Goal: Information Seeking & Learning: Check status

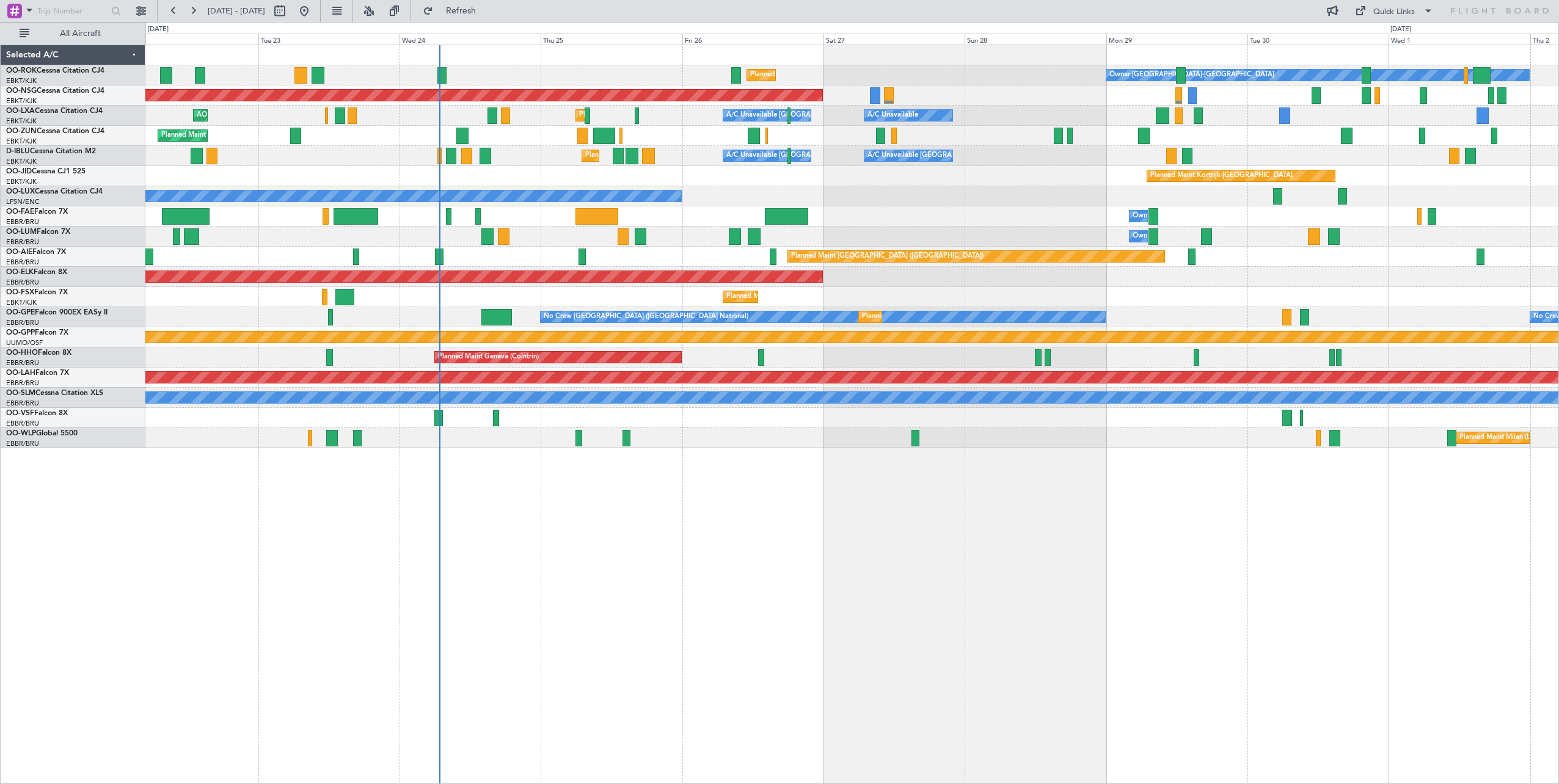
click at [597, 538] on div "Owner [GEOGRAPHIC_DATA]-[GEOGRAPHIC_DATA] Planned Maint [GEOGRAPHIC_DATA]-[GEOG…" at bounding box center [852, 414] width 1413 height 739
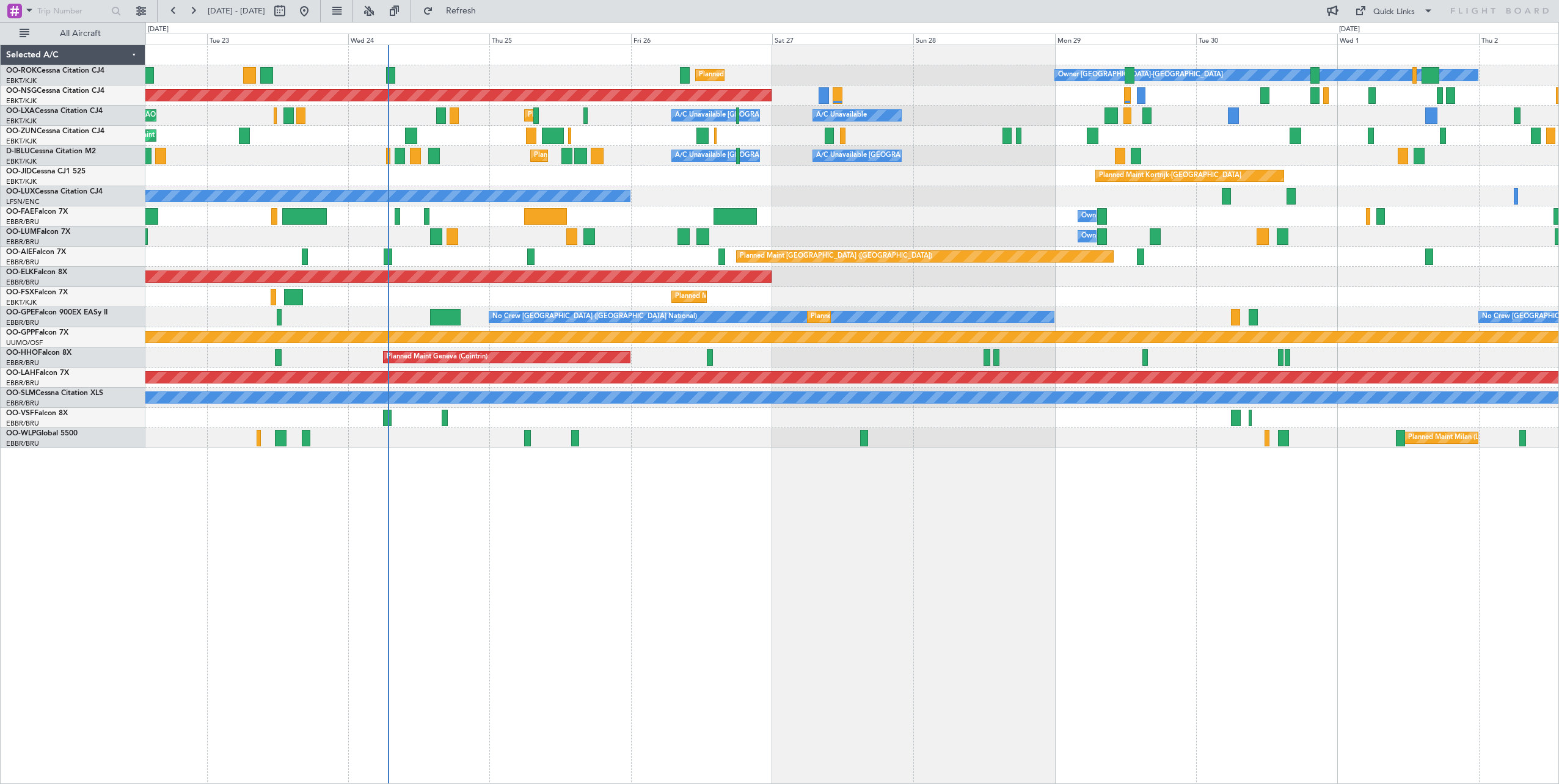
click at [826, 185] on div "Planned Maint Kortrijk-[GEOGRAPHIC_DATA]" at bounding box center [852, 175] width 1413 height 20
click at [1396, 9] on div "Quick Links" at bounding box center [1393, 12] width 41 height 12
click at [1387, 66] on button "Crew Board" at bounding box center [1395, 69] width 91 height 29
click at [905, 174] on div "Planned Maint Kortrijk-[GEOGRAPHIC_DATA]" at bounding box center [852, 175] width 1413 height 20
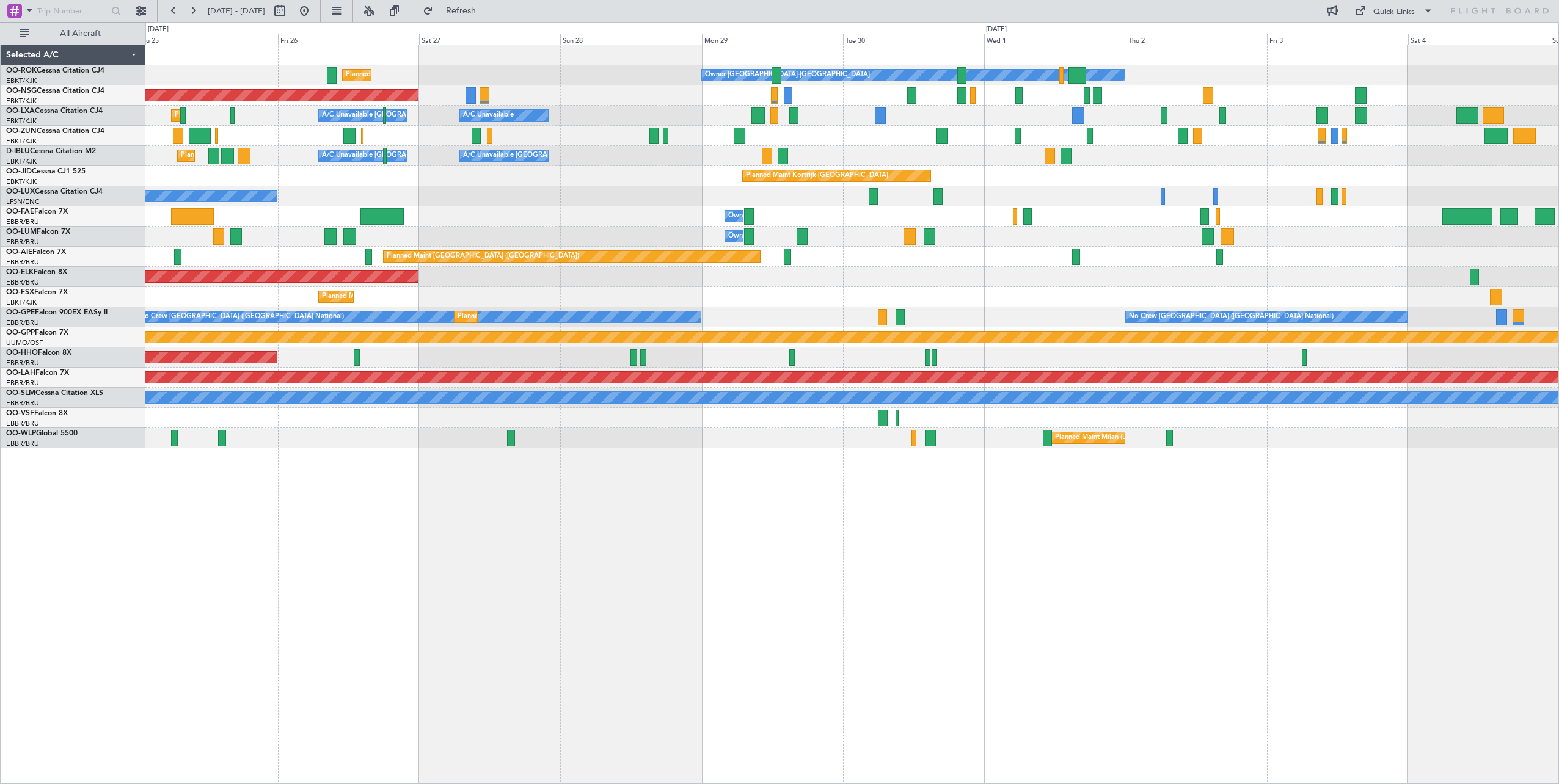
click at [496, 220] on div "Owner Melsbroek Air Base" at bounding box center [852, 216] width 1413 height 20
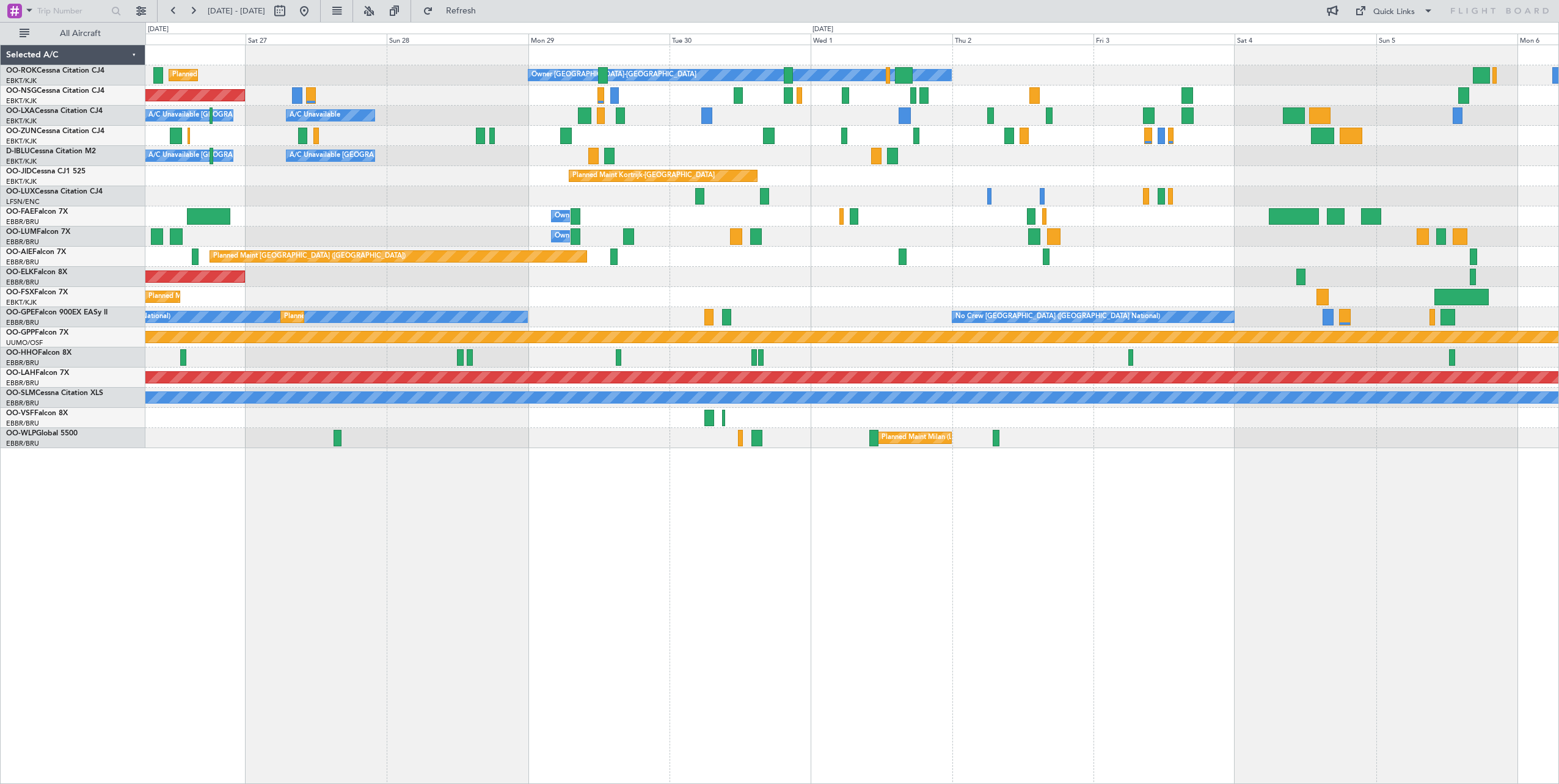
click at [407, 209] on div "Owner Kortrijk-Wevelgem Planned Maint Kortrijk-Wevelgem Planned Maint Paris (Le…" at bounding box center [852, 247] width 1413 height 403
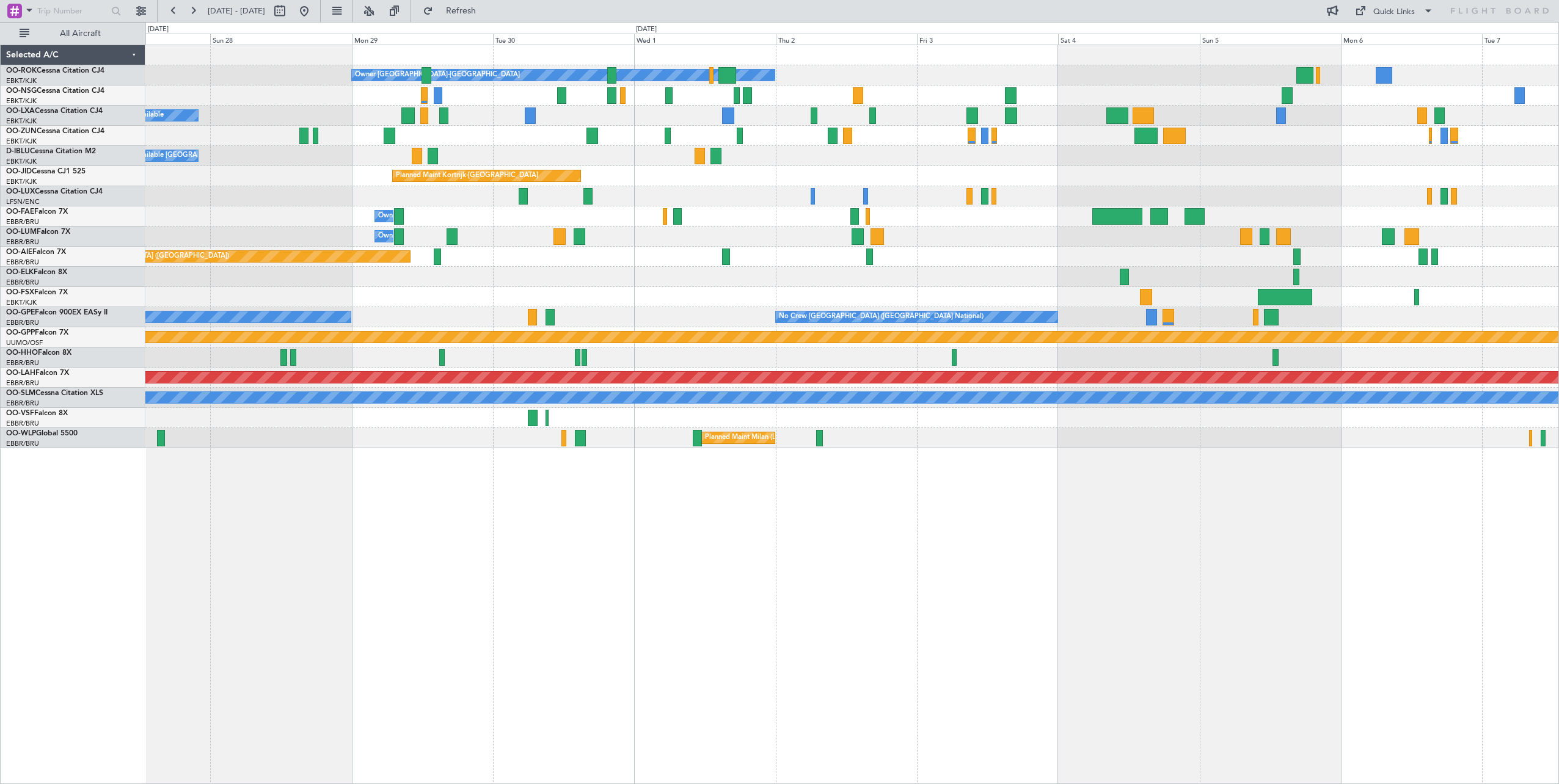
click at [166, 222] on div "Owner Kortrijk-Wevelgem Planned Maint Kortrijk-Wevelgem Planned Maint Paris (Le…" at bounding box center [852, 247] width 1413 height 403
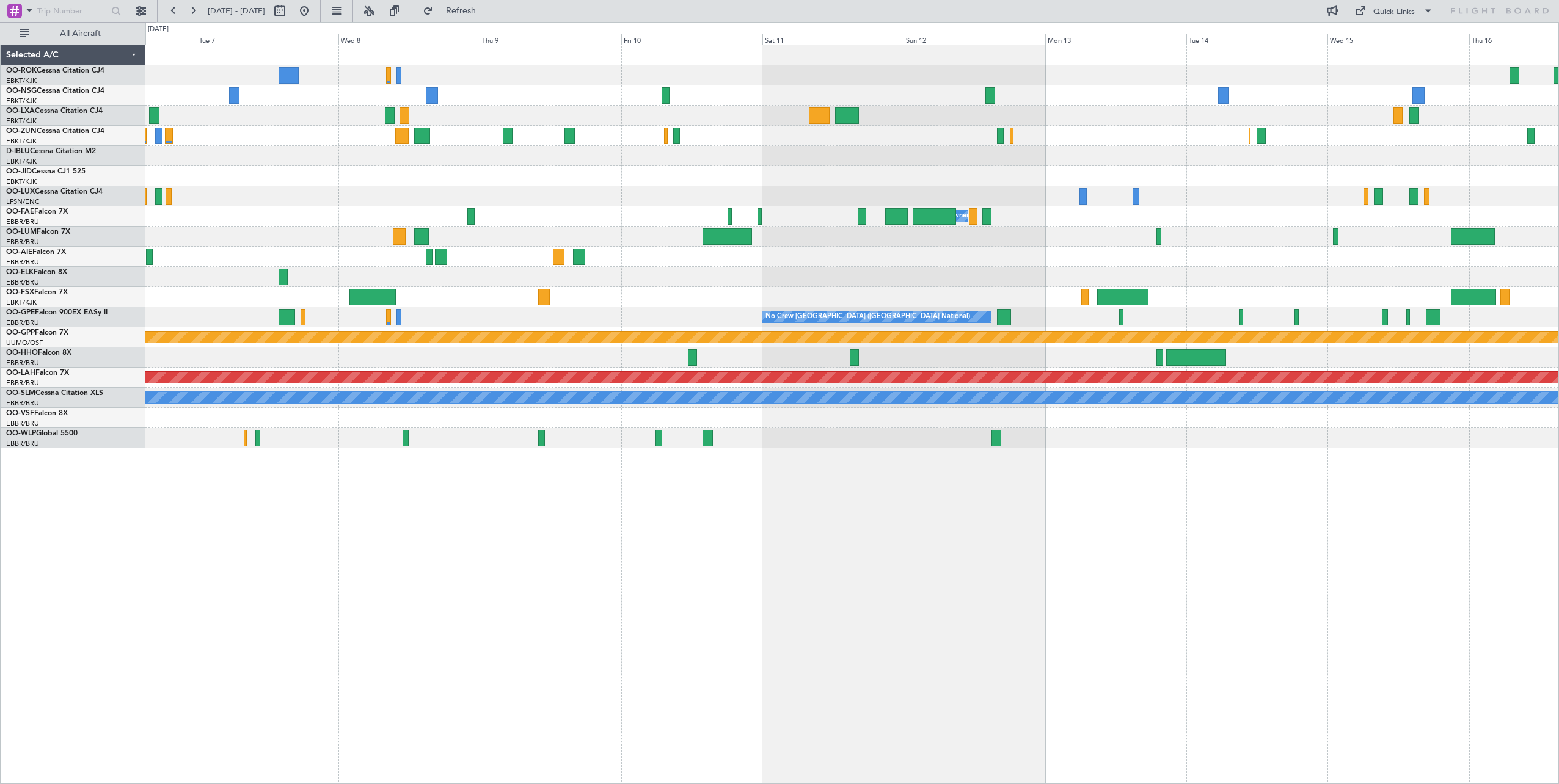
click at [473, 155] on div "Owner Melsbroek Air Base No Crew Brussels (Brussels National) Grounded Ostafyev…" at bounding box center [852, 247] width 1413 height 403
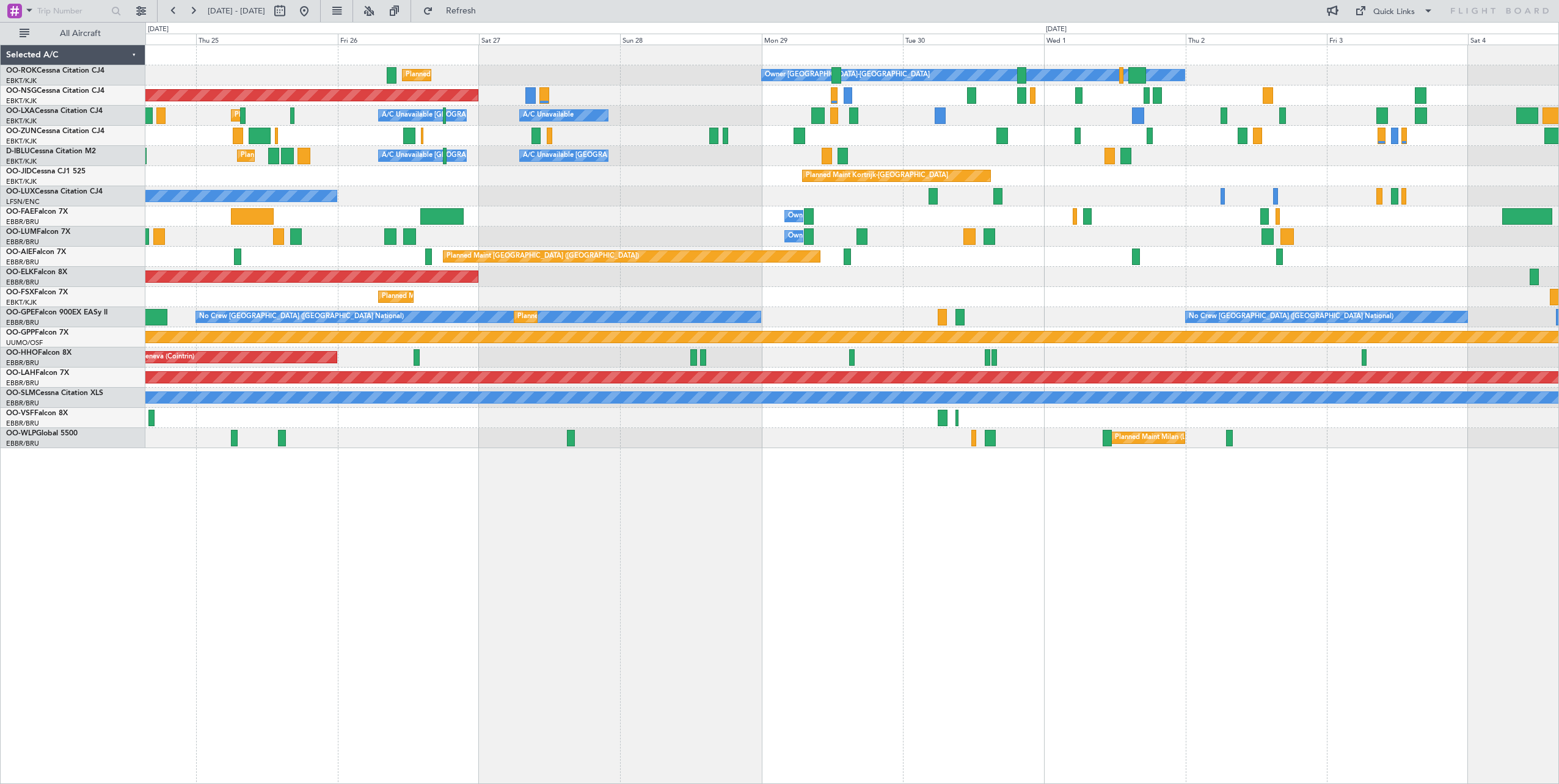
click at [1076, 193] on div "Owner Kortrijk-Wevelgem Planned Maint Kortrijk-Wevelgem Planned Maint Paris (Le…" at bounding box center [852, 247] width 1413 height 403
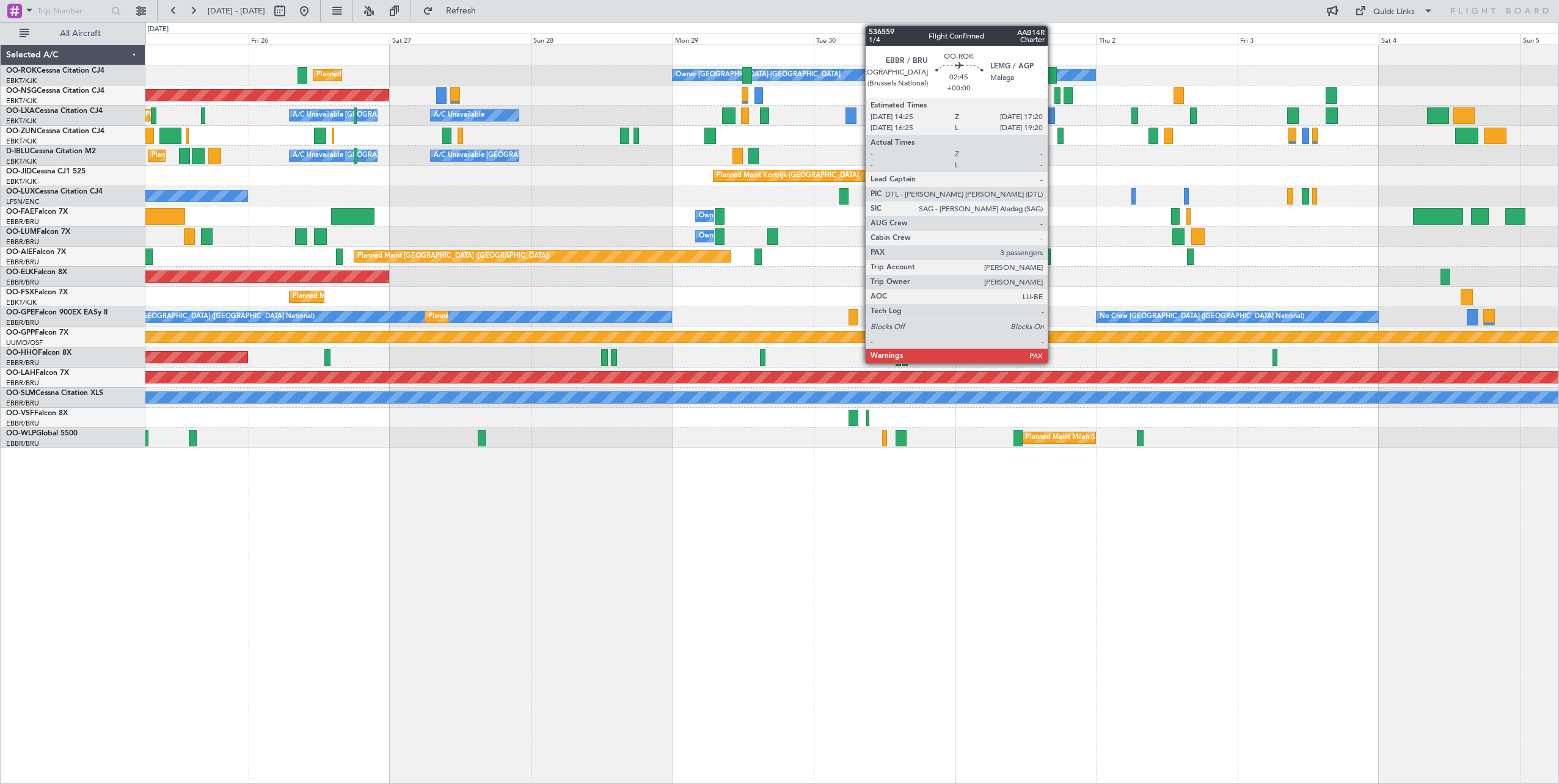
click at [1053, 74] on div at bounding box center [1048, 75] width 18 height 17
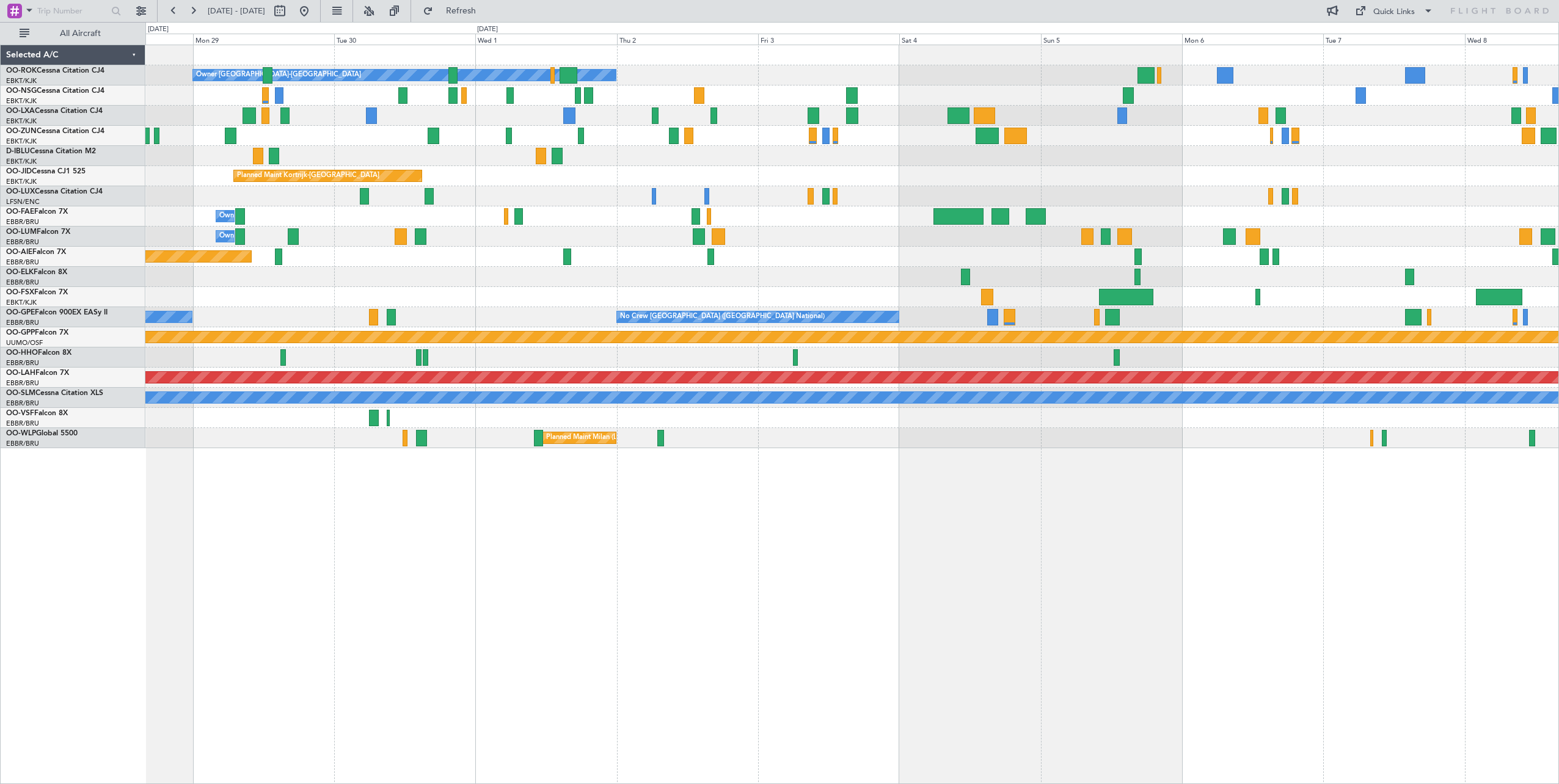
click at [502, 537] on div "Owner Kortrijk-Wevelgem Planned Maint Kortrijk-Wevelgem Planned Maint Paris (Le…" at bounding box center [852, 414] width 1413 height 739
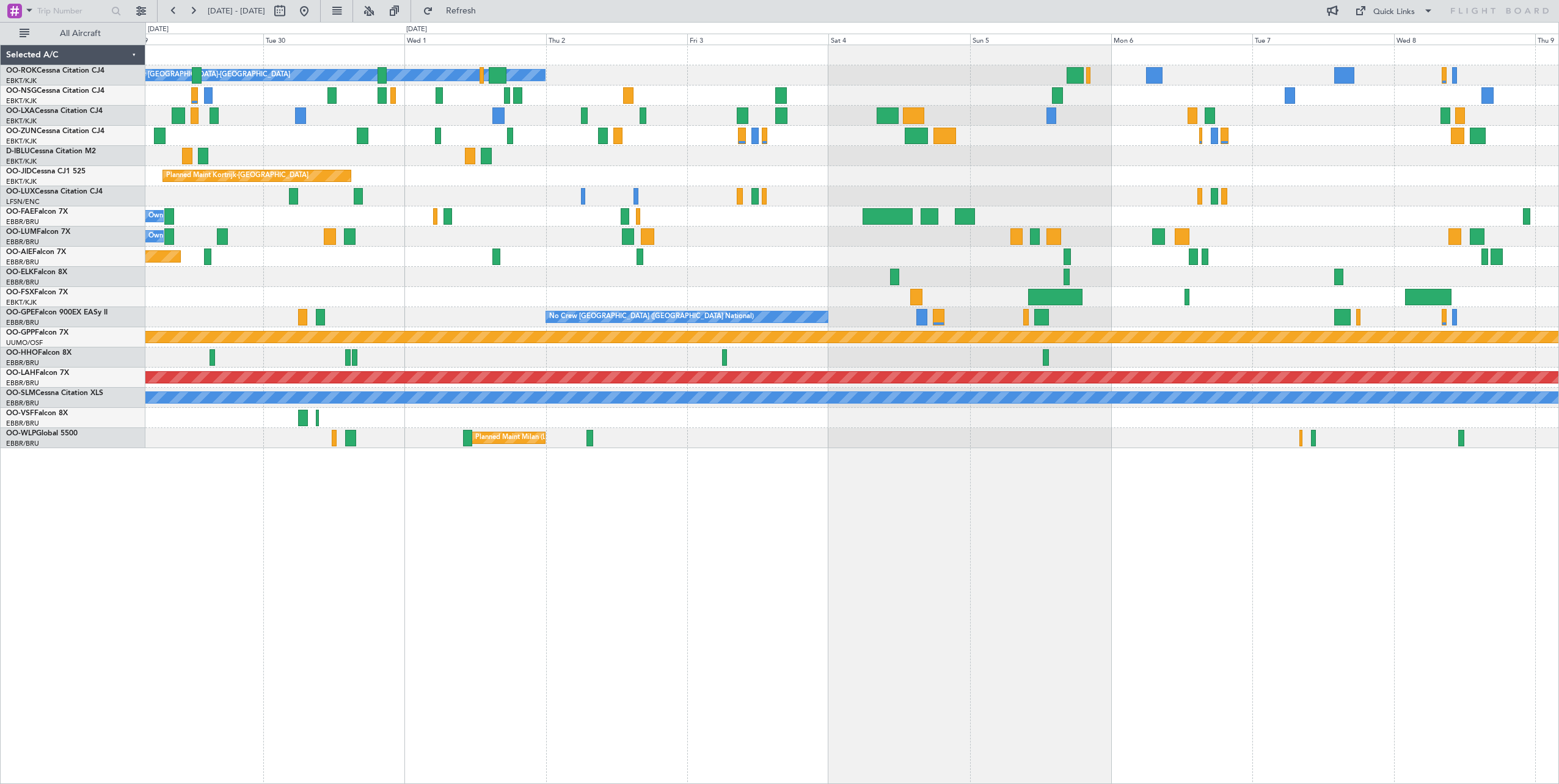
click at [995, 165] on div "A/C Unavailable Kortrijk-Wevelgem A/C Unavailable Brussels (Brussels National)" at bounding box center [852, 155] width 1413 height 20
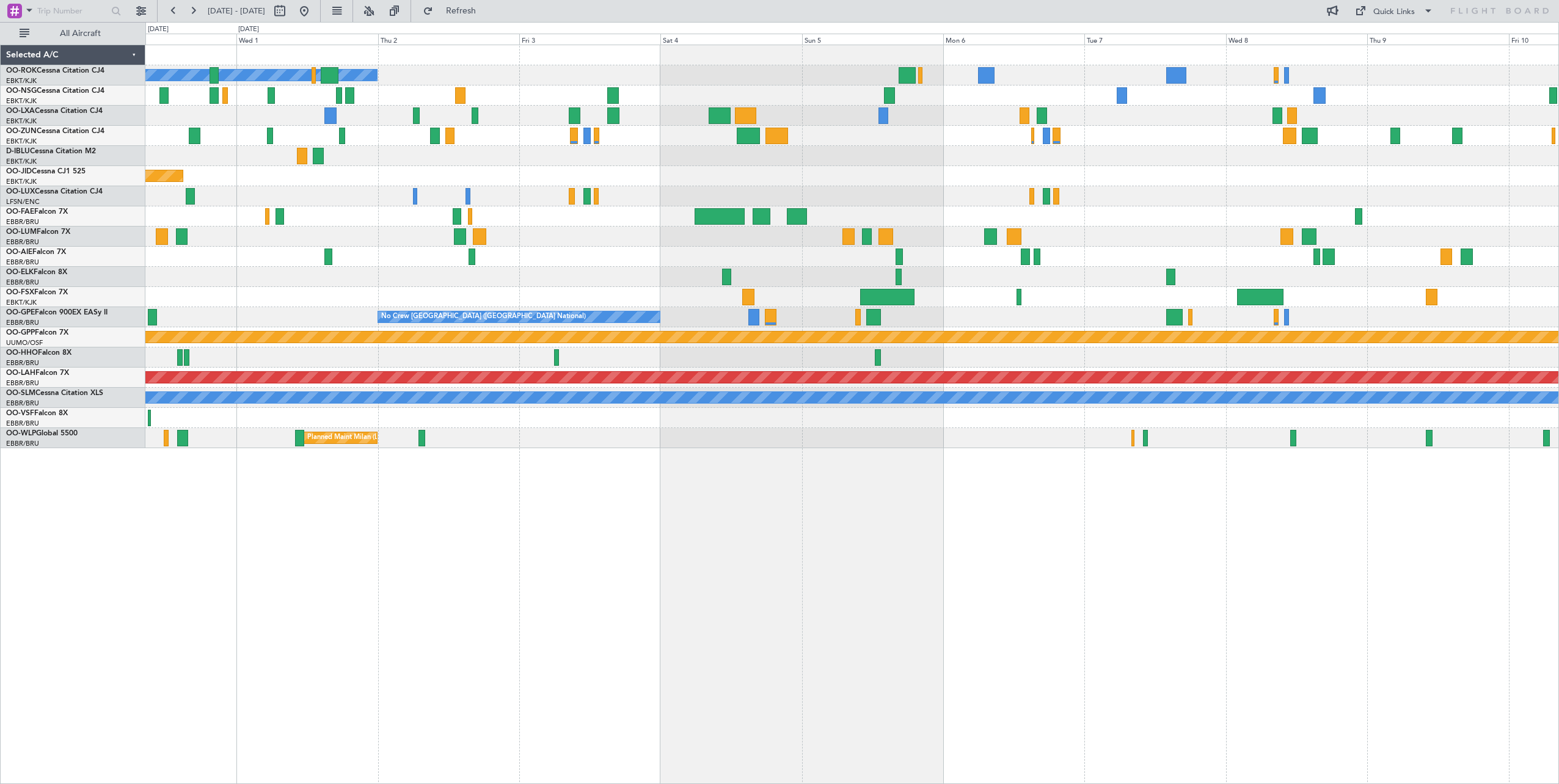
click at [816, 159] on div "A/C Unavailable [GEOGRAPHIC_DATA]-[GEOGRAPHIC_DATA]" at bounding box center [852, 155] width 1413 height 20
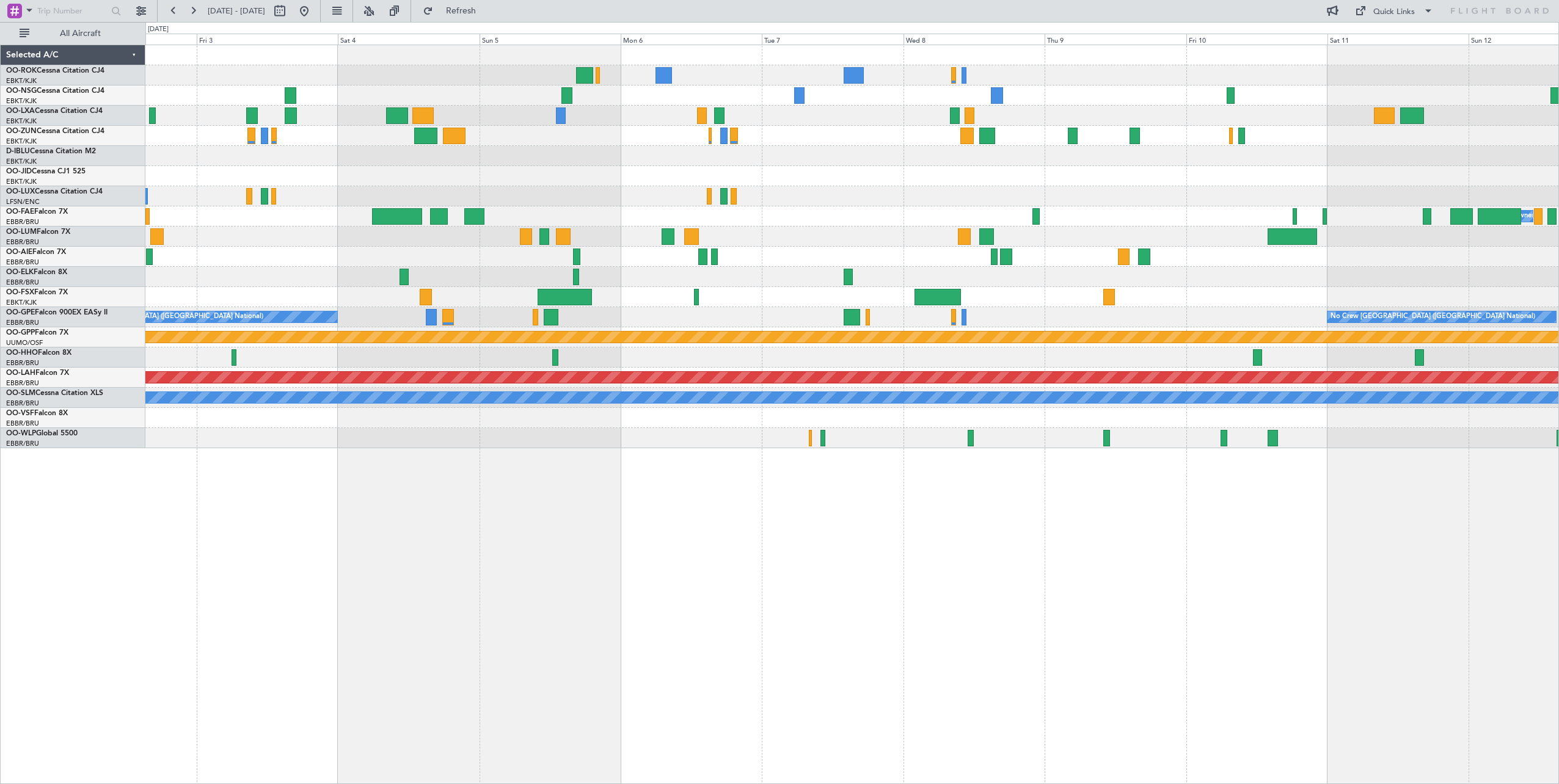
click at [580, 188] on div "Owner Kortrijk-Wevelgem Planned Maint Kortrijk-Wevelgem Owner Melsbroek Air Bas…" at bounding box center [852, 247] width 1413 height 403
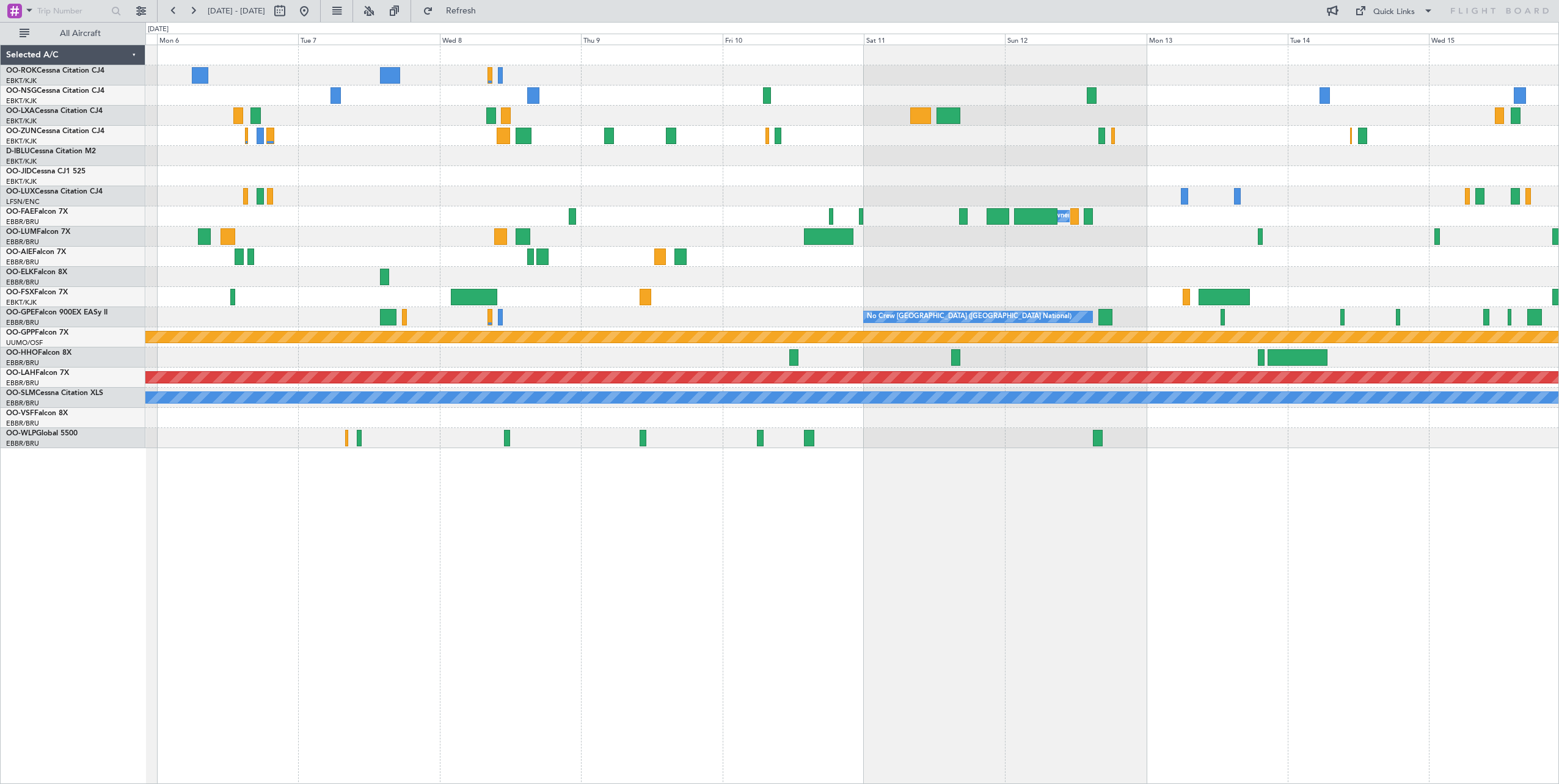
click at [830, 488] on div "Owner Melsbroek Air Base No Crew Brussels (Brussels National) No Crew Brussels …" at bounding box center [852, 414] width 1413 height 739
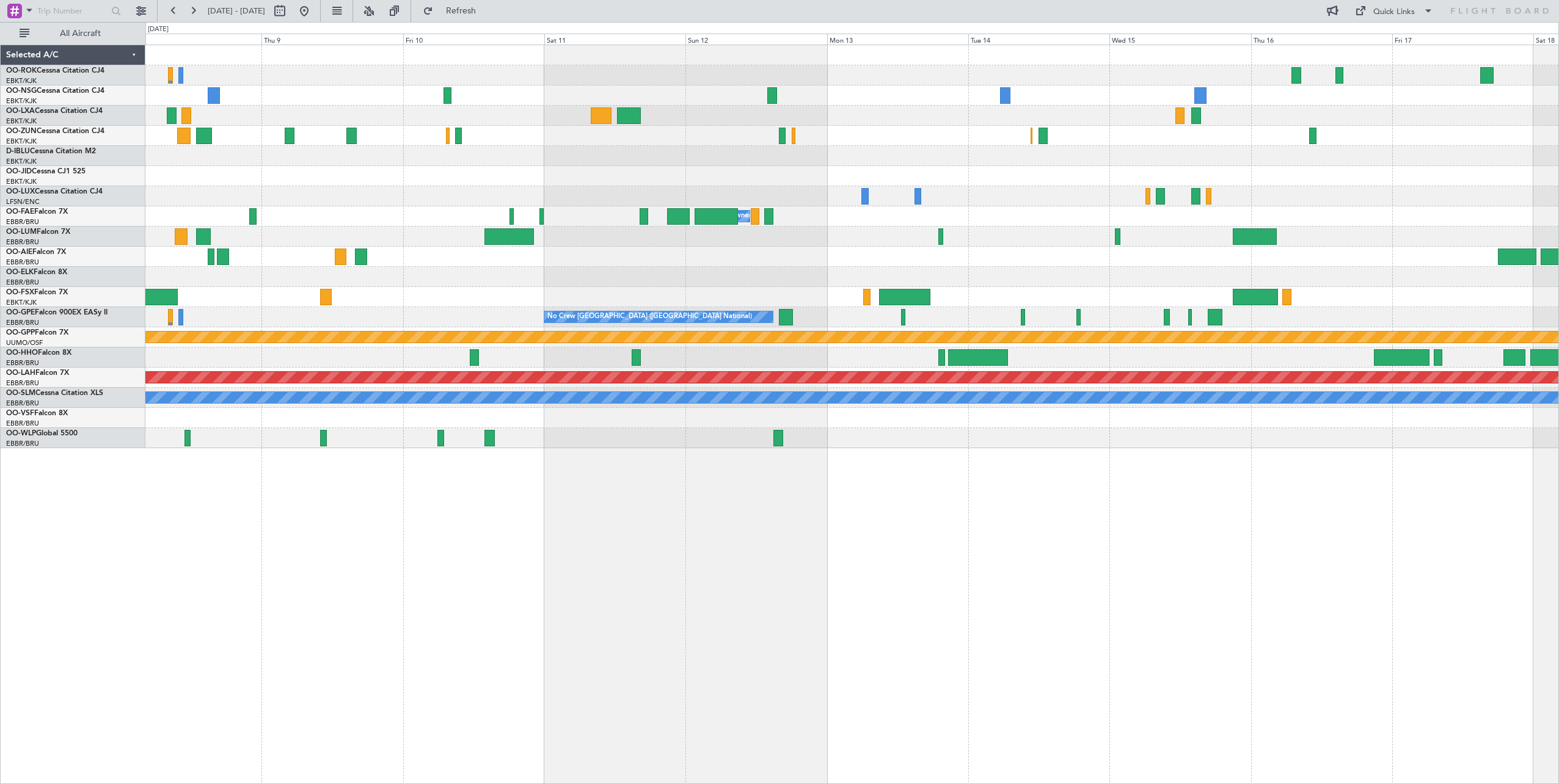
click at [656, 483] on div "Owner Melsbroek Air Base No Crew Brussels (Brussels National) No Crew Brussels …" at bounding box center [852, 414] width 1413 height 739
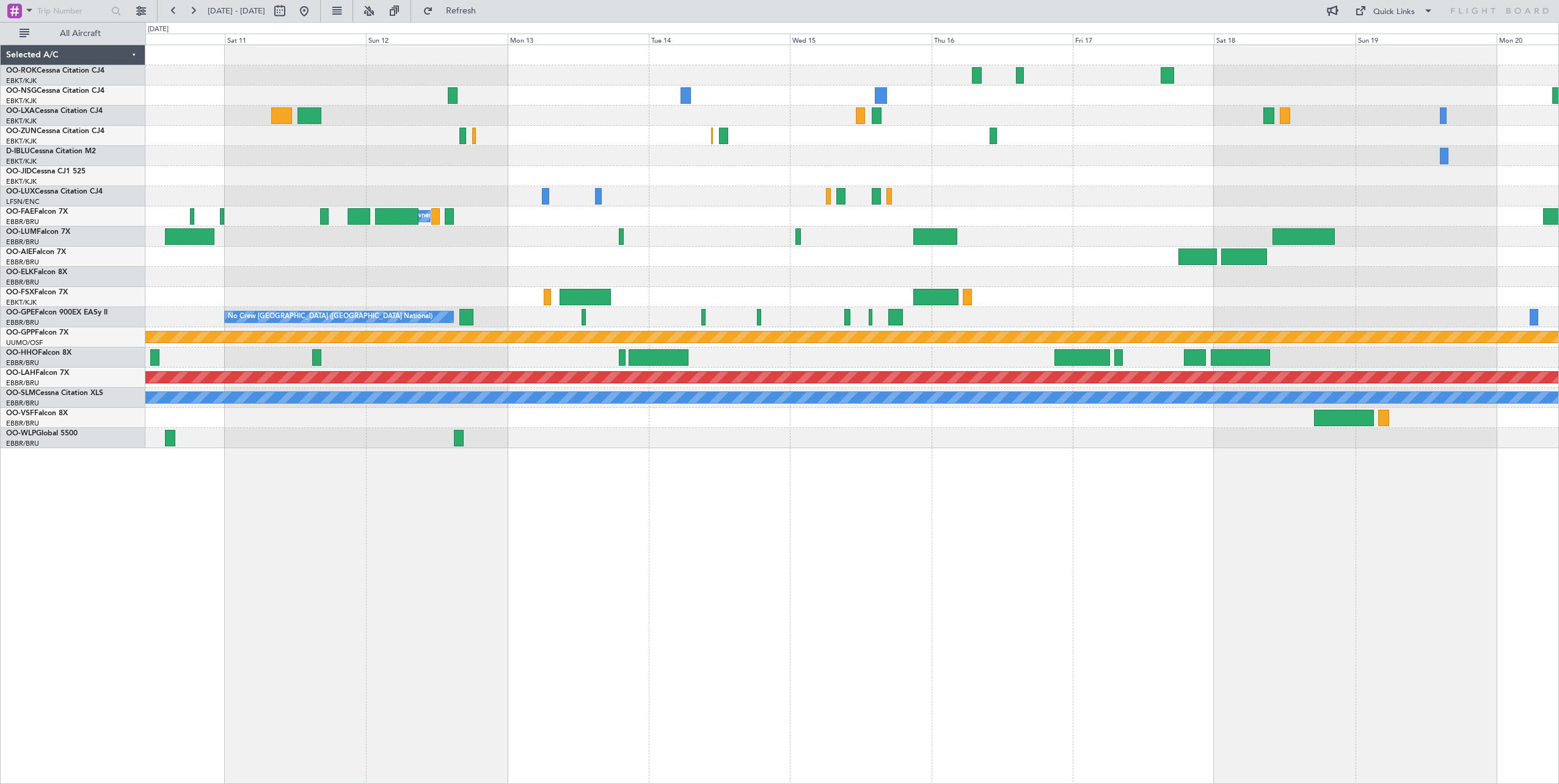
click at [762, 510] on div "Owner Melsbroek Air Base RKSM 03:00 Z EBMB 14:50 Z No Crew Brussels (Brussels N…" at bounding box center [852, 414] width 1413 height 739
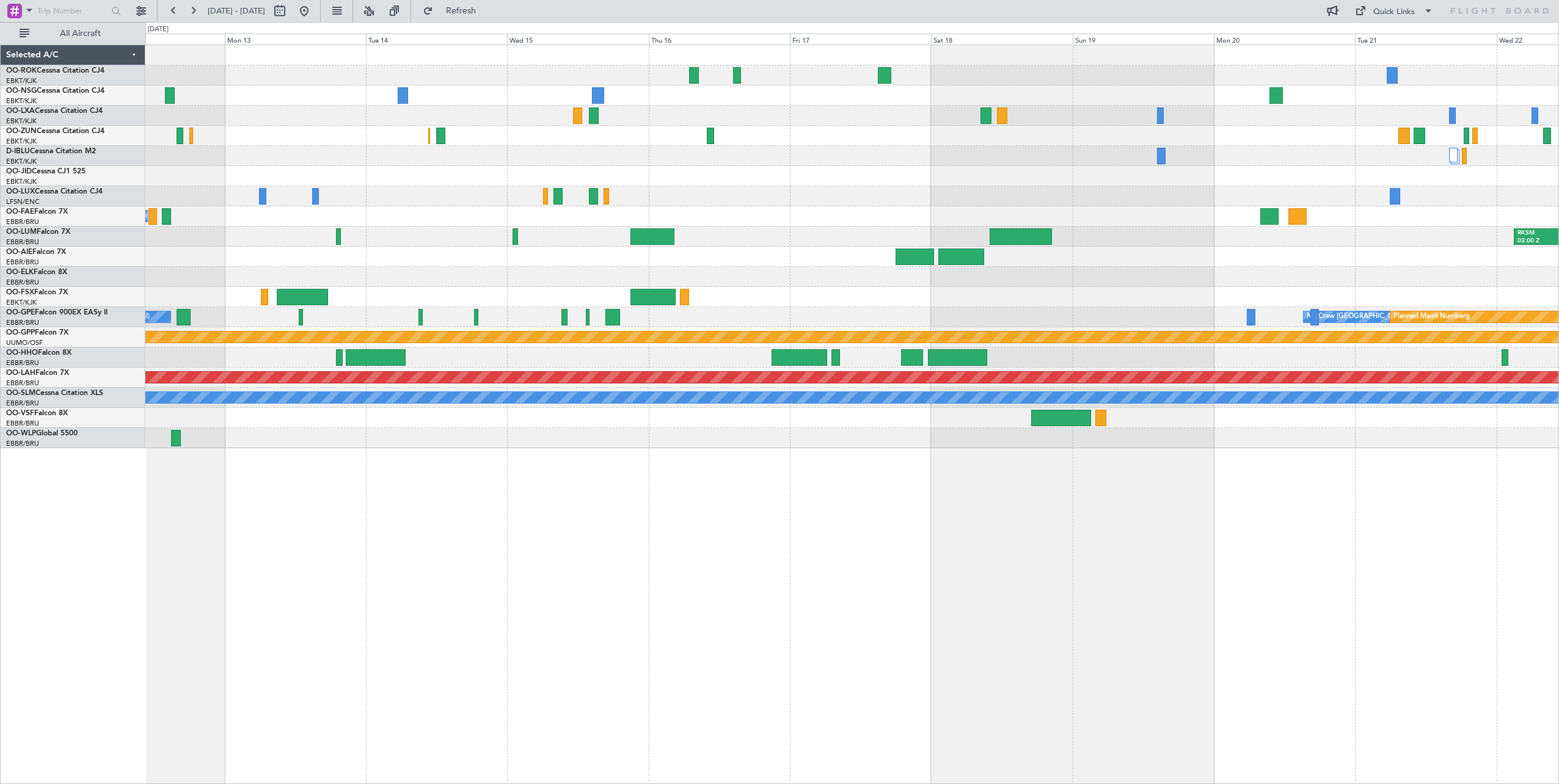
click at [580, 510] on div "No Crew No Crew Owner Melsbroek Air Base RKSM 03:00 Z EBMB 14:50 Z No Crew Brus…" at bounding box center [852, 414] width 1413 height 739
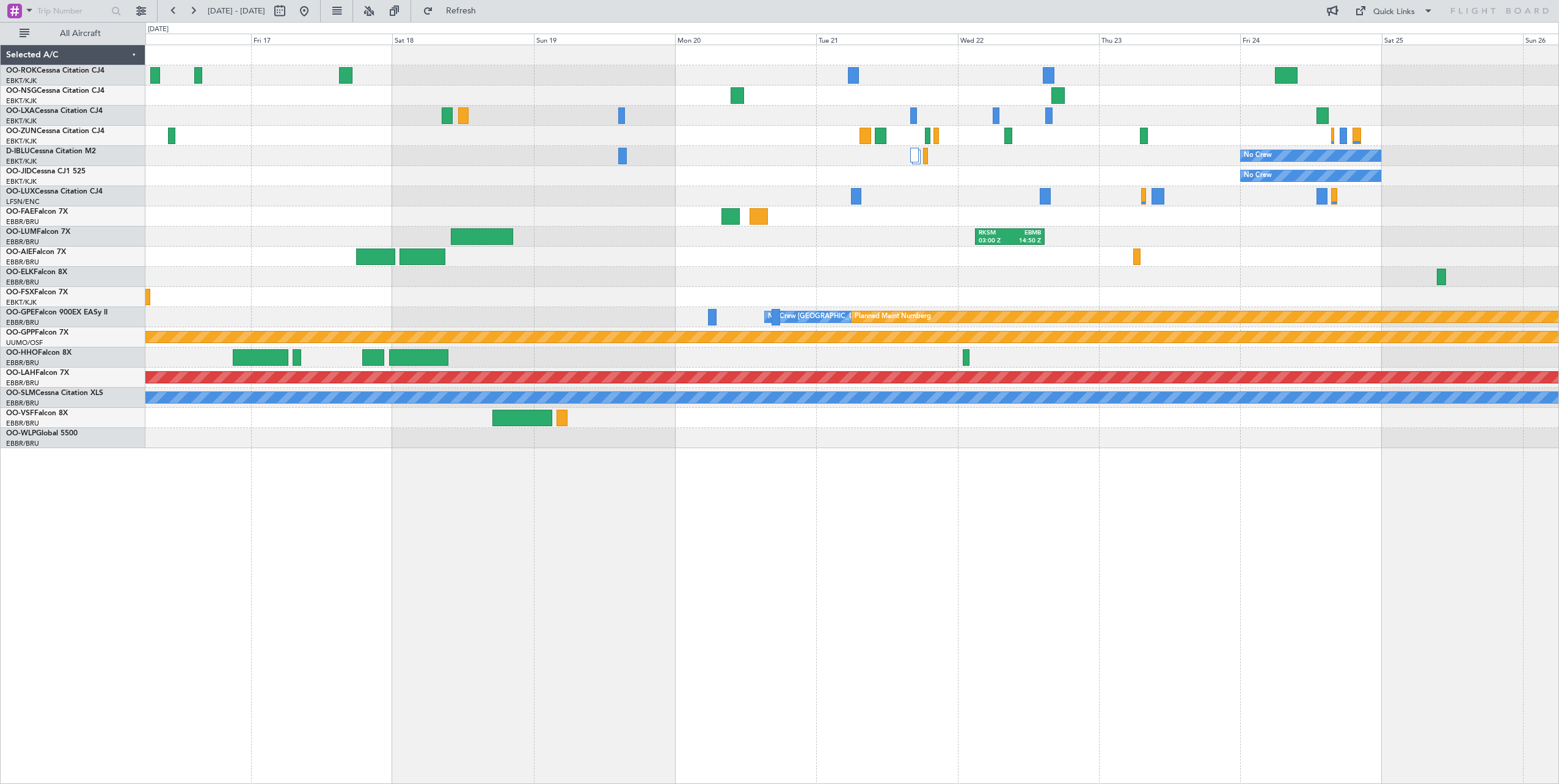
click at [634, 534] on div "No Crew No Crew RKSM 03:00 Z EBMB 14:50 Z No Crew Brussels (Brussels National) …" at bounding box center [852, 414] width 1413 height 739
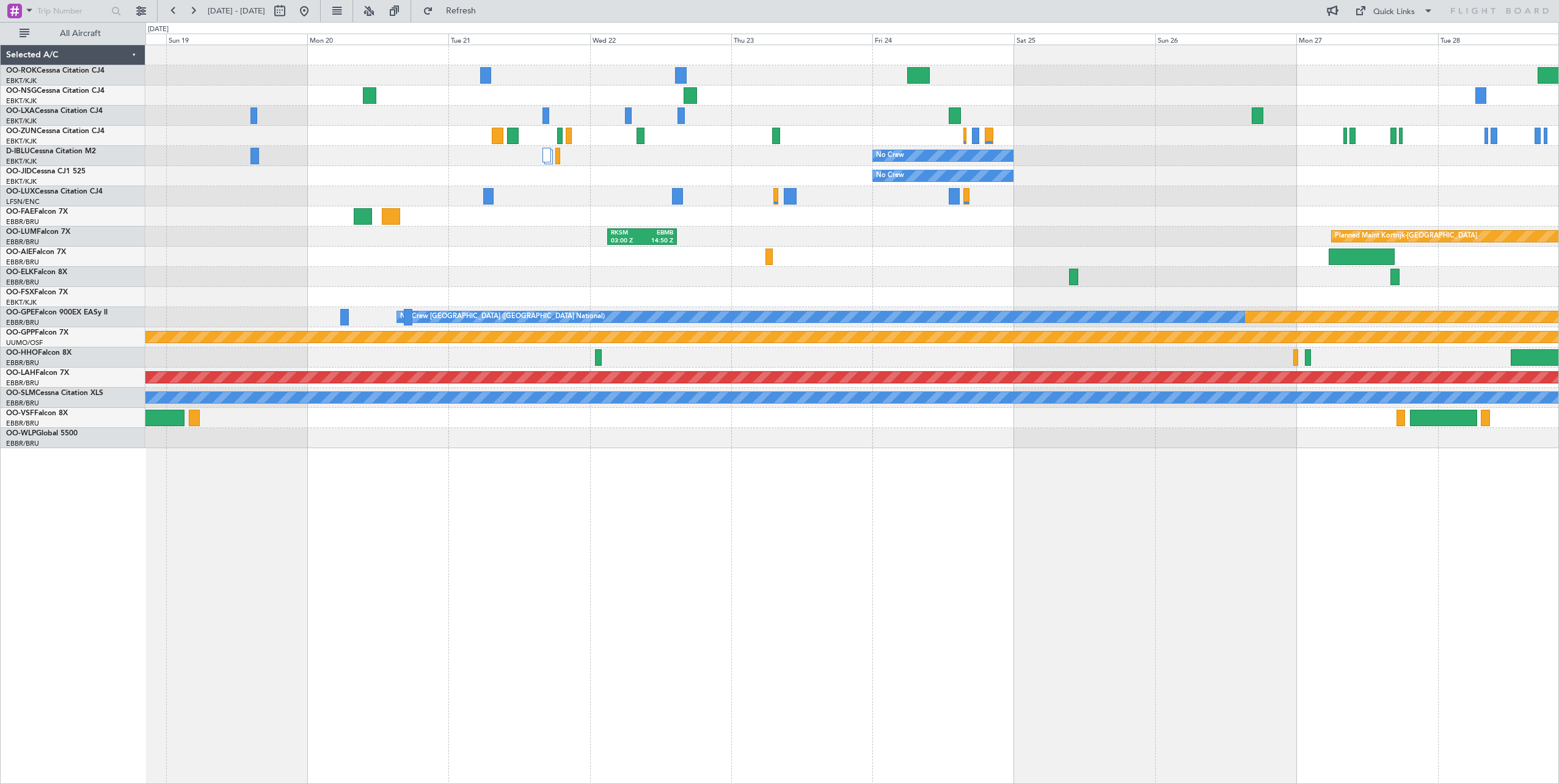
click at [609, 486] on div "No Crew No Crew Planned Maint Paris (Le Bourget) RKSM 03:00 Z EBMB 14:50 Z Plan…" at bounding box center [852, 414] width 1413 height 739
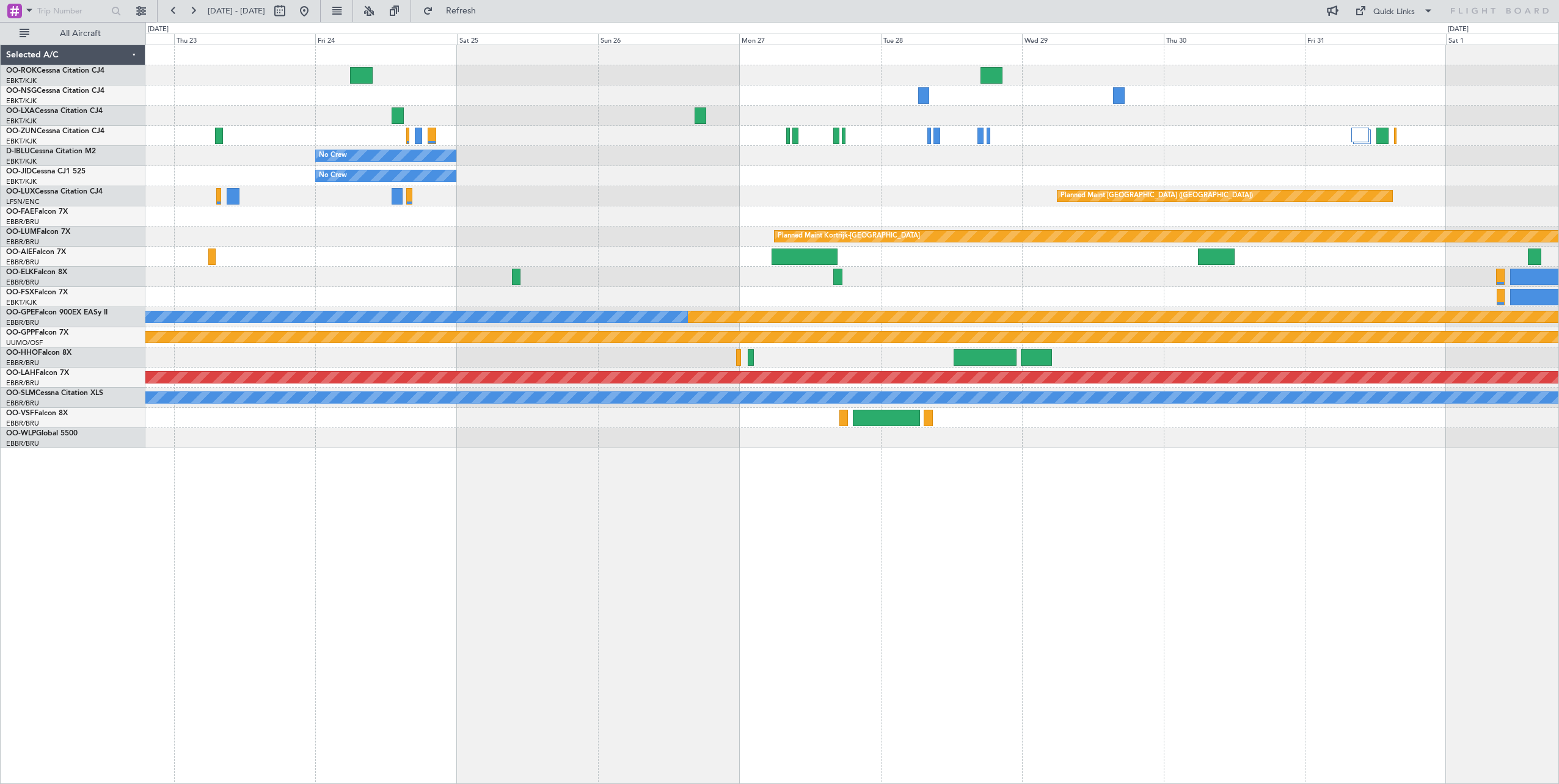
click at [869, 524] on div "No Crew No Crew Planned Maint Paris (Le Bourget) Planned Maint Kortrijk-Wevelge…" at bounding box center [852, 414] width 1413 height 739
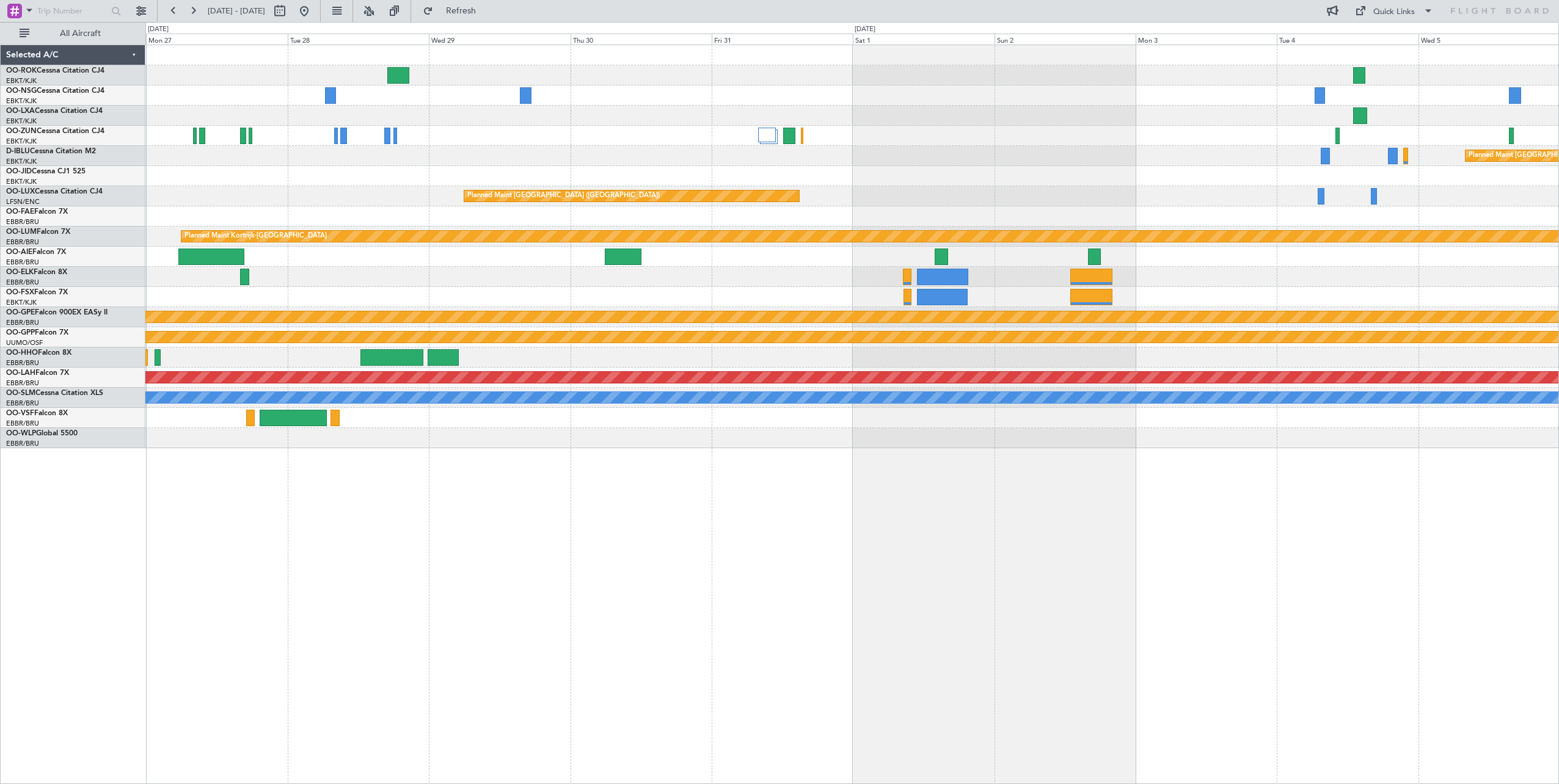
click at [447, 422] on div at bounding box center [852, 417] width 1413 height 20
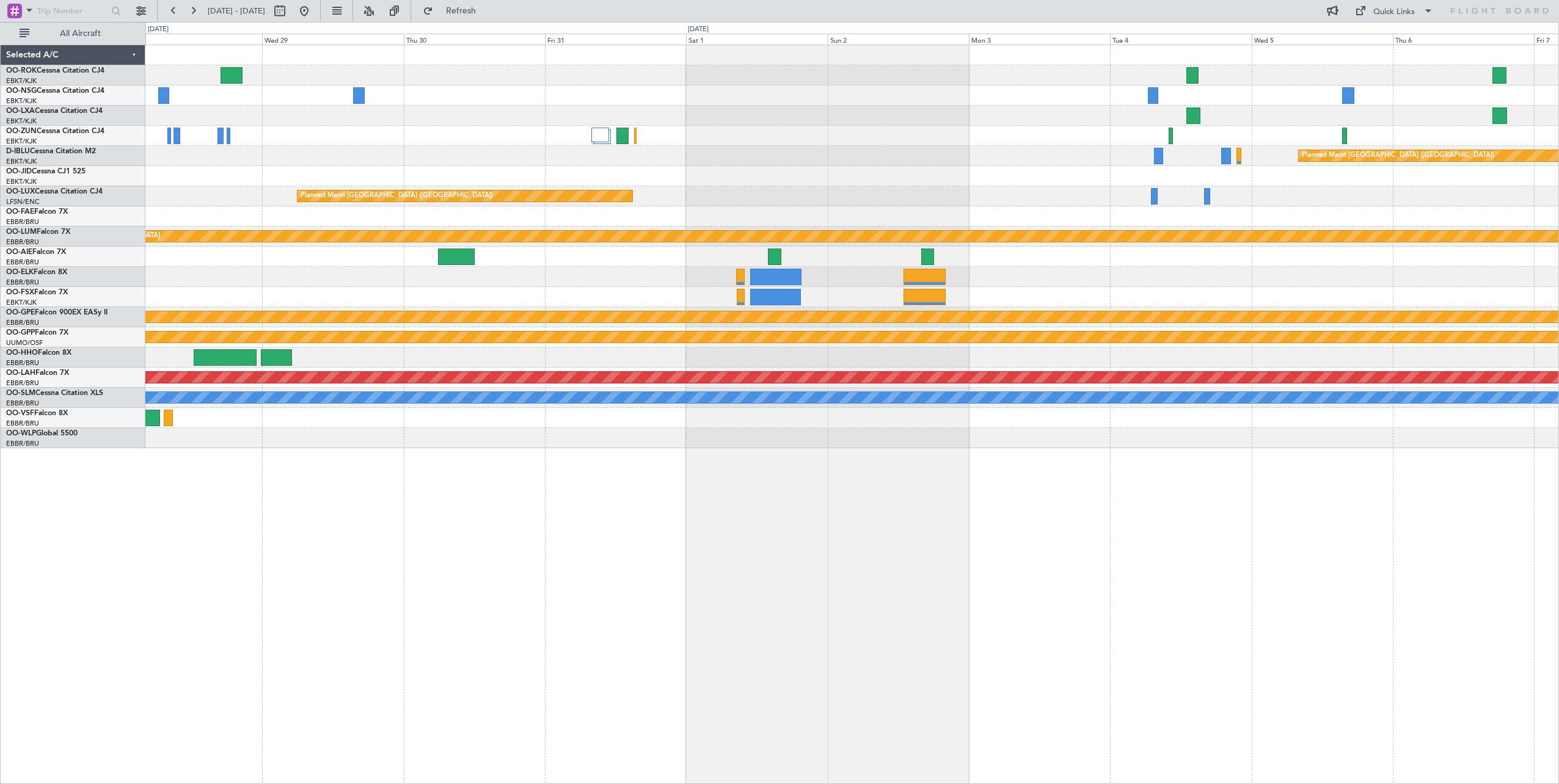
click at [987, 470] on div "Planned Maint Paris (Le Bourget) Planned Maint Paris (Le Bourget) Planned Maint…" at bounding box center [852, 414] width 1413 height 739
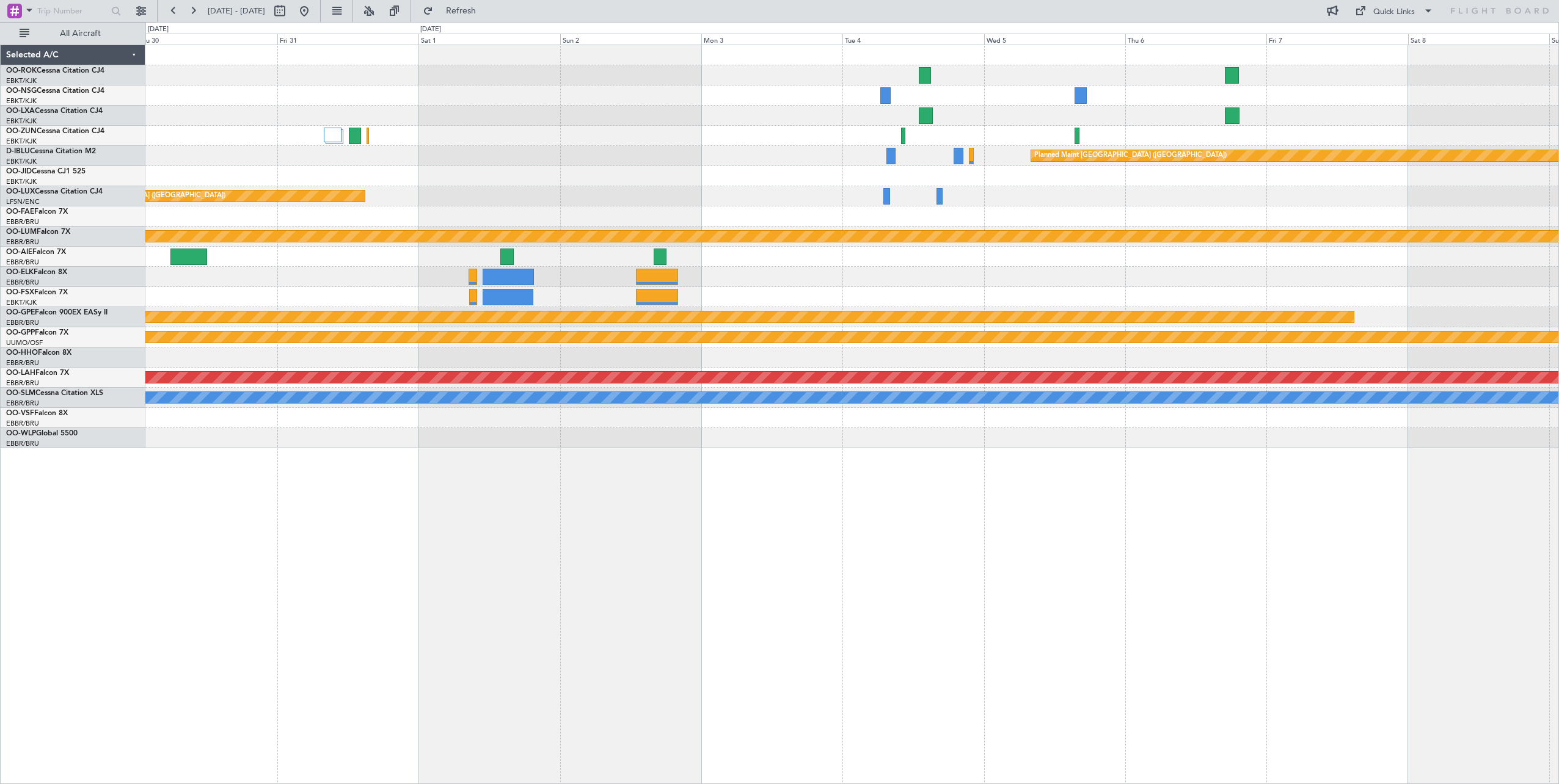
click at [902, 484] on div "Planned Maint [GEOGRAPHIC_DATA] ([GEOGRAPHIC_DATA]) Planned Maint [GEOGRAPHIC_D…" at bounding box center [852, 414] width 1413 height 739
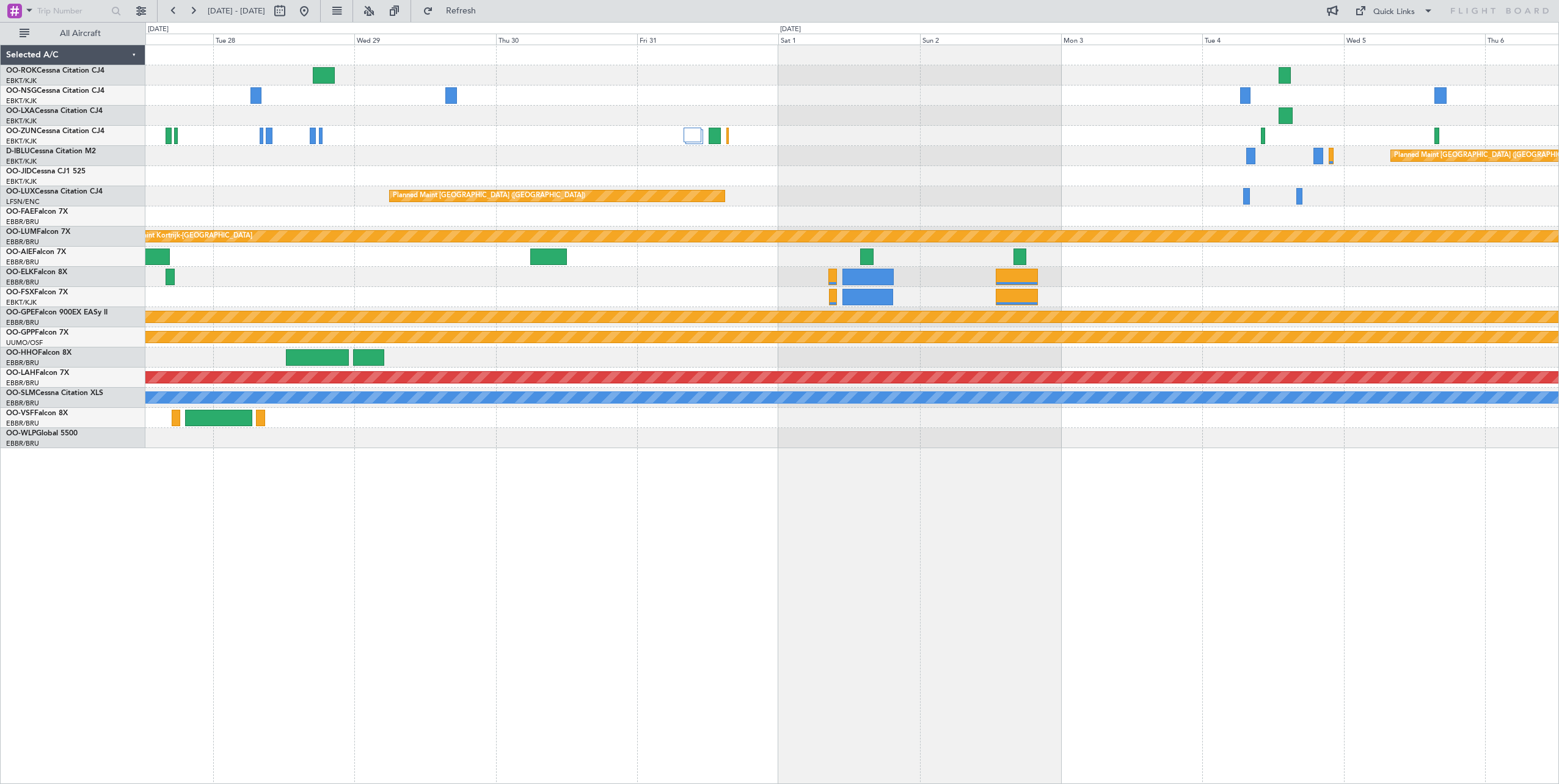
click at [1210, 481] on div "Planned Maint Paris (Le Bourget) Planned Maint Paris (Le Bourget) Planned Maint…" at bounding box center [852, 414] width 1413 height 739
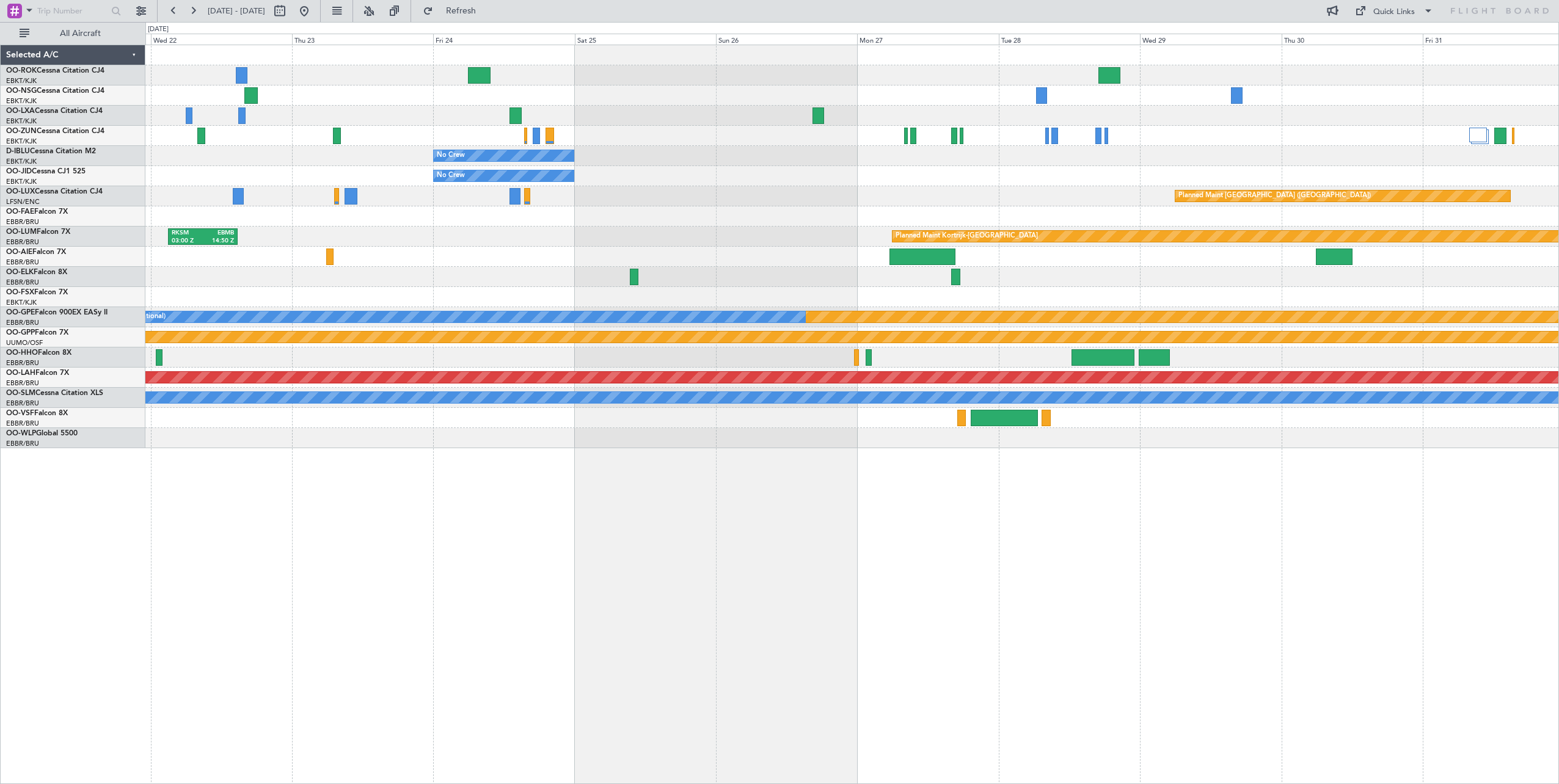
click at [1218, 526] on div "No Crew No Crew Planned Maint Paris (Le Bourget) Planned Maint Kortrijk-Wevelge…" at bounding box center [852, 414] width 1413 height 739
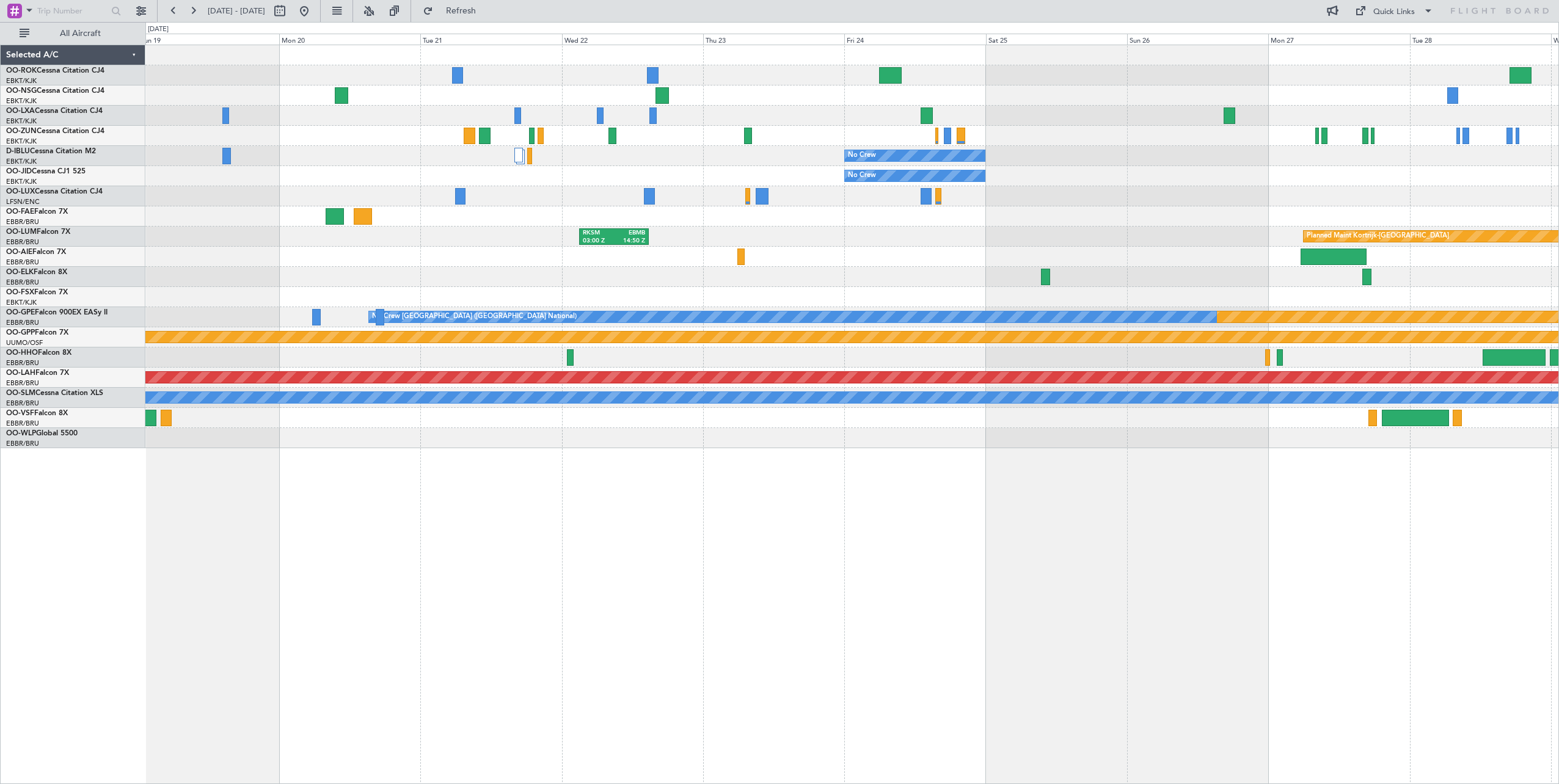
click at [1155, 541] on div "No Crew No Crew Planned Maint Paris (Le Bourget) Planned Maint Kortrijk-Wevelge…" at bounding box center [852, 414] width 1413 height 739
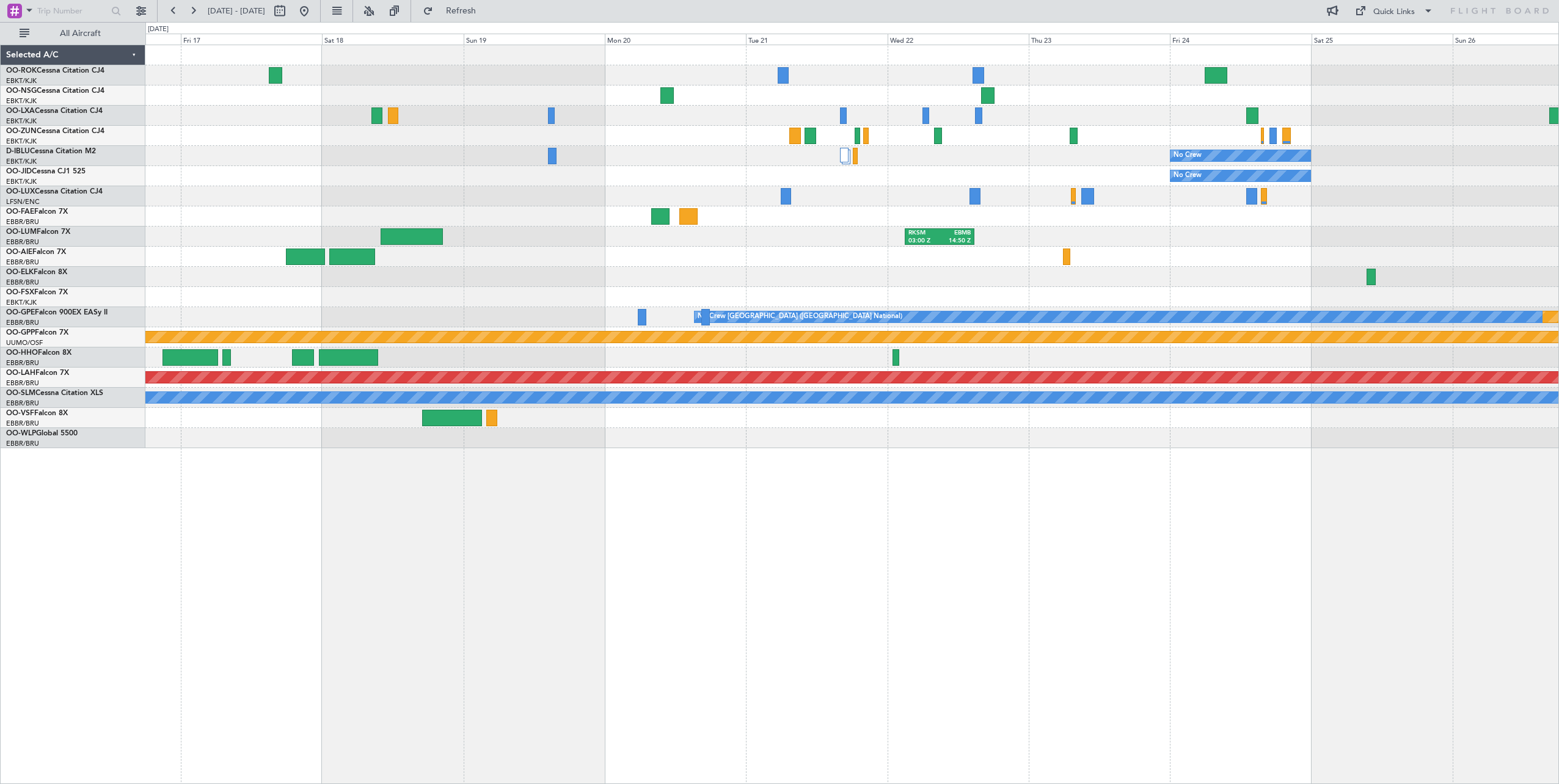
click at [966, 533] on div "No Crew No Crew Planned Maint Paris (Le Bourget) RKSM 03:00 Z EBMB 14:50 Z Plan…" at bounding box center [852, 414] width 1413 height 739
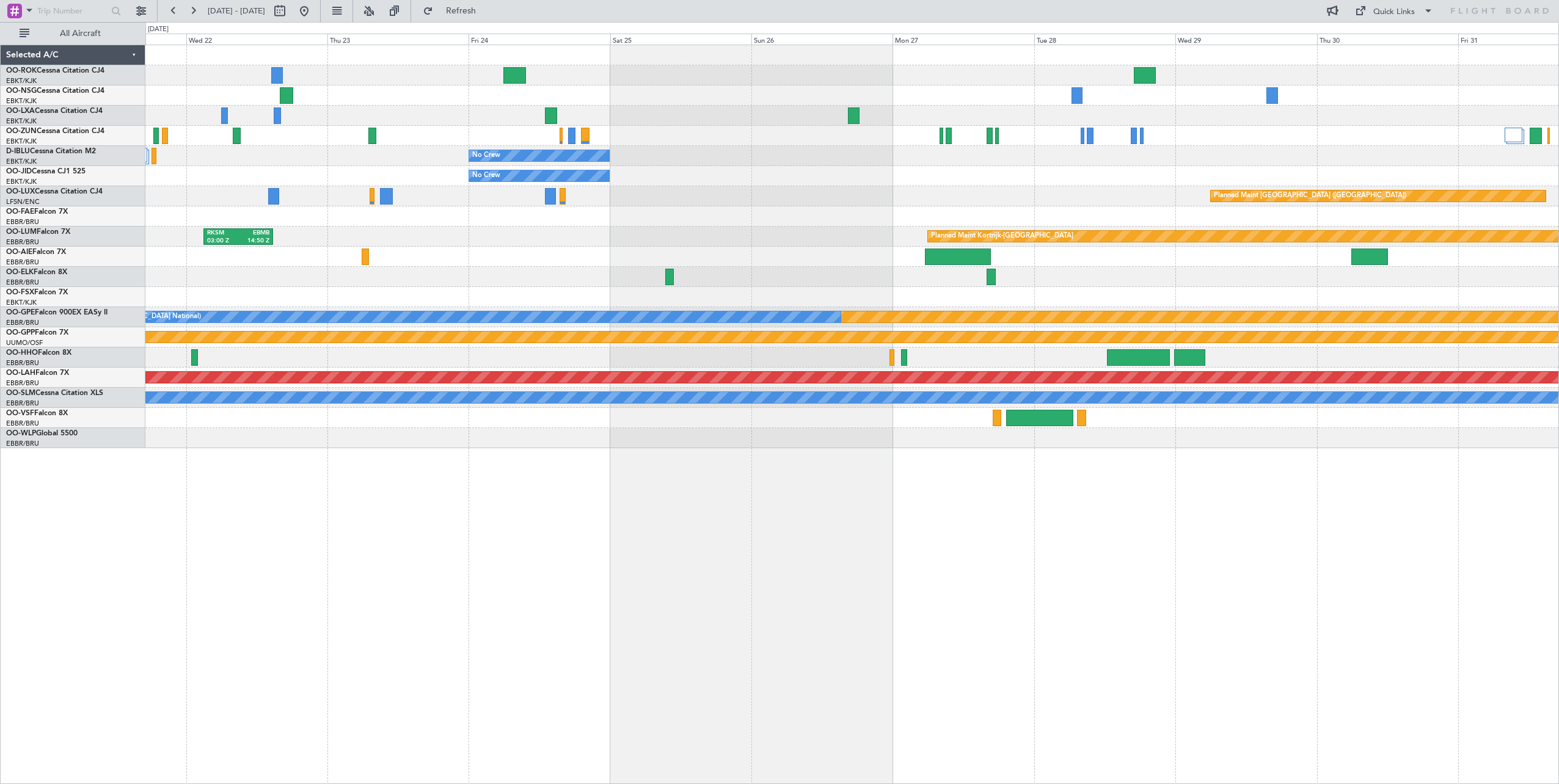
click at [368, 515] on div "No Crew No Crew Planned Maint Paris (Le Bourget) RKSM 03:00 Z EBMB 14:50 Z Plan…" at bounding box center [852, 414] width 1413 height 739
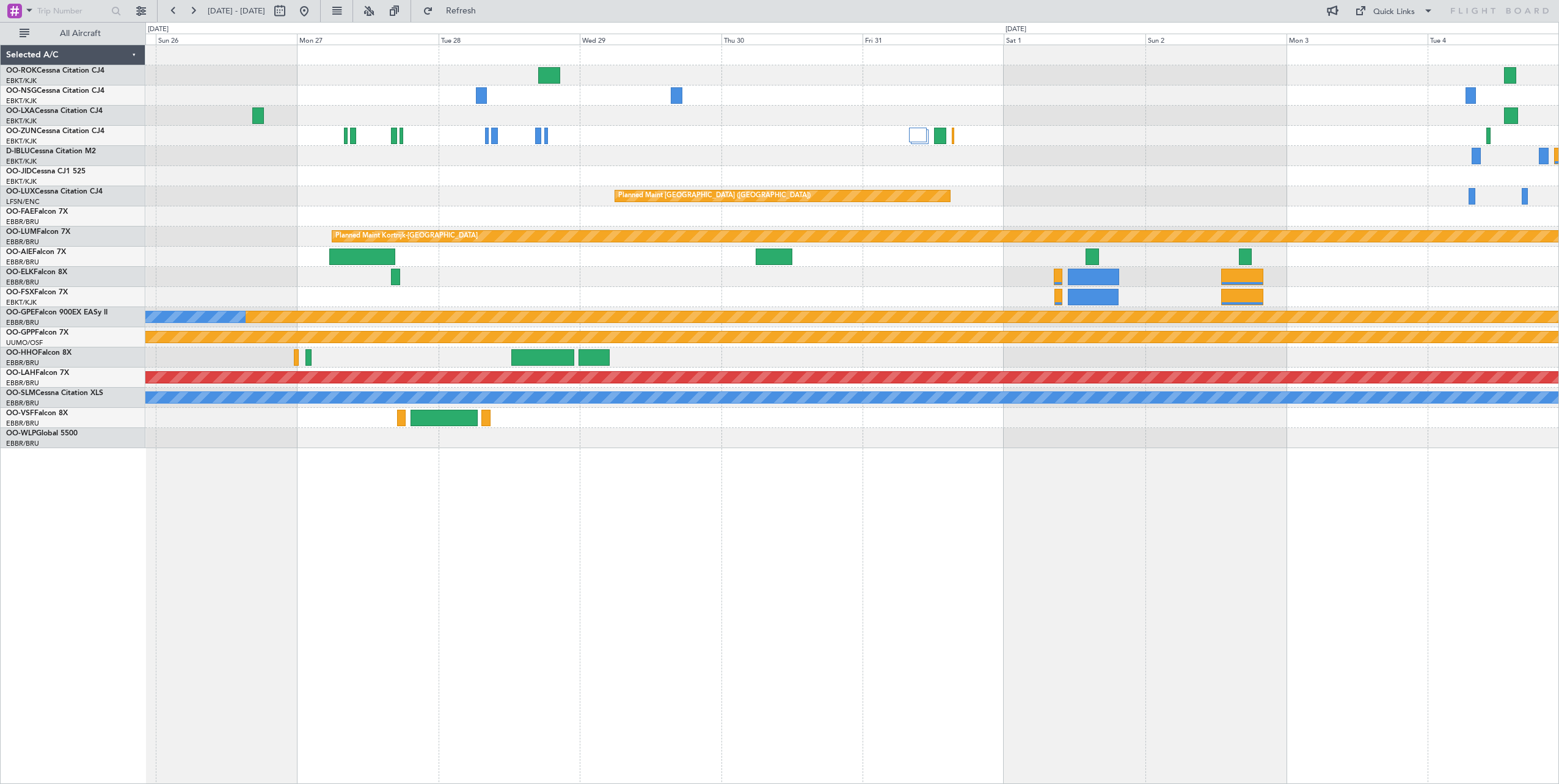
click at [450, 517] on div "No Crew Planned Maint Paris (Le Bourget) No Crew Planned Maint Paris (Le Bourge…" at bounding box center [852, 414] width 1413 height 739
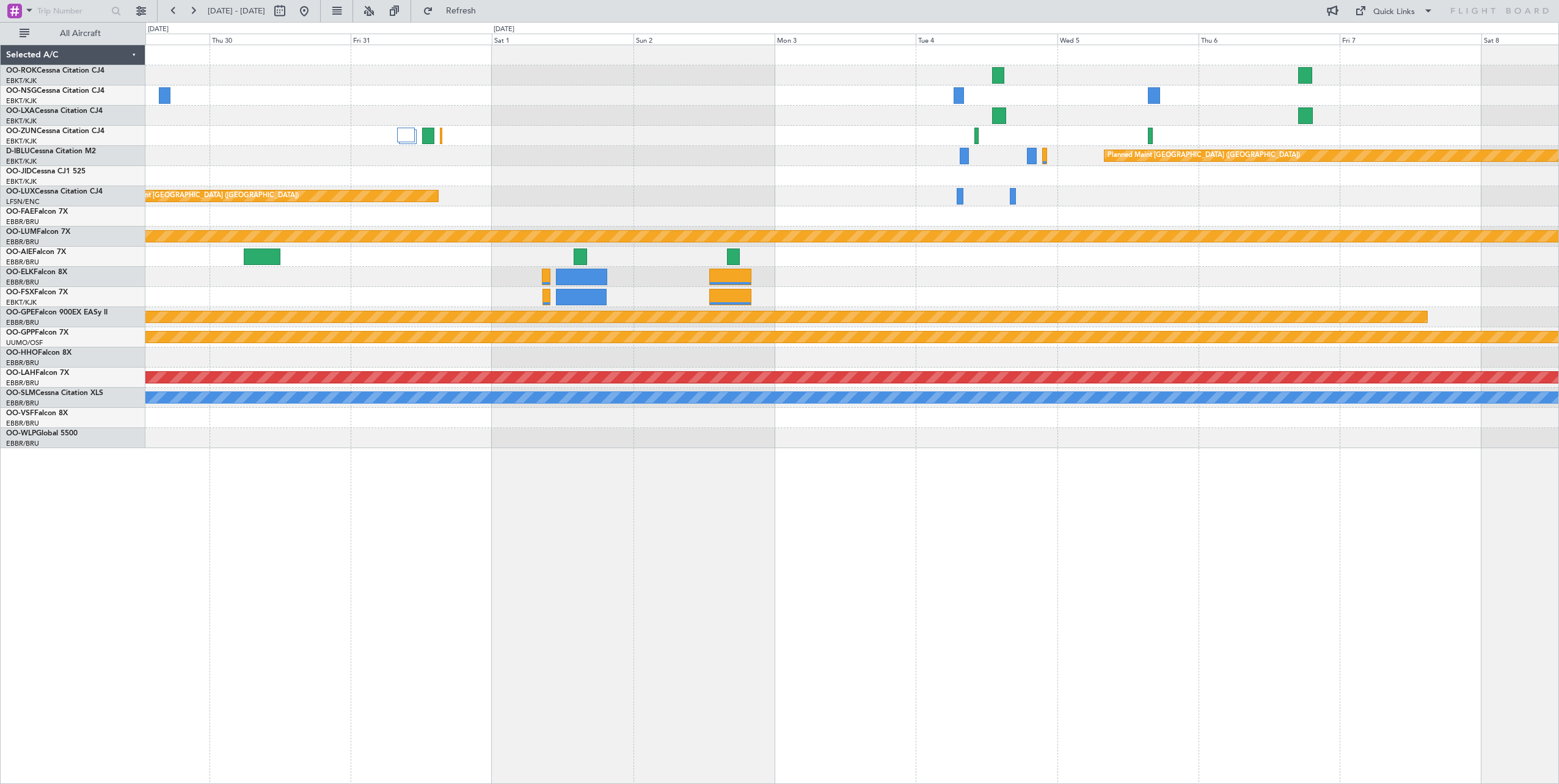
click at [351, 491] on div "Planned Maint [GEOGRAPHIC_DATA] ([GEOGRAPHIC_DATA]) Planned Maint [GEOGRAPHIC_D…" at bounding box center [852, 414] width 1413 height 739
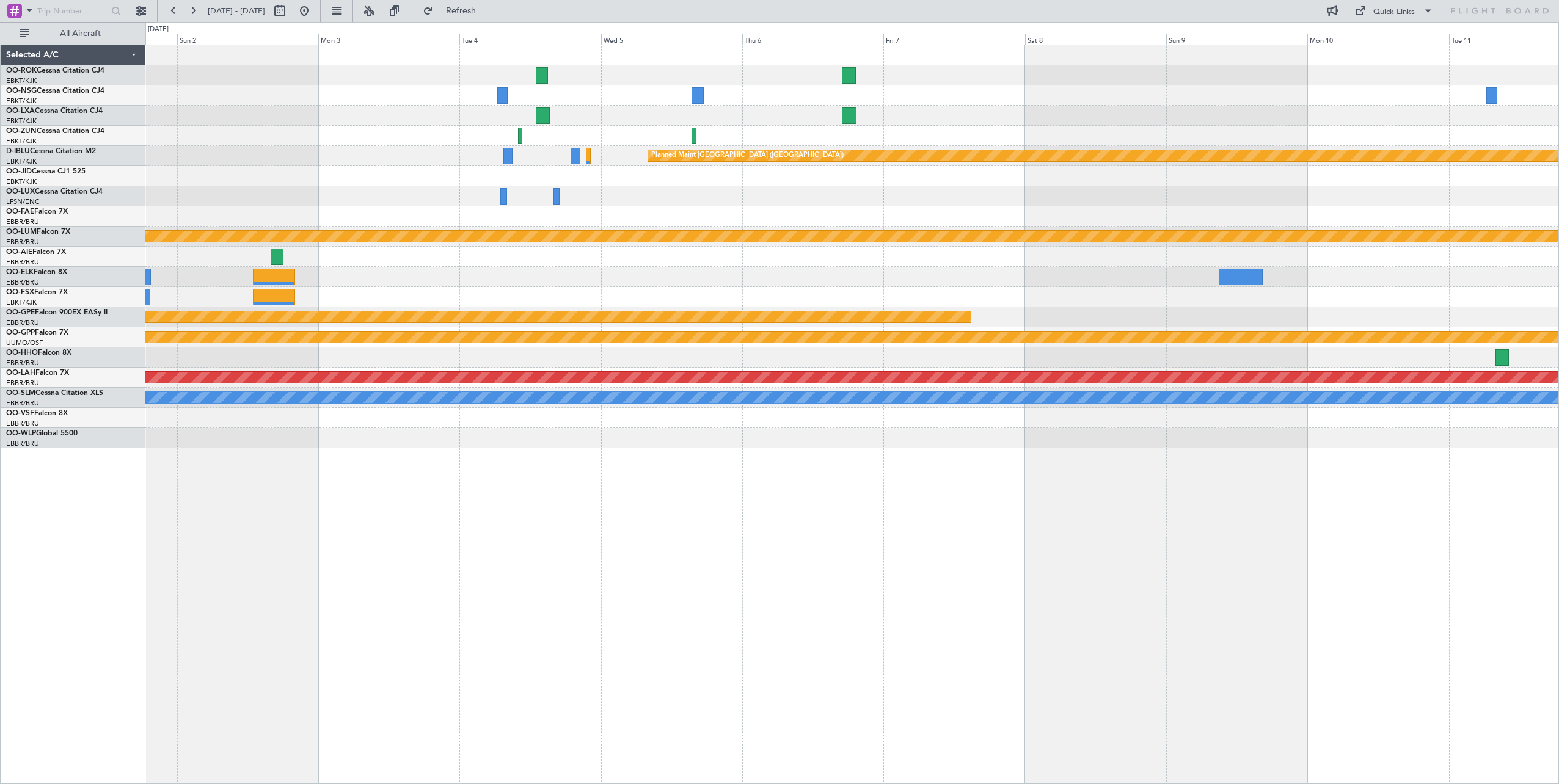
click at [492, 488] on div "Planned Maint [GEOGRAPHIC_DATA] ([GEOGRAPHIC_DATA]) Planned Maint [GEOGRAPHIC_D…" at bounding box center [852, 414] width 1413 height 739
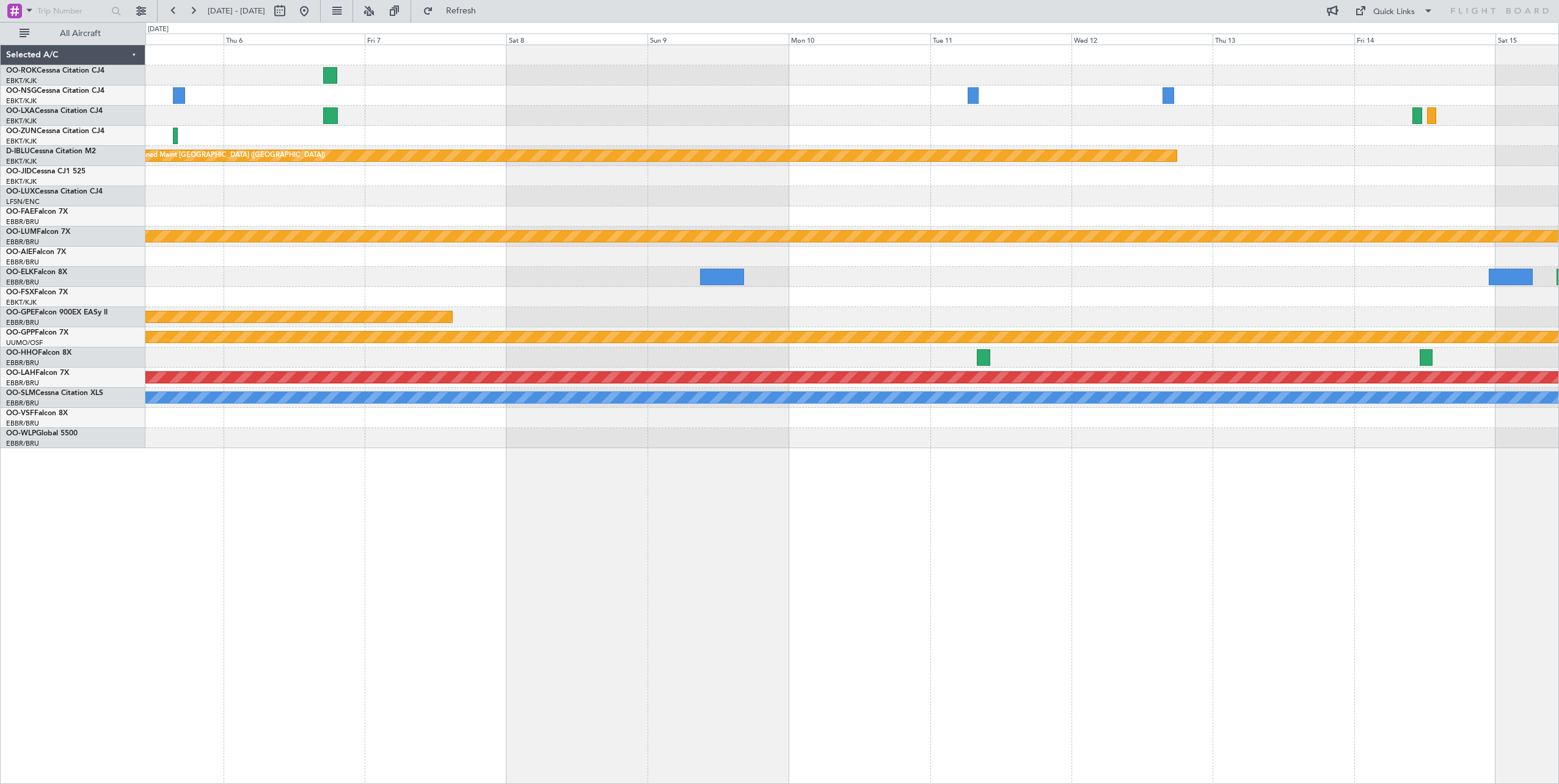
click at [447, 489] on div "Planned Maint Paris (Le Bourget) Planned Maint Kortrijk-Wevelgem Planned Maint …" at bounding box center [852, 414] width 1413 height 739
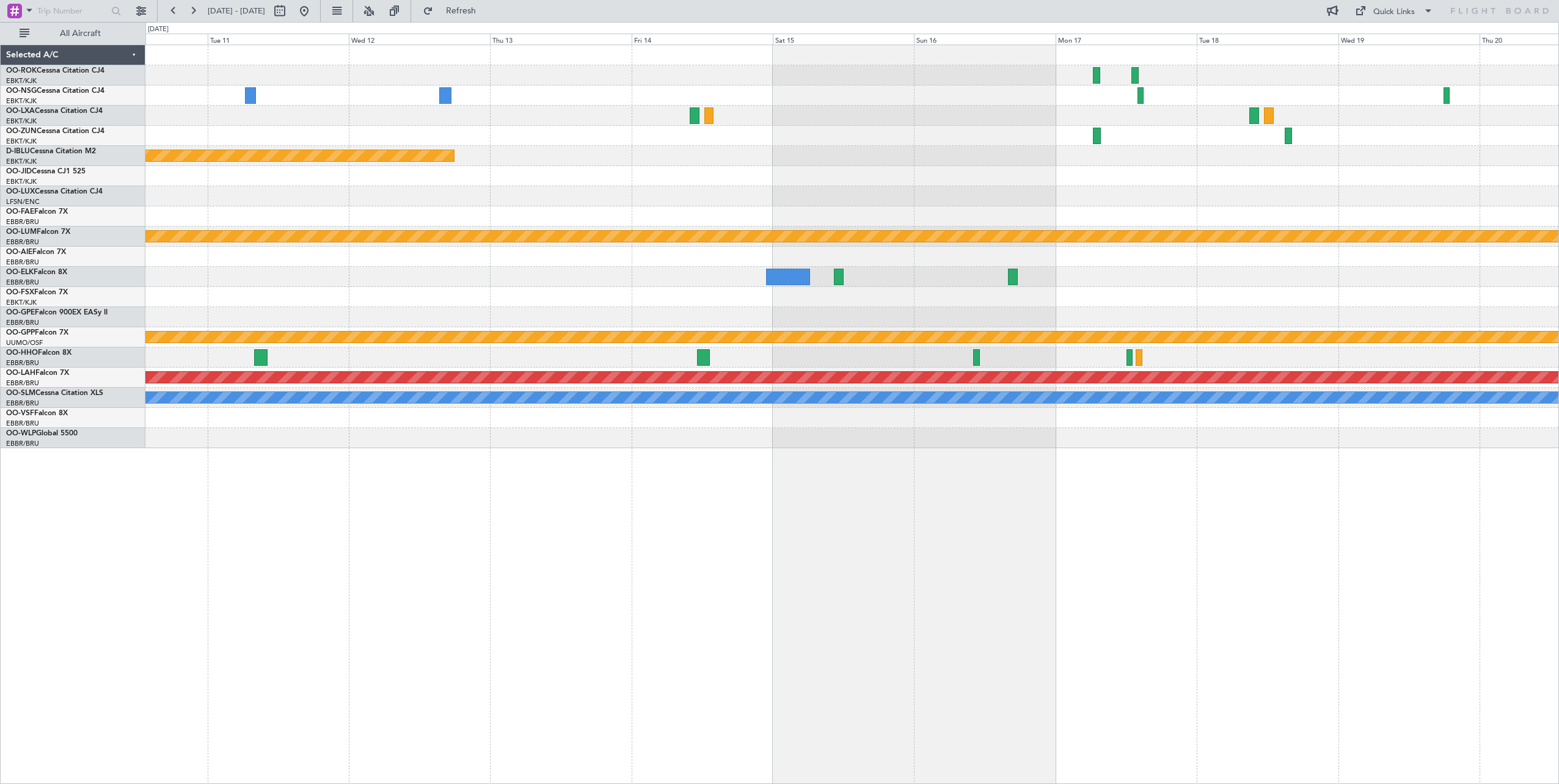
click at [412, 512] on div "Planned Maint Paris (Le Bourget) Planned Maint Kortrijk-Wevelgem No Crew Brusse…" at bounding box center [852, 414] width 1413 height 739
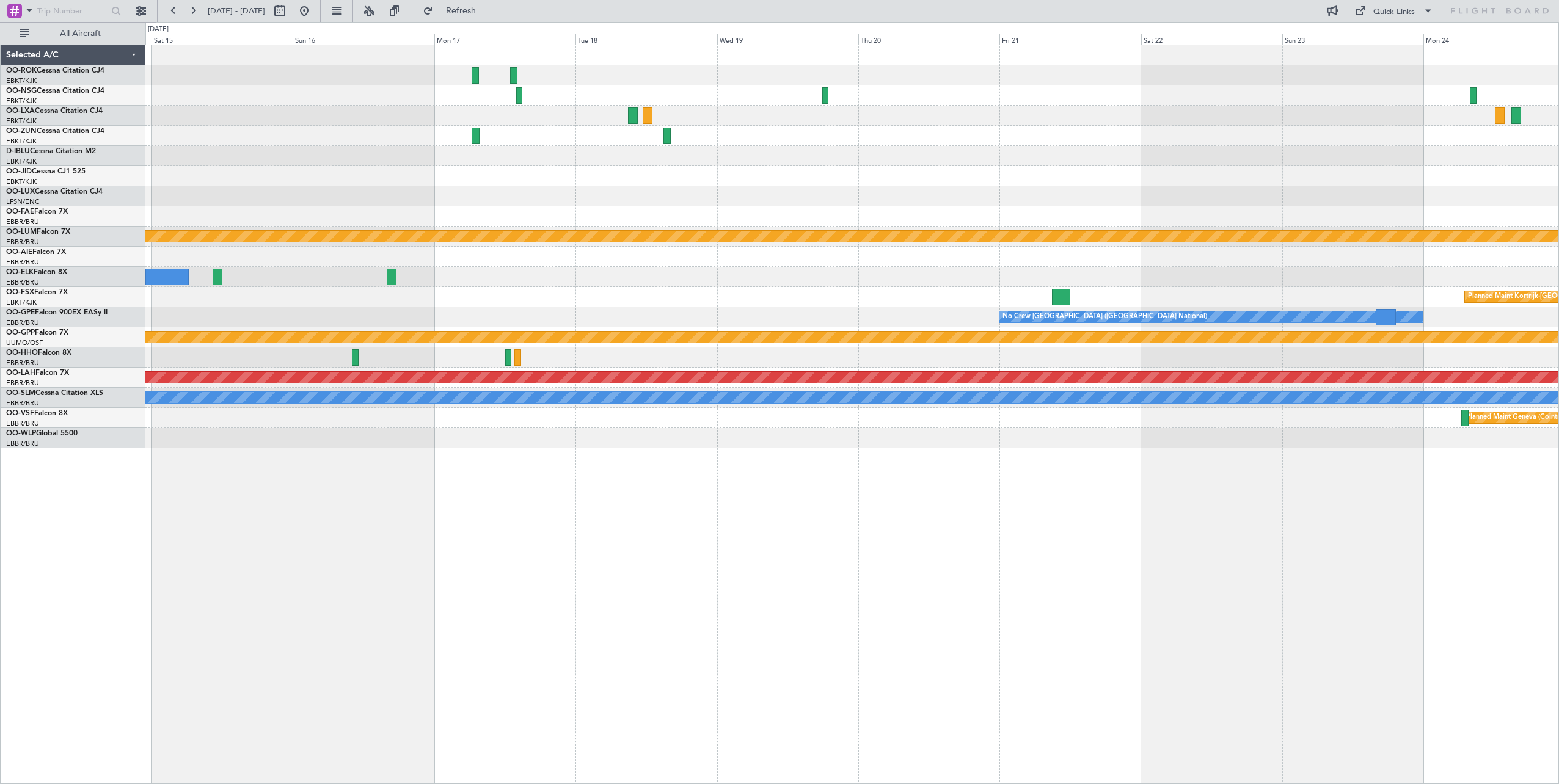
click at [418, 468] on div "Owner Kortrijk-Wevelgem Planned Maint Paris (Le Bourget) Planned Maint Kortrijk…" at bounding box center [852, 414] width 1413 height 739
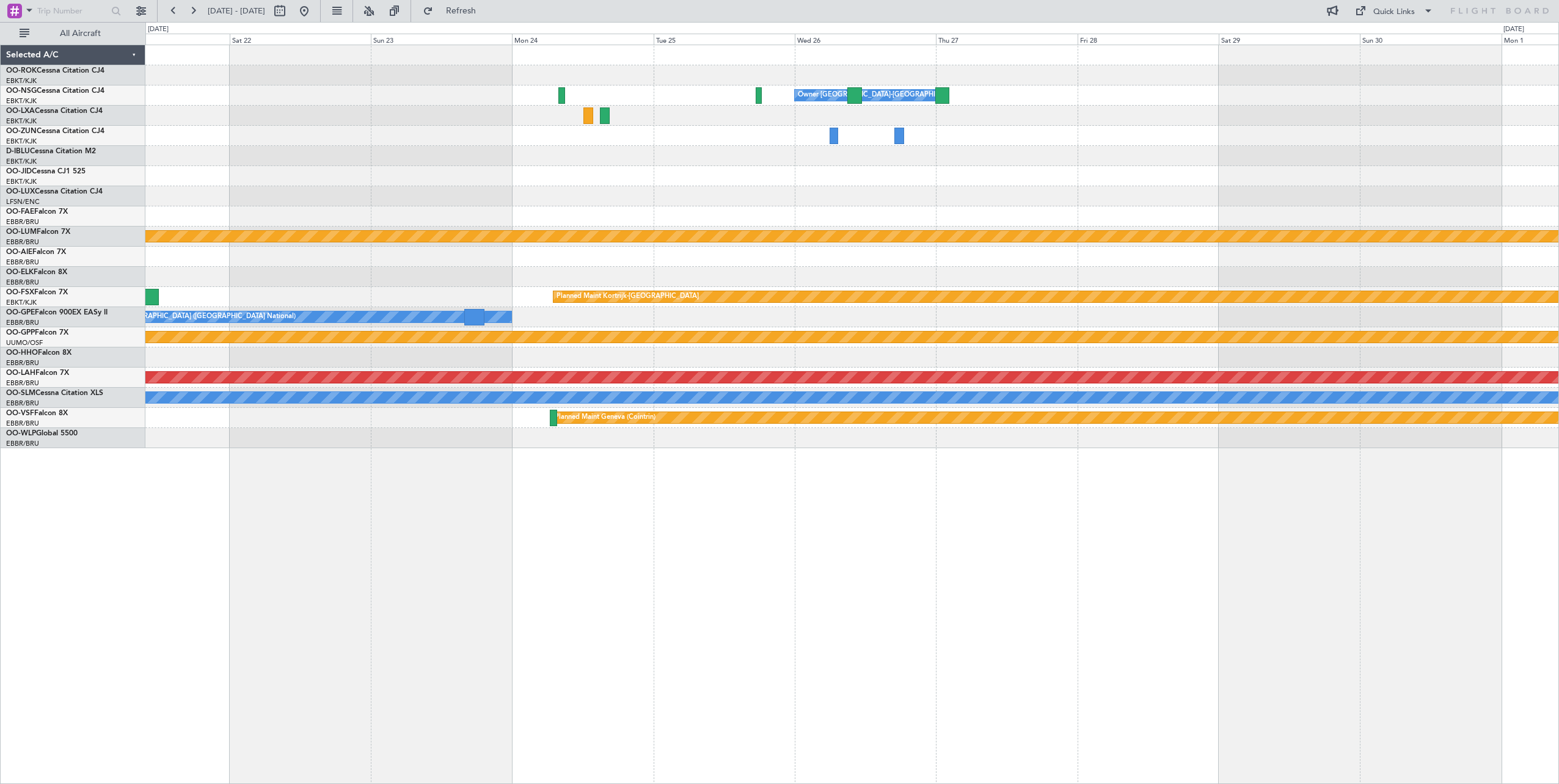
click at [441, 489] on div "Owner Kortrijk-Wevelgem Planned Maint Kortrijk-Wevelgem Planned Maint Kortrijk-…" at bounding box center [852, 414] width 1413 height 739
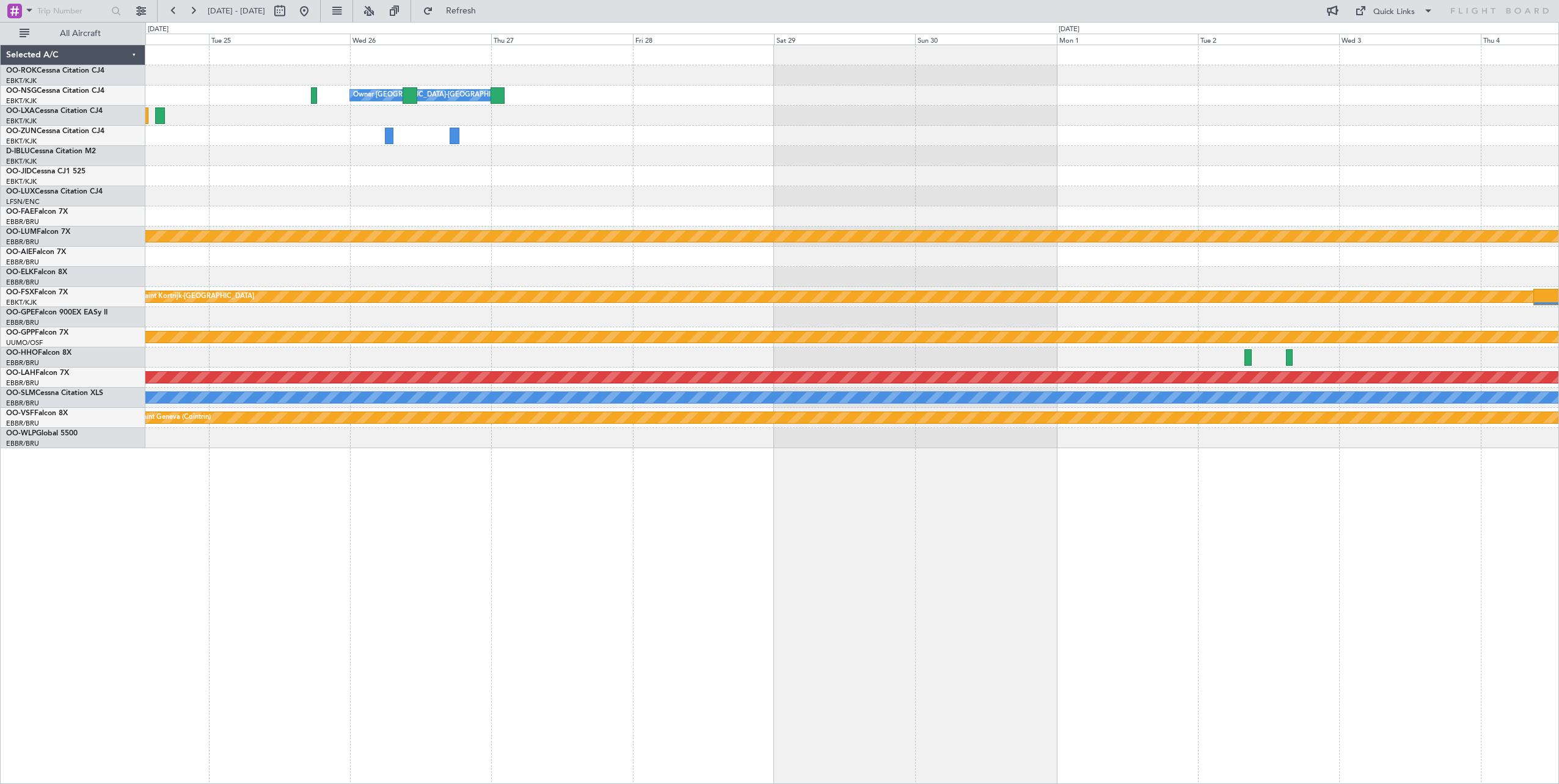
click at [336, 492] on div "Owner Kortrijk-Wevelgem Planned Maint Kortrijk-Wevelgem Planned Maint Kortrijk-…" at bounding box center [852, 414] width 1413 height 739
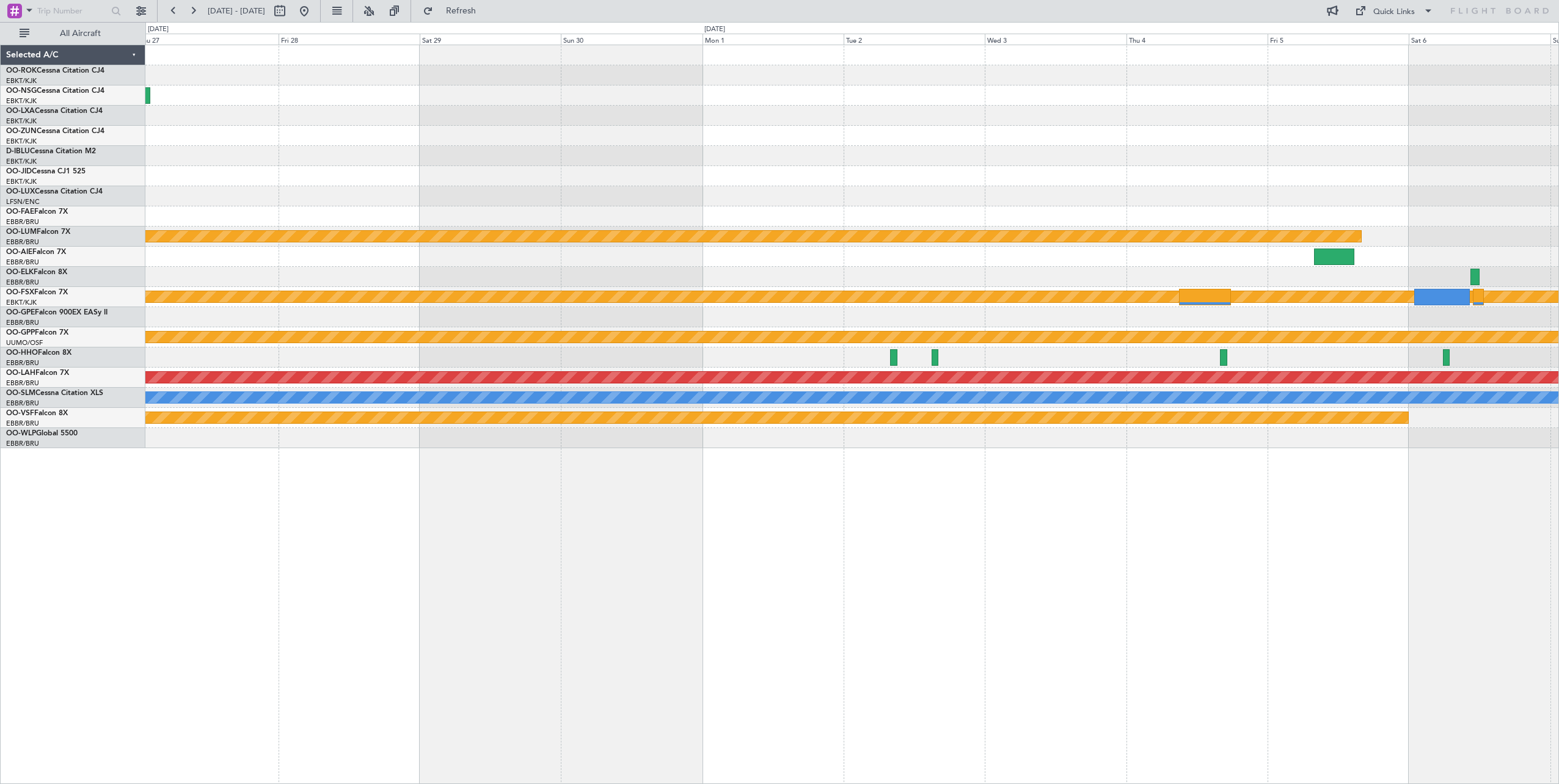
click at [490, 498] on div "Owner Kortrijk-Wevelgem Owner Kortrijk-Wevelgem Planned Maint Kortrijk-Wevelgem…" at bounding box center [852, 414] width 1413 height 739
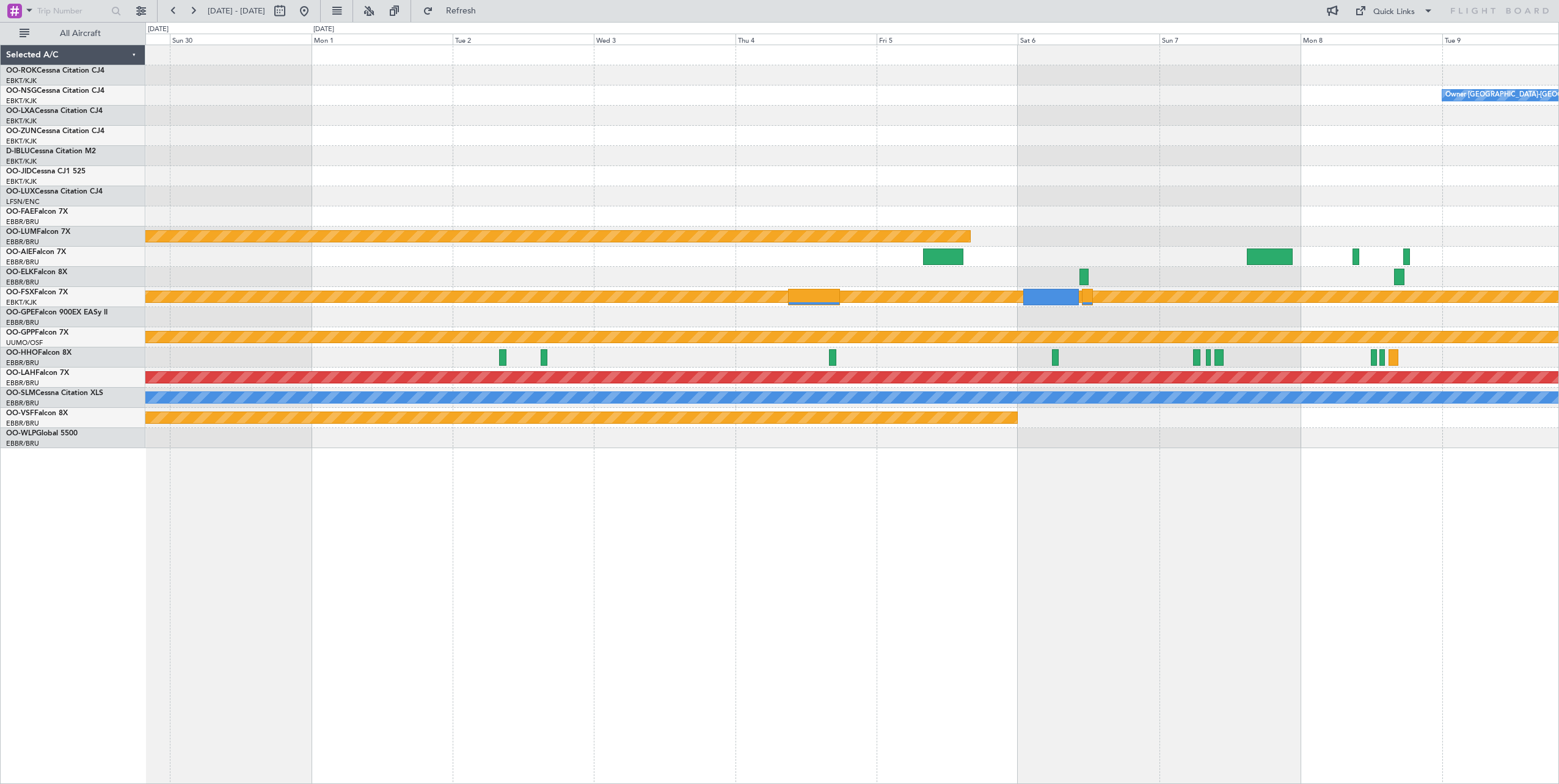
click at [553, 484] on div "Owner Kortrijk-Wevelgem Planned Maint Kortrijk-Wevelgem Planned Maint Kortrijk-…" at bounding box center [852, 414] width 1413 height 739
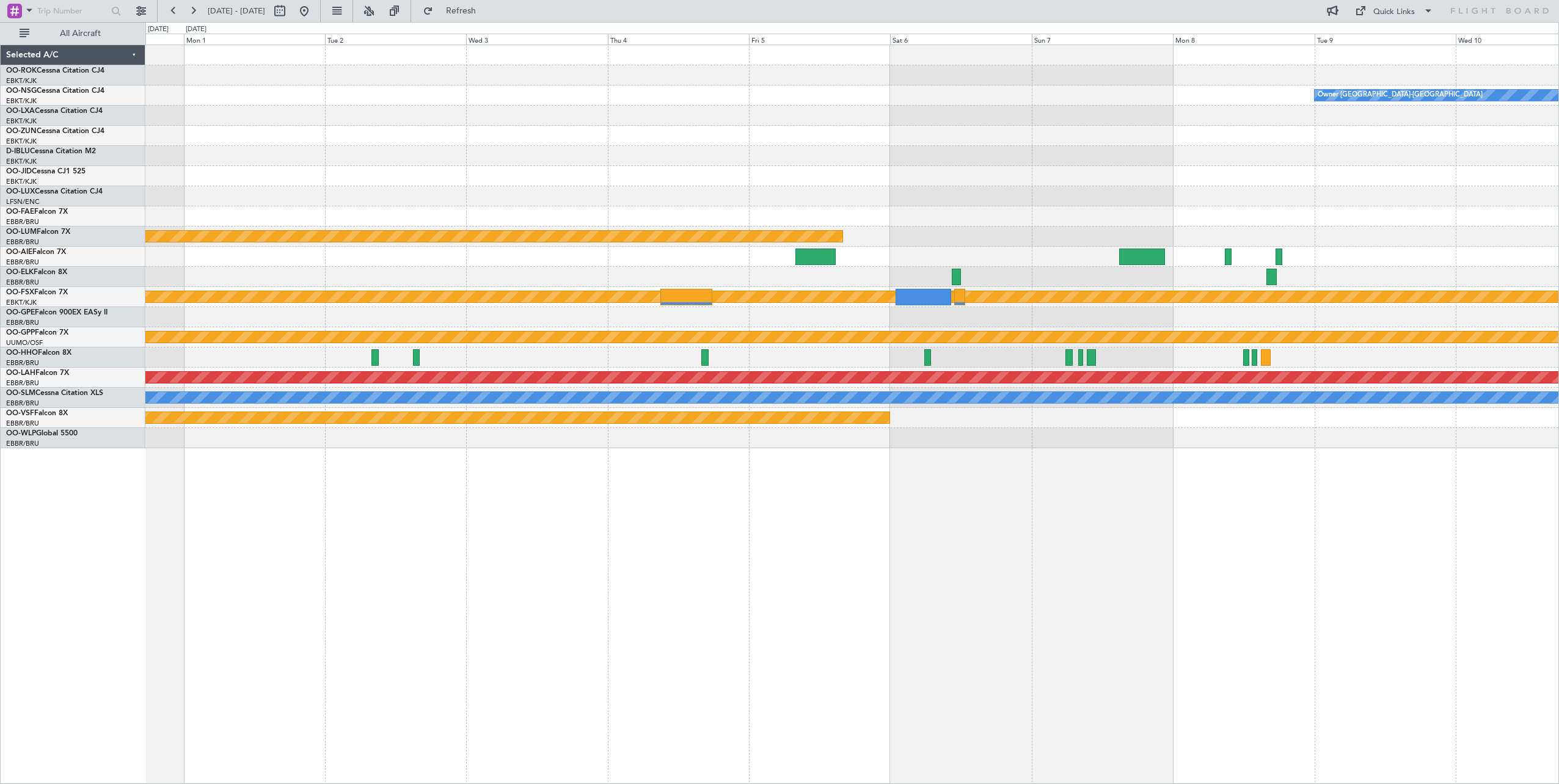
click at [743, 469] on div "Owner Kortrijk-Wevelgem Planned Maint Kortrijk-Wevelgem Planned Maint Kortrijk-…" at bounding box center [852, 414] width 1413 height 739
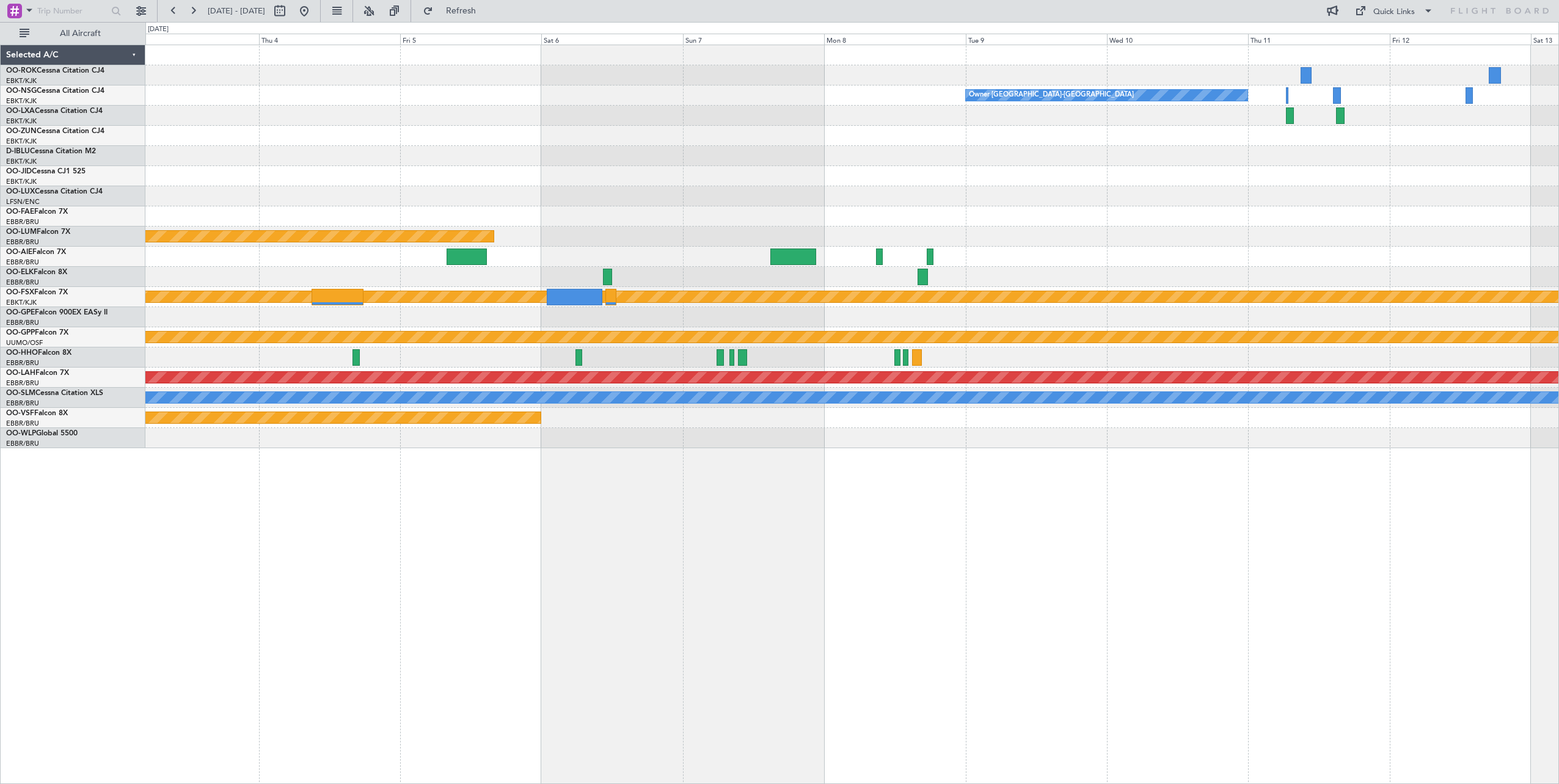
click at [626, 490] on div "Owner Kortrijk-Wevelgem Planned Maint Kortrijk-Wevelgem Planned Maint Kortrijk-…" at bounding box center [852, 414] width 1413 height 739
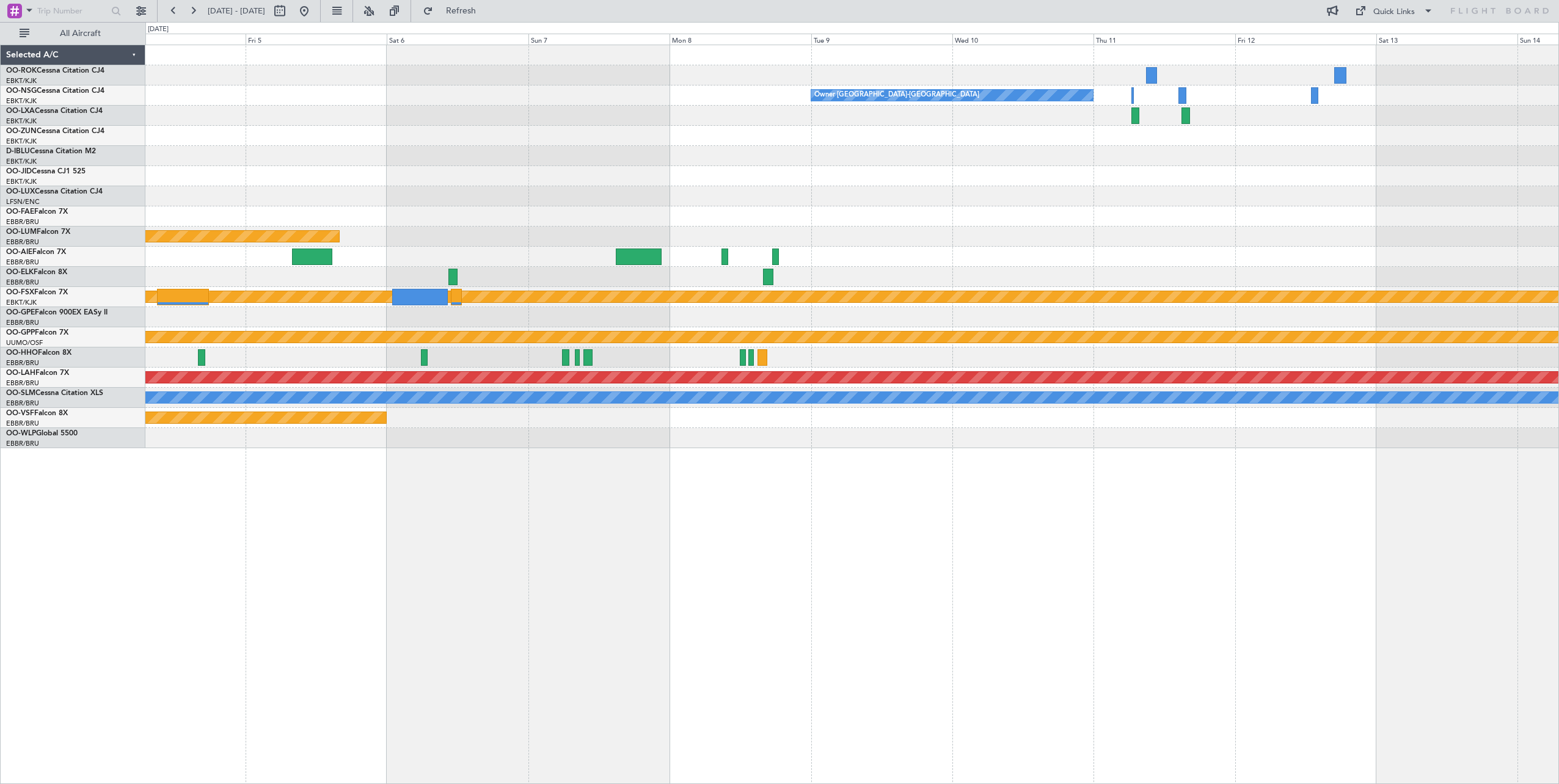
click at [841, 511] on div "Owner Kortrijk-Wevelgem Planned Maint Kortrijk-Wevelgem Planned Maint Kortrijk-…" at bounding box center [852, 414] width 1413 height 739
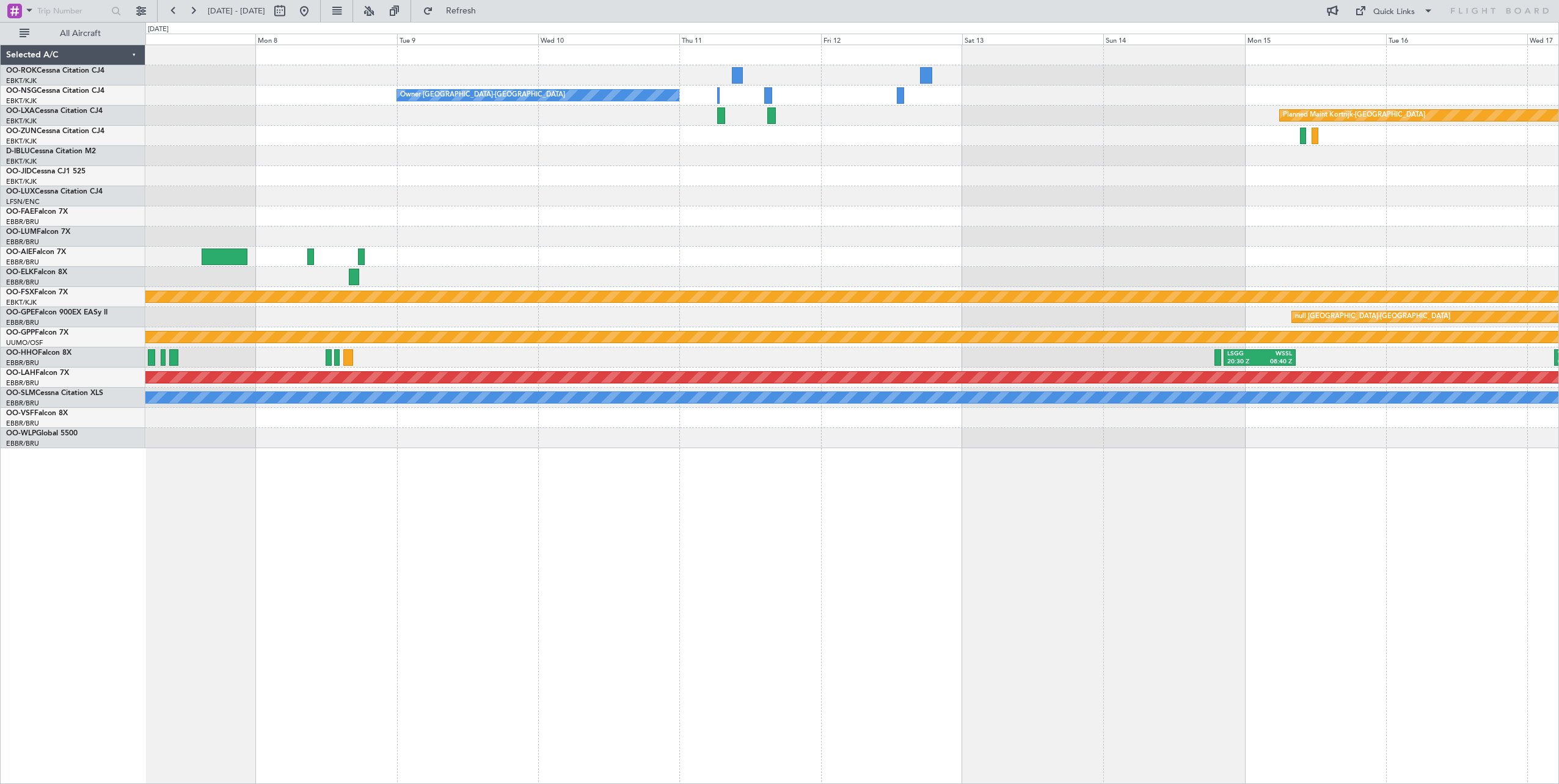
click at [497, 500] on div "Owner Kortrijk-Wevelgem Planned Maint Kortrijk-Wevelgem Planned Maint Kortrijk-…" at bounding box center [852, 414] width 1413 height 739
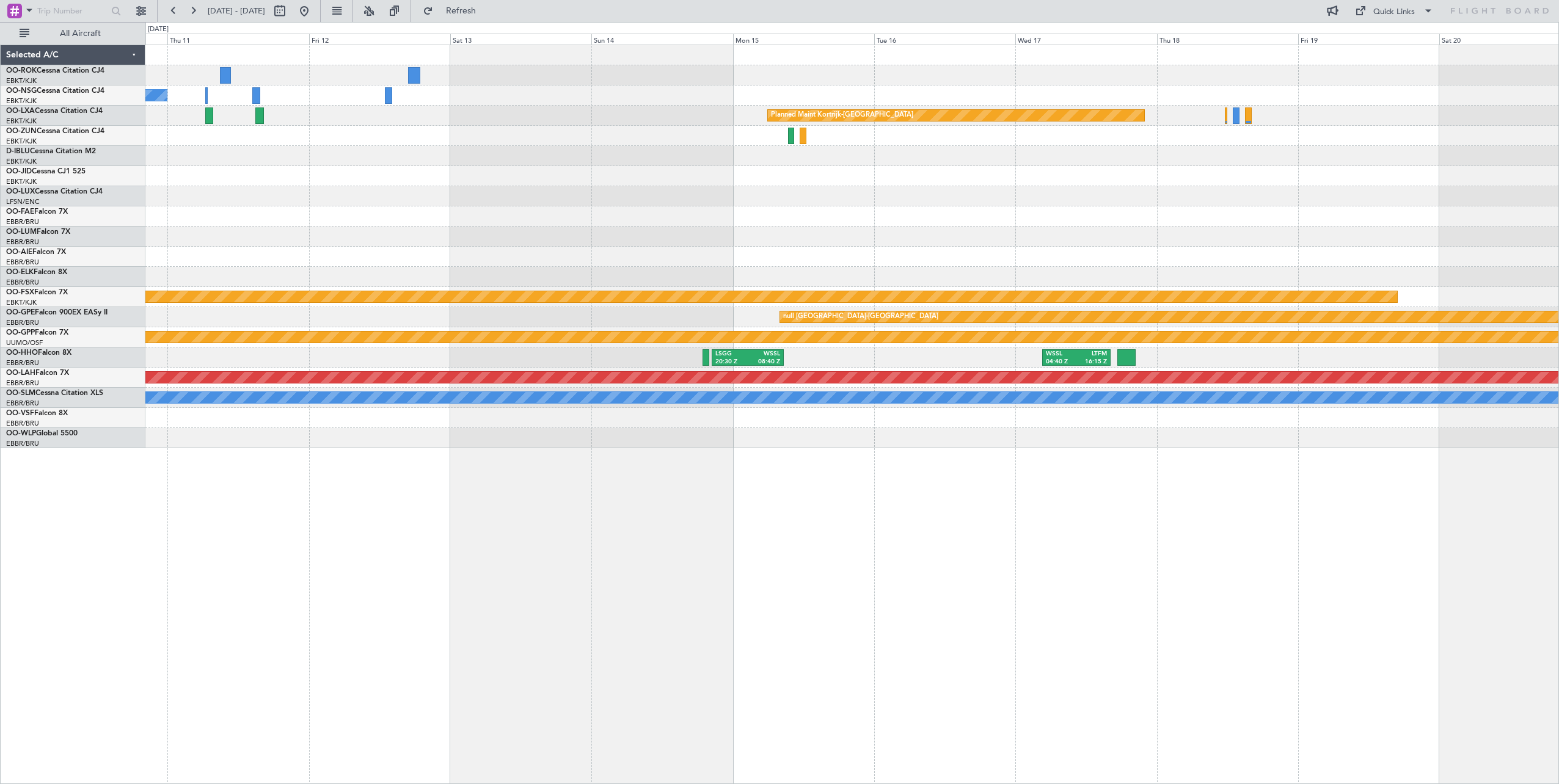
click at [611, 512] on div "Owner Kortrijk-Wevelgem Planned Maint Kortrijk-Wevelgem Planned Maint Kortrijk-…" at bounding box center [852, 414] width 1413 height 739
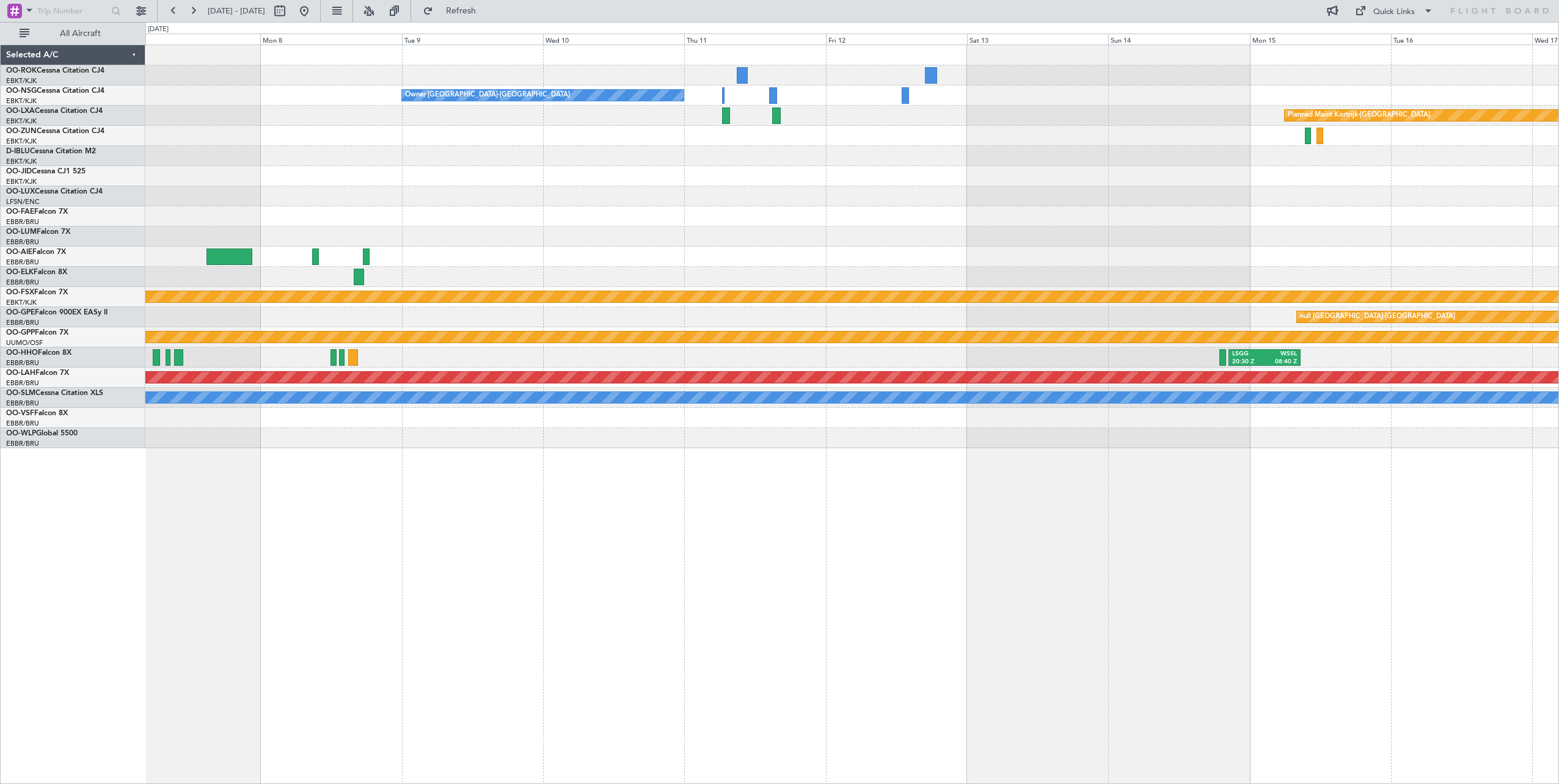
click at [1465, 540] on div "Owner Kortrijk-Wevelgem Planned Maint Kortrijk-Wevelgem Planned Maint Kortrijk-…" at bounding box center [852, 414] width 1413 height 739
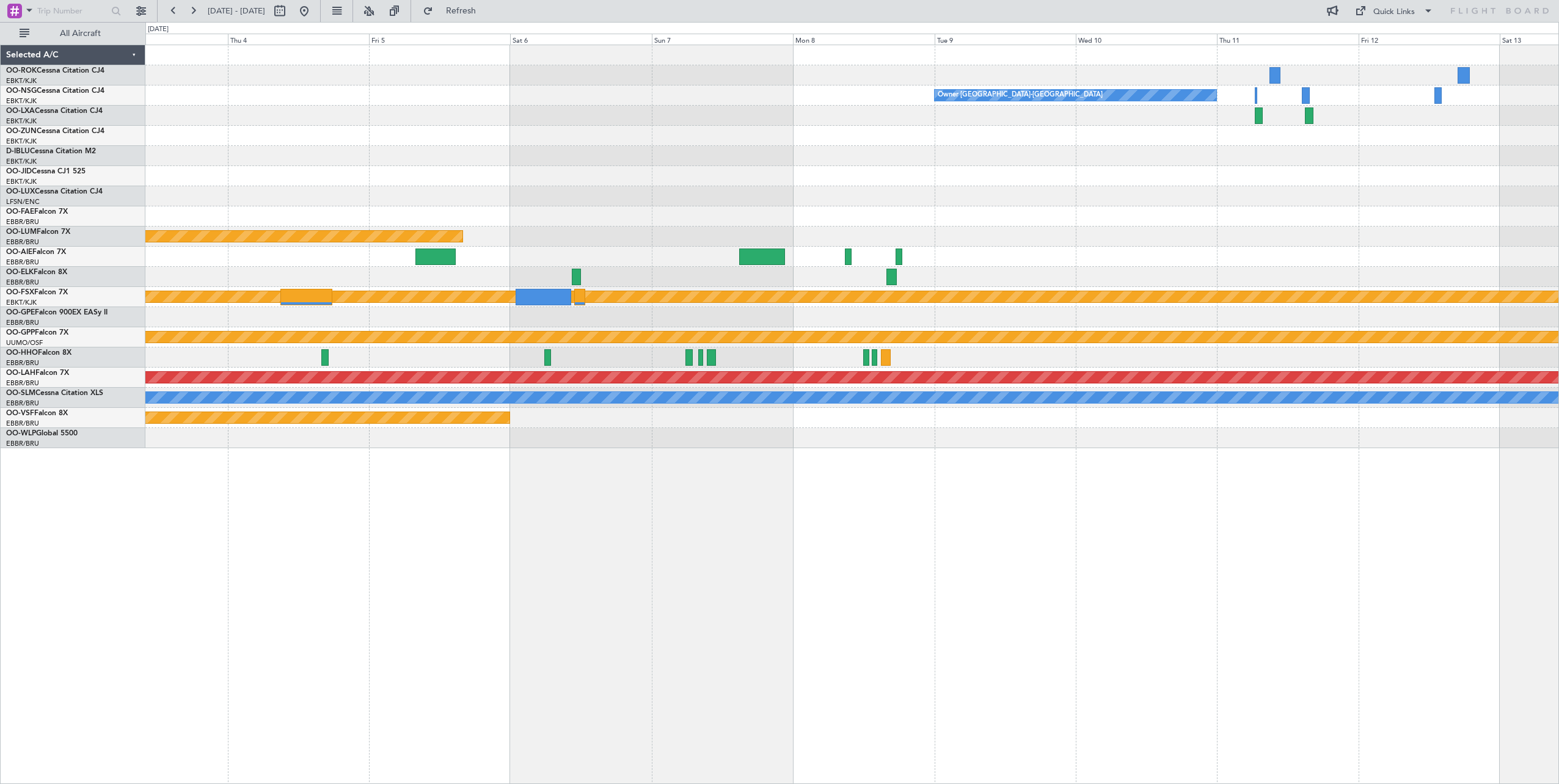
click at [1545, 534] on div "Owner Kortrijk-Wevelgem Planned Maint Kortrijk-Wevelgem Planned Maint Kortrijk-…" at bounding box center [852, 414] width 1413 height 739
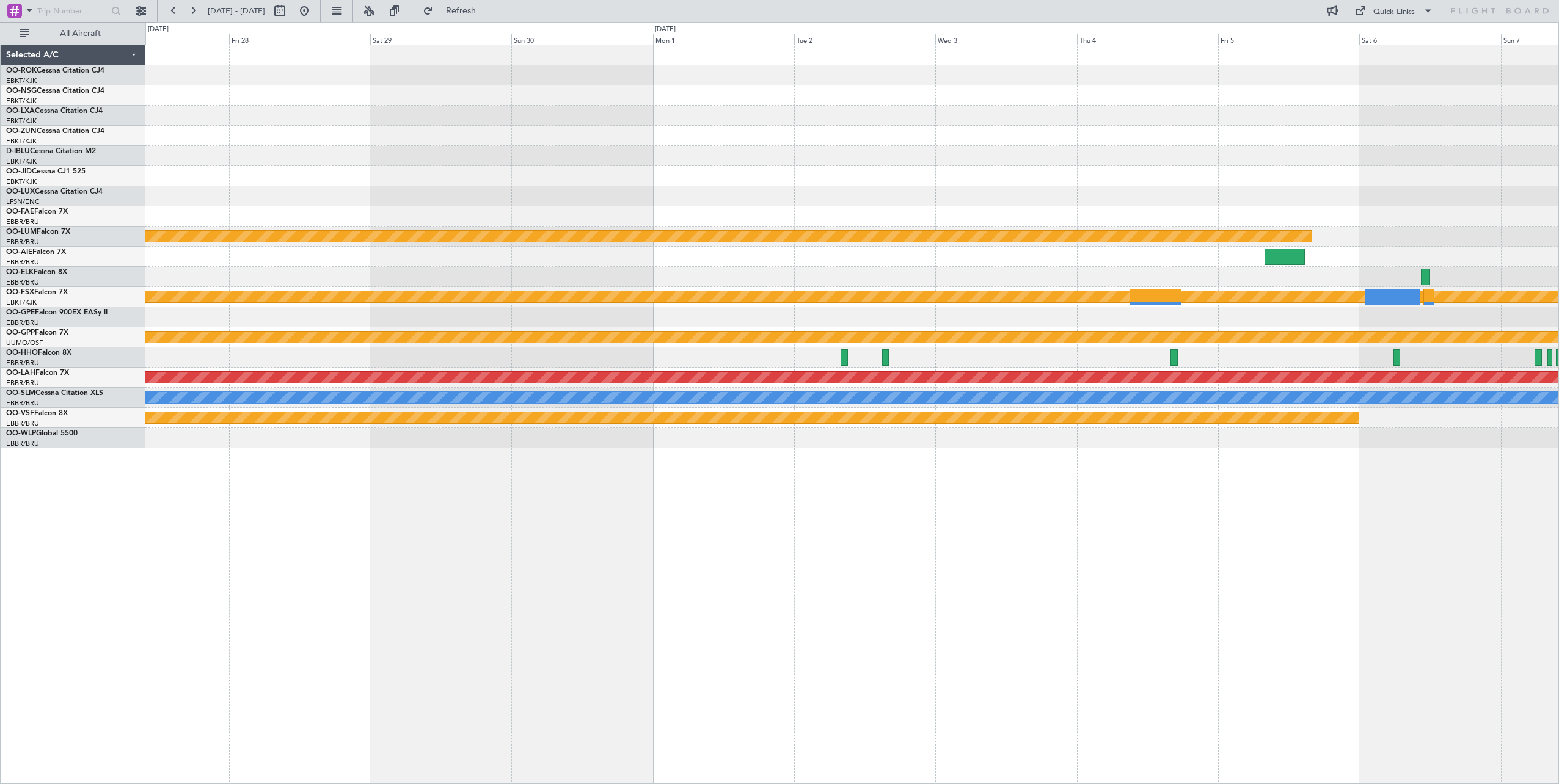
click at [1558, 556] on html "10 Dec 2025 - 20 Dec 2025 Refresh Quick Links All Aircraft Owner Kortrijk-Wevel…" at bounding box center [779, 392] width 1559 height 784
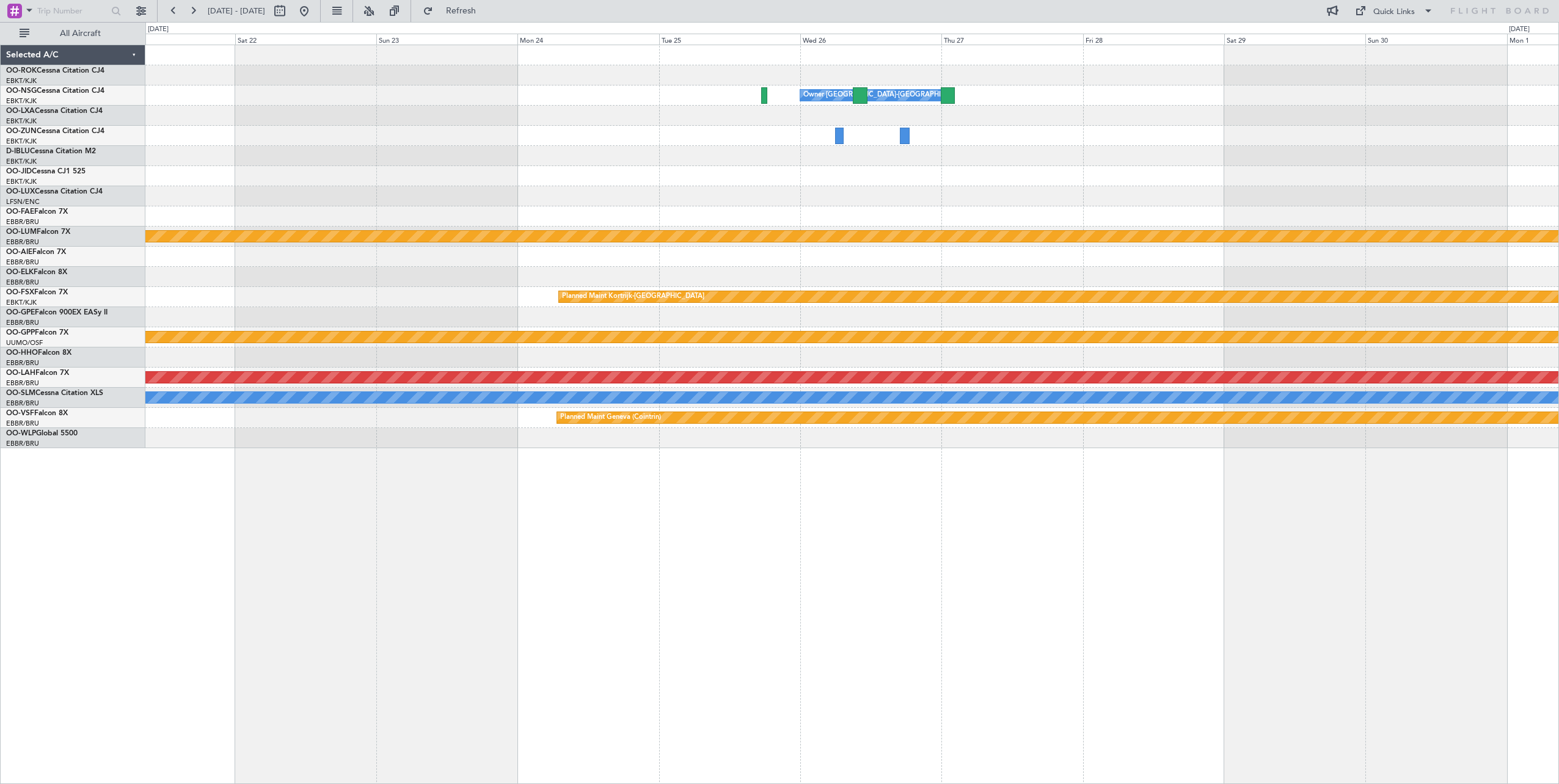
click at [1491, 524] on div "Owner Kortrijk-Wevelgem Planned Maint Kortrijk-Wevelgem Planned Maint Kortrijk-…" at bounding box center [852, 414] width 1413 height 739
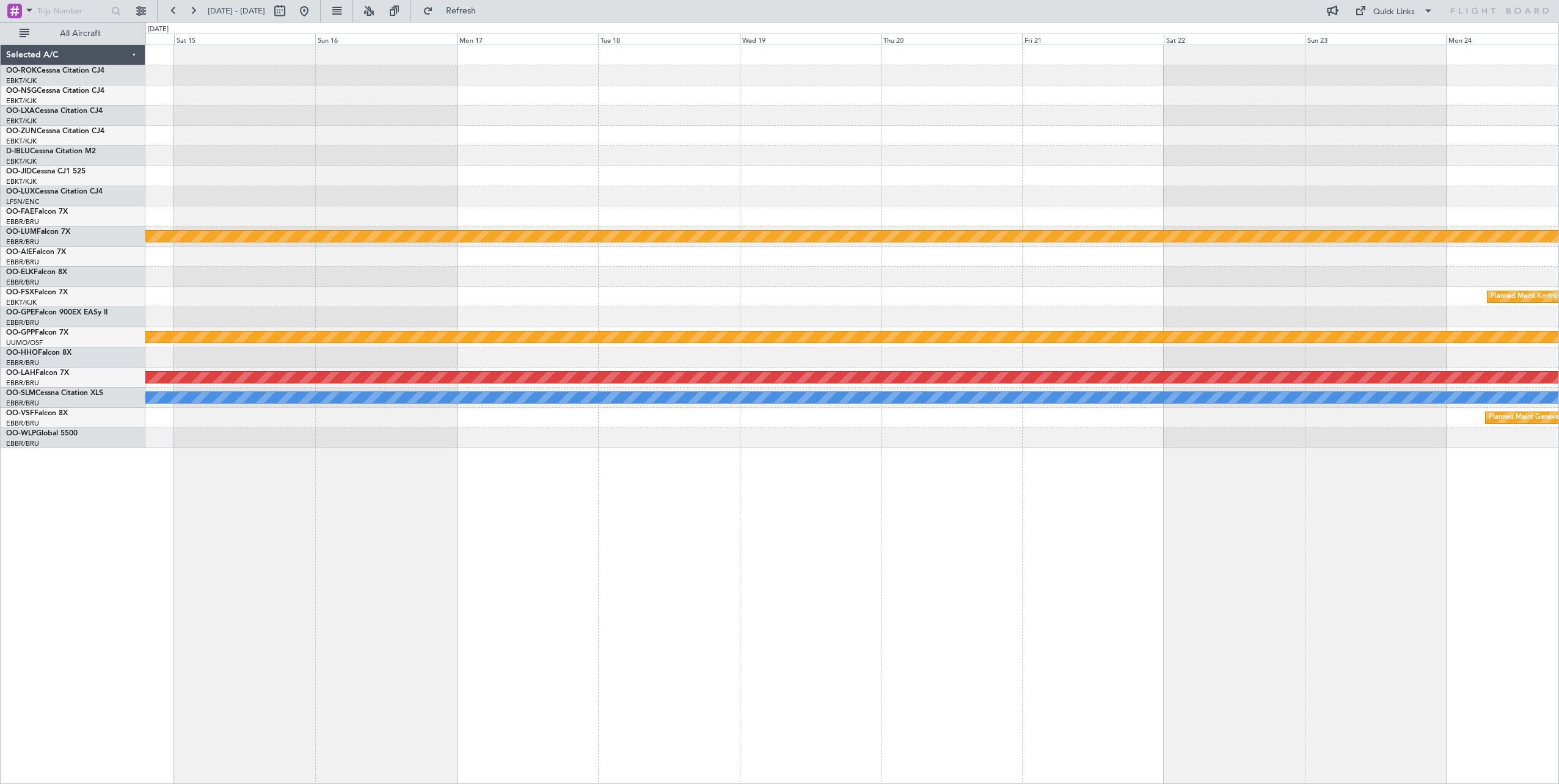
click at [1558, 517] on html "10 Dec 2025 - 20 Dec 2025 Refresh Quick Links All Aircraft Owner Kortrijk-Wevel…" at bounding box center [779, 392] width 1559 height 784
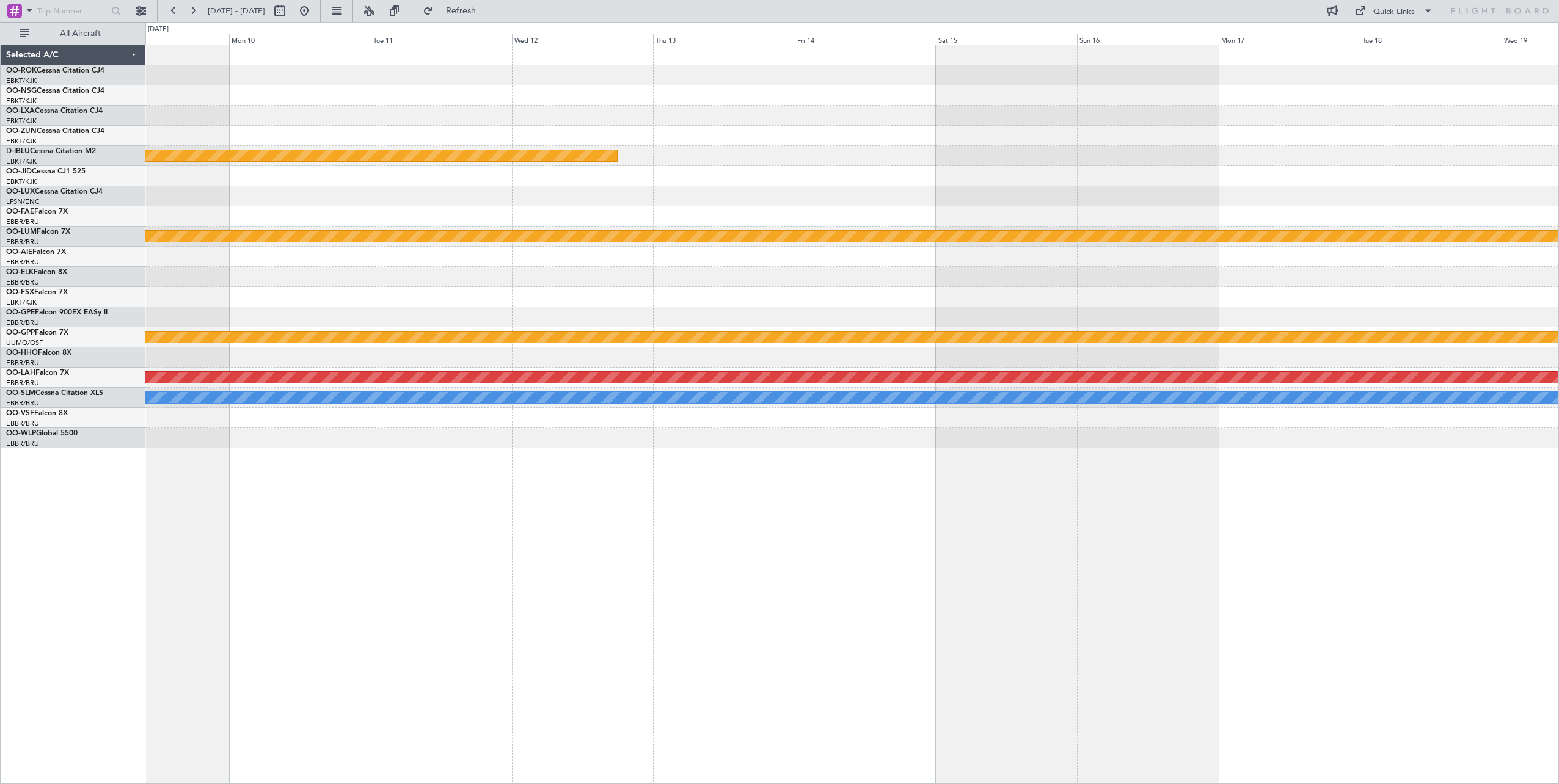
click at [1557, 524] on div "Planned Maint Paris (Le Bourget) Planned Maint Kortrijk-Wevelgem Planned Maint …" at bounding box center [852, 414] width 1413 height 739
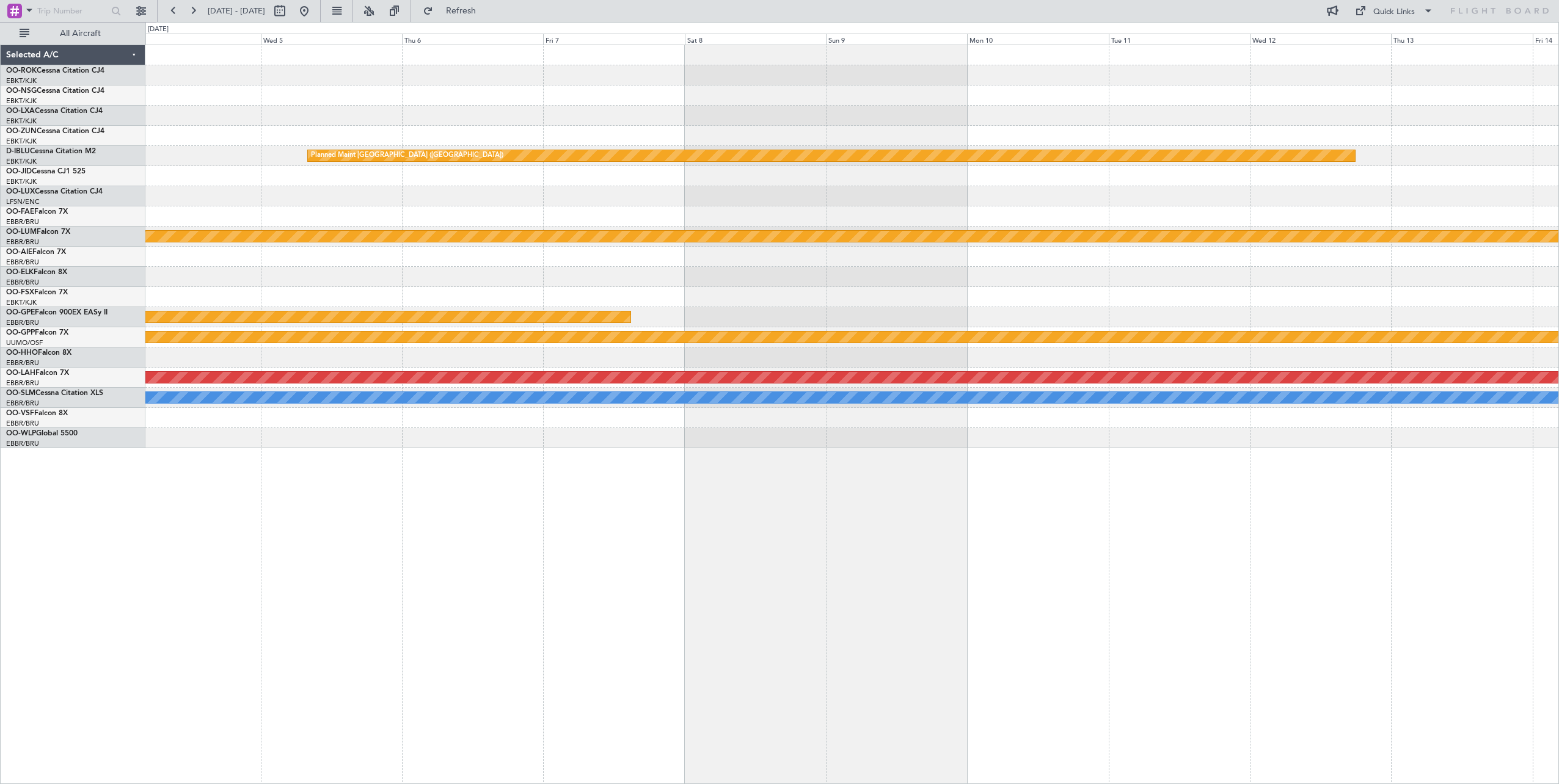
click at [1463, 500] on div "Planned Maint Paris (Le Bourget) Planned Maint Kortrijk-Wevelgem Planned Maint …" at bounding box center [852, 414] width 1413 height 739
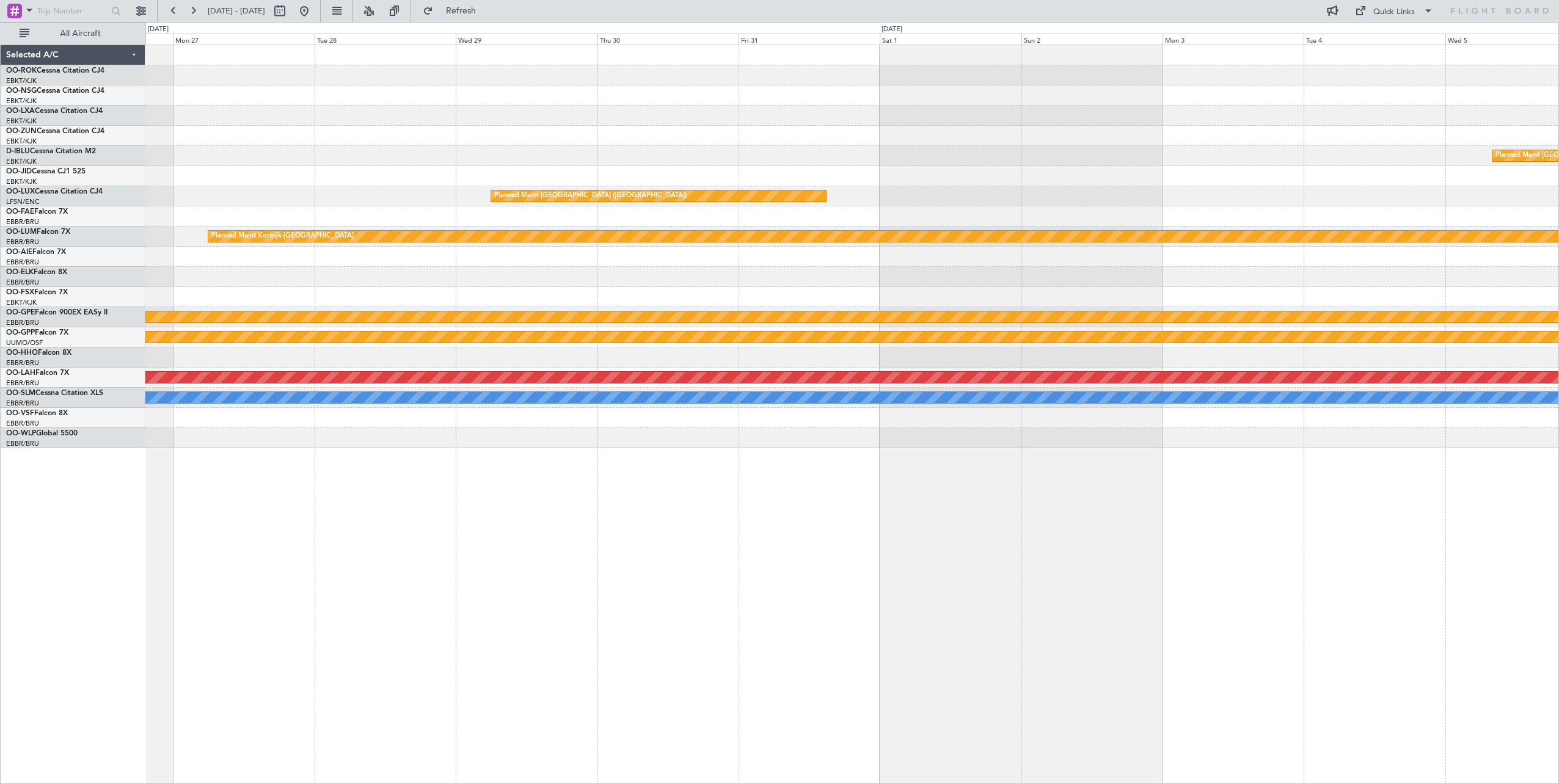
click at [923, 472] on div "Planned Maint Paris (Le Bourget) Planned Maint Paris (Le Bourget) Planned Maint…" at bounding box center [852, 414] width 1413 height 739
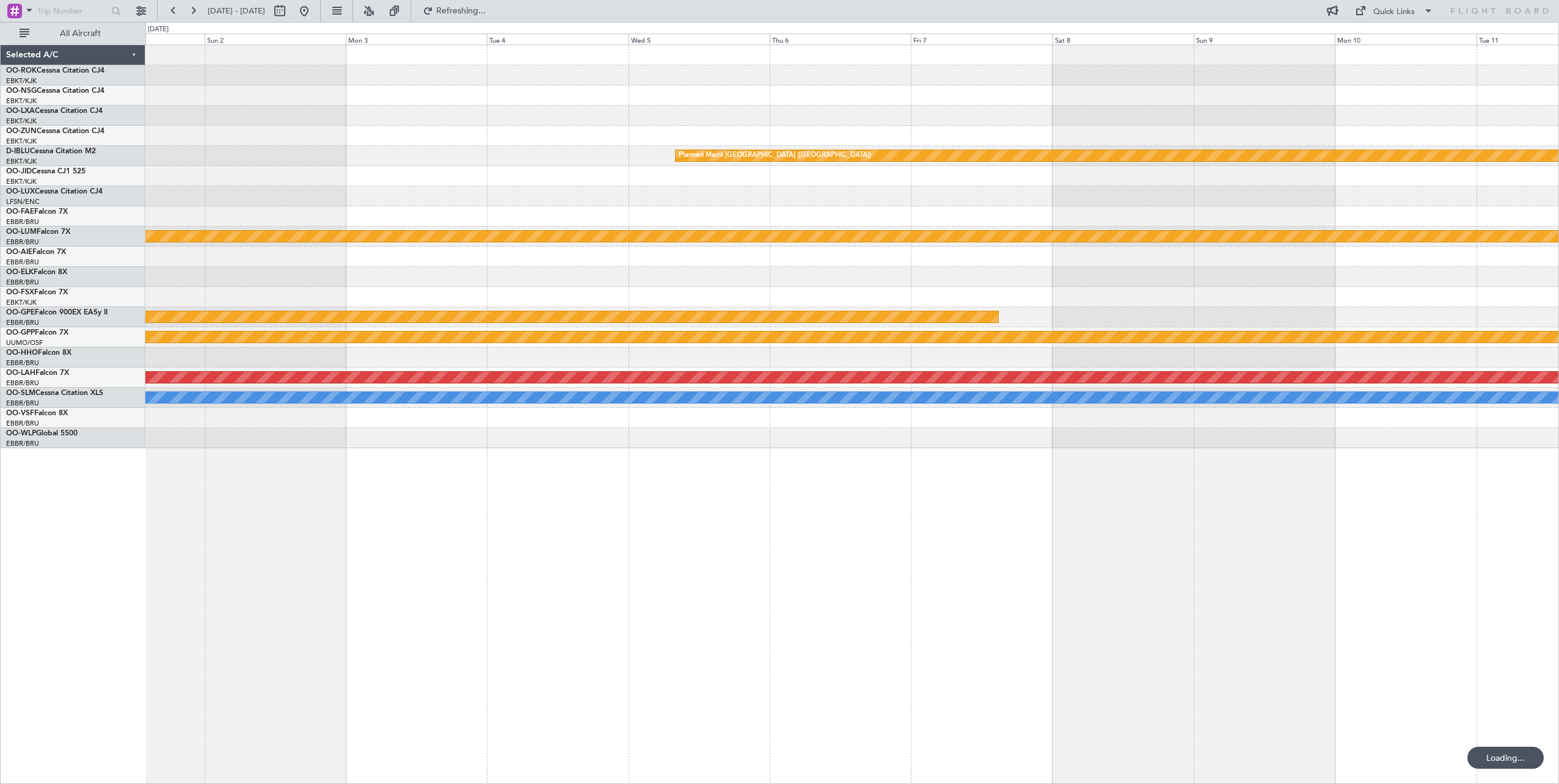
click at [393, 479] on div "Planned Maint [GEOGRAPHIC_DATA] ([GEOGRAPHIC_DATA]) Planned Maint [GEOGRAPHIC_D…" at bounding box center [852, 414] width 1413 height 739
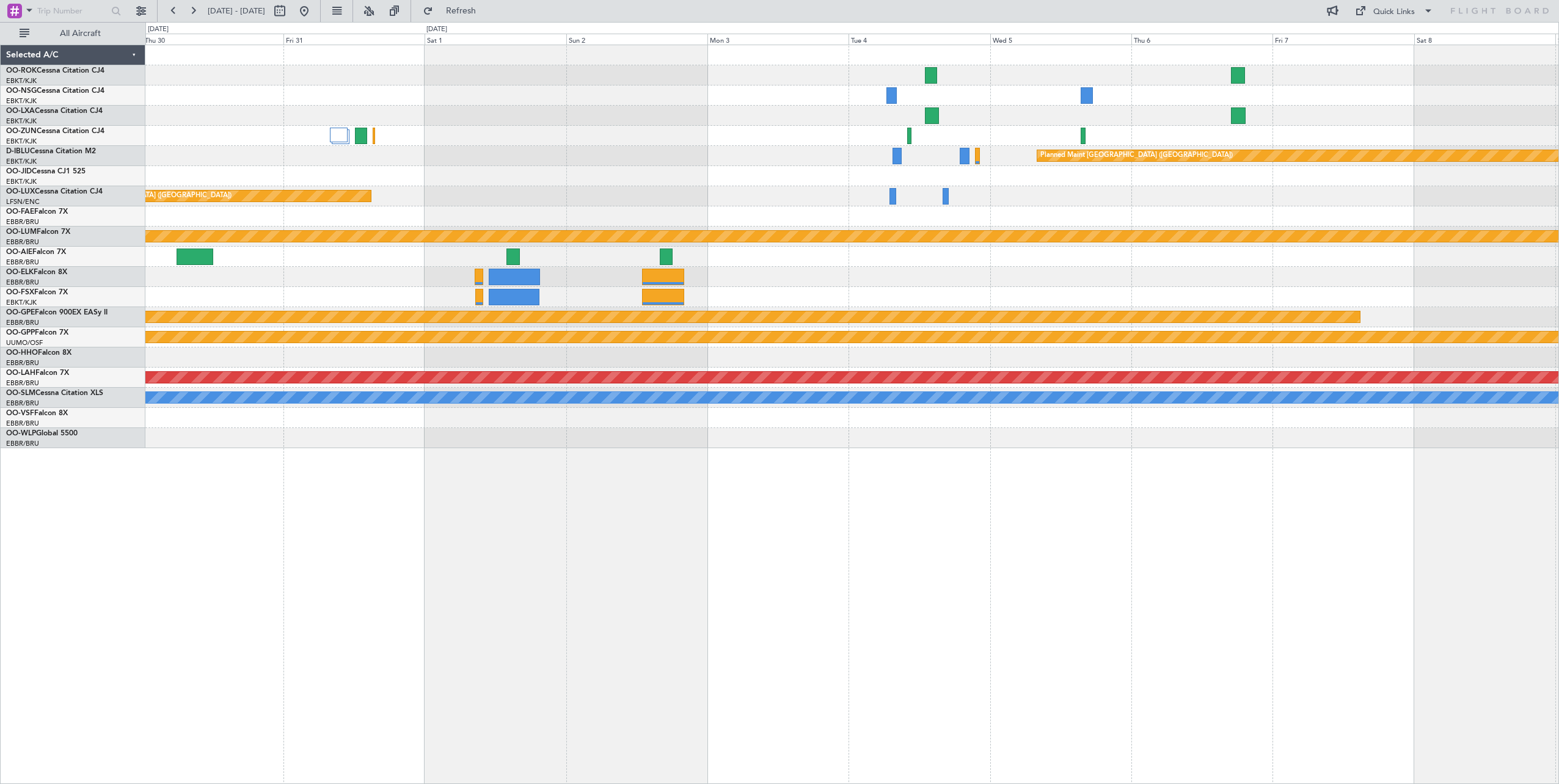
click at [1146, 246] on div "Planned Maint [GEOGRAPHIC_DATA] ([GEOGRAPHIC_DATA]) Planned Maint [GEOGRAPHIC_D…" at bounding box center [852, 247] width 1413 height 403
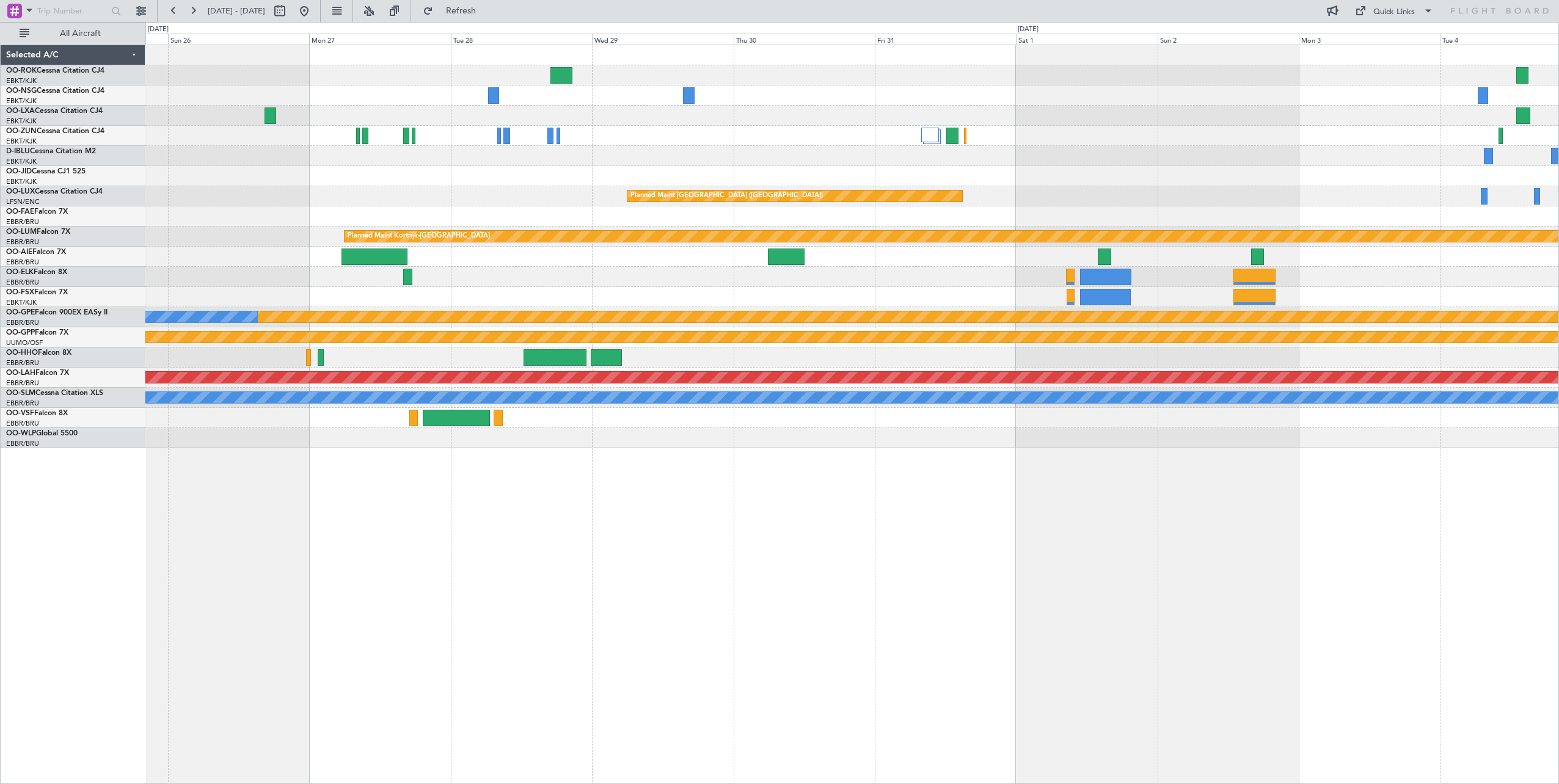
click at [1172, 223] on div "No Crew Planned Maint Paris (Le Bourget) No Crew Planned Maint Paris (Le Bourge…" at bounding box center [852, 247] width 1413 height 403
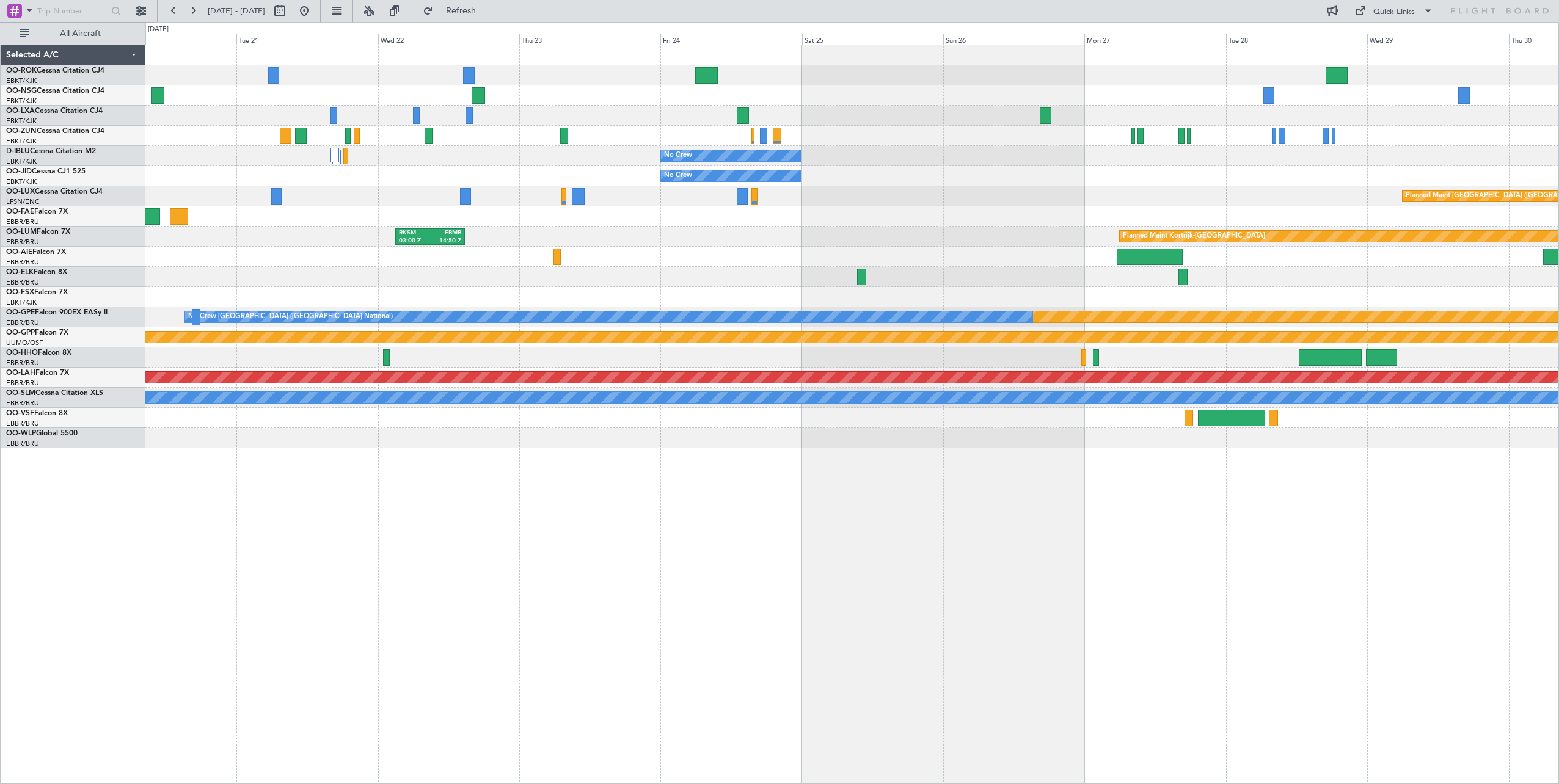
click at [980, 187] on div "No Crew No Crew Planned Maint Paris (Le Bourget) Planned Maint Kortrijk-Wevelge…" at bounding box center [852, 247] width 1413 height 403
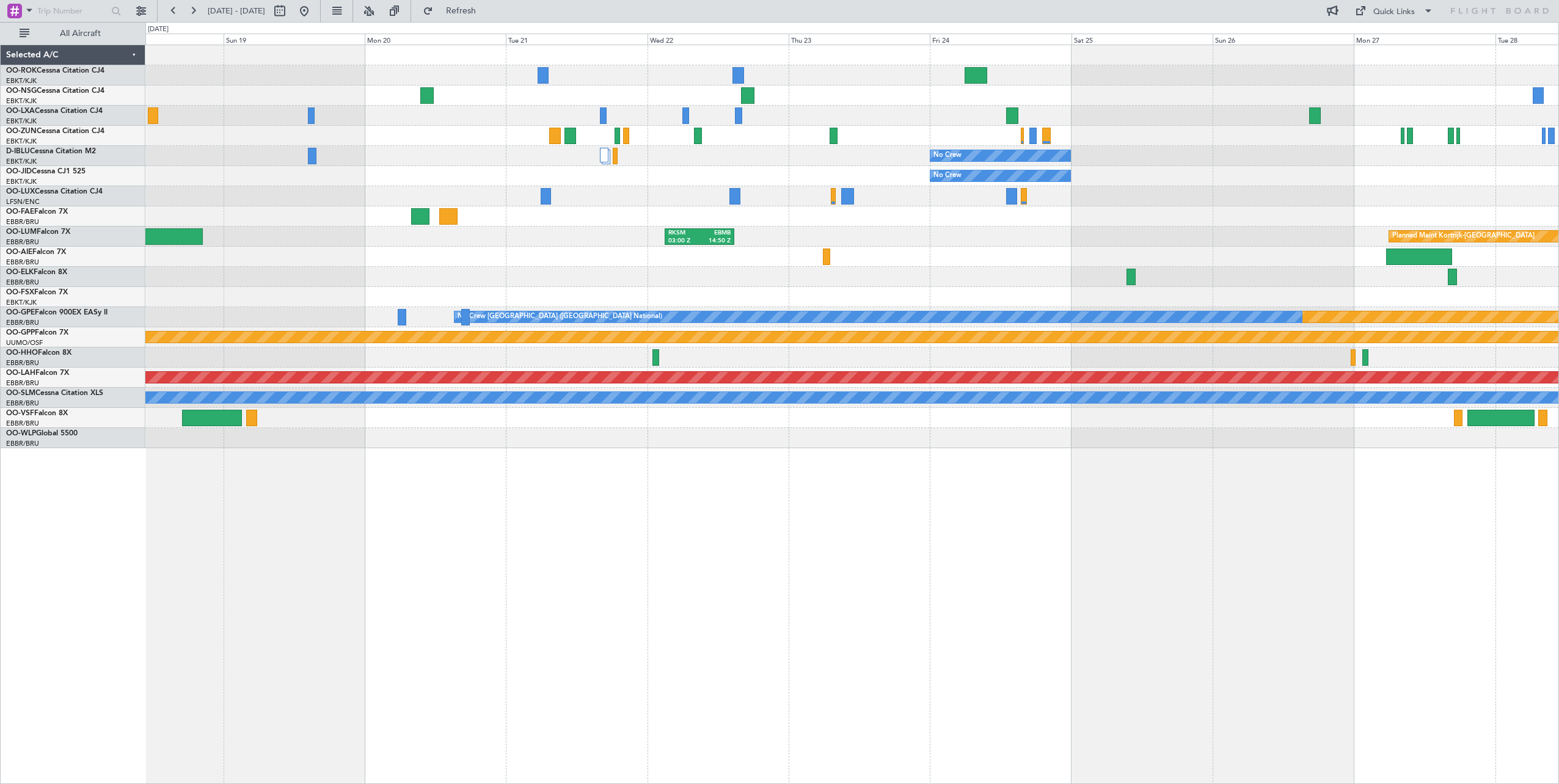
click at [858, 239] on div "No Crew No Crew Planned Maint Paris (Le Bourget) Planned Maint Kortrijk-Wevelge…" at bounding box center [852, 247] width 1413 height 403
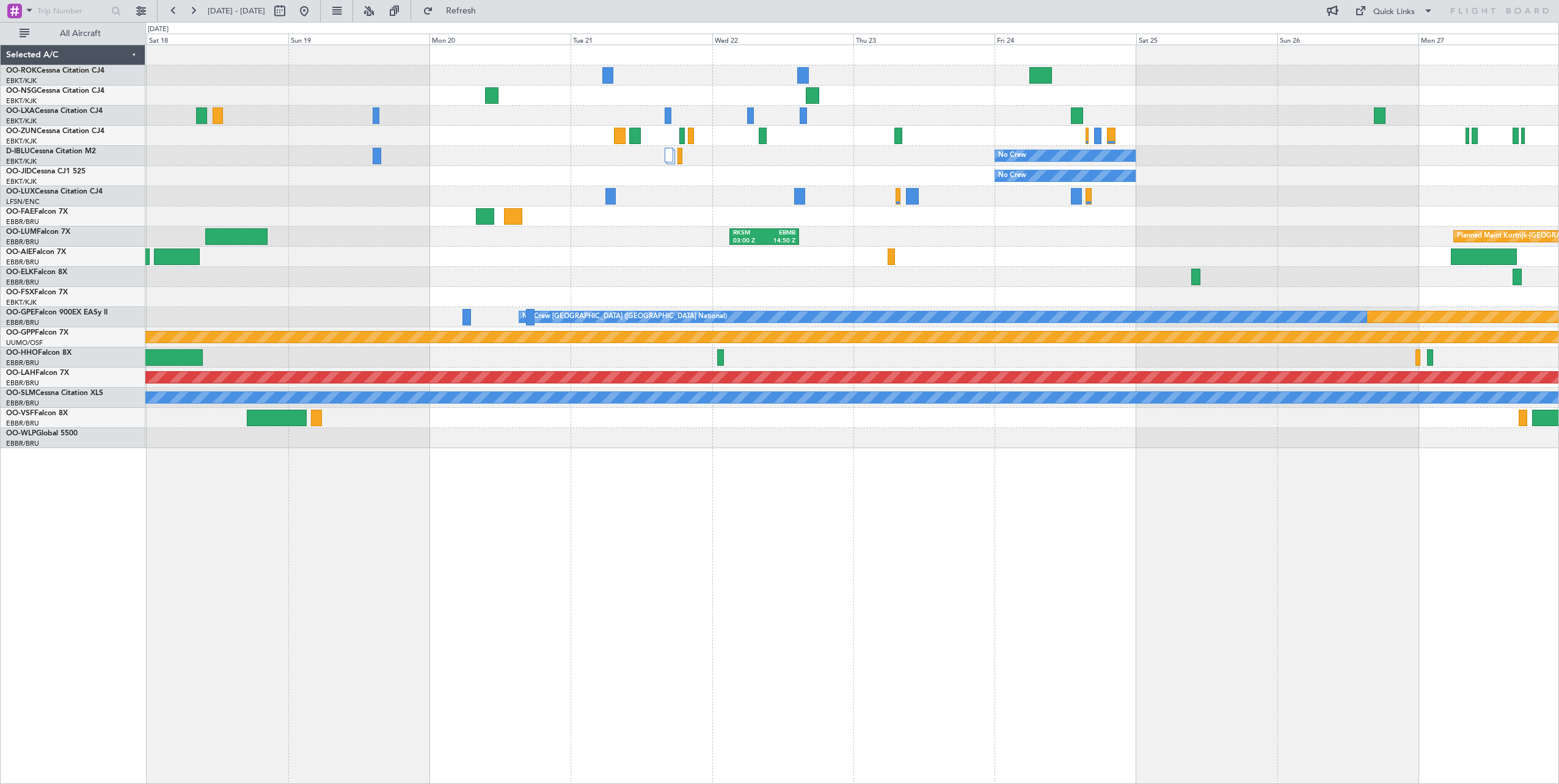
click at [706, 196] on div "Planned Maint [GEOGRAPHIC_DATA] ([GEOGRAPHIC_DATA])" at bounding box center [852, 196] width 1413 height 20
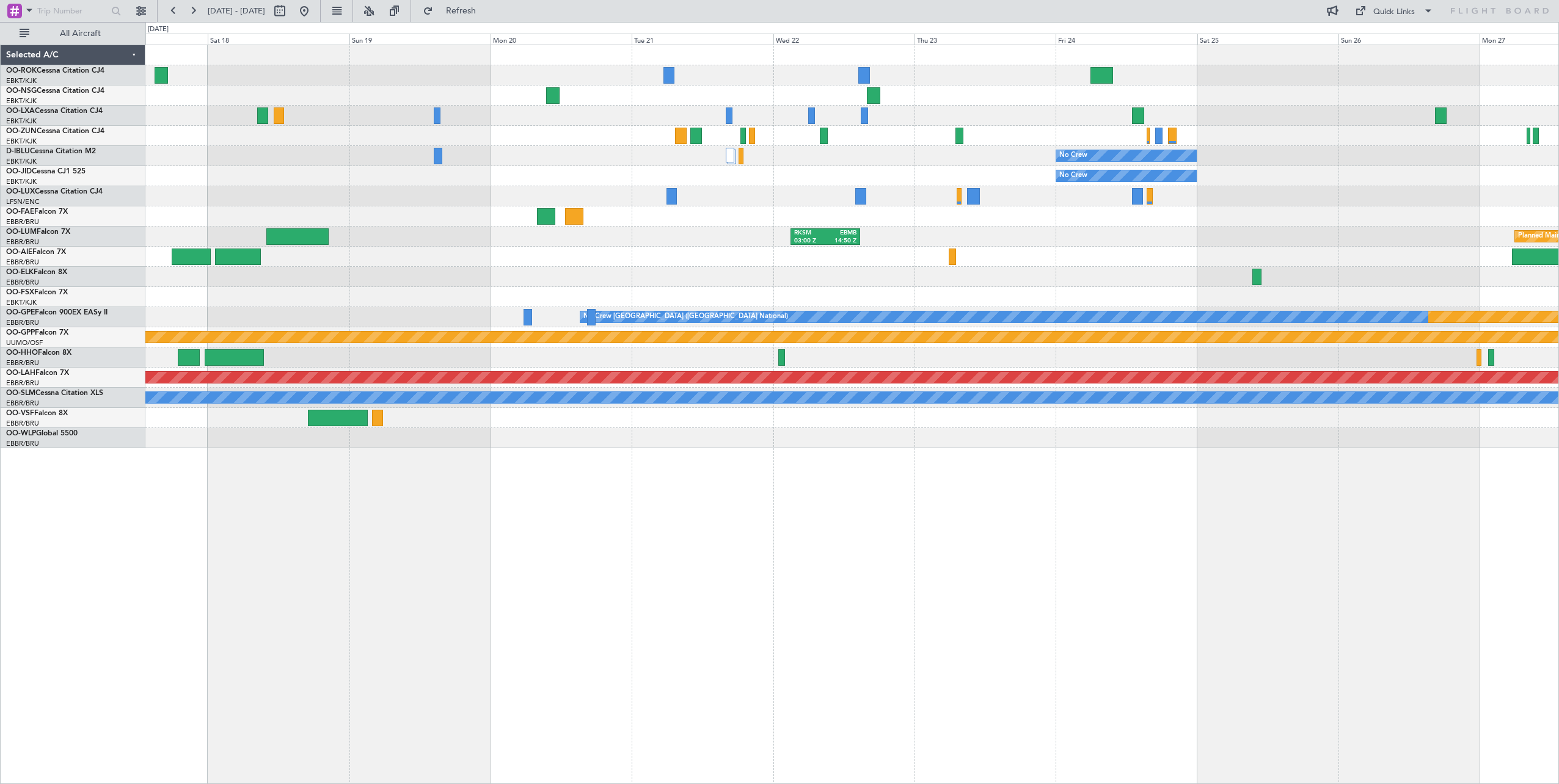
click at [1355, 351] on div "No Crew No Crew Planned Maint Paris (Le Bourget) Planned Maint Kortrijk-Wevelge…" at bounding box center [852, 247] width 1413 height 403
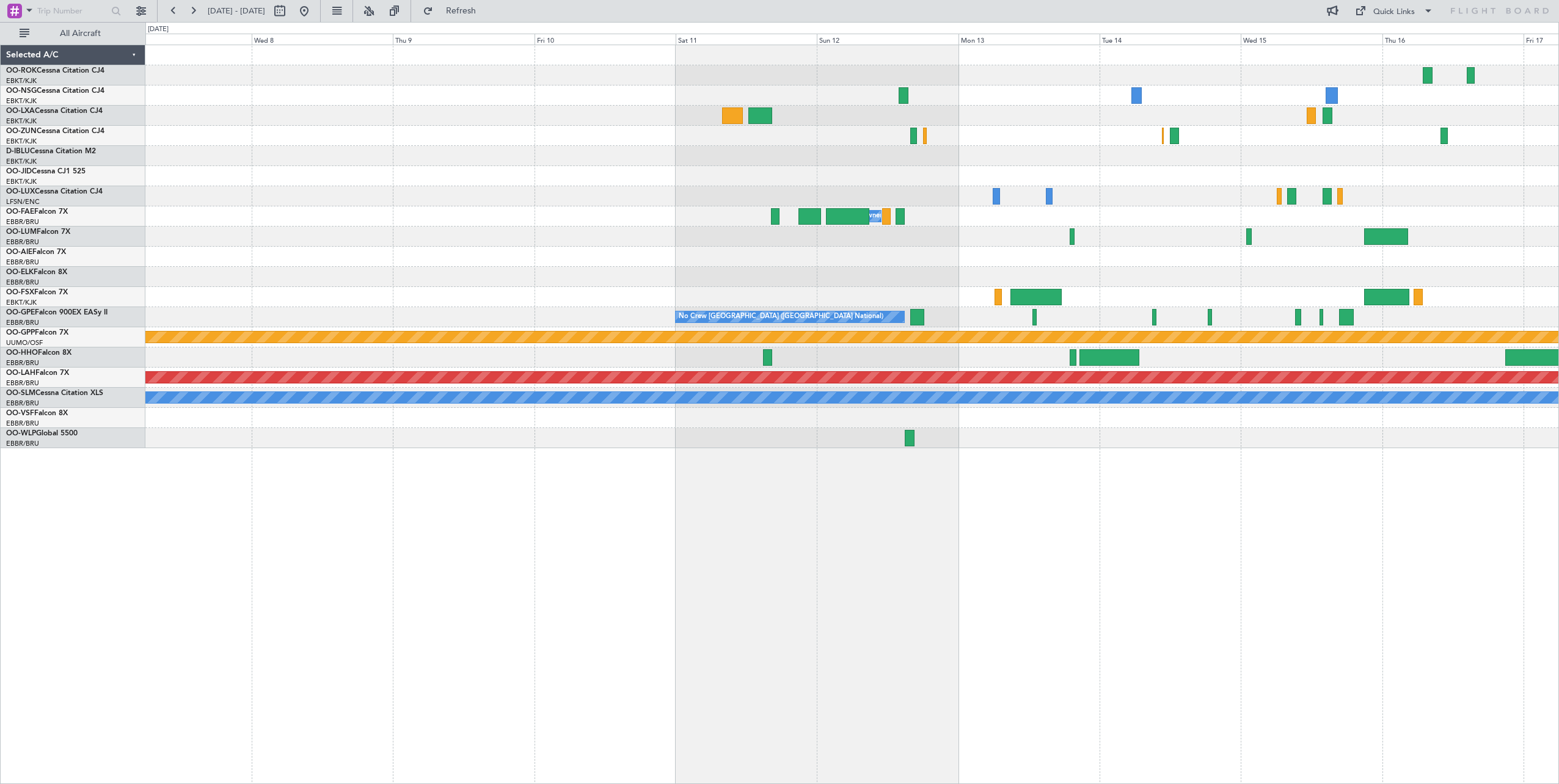
click at [1497, 302] on div "Owner Melsbroek Air Base No Crew Brussels (Brussels National) Grounded Ostafyev…" at bounding box center [852, 247] width 1413 height 403
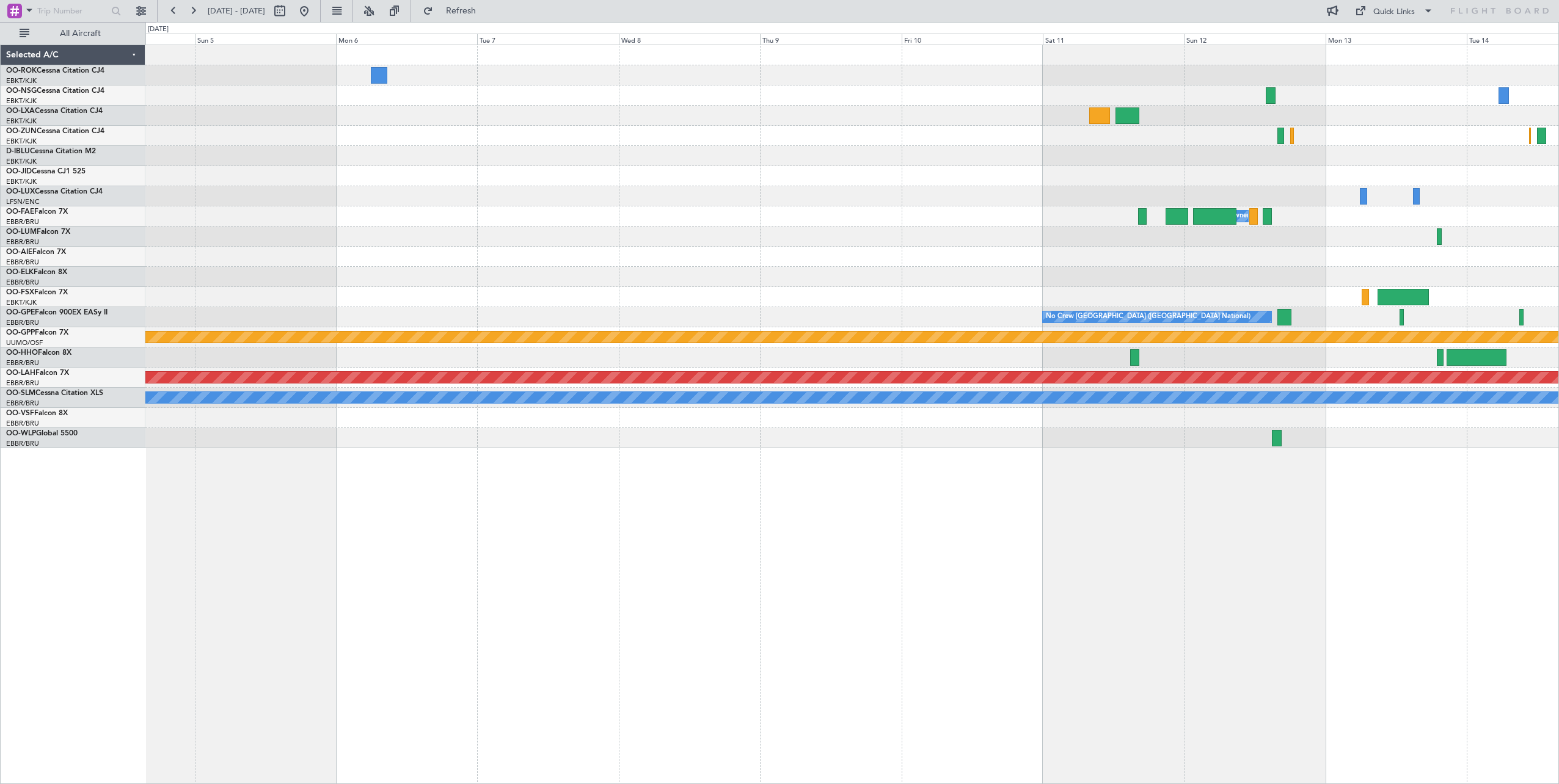
click at [1534, 285] on div "Owner Melsbroek Air Base No Crew Brussels (Brussels National) Grounded Ostafyev…" at bounding box center [852, 247] width 1413 height 403
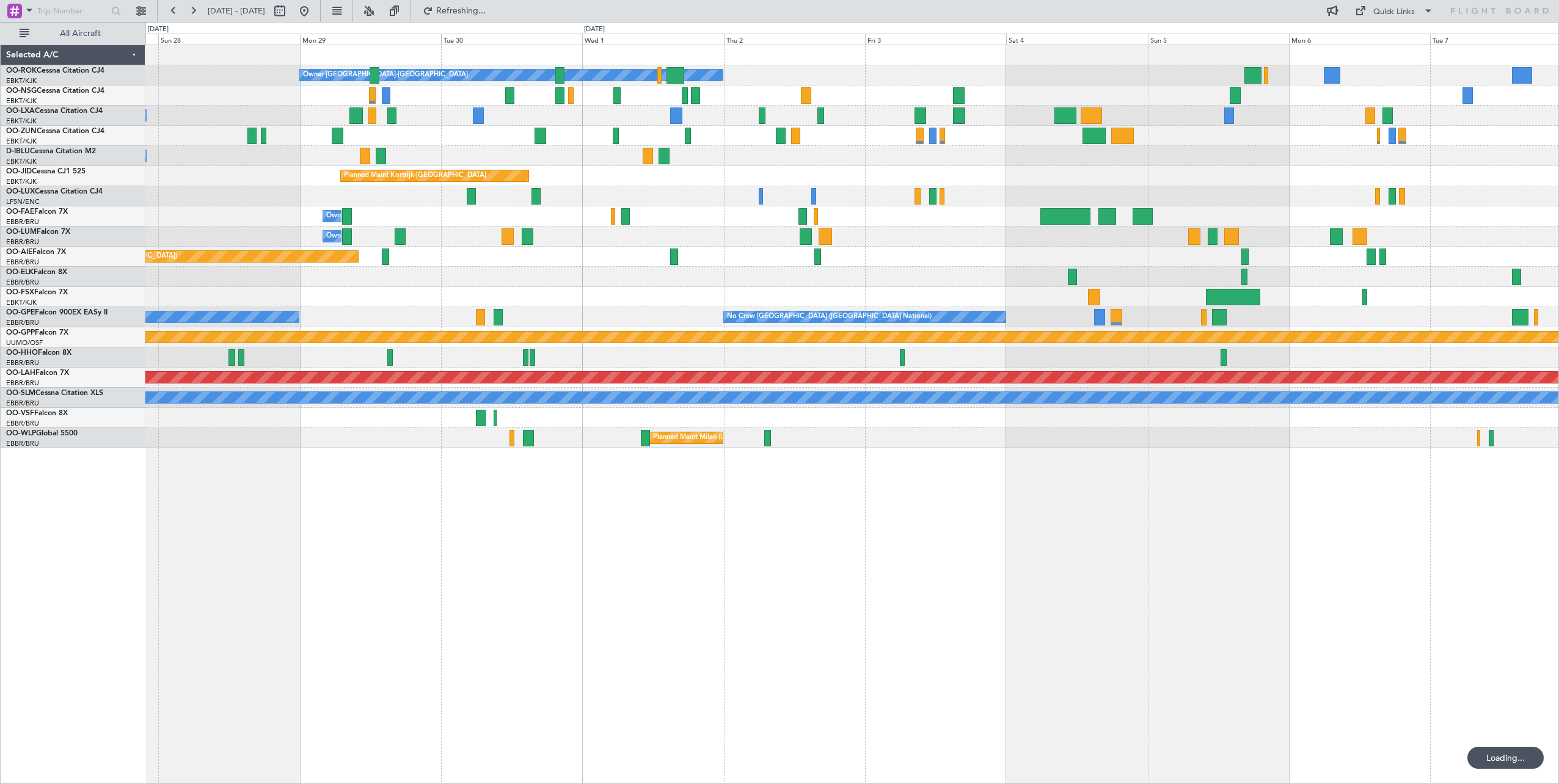
click at [1043, 273] on div "Owner Kortrijk-Wevelgem Planned Maint Kortrijk-Wevelgem Planned Maint Paris (Le…" at bounding box center [852, 247] width 1413 height 403
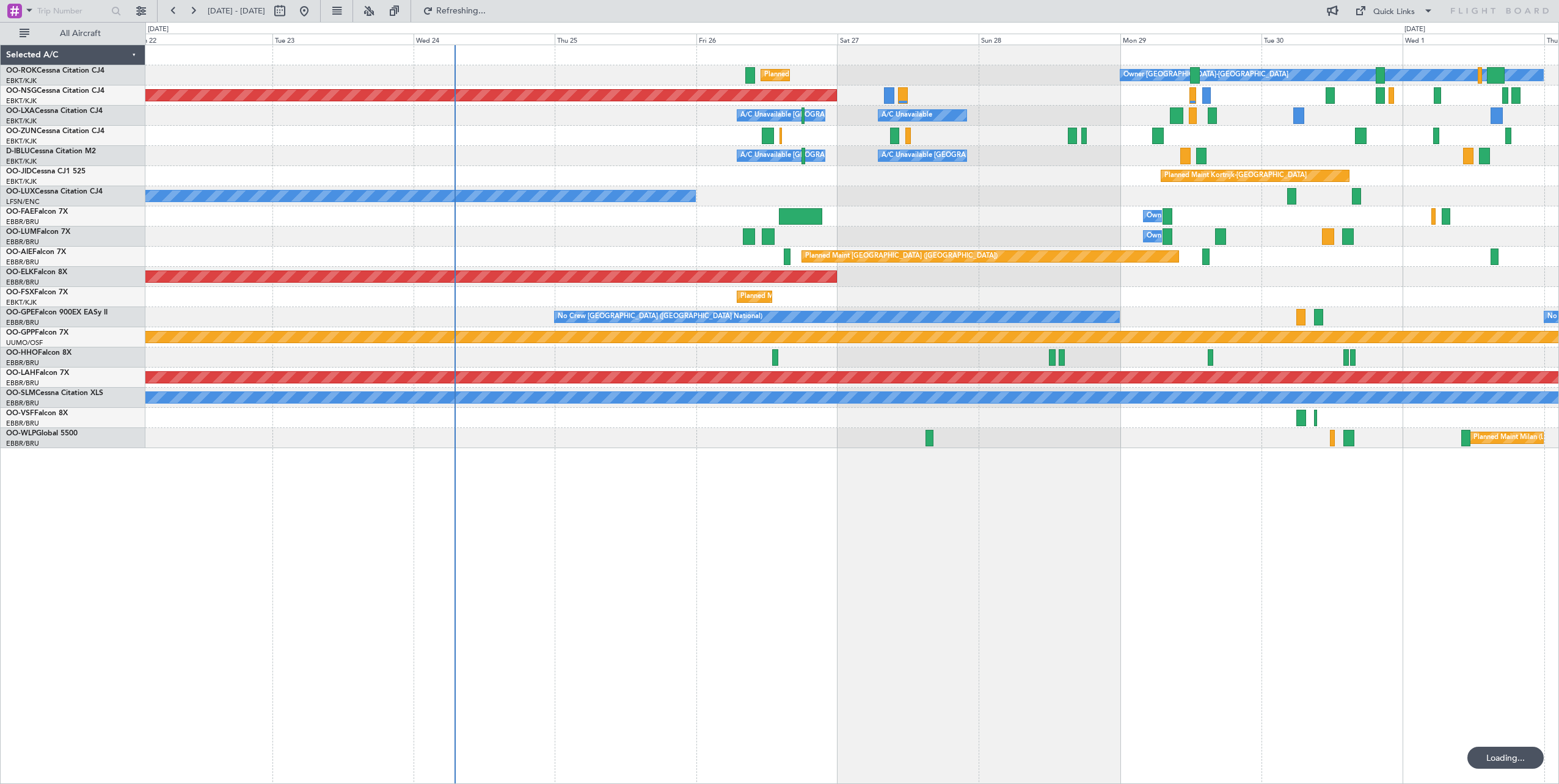
click at [990, 242] on div "Owner Kortrijk-Wevelgem Planned Maint Kortrijk-Wevelgem Planned Maint Paris (Le…" at bounding box center [852, 247] width 1413 height 403
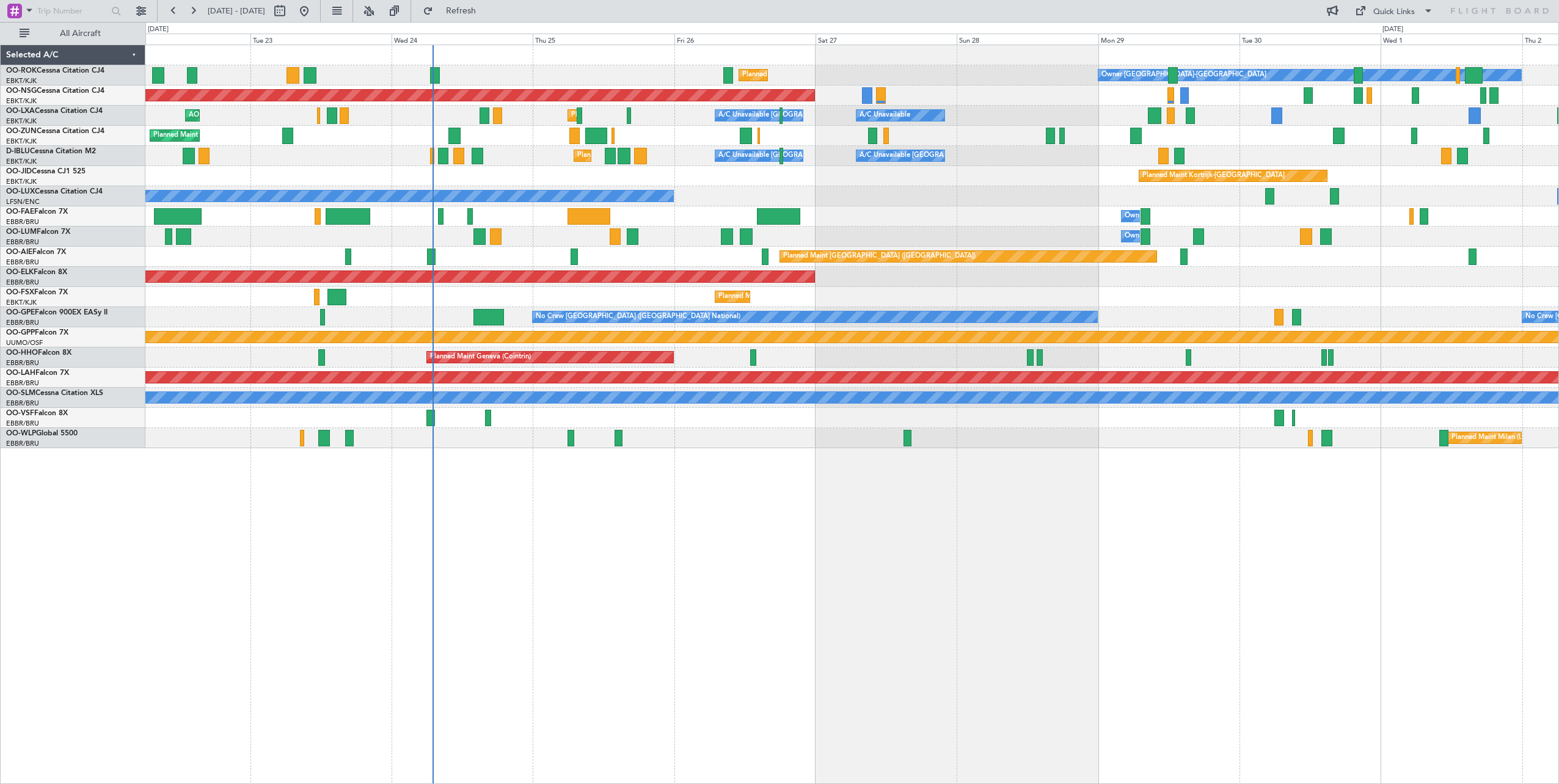
click at [920, 186] on div "Planned Maint Kortrijk-[GEOGRAPHIC_DATA]" at bounding box center [852, 175] width 1413 height 20
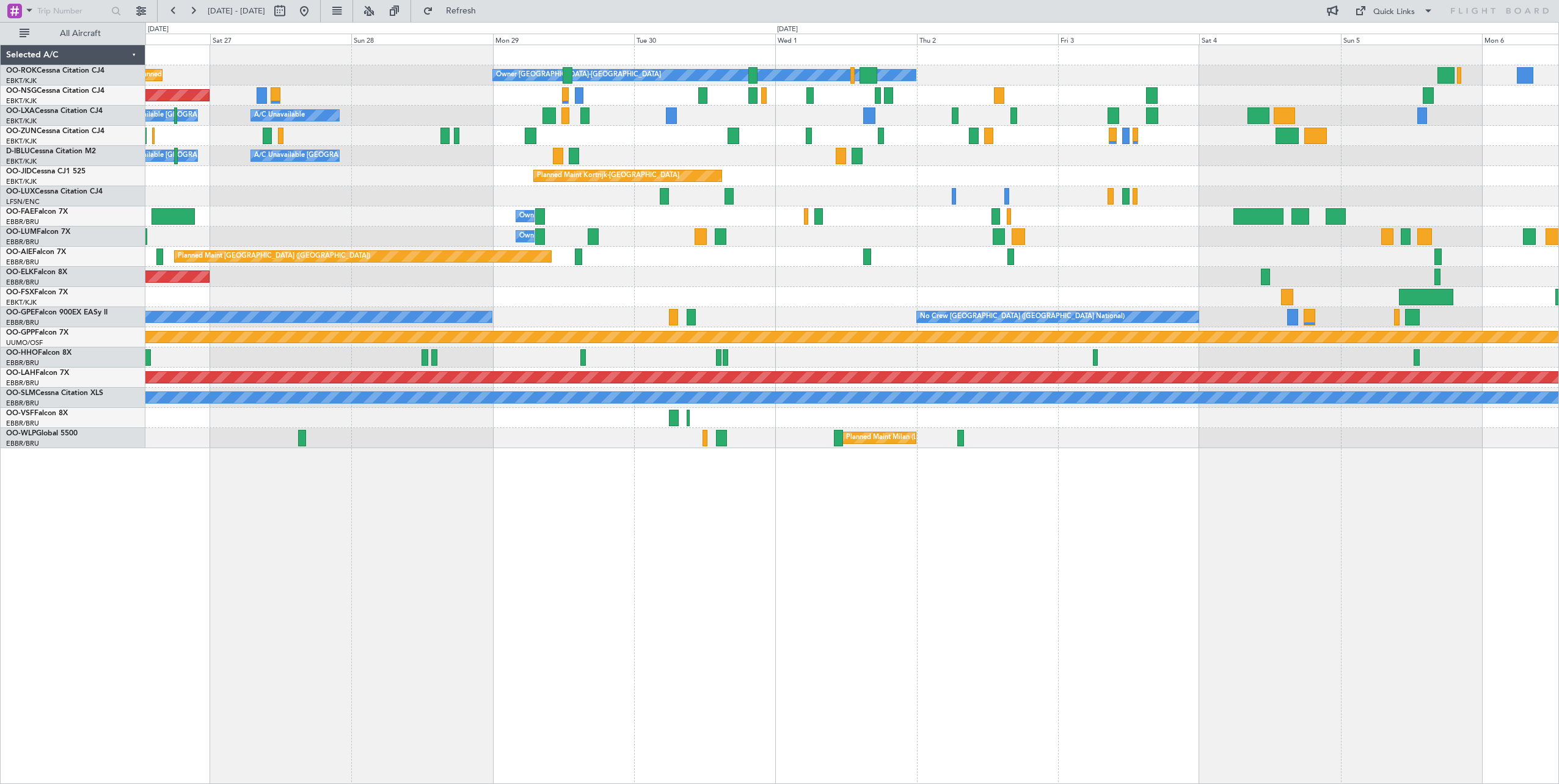
click at [383, 217] on div "Owner Kortrijk-Wevelgem Planned Maint Kortrijk-Wevelgem Planned Maint Paris (Le…" at bounding box center [852, 247] width 1413 height 403
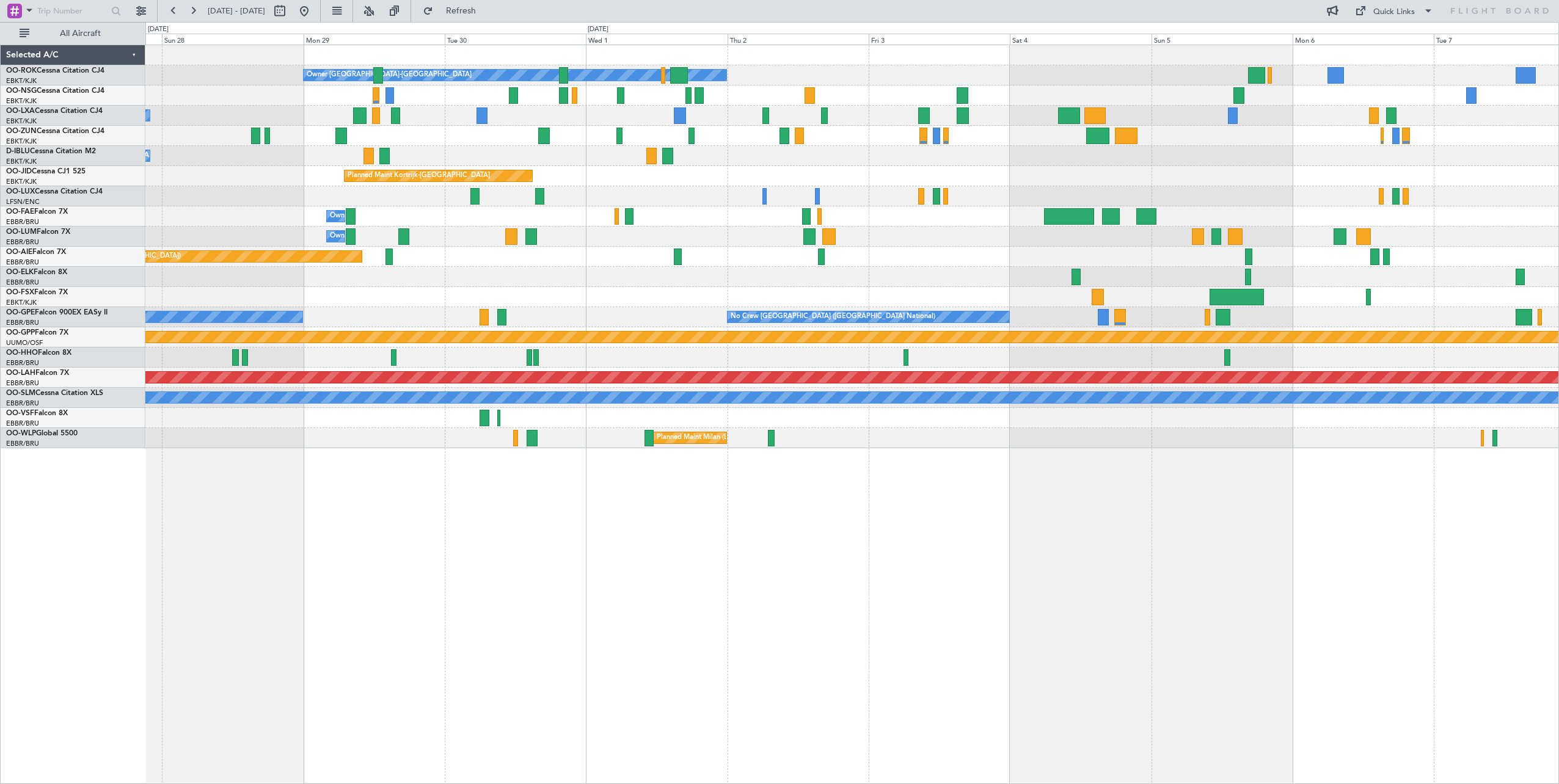
click at [711, 182] on div "Planned Maint Kortrijk-[GEOGRAPHIC_DATA]" at bounding box center [852, 175] width 1413 height 20
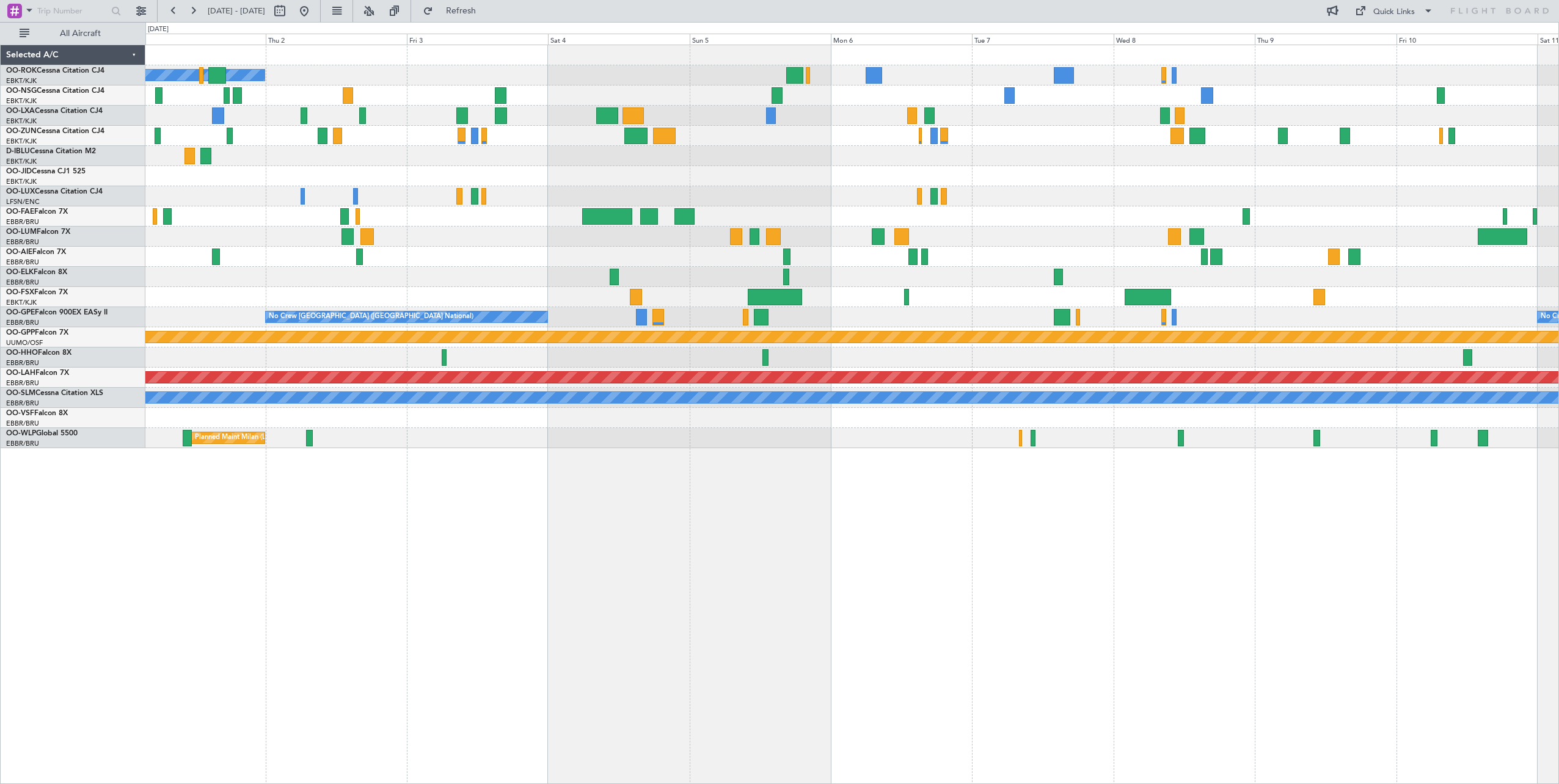
click at [819, 180] on div "Owner Kortrijk-Wevelgem Planned Maint Kortrijk-Wevelgem Owner Melsbroek Air Bas…" at bounding box center [852, 247] width 1413 height 403
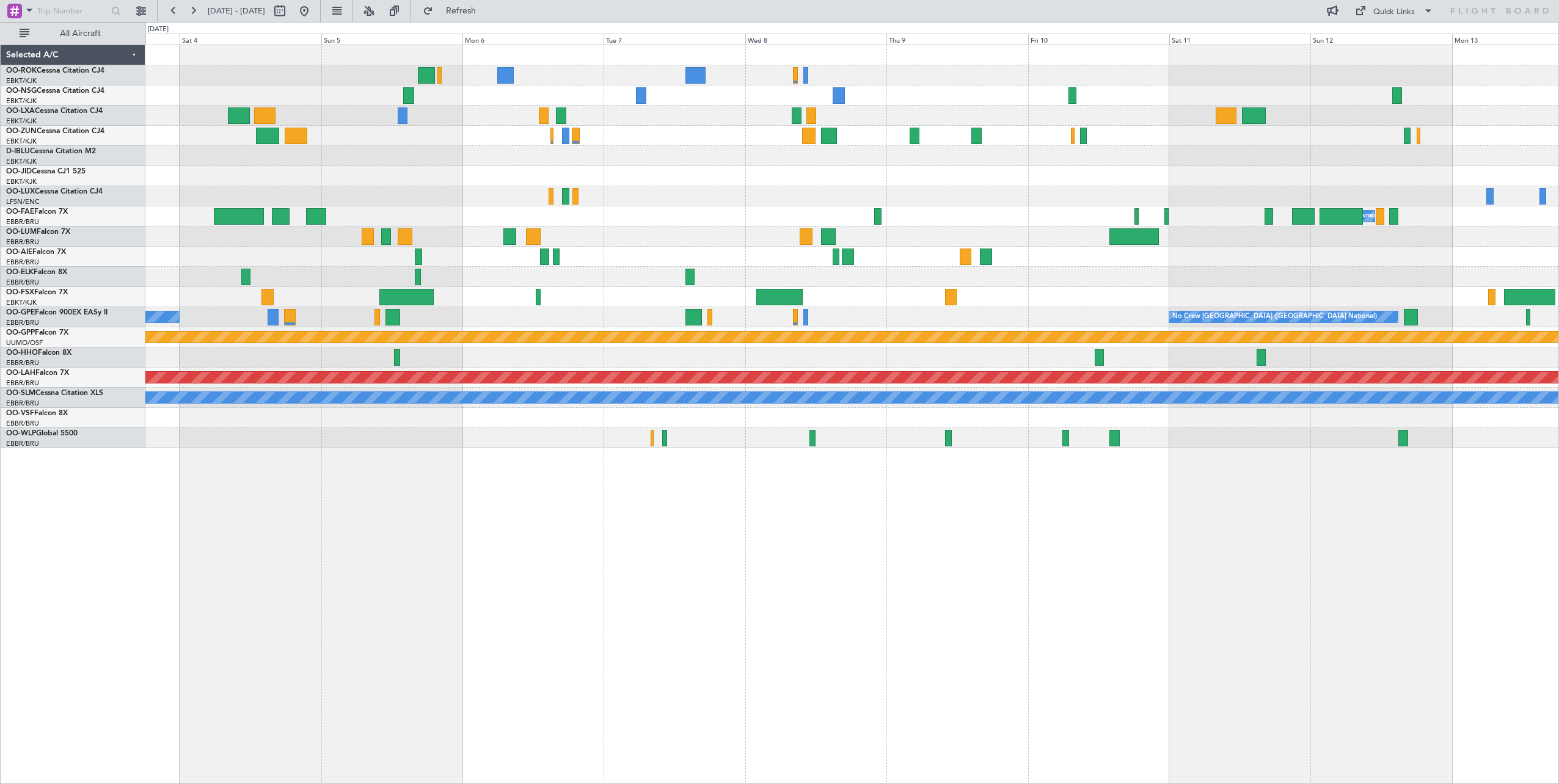
click at [854, 158] on div at bounding box center [852, 155] width 1413 height 20
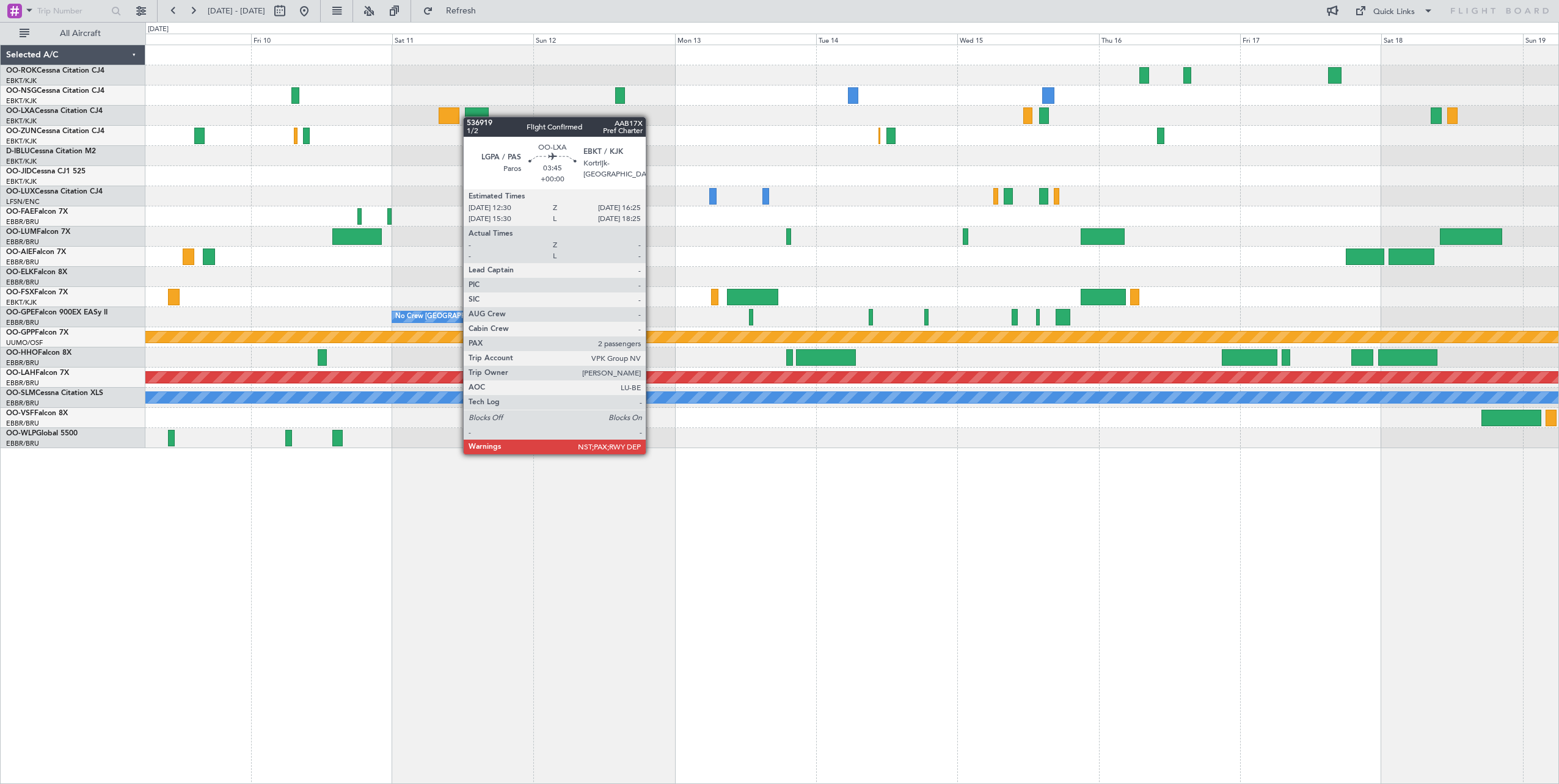
click at [469, 117] on div "Owner Melsbroek Air Base No Crew Brussels (Brussels National) No Crew Brussels …" at bounding box center [852, 247] width 1413 height 403
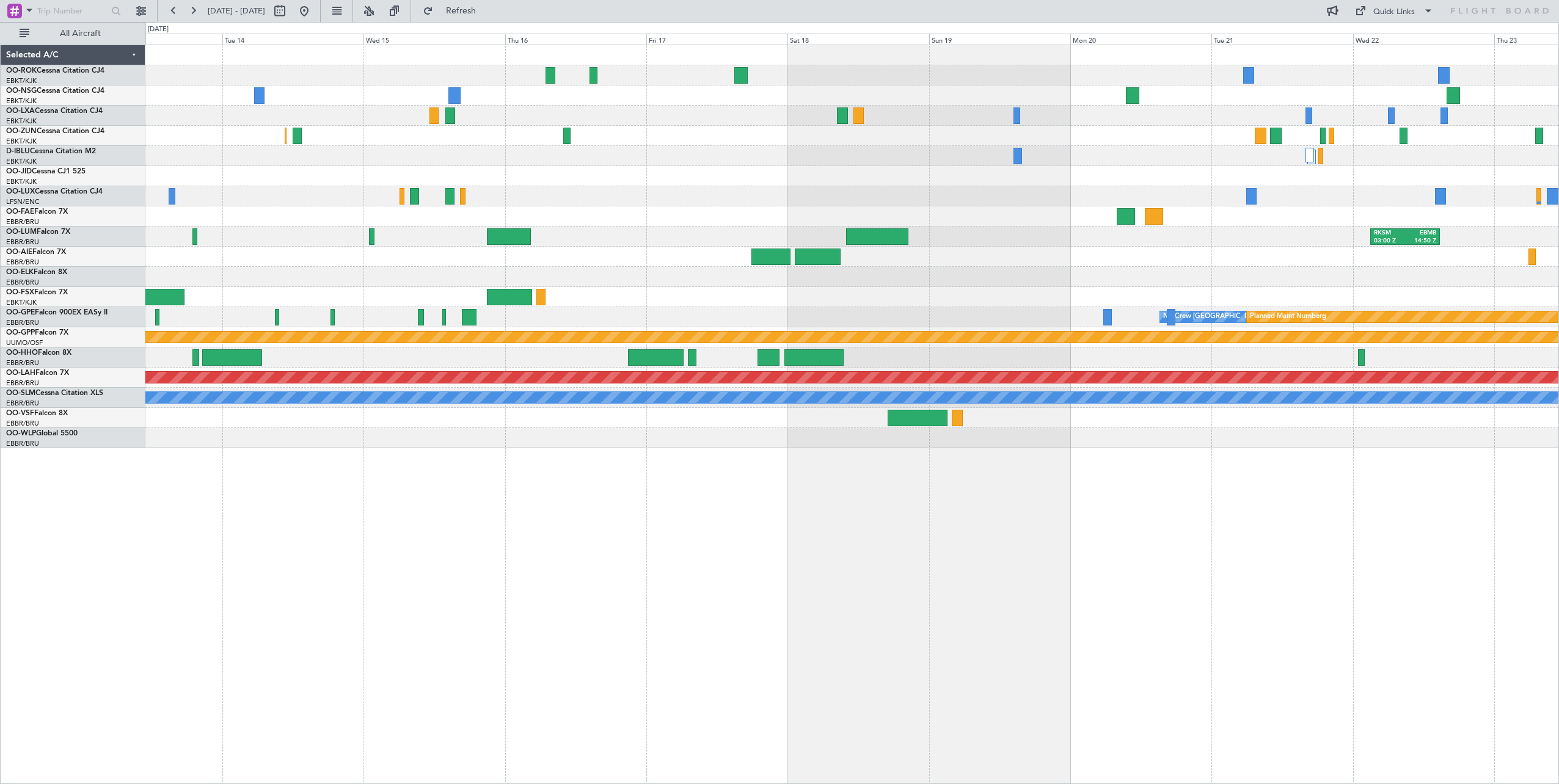
click at [518, 128] on div "No Crew No Crew Owner Melsbroek Air Base RKSM 03:00 Z EBMB 14:50 Z No Crew Brus…" at bounding box center [852, 247] width 1413 height 403
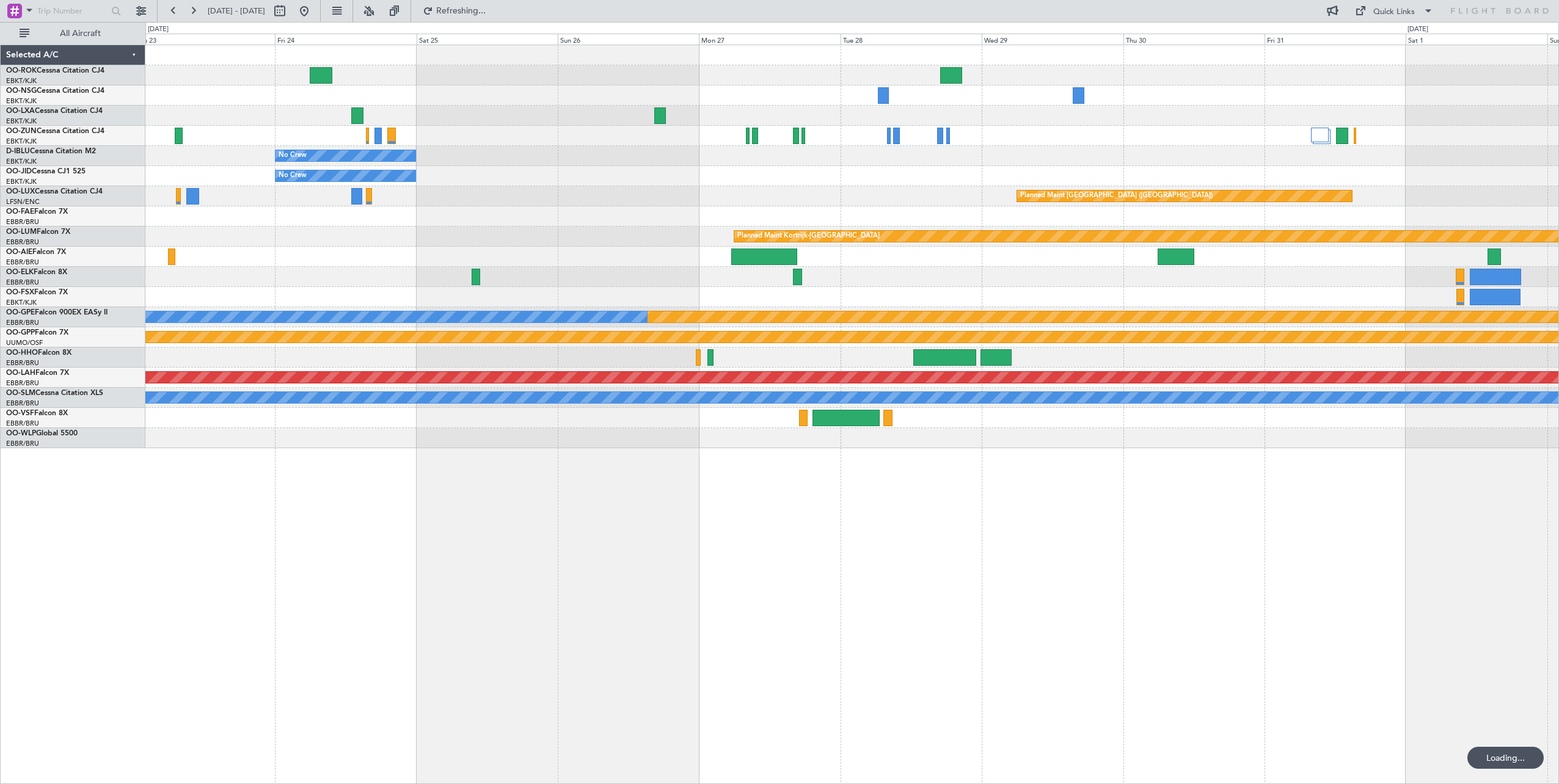
click at [473, 202] on div "No Crew No Crew Planned Maint Paris (Le Bourget) Planned Maint Kortrijk-Wevelge…" at bounding box center [852, 247] width 1413 height 403
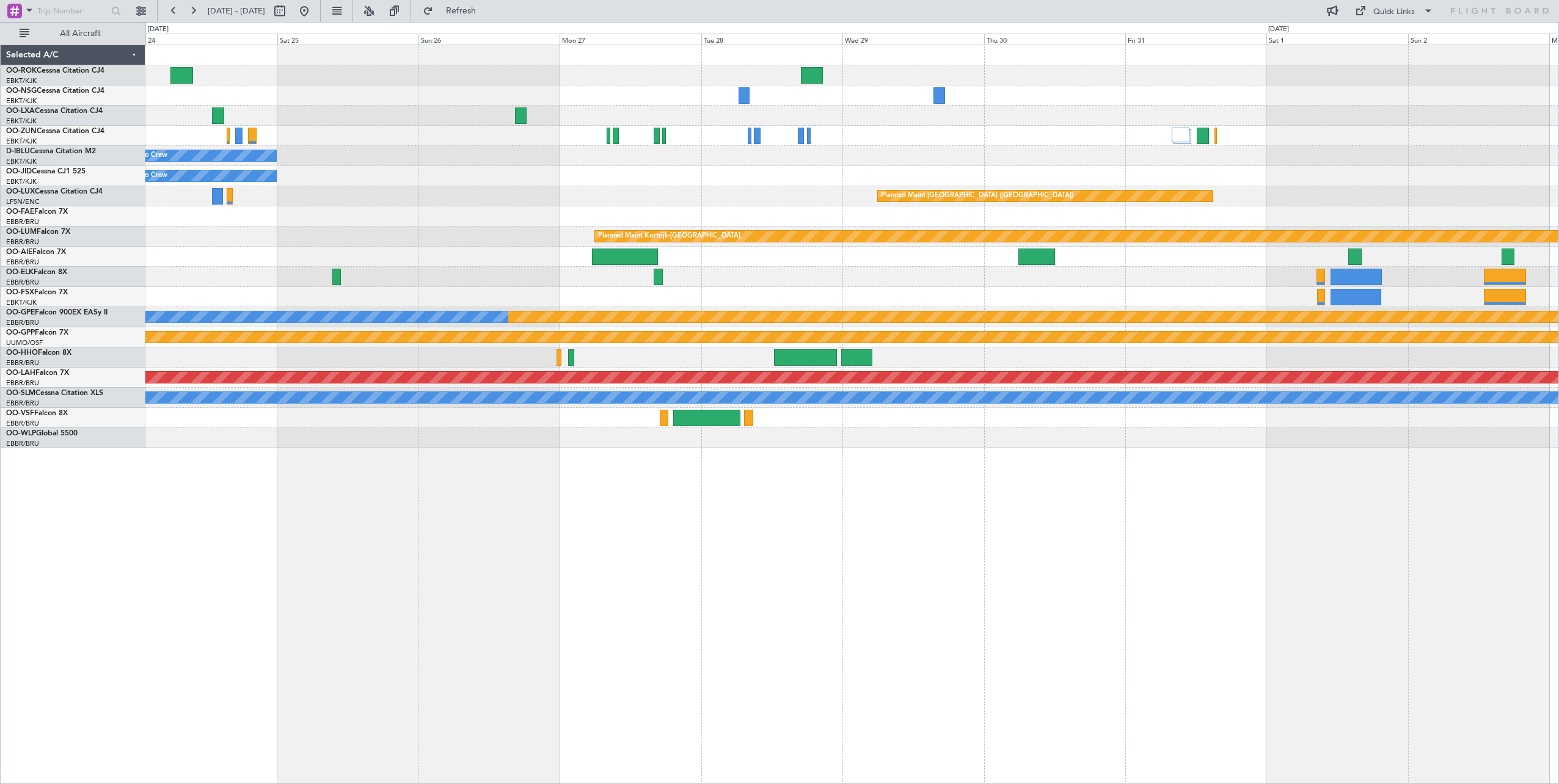
click at [709, 208] on div "No Crew Planned Maint Paris (Le Bourget) No Crew Planned Maint Paris (Le Bourge…" at bounding box center [852, 247] width 1413 height 403
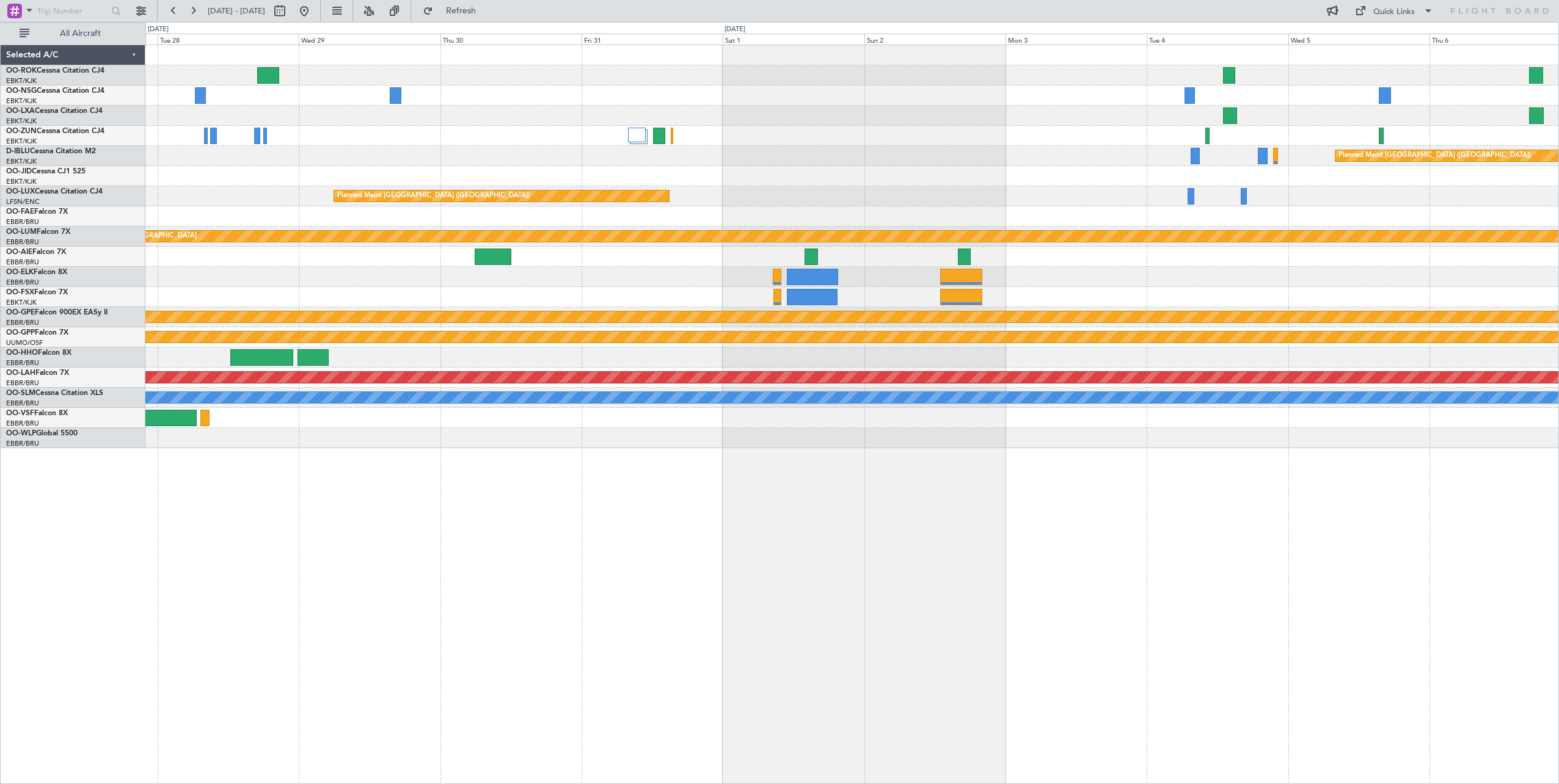
click at [302, 103] on div "Planned Maint Paris (Le Bourget) Planned Maint Paris (Le Bourget) Planned Maint…" at bounding box center [852, 247] width 1413 height 403
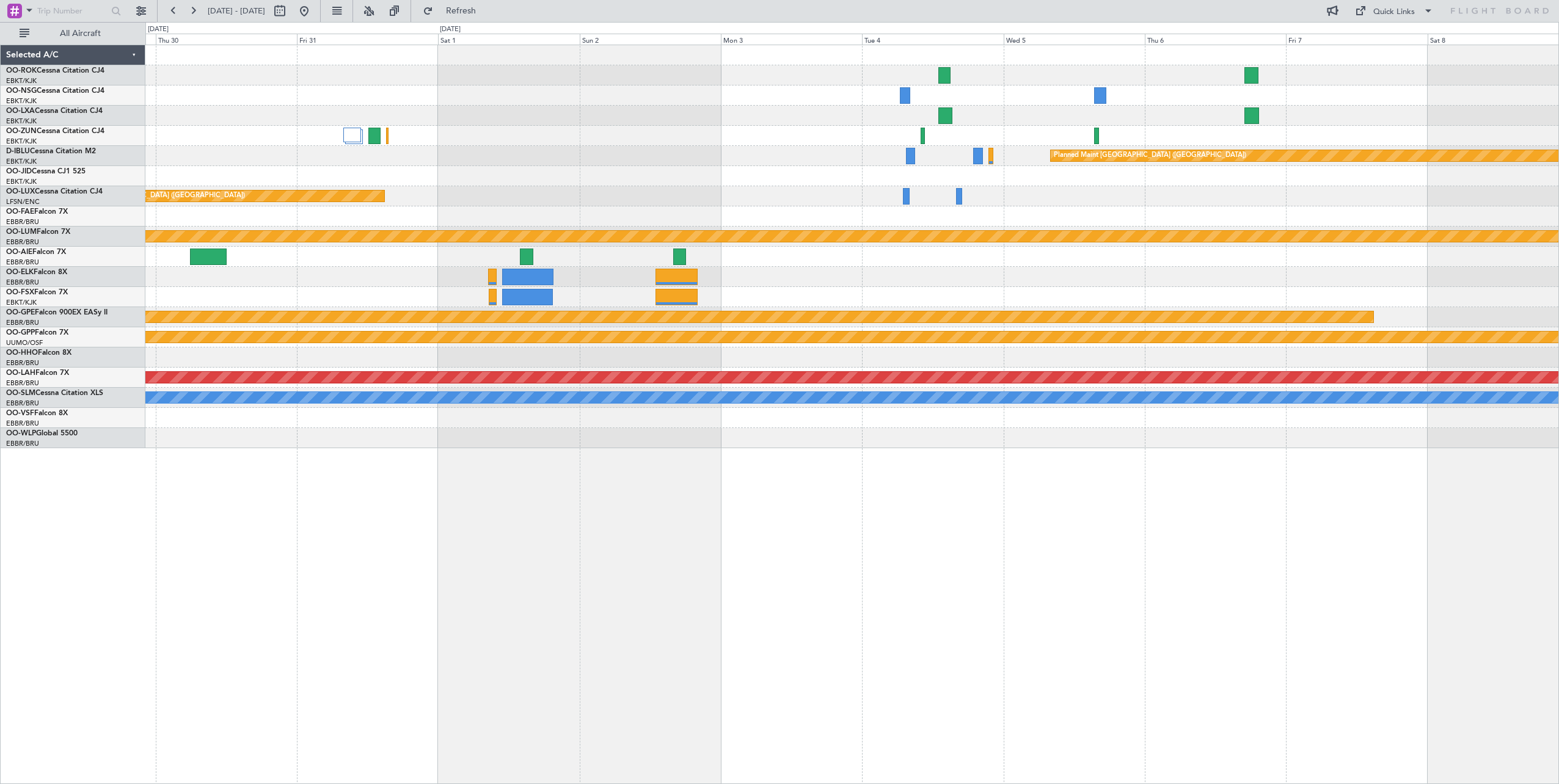
click at [182, 89] on div "Planned Maint [GEOGRAPHIC_DATA] ([GEOGRAPHIC_DATA]) Planned Maint [GEOGRAPHIC_D…" at bounding box center [852, 247] width 1413 height 403
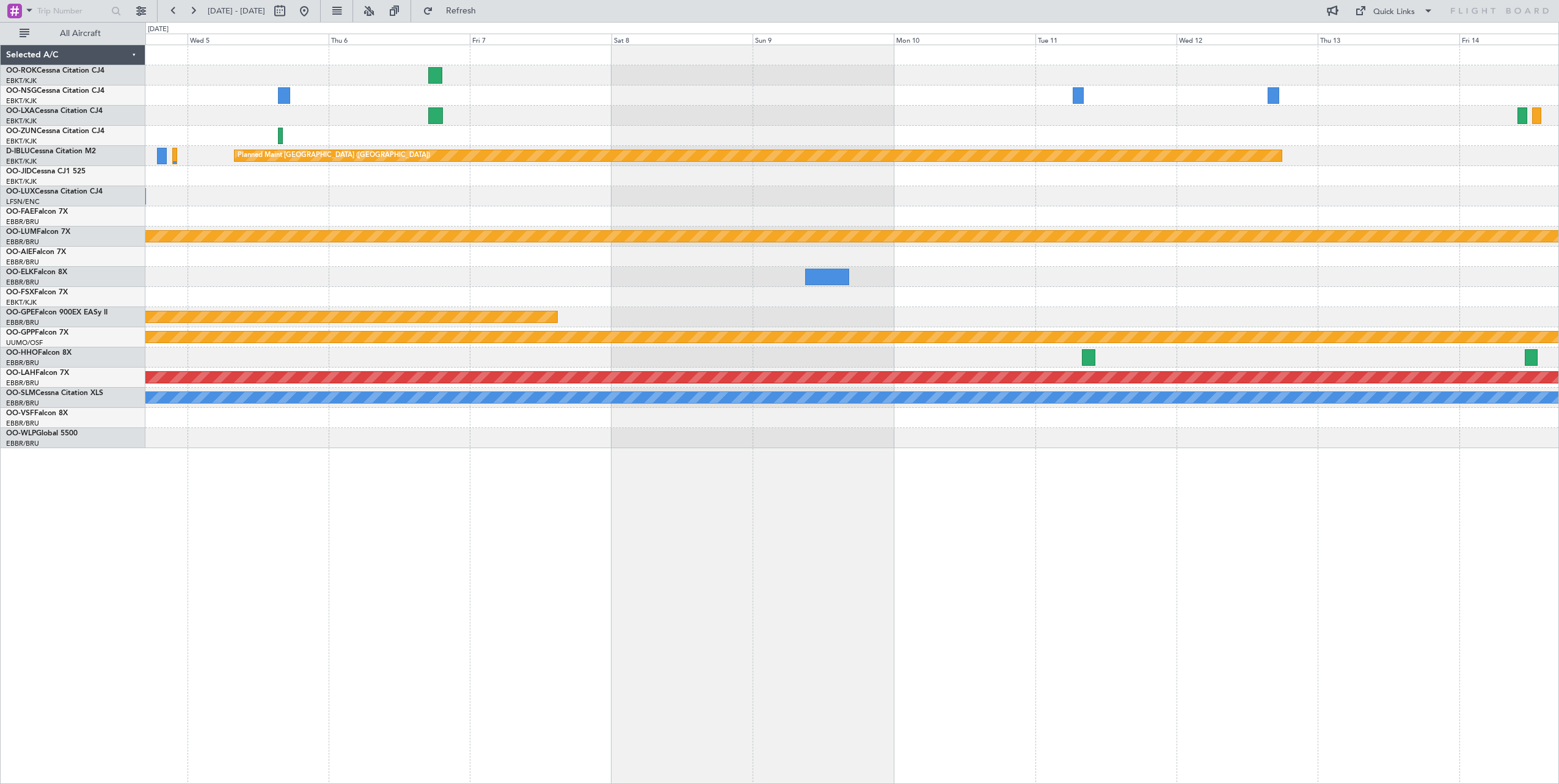
click at [209, 193] on div "Planned Maint Paris (Le Bourget) Planned Maint Kortrijk-Wevelgem Planned Maint …" at bounding box center [852, 247] width 1413 height 403
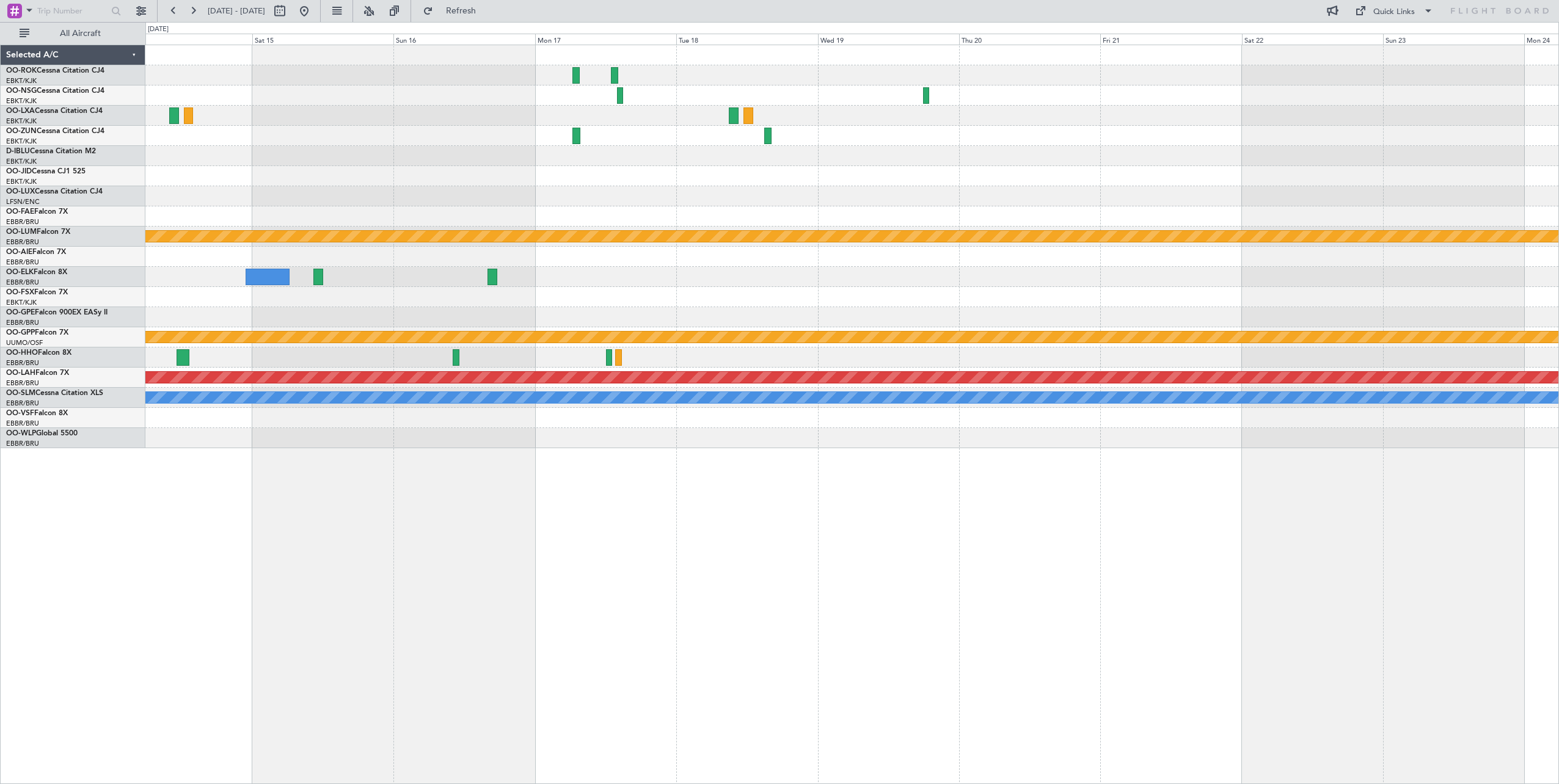
click at [262, 152] on div "Planned Maint Paris (Le Bourget) Planned Maint Kortrijk-Wevelgem Planned Maint …" at bounding box center [852, 247] width 1413 height 403
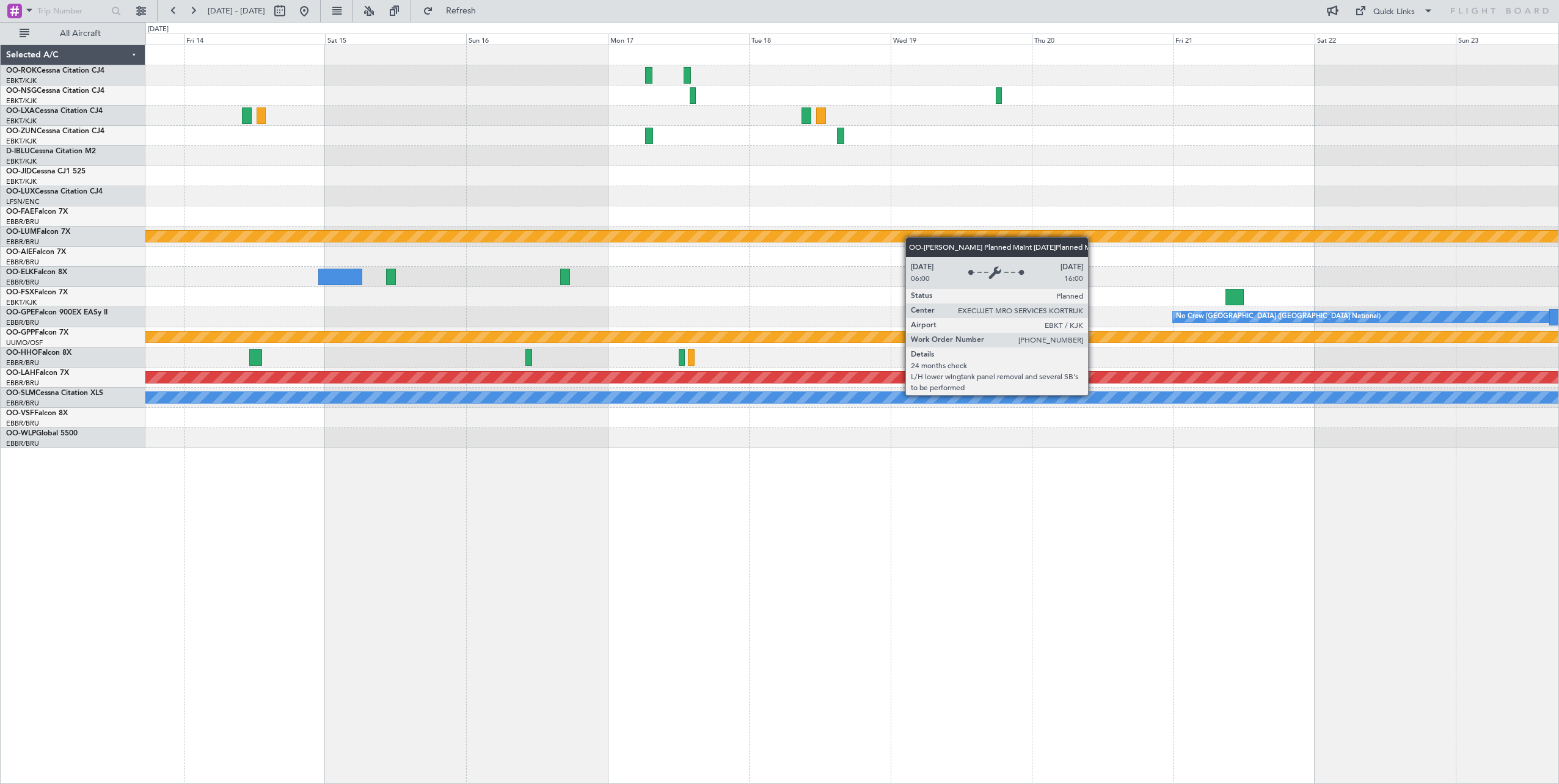
click at [977, 248] on div "Owner Kortrijk-Wevelgem Planned Maint Paris (Le Bourget) Planned Maint Kortrijk…" at bounding box center [852, 247] width 1413 height 403
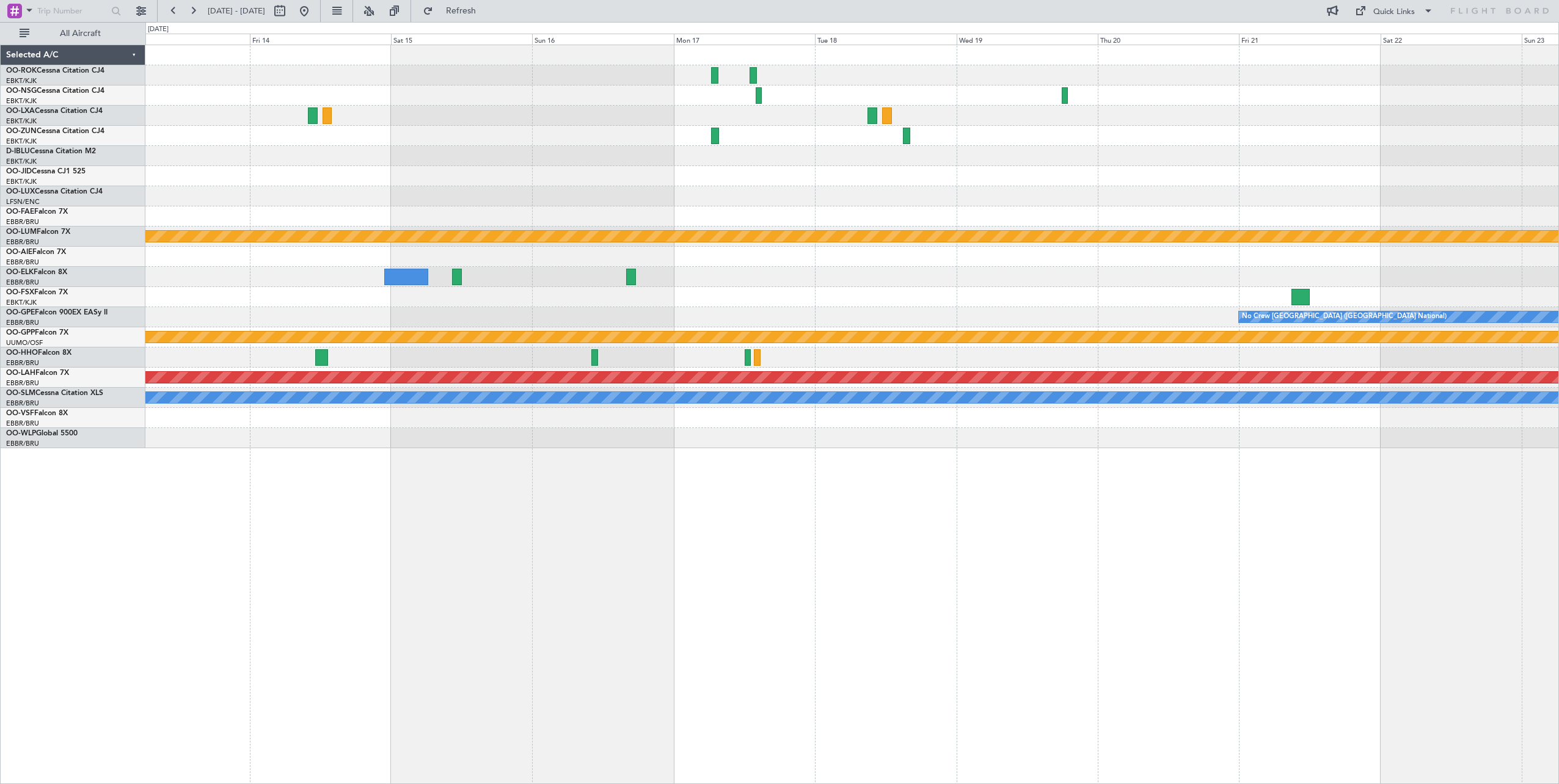
click at [1160, 282] on div "Planned Maint Paris (Le Bourget) Planned Maint Kortrijk-Wevelgem Planned Maint …" at bounding box center [852, 247] width 1413 height 403
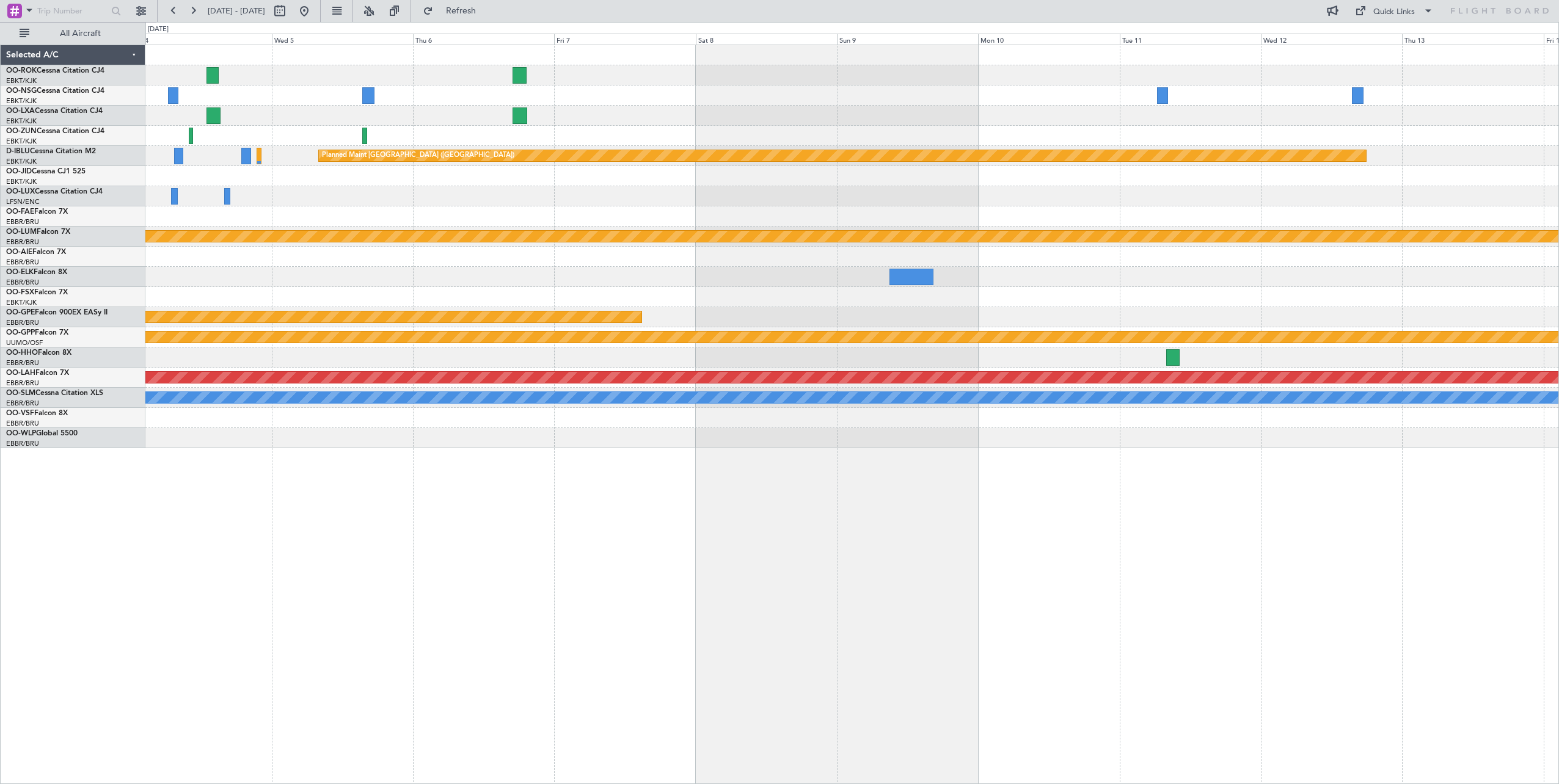
click at [1250, 307] on div "Planned Maint Paris (Le Bourget) Planned Maint Kortrijk-Wevelgem Planned Maint …" at bounding box center [852, 247] width 1413 height 403
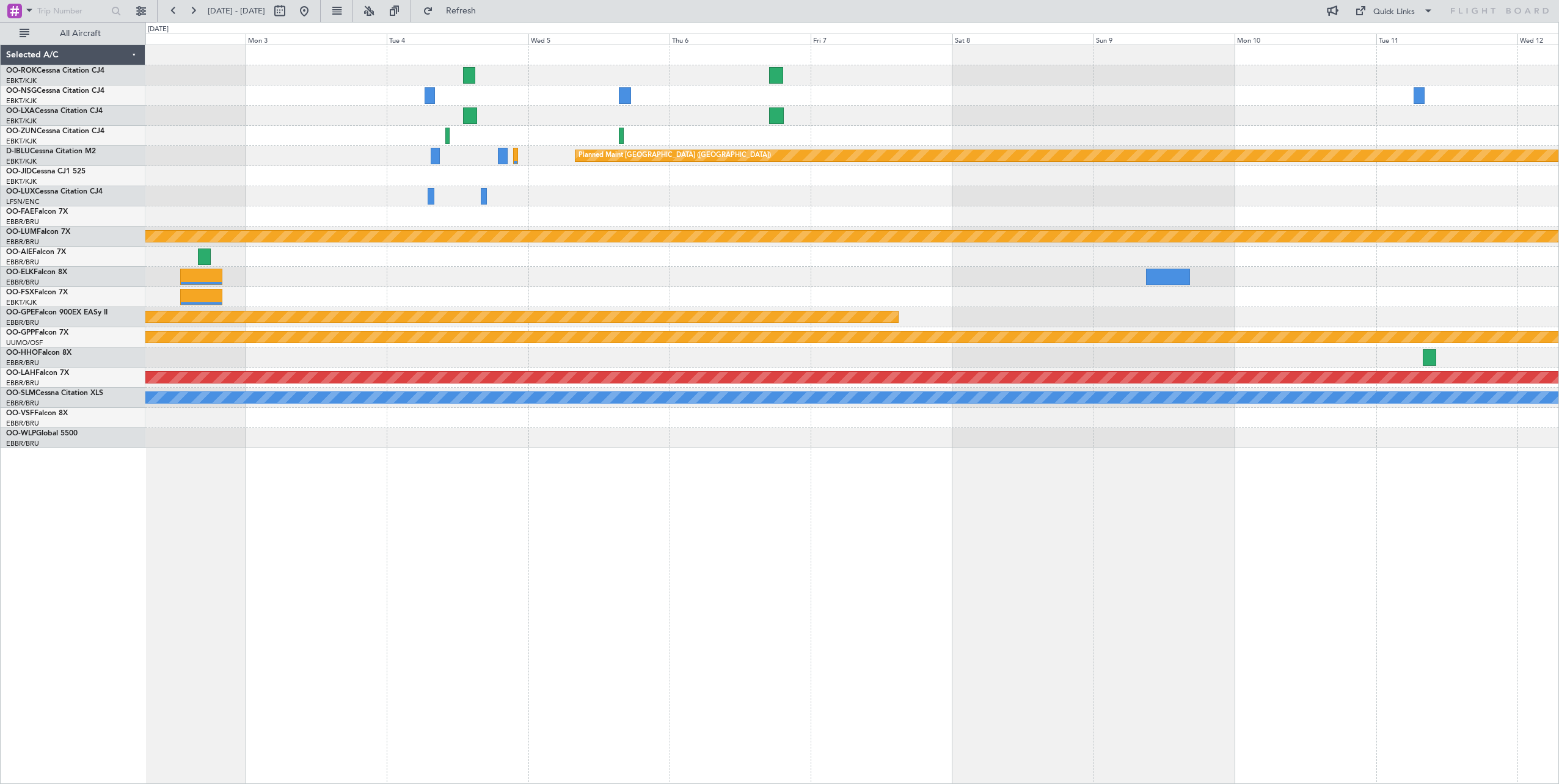
click at [1323, 328] on div "Planned Maint [GEOGRAPHIC_DATA] ([GEOGRAPHIC_DATA]) Planned Maint [GEOGRAPHIC_D…" at bounding box center [852, 247] width 1413 height 403
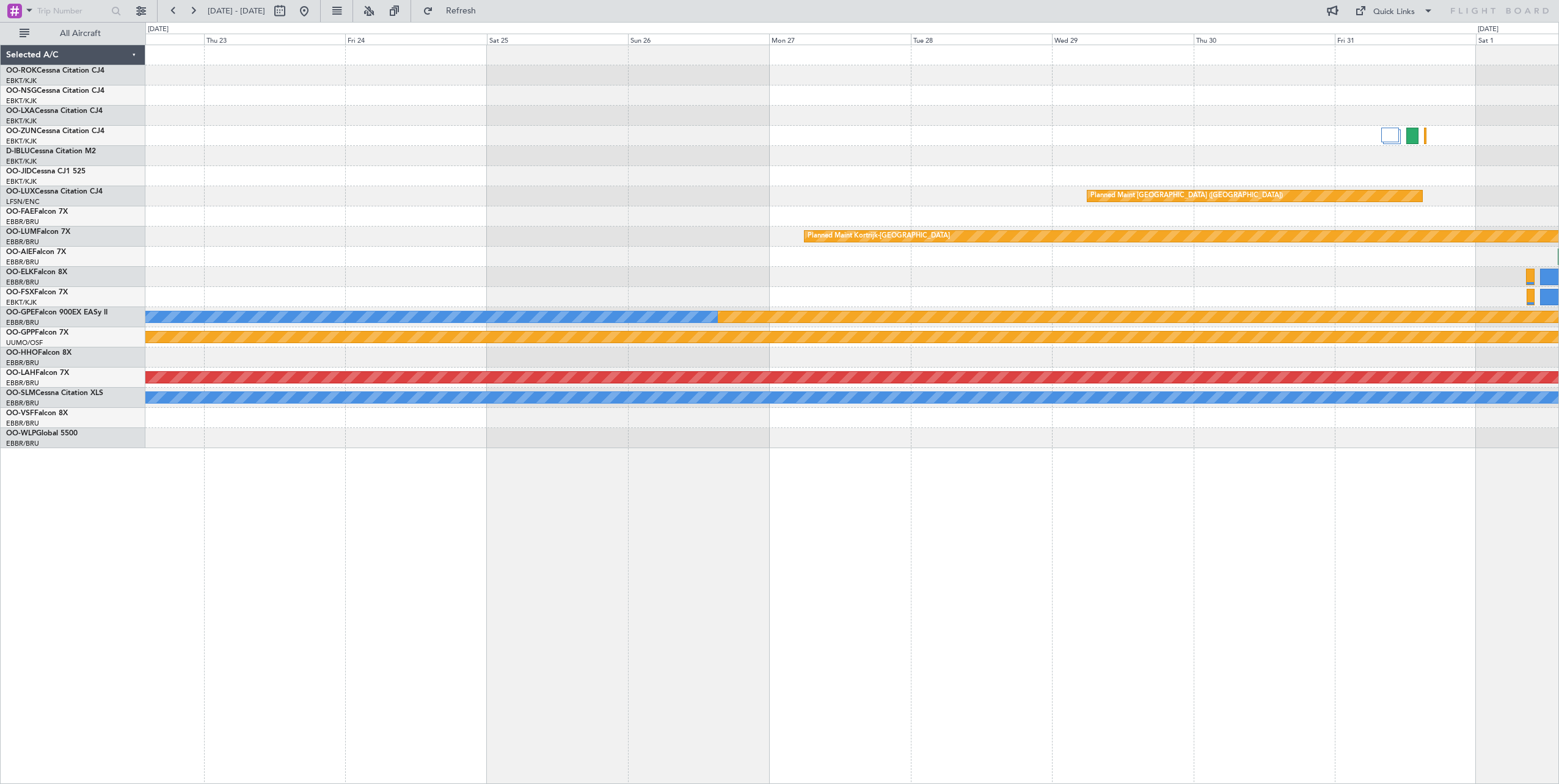
click at [1477, 323] on div "Planned Maint Paris (Le Bourget) Planned Maint Kortrijk-Wevelgem Planned Maint …" at bounding box center [852, 247] width 1413 height 403
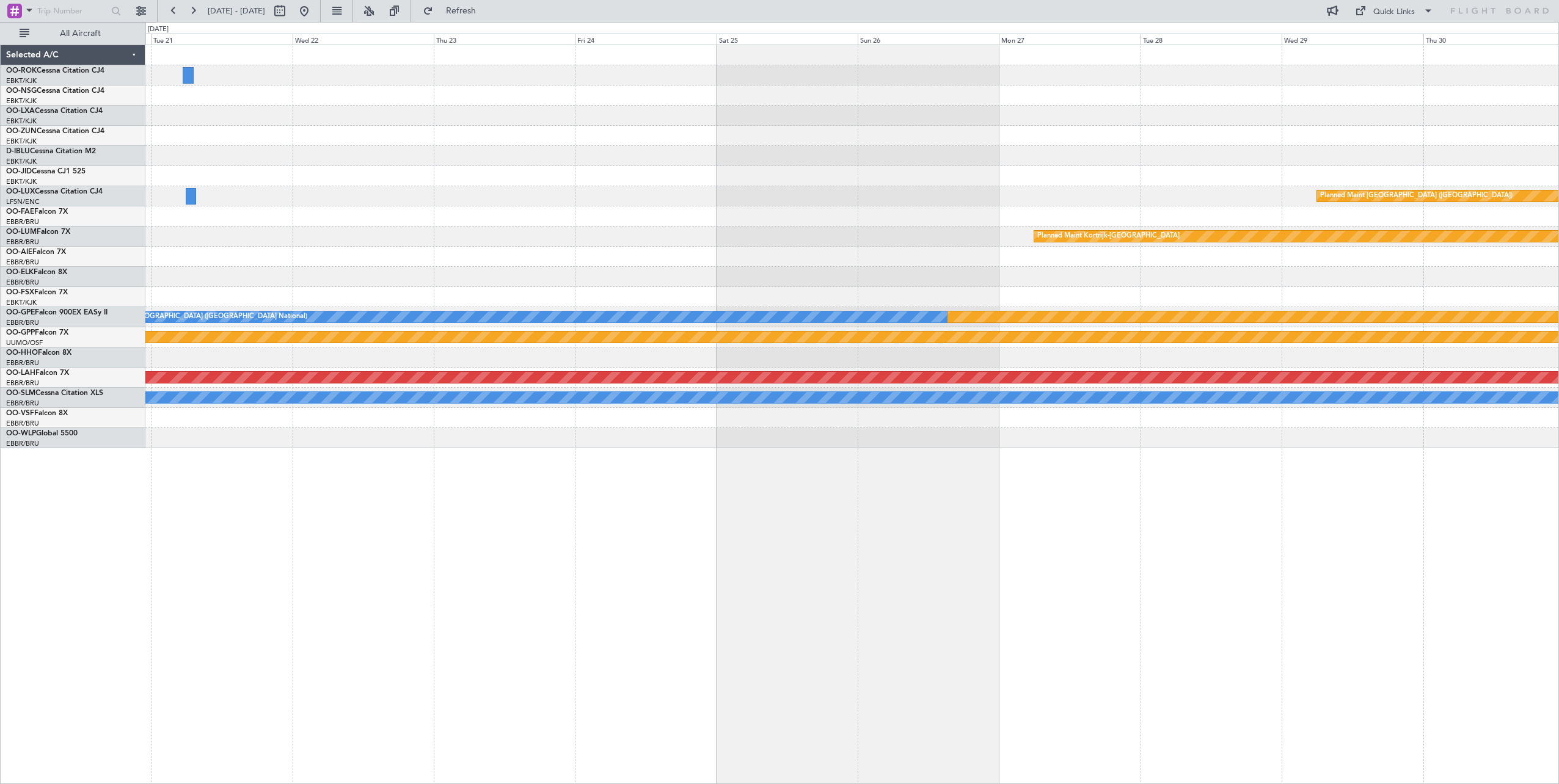
click at [1518, 302] on div "Planned Maint Paris (Le Bourget) Planned Maint Kortrijk-Wevelgem Planned Maint …" at bounding box center [852, 247] width 1413 height 403
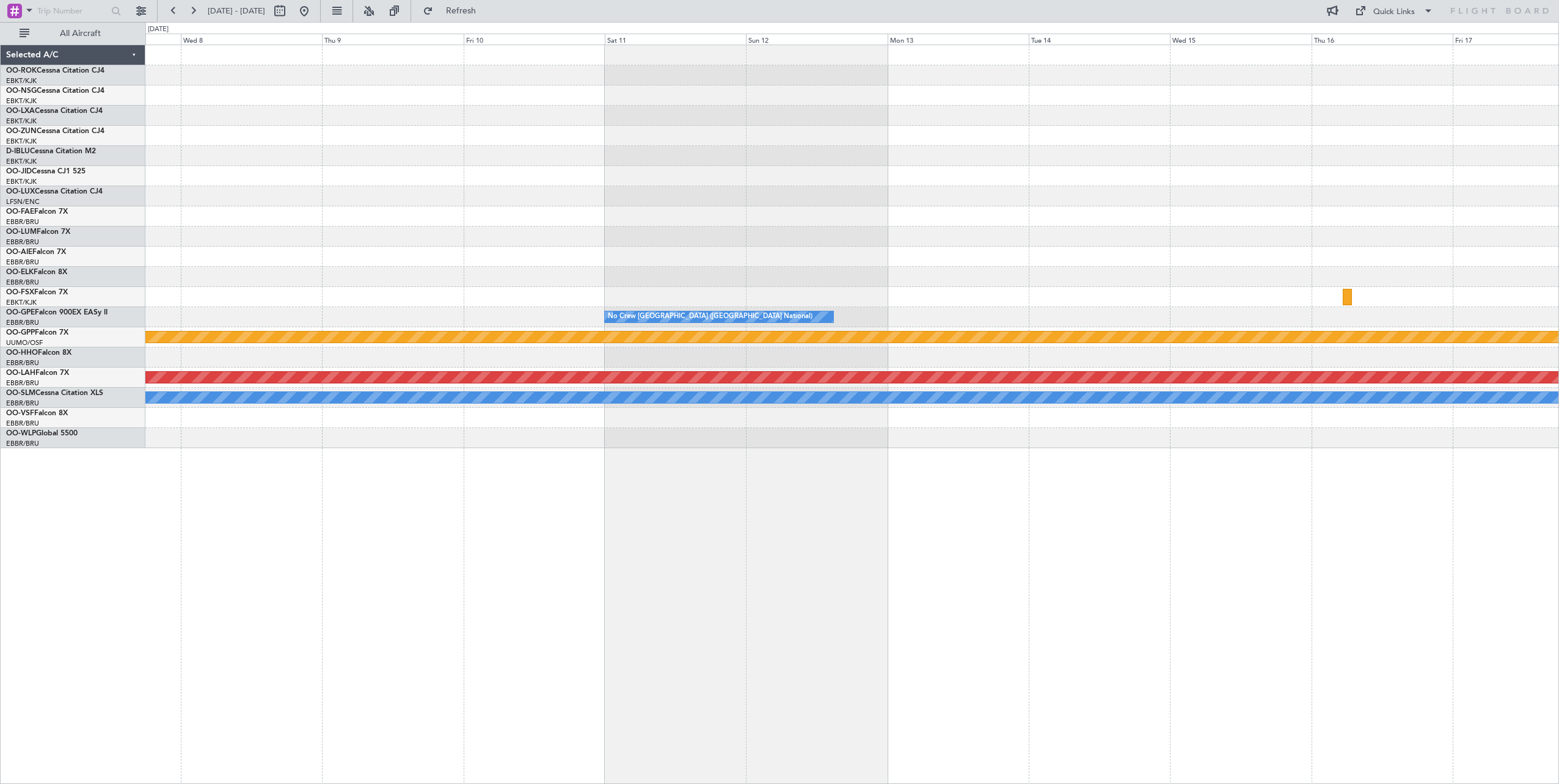
click at [1441, 233] on div "No Crew Brussels (Brussels National) Grounded Ostafyevo Planned Maint Alton-st …" at bounding box center [852, 247] width 1413 height 403
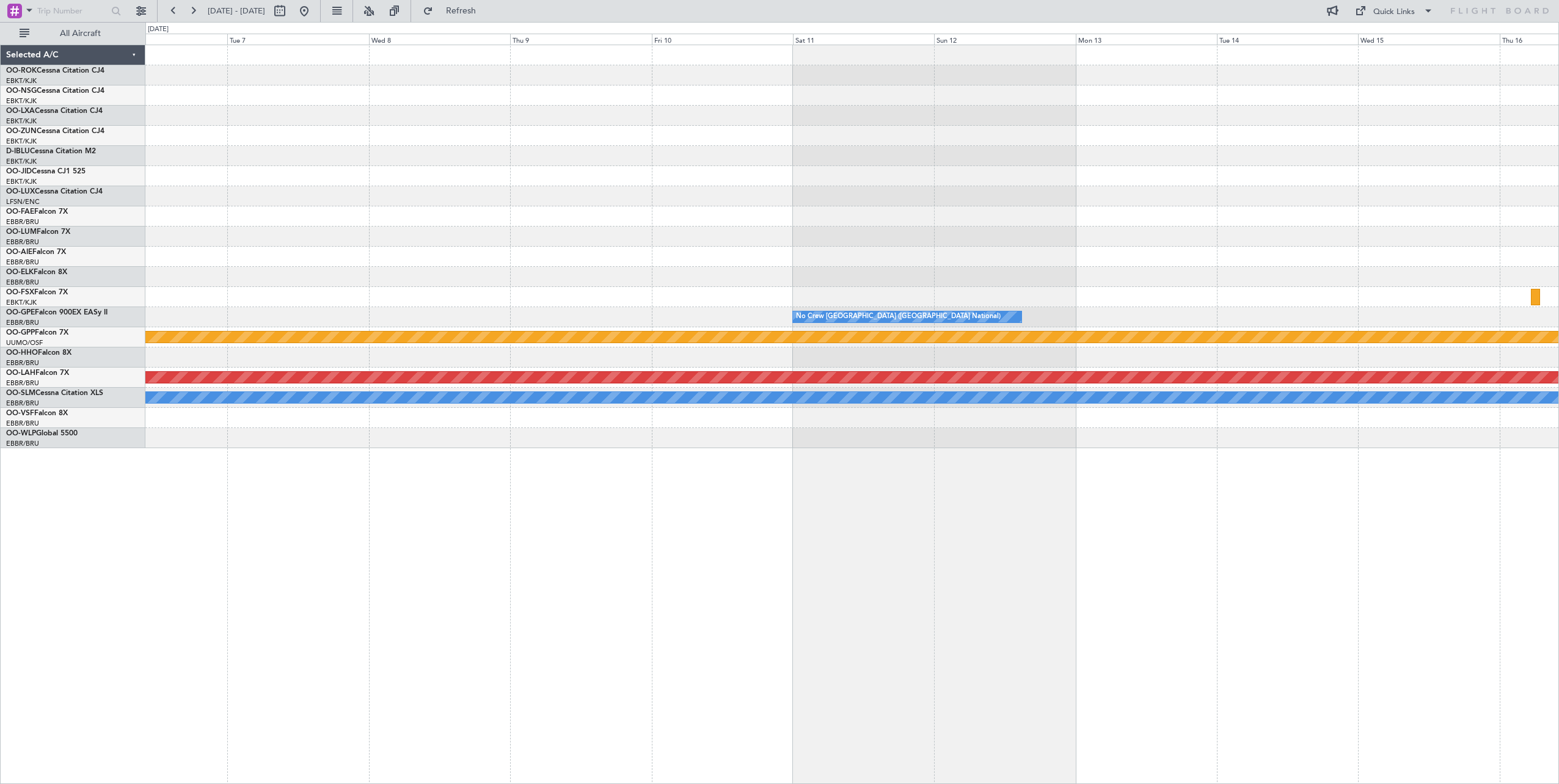
click at [1362, 210] on div "No Crew Brussels (Brussels National) Grounded Ostafyevo Planned Maint Alton-st …" at bounding box center [852, 247] width 1413 height 403
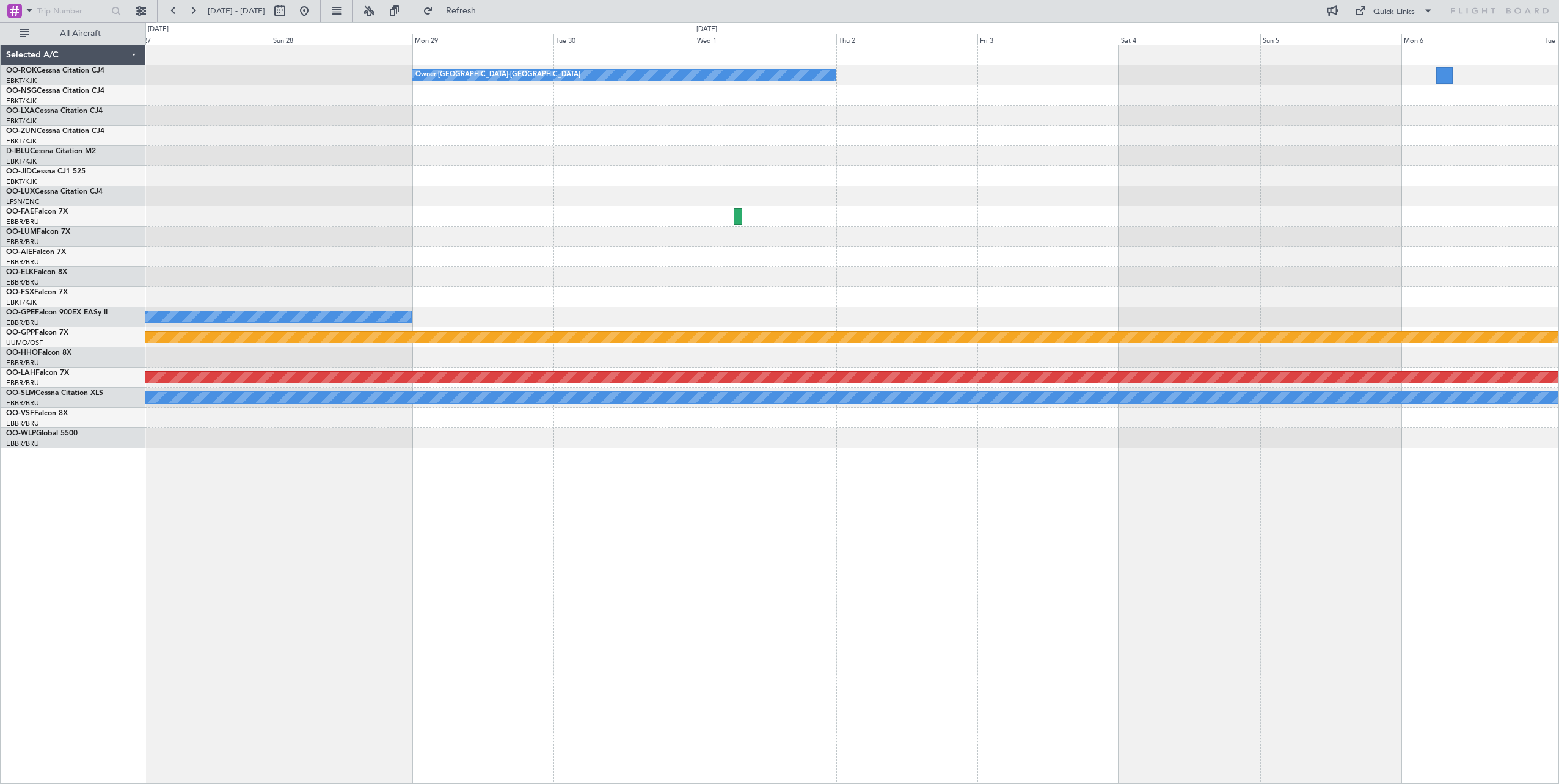
click at [1416, 192] on div "Owner Kortrijk-Wevelgem Planned Maint Paris (Le Bourget) No Crew Nancy (Essey) …" at bounding box center [852, 247] width 1413 height 403
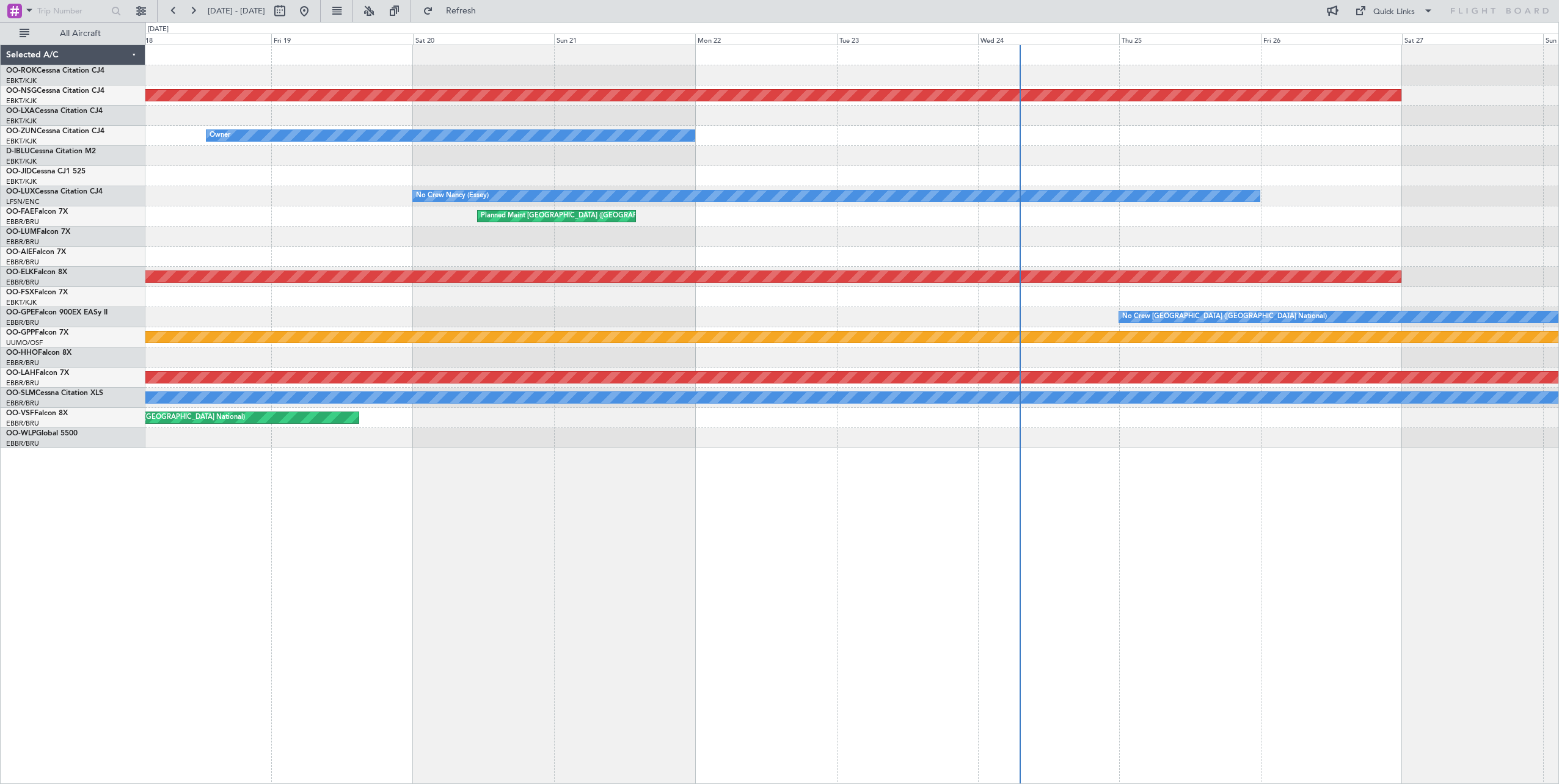
click at [1283, 174] on div "Owner Kortrijk-Wevelgem Planned Maint Paris (Le Bourget) Planned Maint Paris (L…" at bounding box center [852, 247] width 1413 height 403
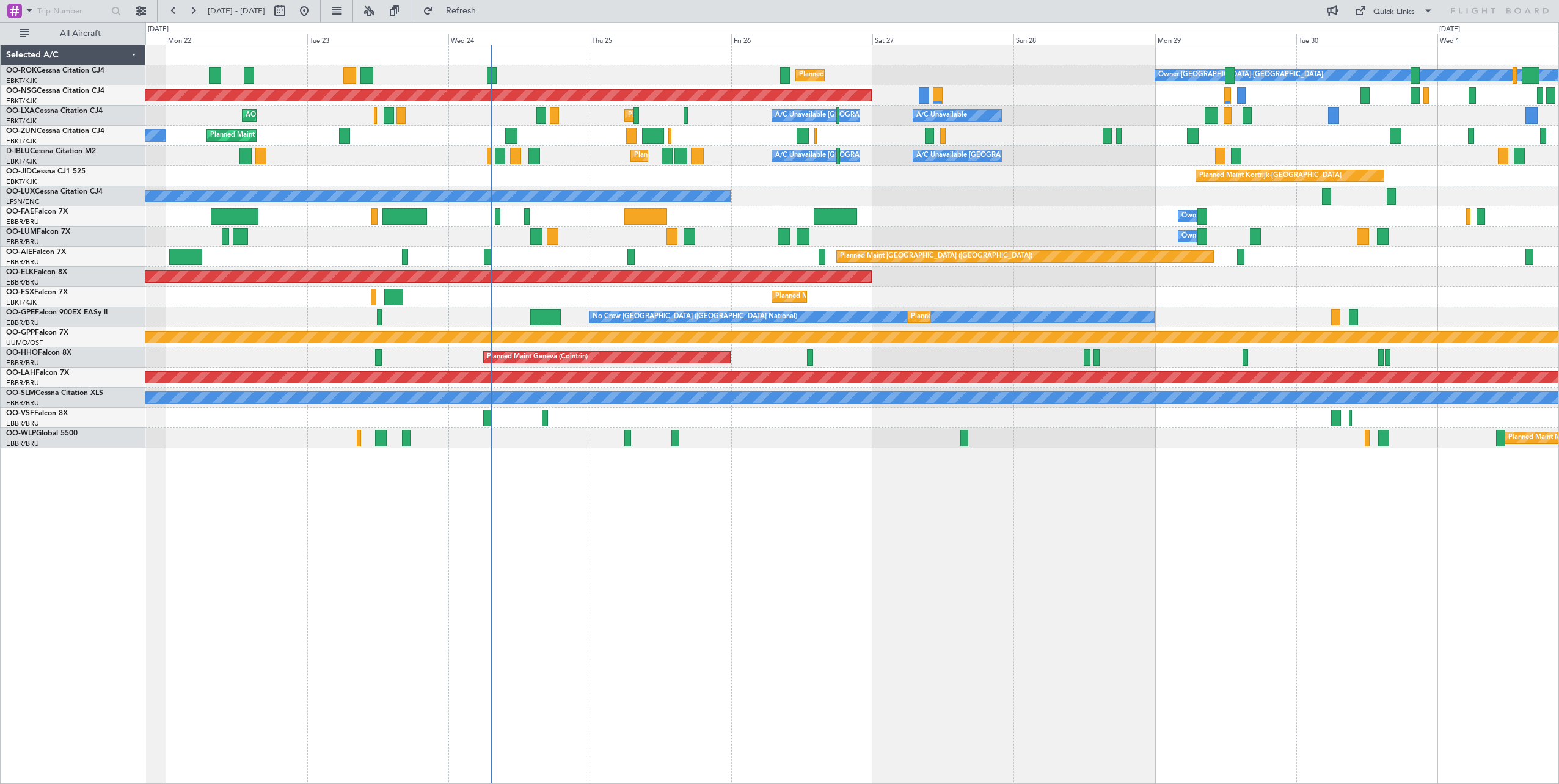
click at [438, 254] on div "Planned Maint Kortrijk-Wevelgem Owner Kortrijk-Wevelgem Planned Maint Paris (Le…" at bounding box center [852, 247] width 1413 height 403
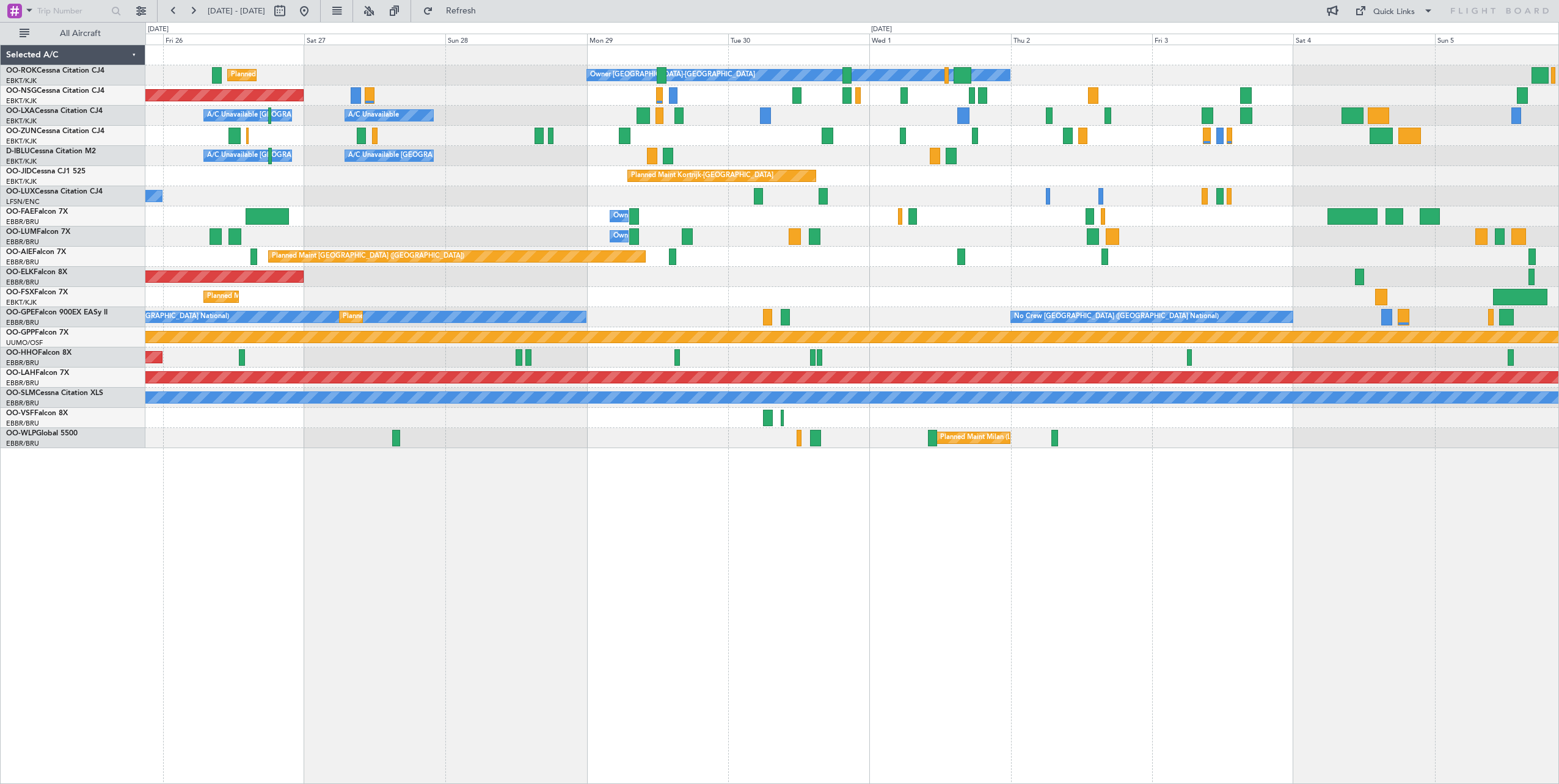
click at [483, 218] on div "Planned Maint Kortrijk-Wevelgem Owner Kortrijk-Wevelgem Planned Maint Paris (Le…" at bounding box center [852, 247] width 1413 height 403
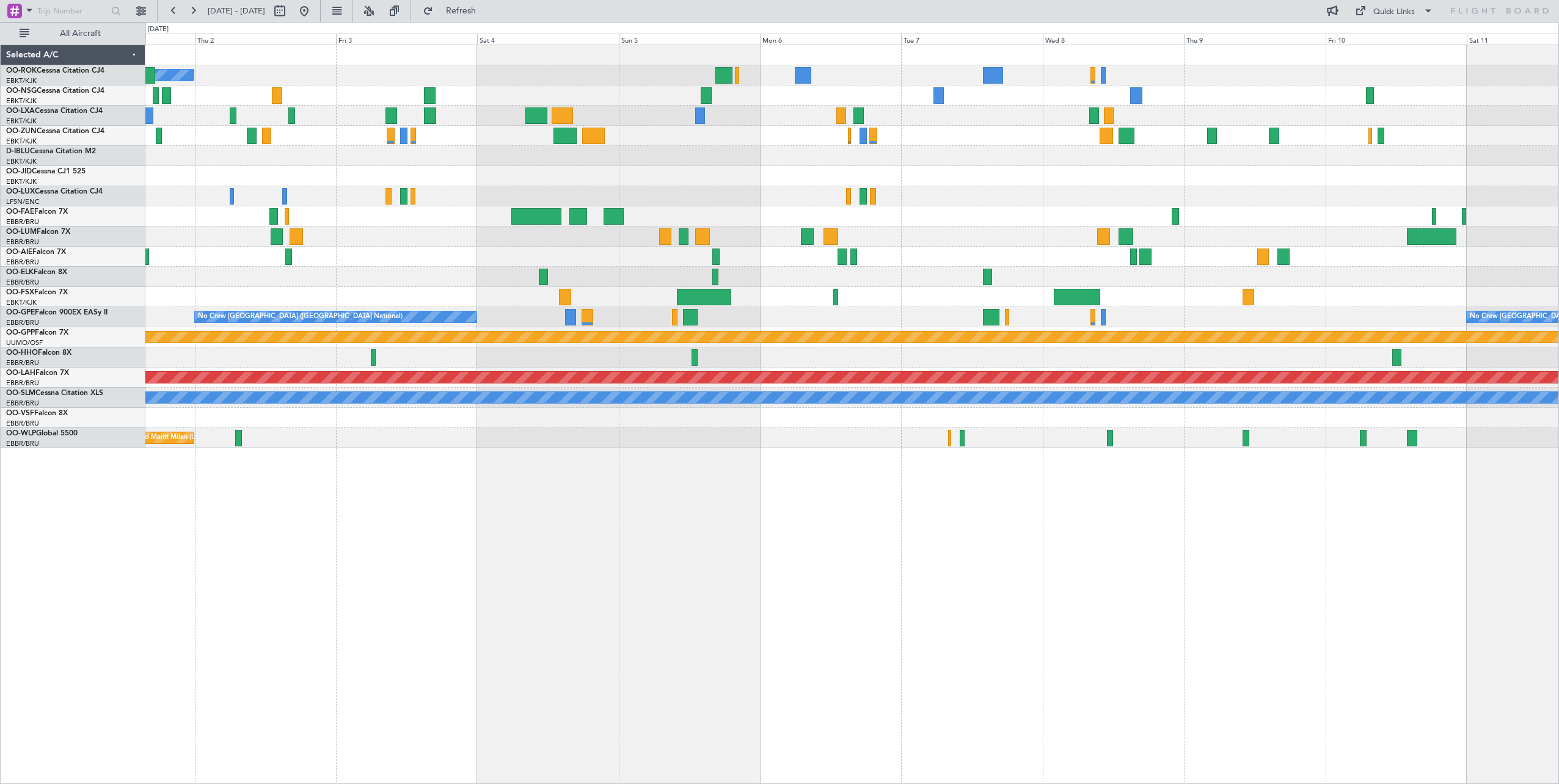
click at [60, 256] on div "Owner Kortrijk-Wevelgem Planned Maint Kortrijk-Wevelgem Owner Melsbroek Air Bas…" at bounding box center [779, 403] width 1559 height 762
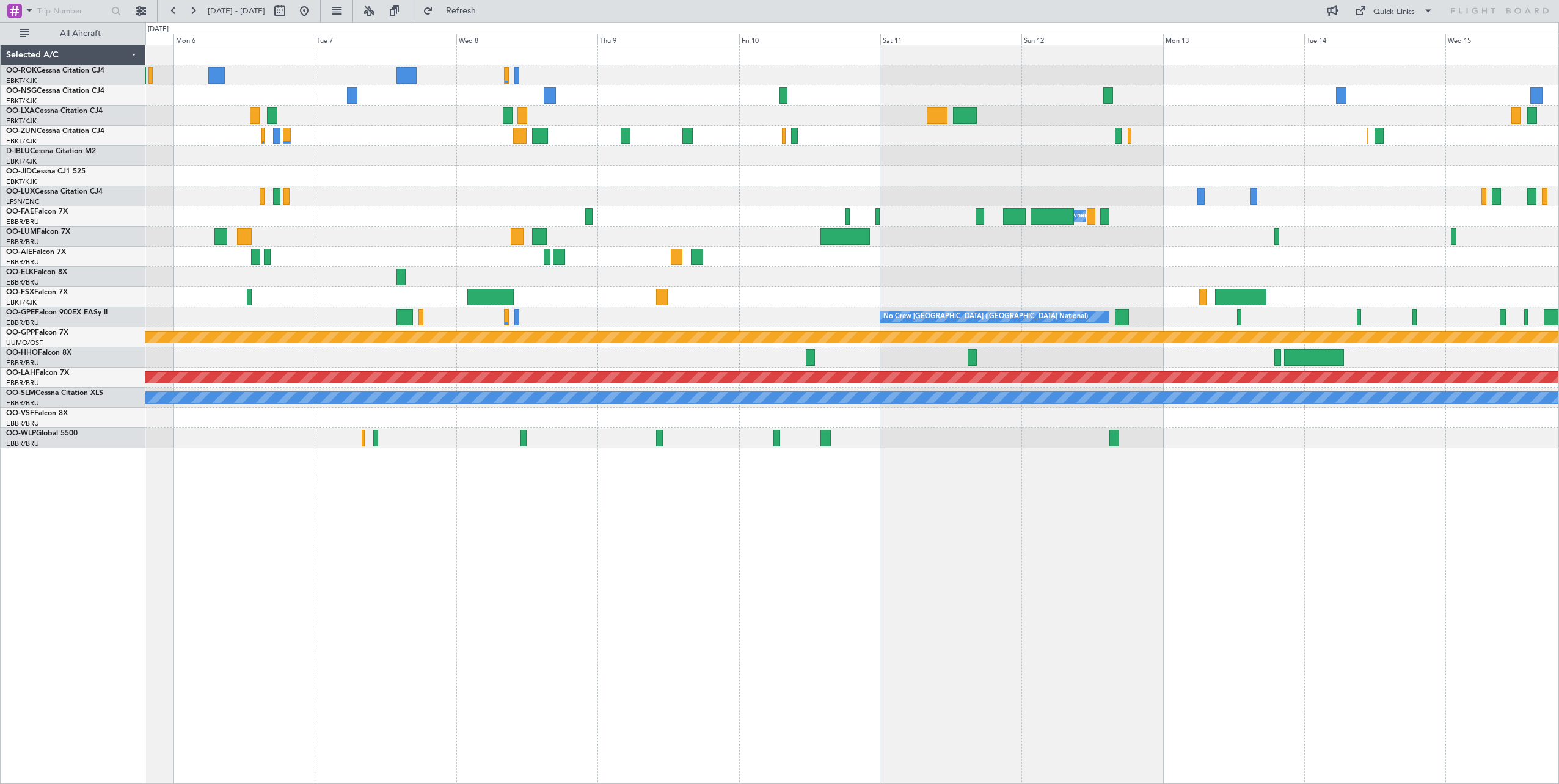
click at [124, 143] on div "Owner Melsbroek Air Base No Crew Brussels (Brussels National) No Crew Brussels …" at bounding box center [779, 403] width 1559 height 762
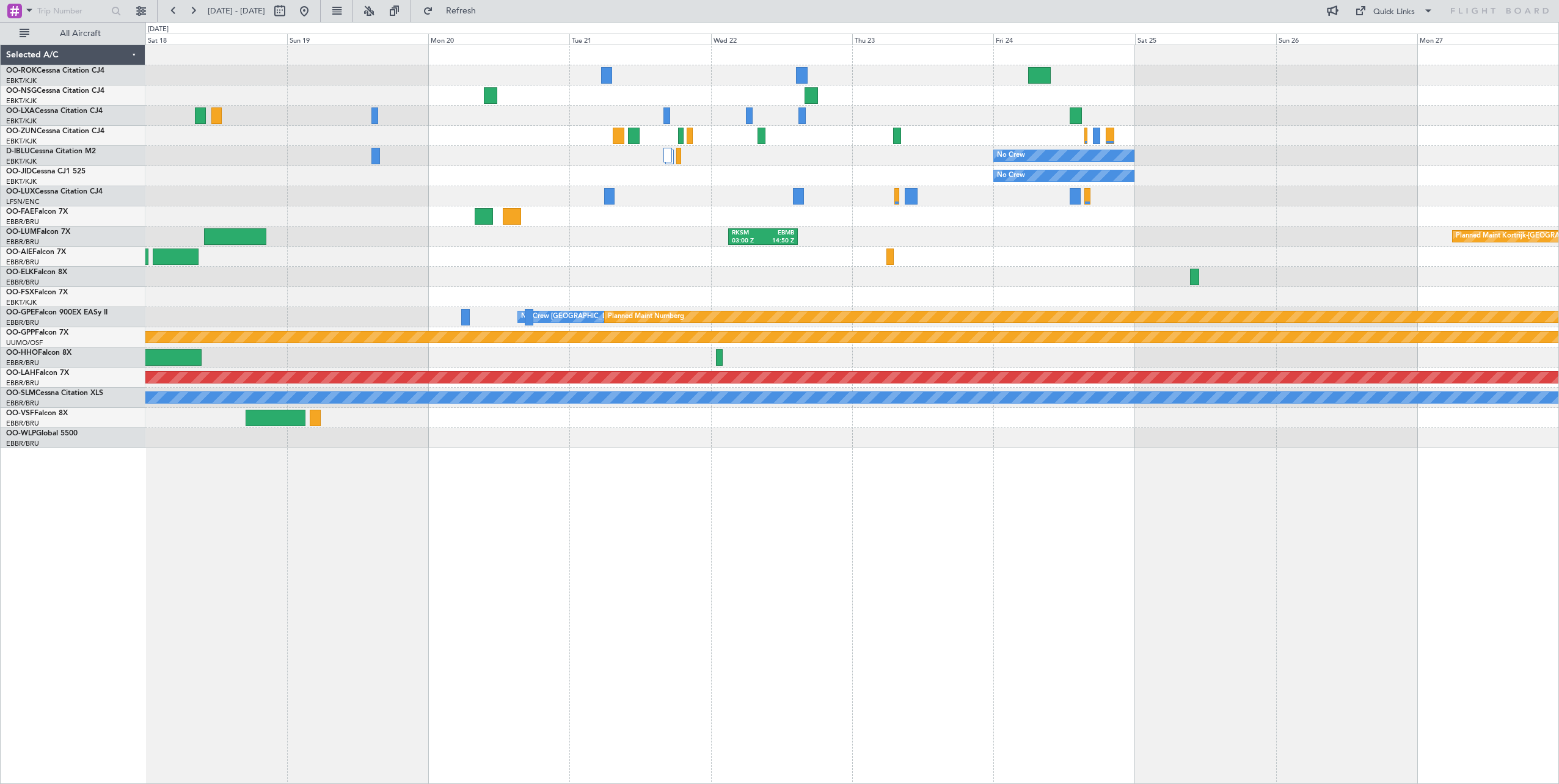
click at [49, 147] on div "No Crew No Crew Planned Maint Paris (Le Bourget) RKSM 03:00 Z EBMB 14:50 Z Plan…" at bounding box center [779, 403] width 1559 height 762
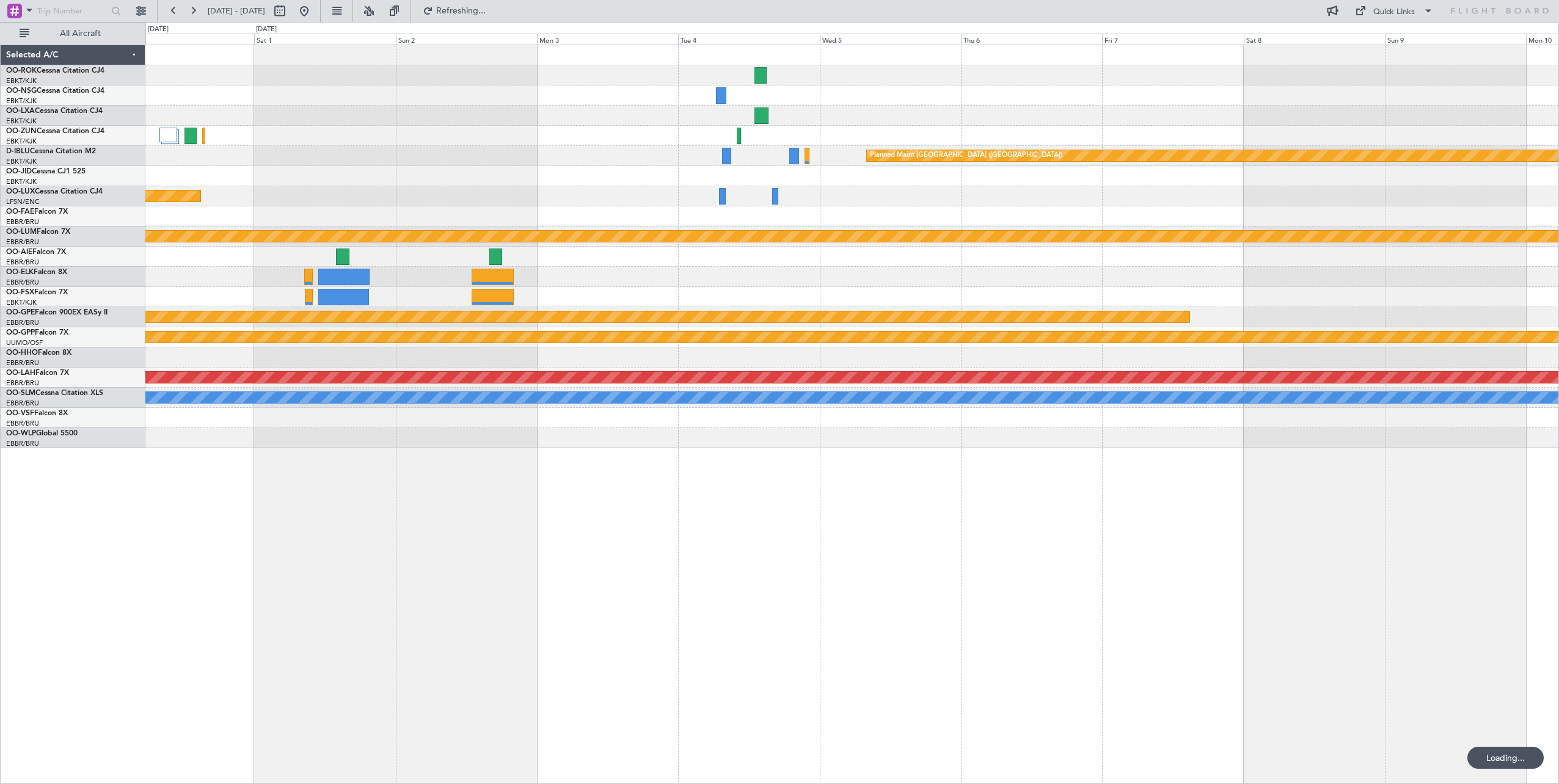
click at [183, 144] on div at bounding box center [852, 135] width 1413 height 20
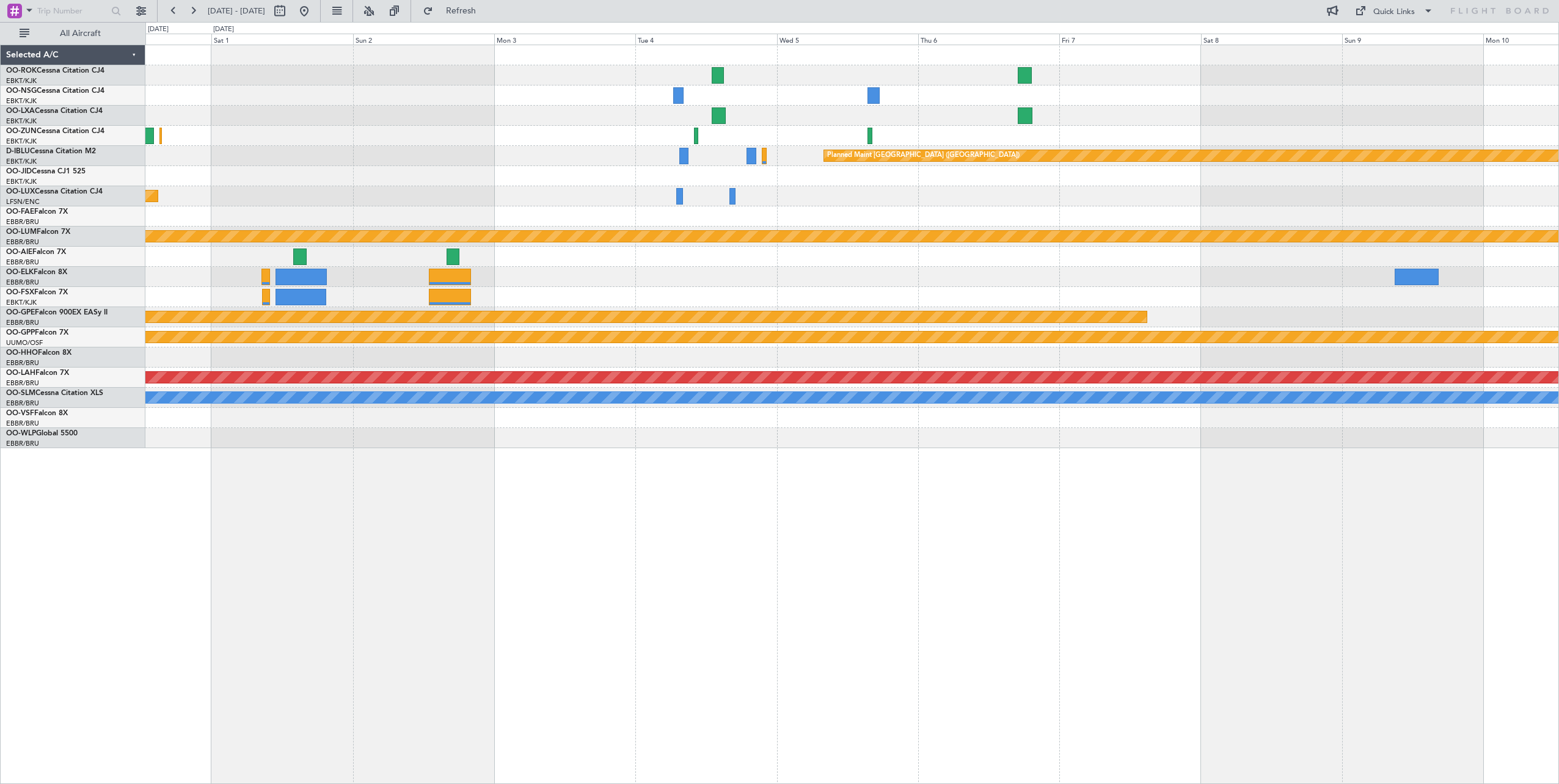
click at [450, 193] on div "Planned Maint [GEOGRAPHIC_DATA] ([GEOGRAPHIC_DATA]) Planned Maint [GEOGRAPHIC_D…" at bounding box center [852, 247] width 1413 height 403
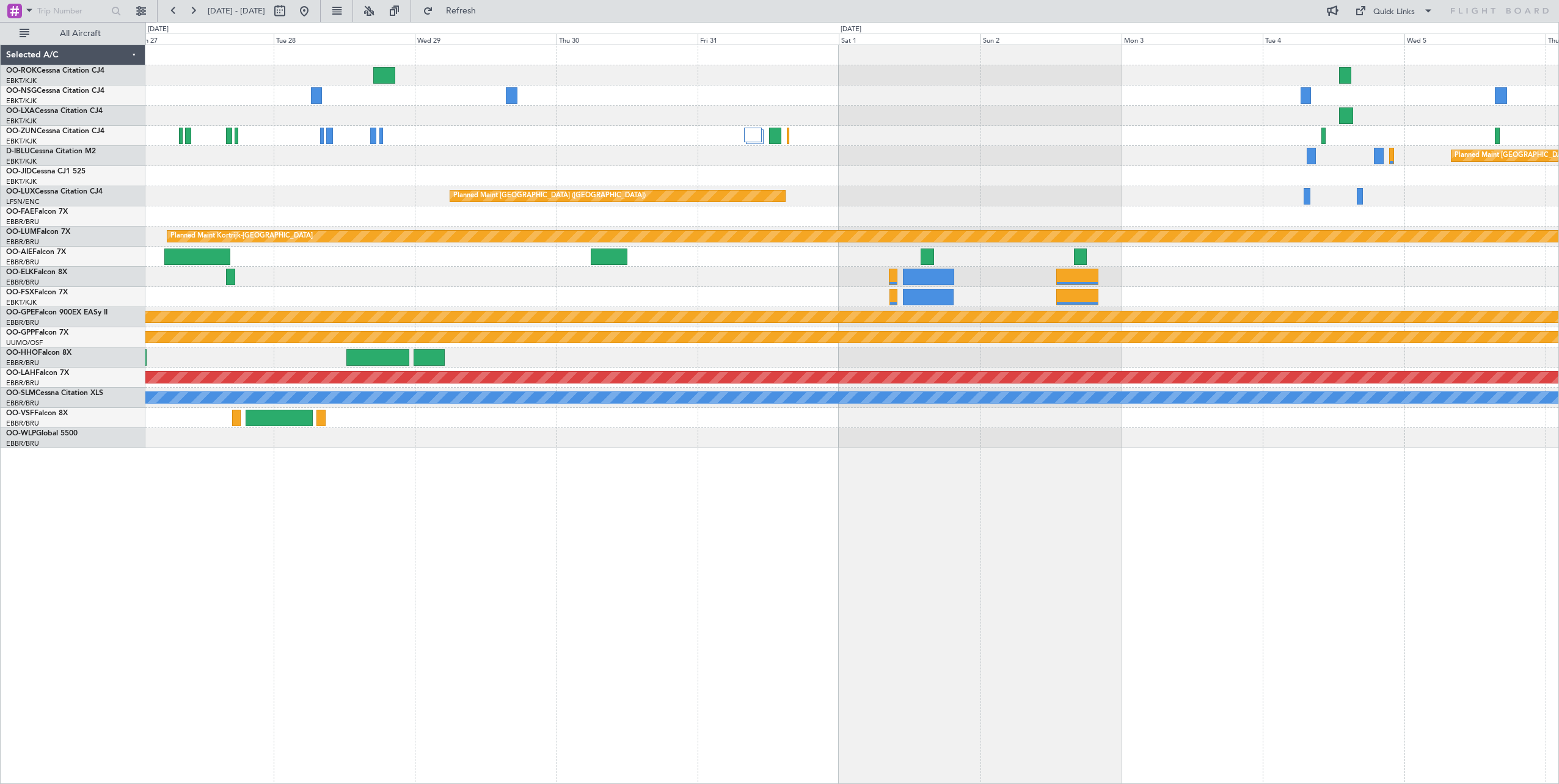
click at [1119, 160] on div "Planned Maint Paris (Le Bourget) No Crew" at bounding box center [852, 155] width 1413 height 20
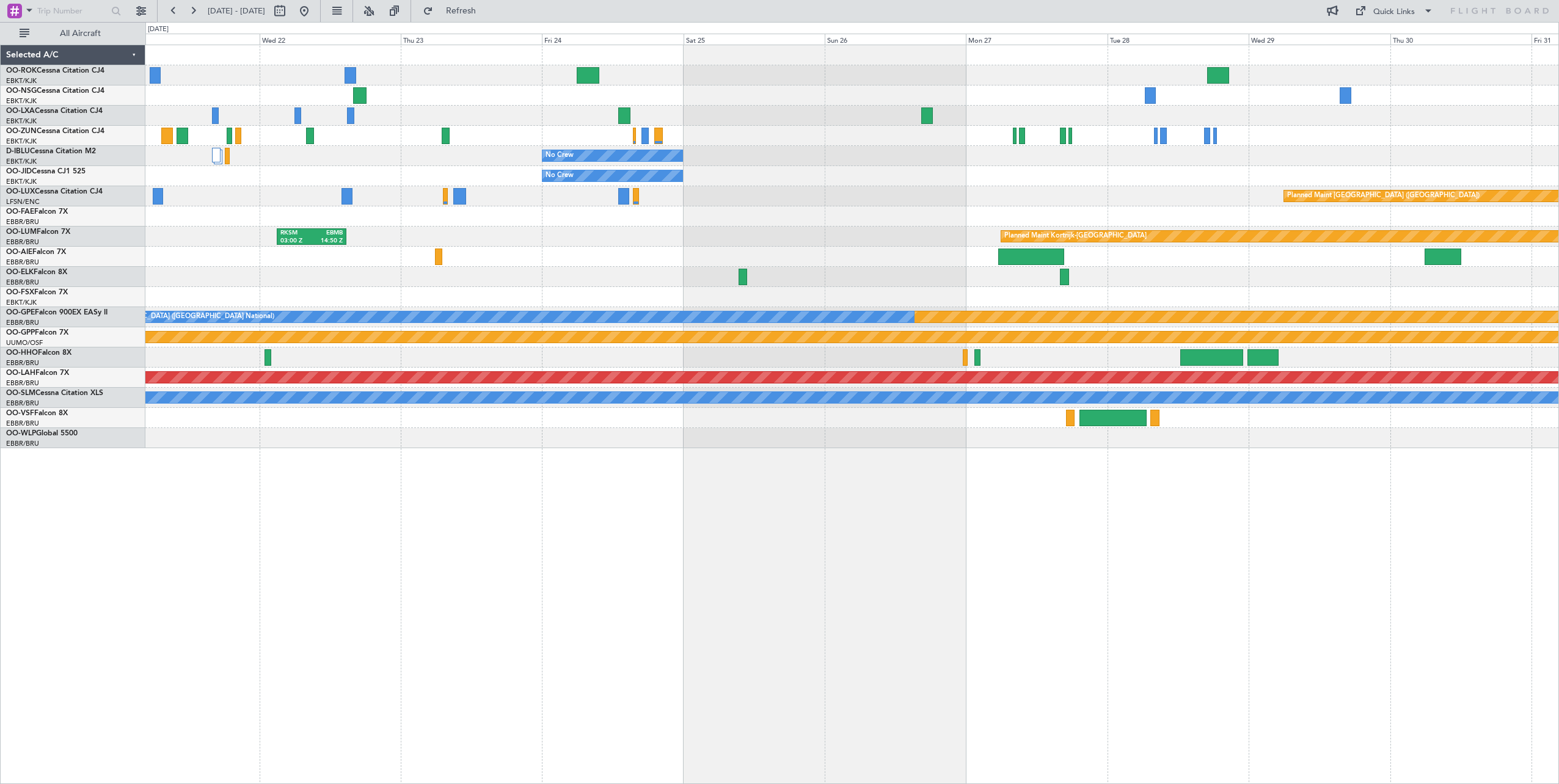
click at [1334, 153] on div "No Crew No Crew Planned Maint Paris (Le Bourget) Planned Maint Kortrijk-Wevelge…" at bounding box center [852, 247] width 1413 height 403
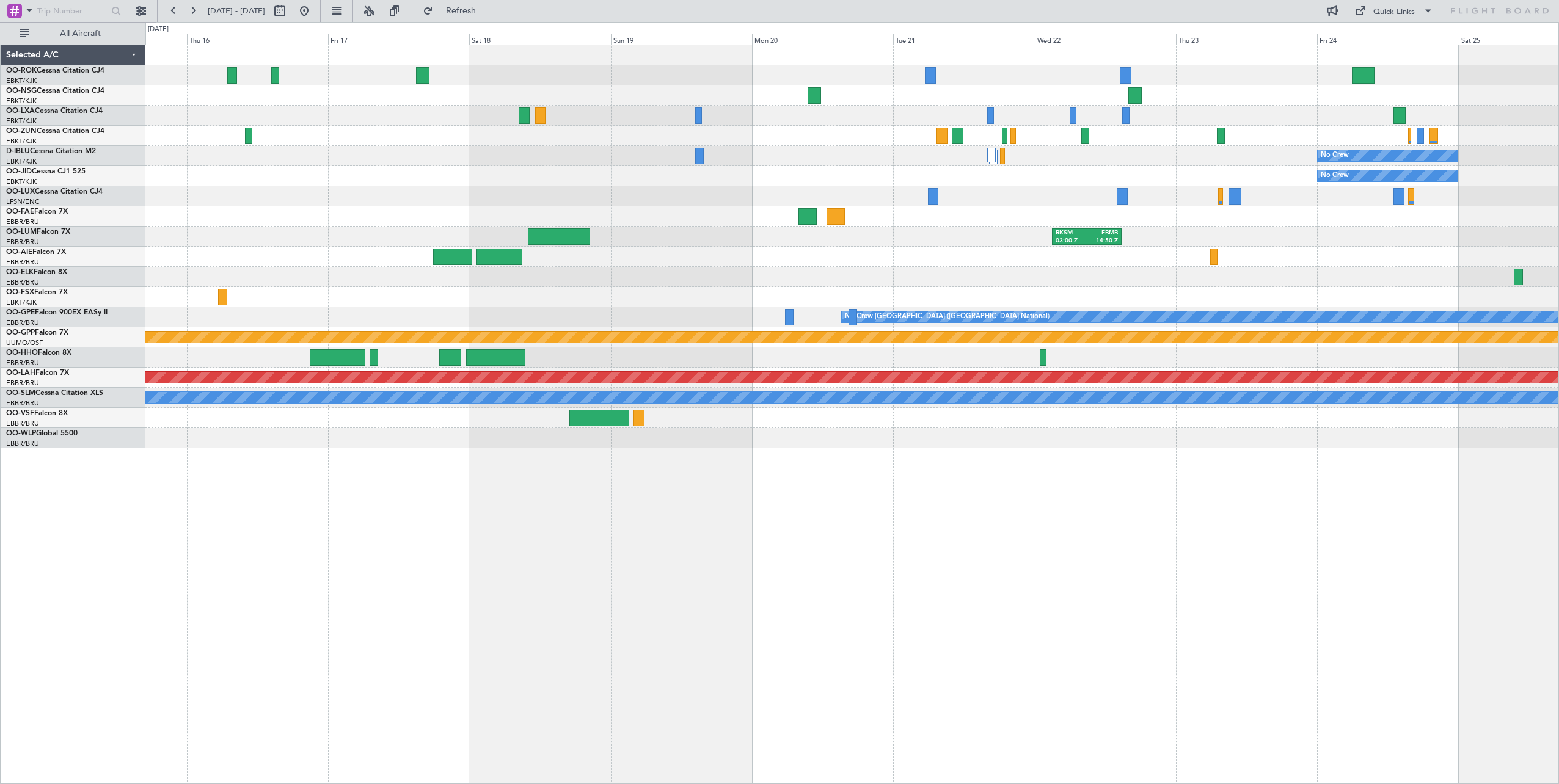
click at [1390, 185] on div "No Crew No Crew RKSM 03:00 Z EBMB 14:50 Z Planned Maint Kortrijk-Wevelgem Plann…" at bounding box center [852, 247] width 1413 height 403
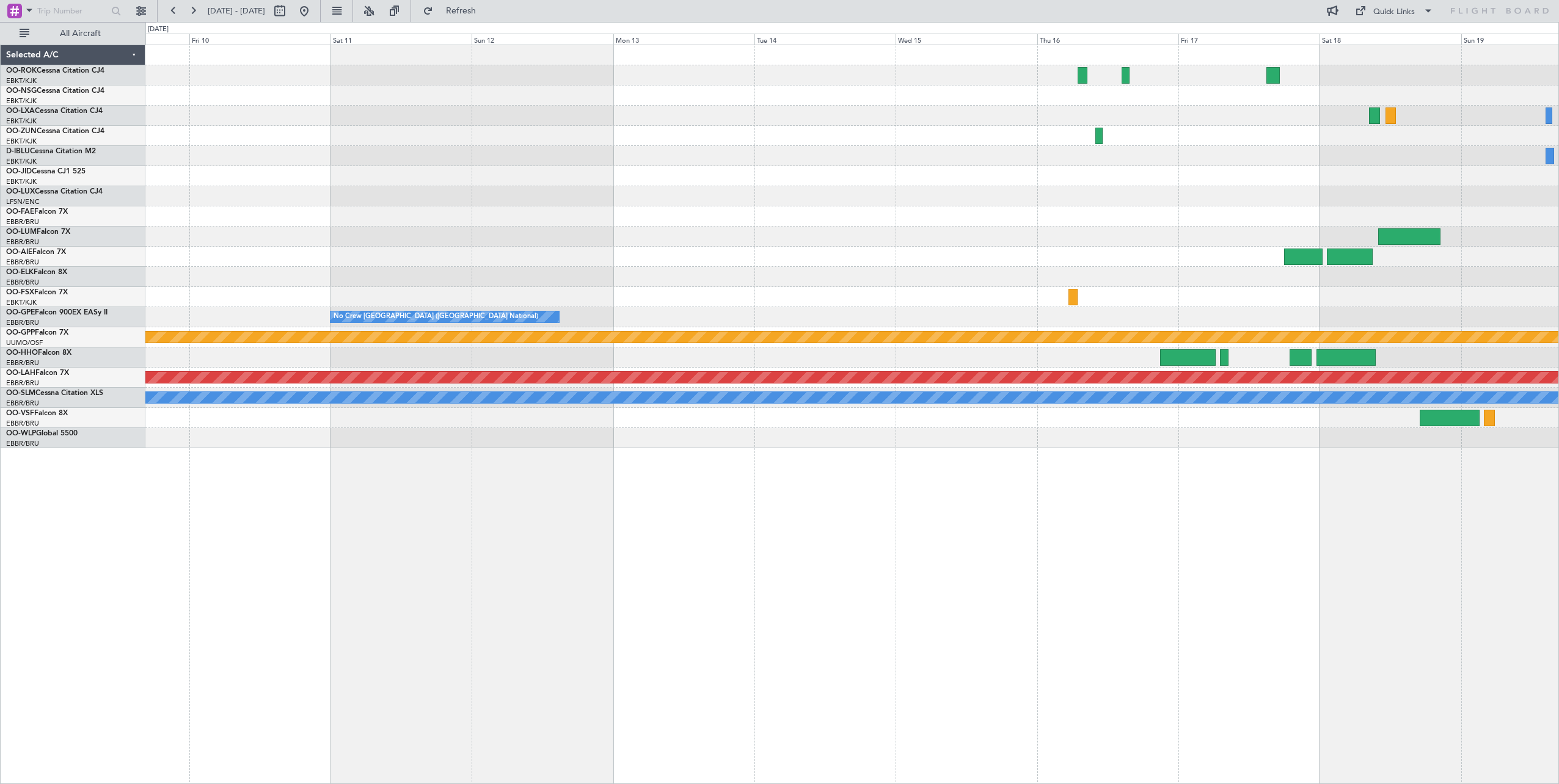
click at [1393, 206] on div "RKSM 03:00 Z EBMB 14:50 Z No Crew Brussels (Brussels National) No Crew Brussels…" at bounding box center [852, 247] width 1413 height 403
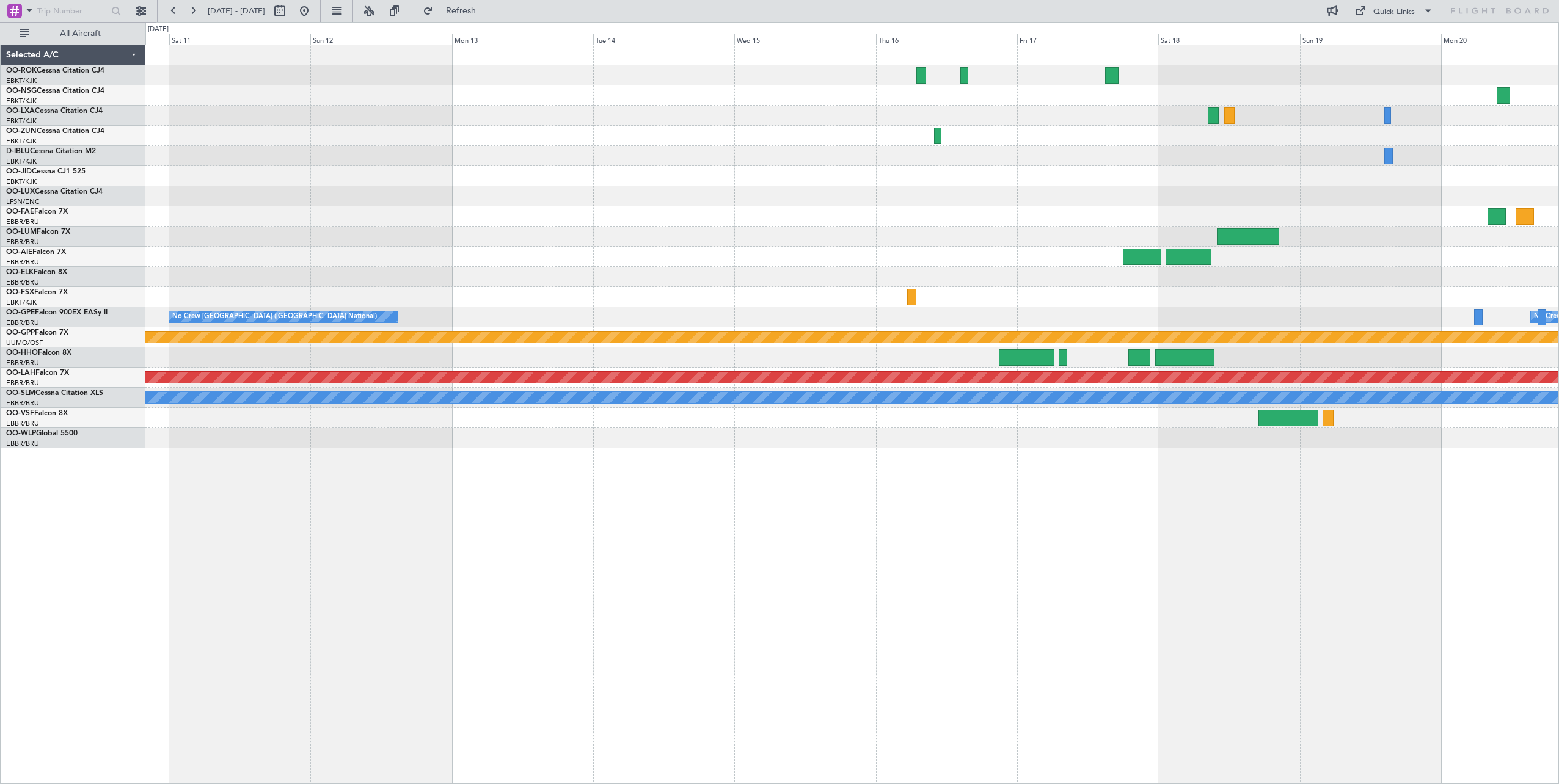
click at [86, 212] on div "RKSM 03:00 Z EBMB 14:50 Z No Crew Brussels (Brussels National) No Crew Brussels…" at bounding box center [779, 403] width 1559 height 762
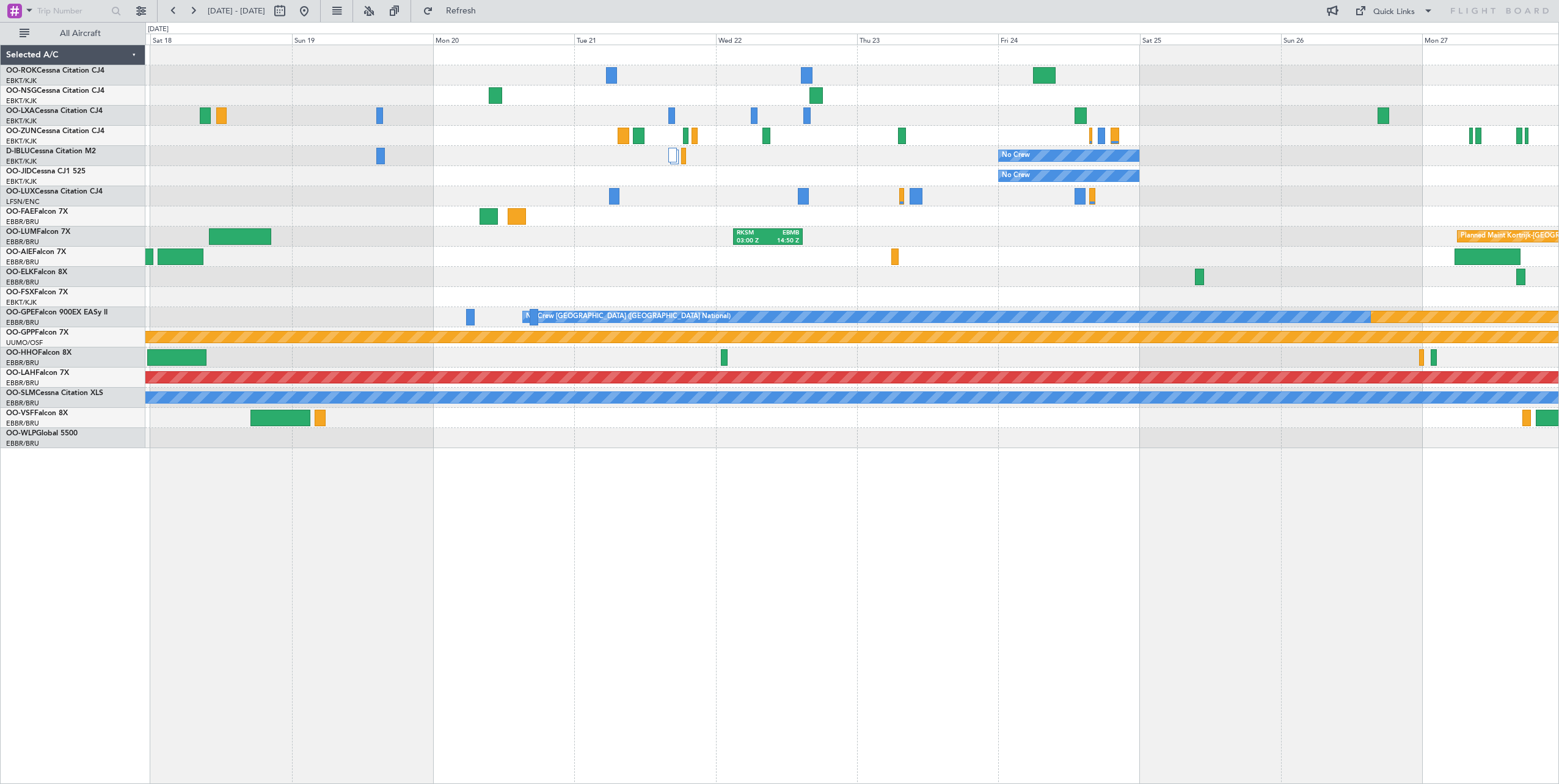
click at [1558, 181] on html "17 Oct 2025 - 27 Oct 2025 Refresh Quick Links All Aircraft No Crew No Crew Plan…" at bounding box center [779, 392] width 1559 height 784
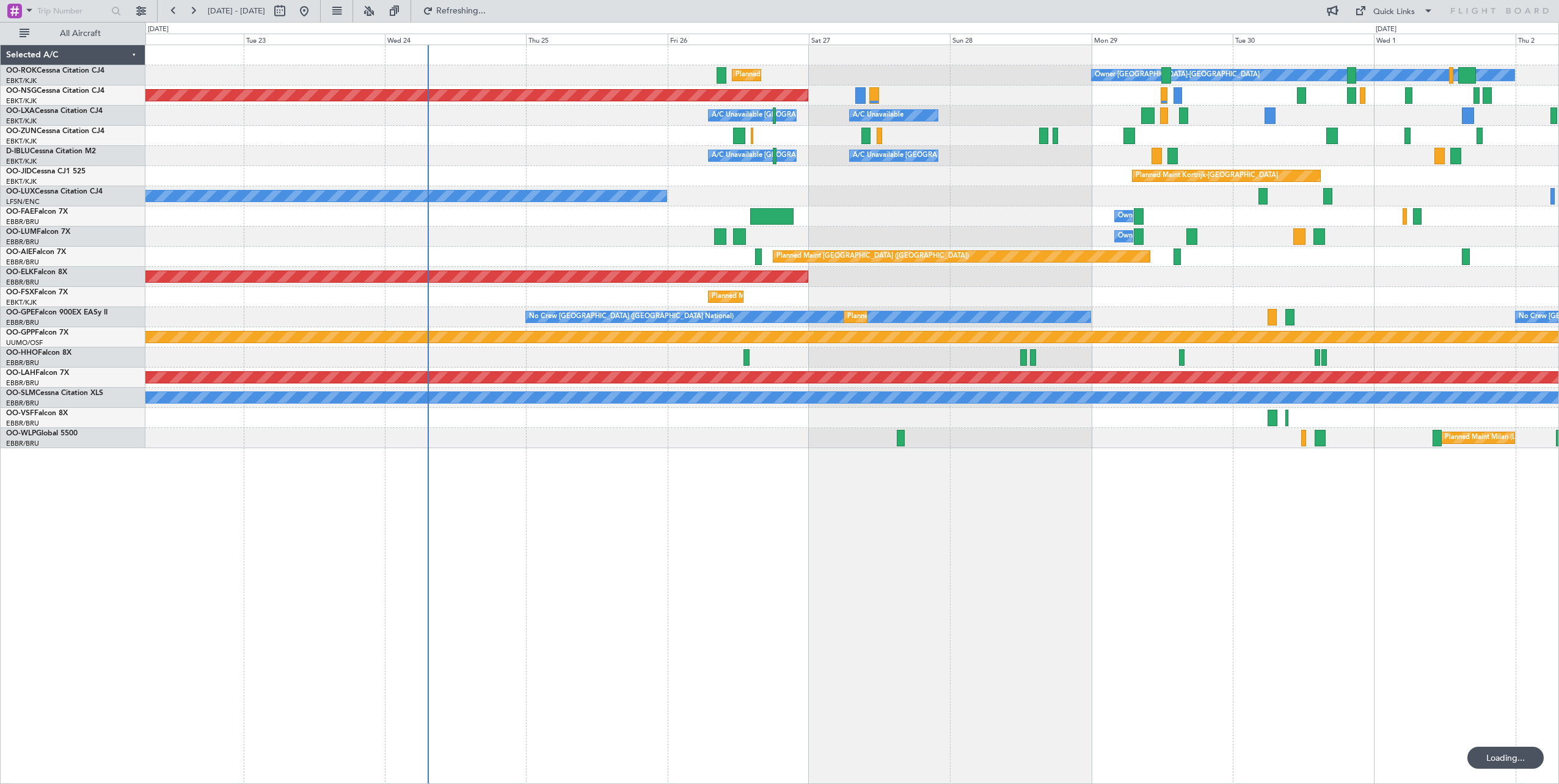
click at [1558, 160] on html "26 Sep 2025 - 06 Oct 2025 Refreshing... Quick Links All Aircraft Owner Kortrijk…" at bounding box center [779, 392] width 1559 height 784
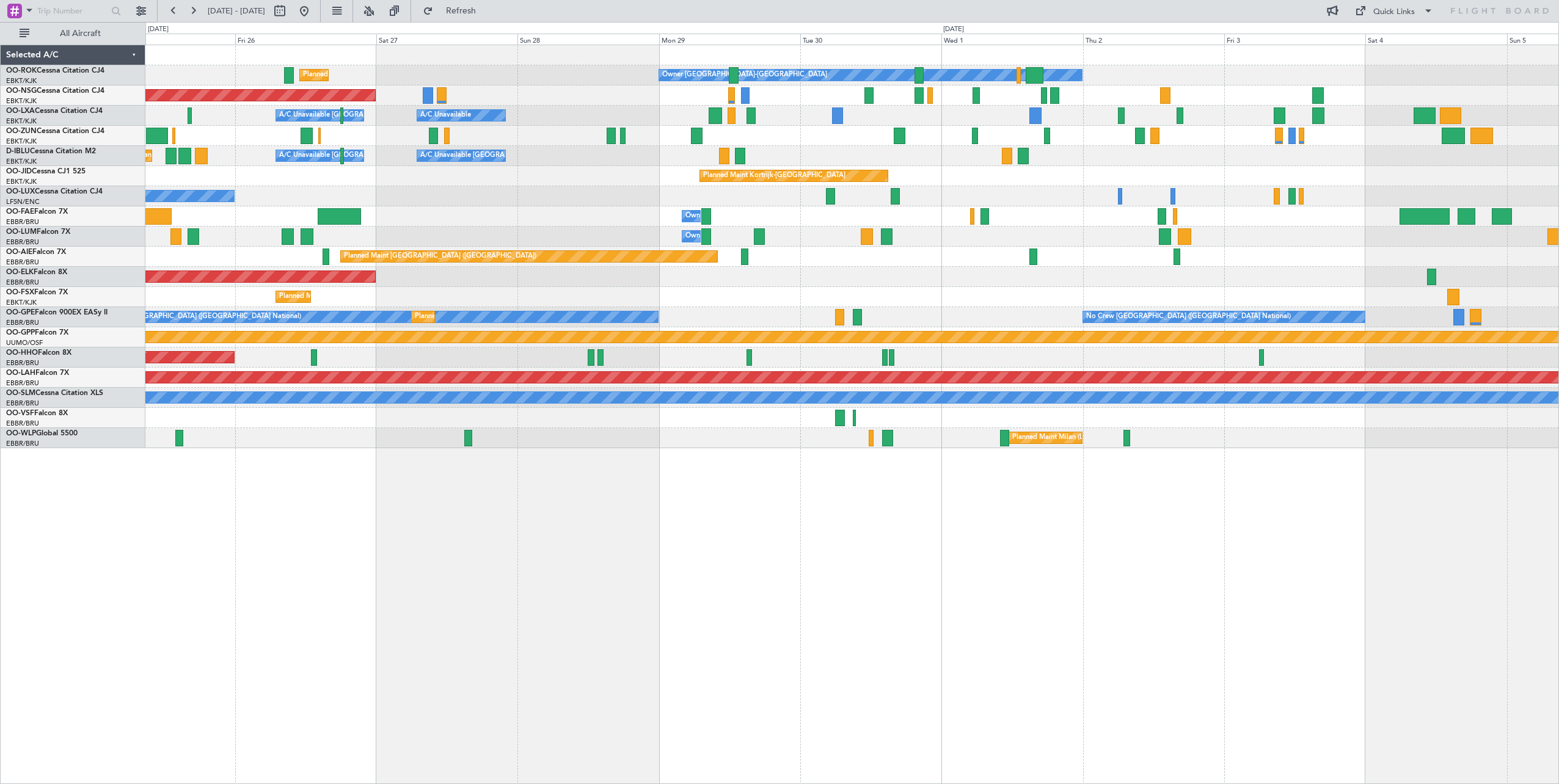
click at [602, 194] on div "No Crew Nancy (Essey)" at bounding box center [852, 196] width 1413 height 20
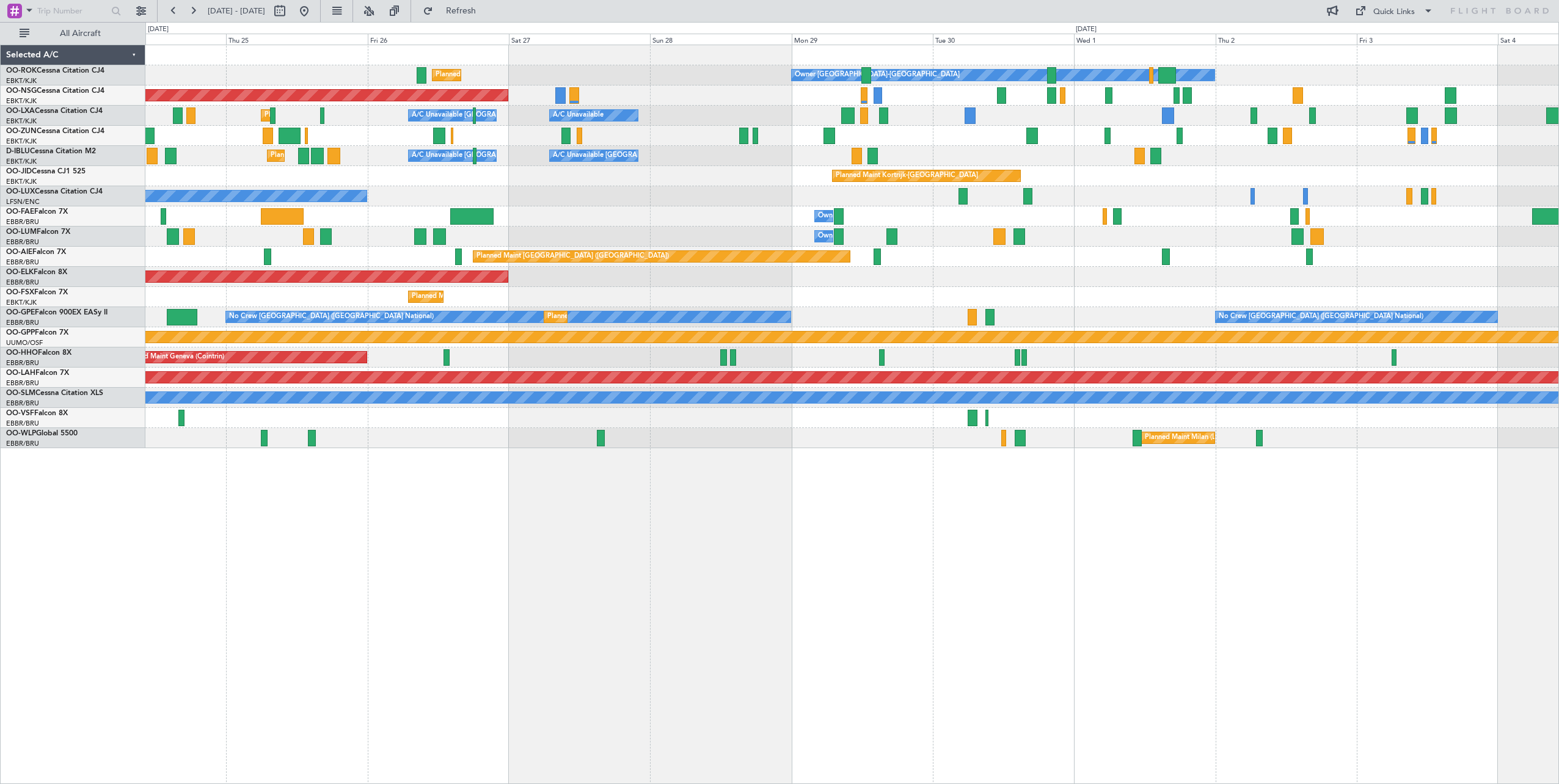
click at [1319, 180] on div "Planned Maint Kortrijk-[GEOGRAPHIC_DATA]" at bounding box center [852, 175] width 1413 height 20
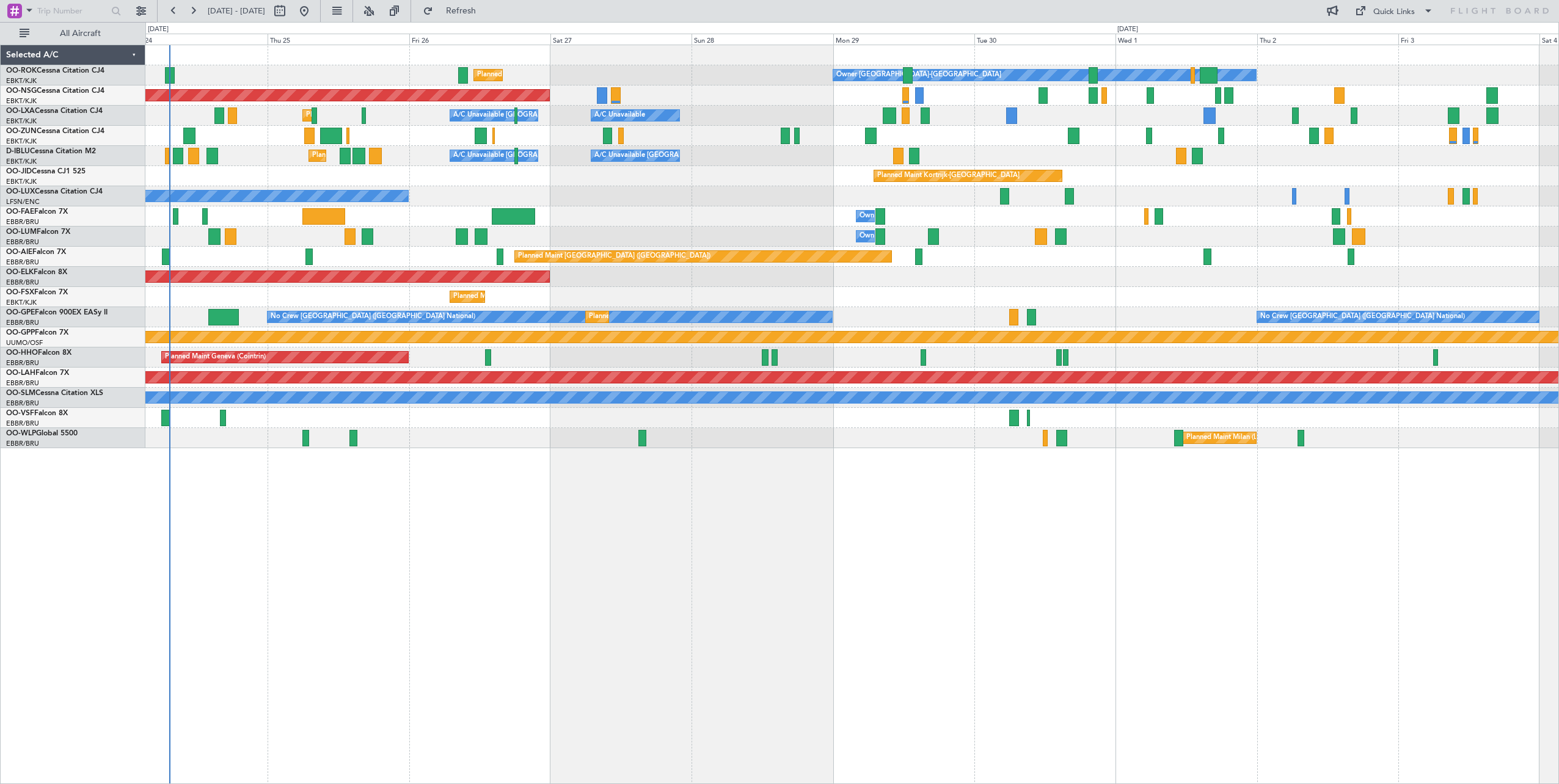
click at [1275, 146] on div "Owner Kortrijk-Wevelgem Planned Maint Kortrijk-Wevelgem Planned Maint Paris (Le…" at bounding box center [852, 247] width 1413 height 403
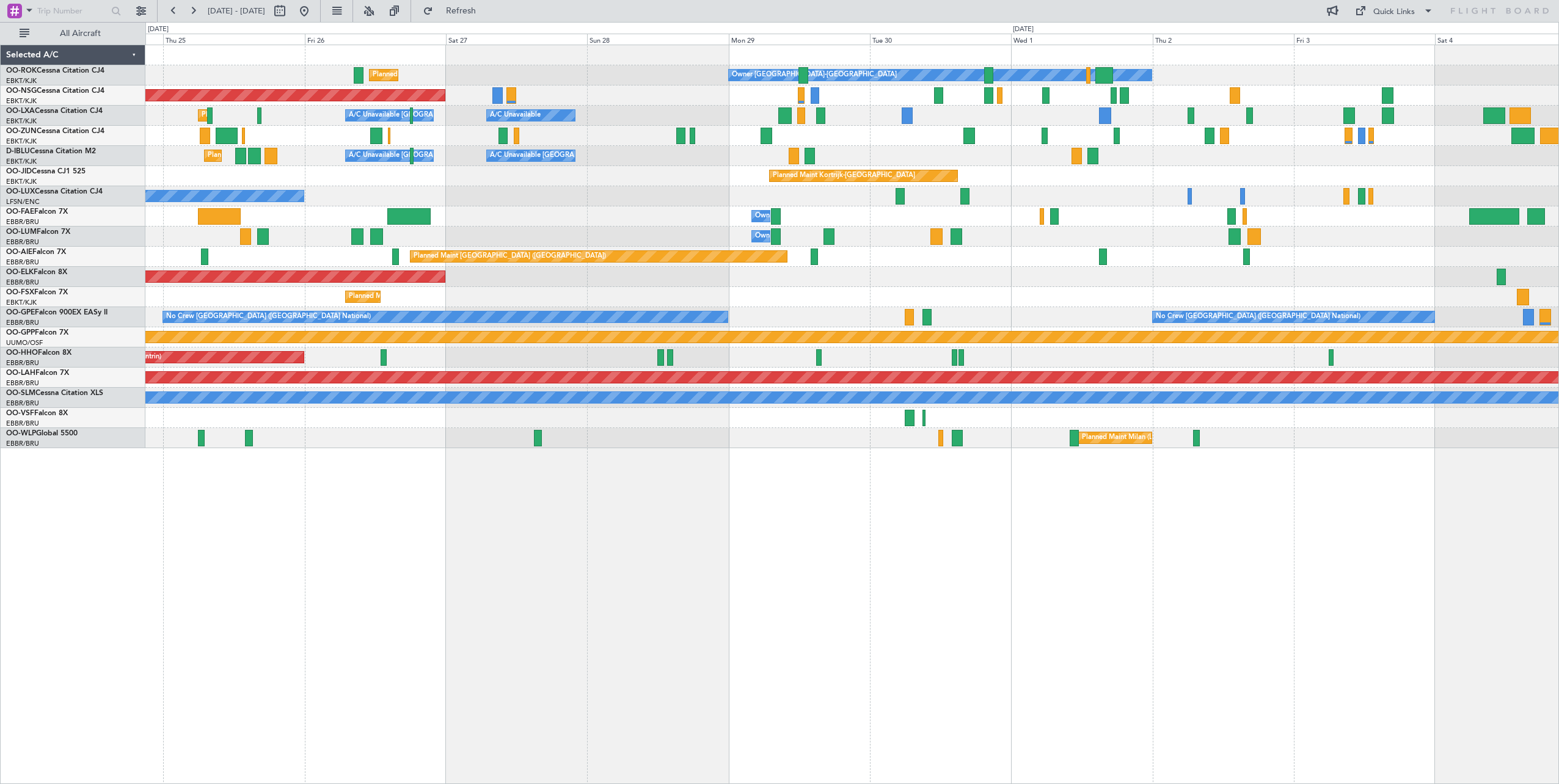
click at [1024, 113] on div "A/C Unavailable Brussels (Brussels National) A/C Unavailable Planned Maint Kort…" at bounding box center [852, 115] width 1413 height 20
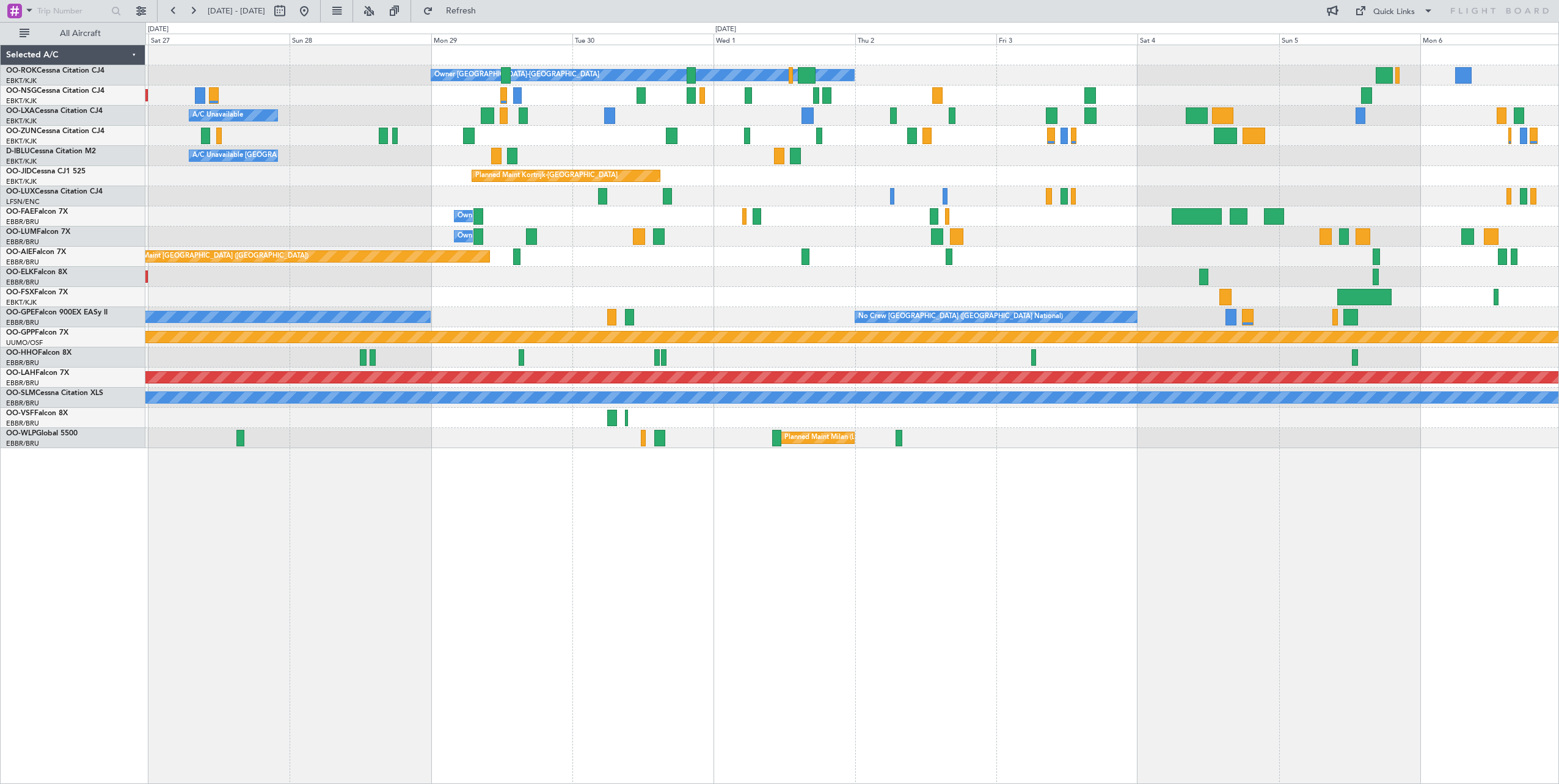
click at [695, 325] on div "Owner Kortrijk-Wevelgem Planned Maint Kortrijk-Wevelgem Planned Maint Paris (Le…" at bounding box center [852, 247] width 1413 height 403
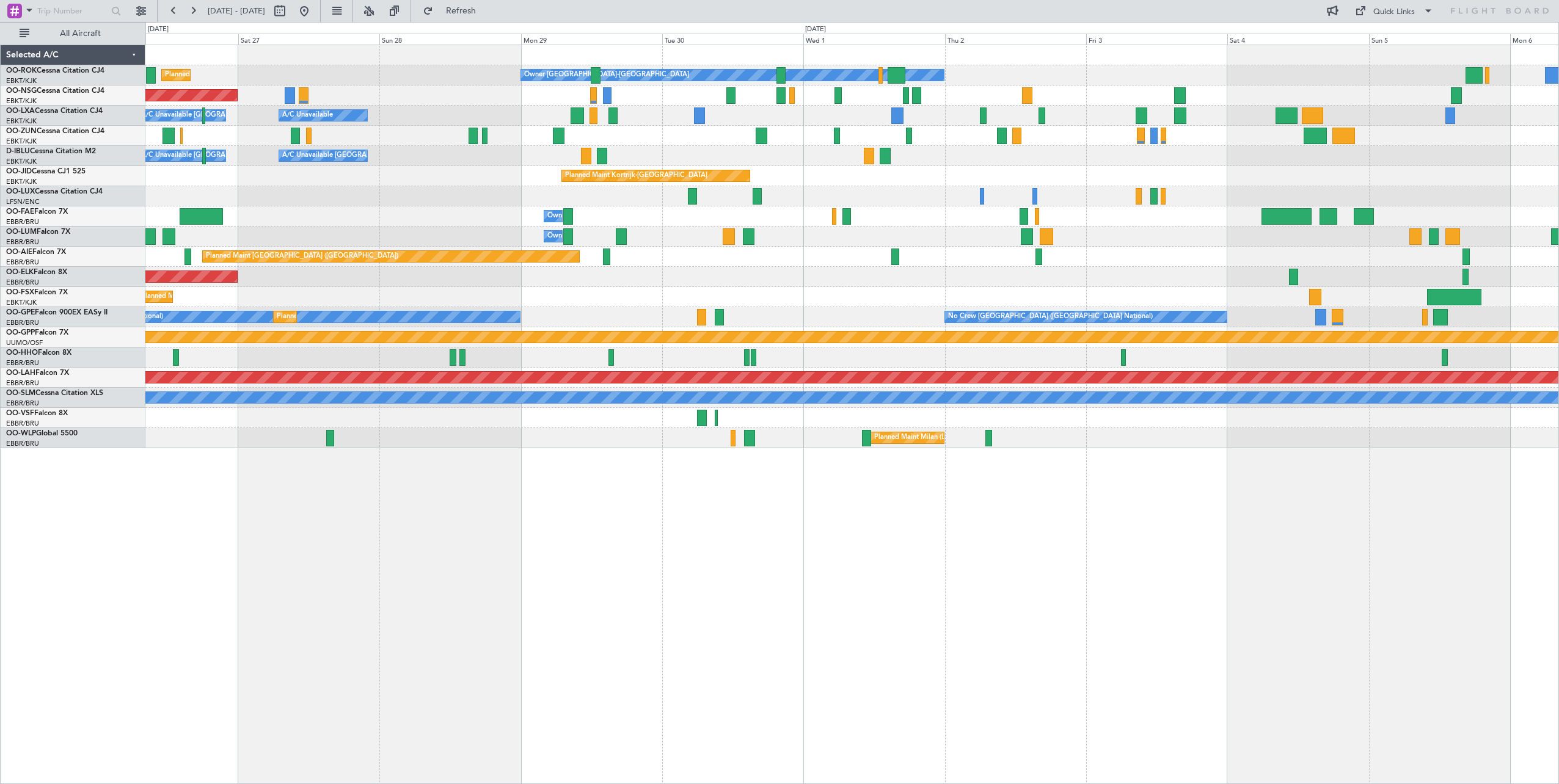
click at [1055, 233] on div "Owner Kortrijk-Wevelgem Planned Maint Kortrijk-Wevelgem Planned Maint Paris (Le…" at bounding box center [852, 247] width 1413 height 403
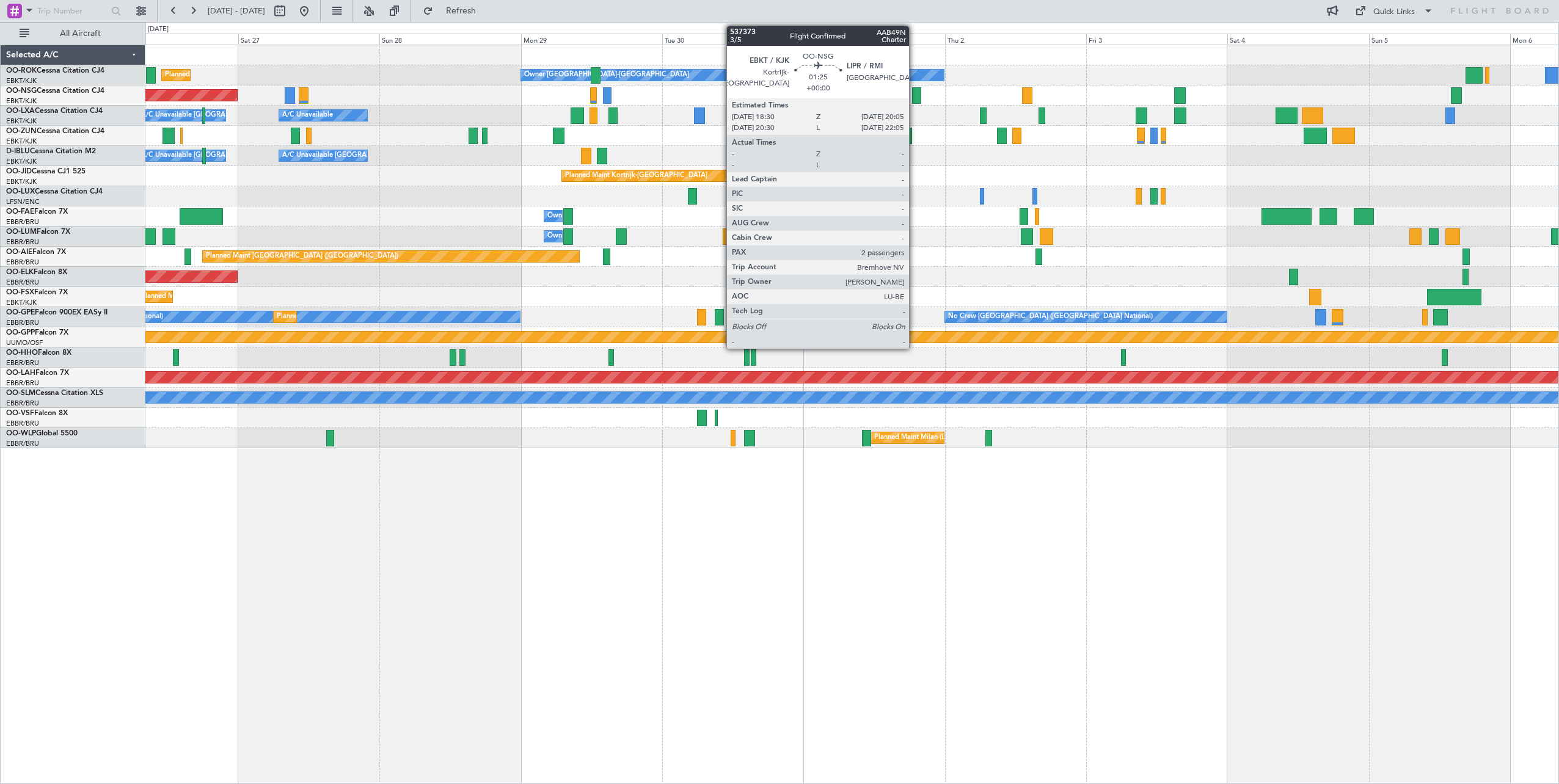
click at [914, 95] on div at bounding box center [917, 96] width 10 height 17
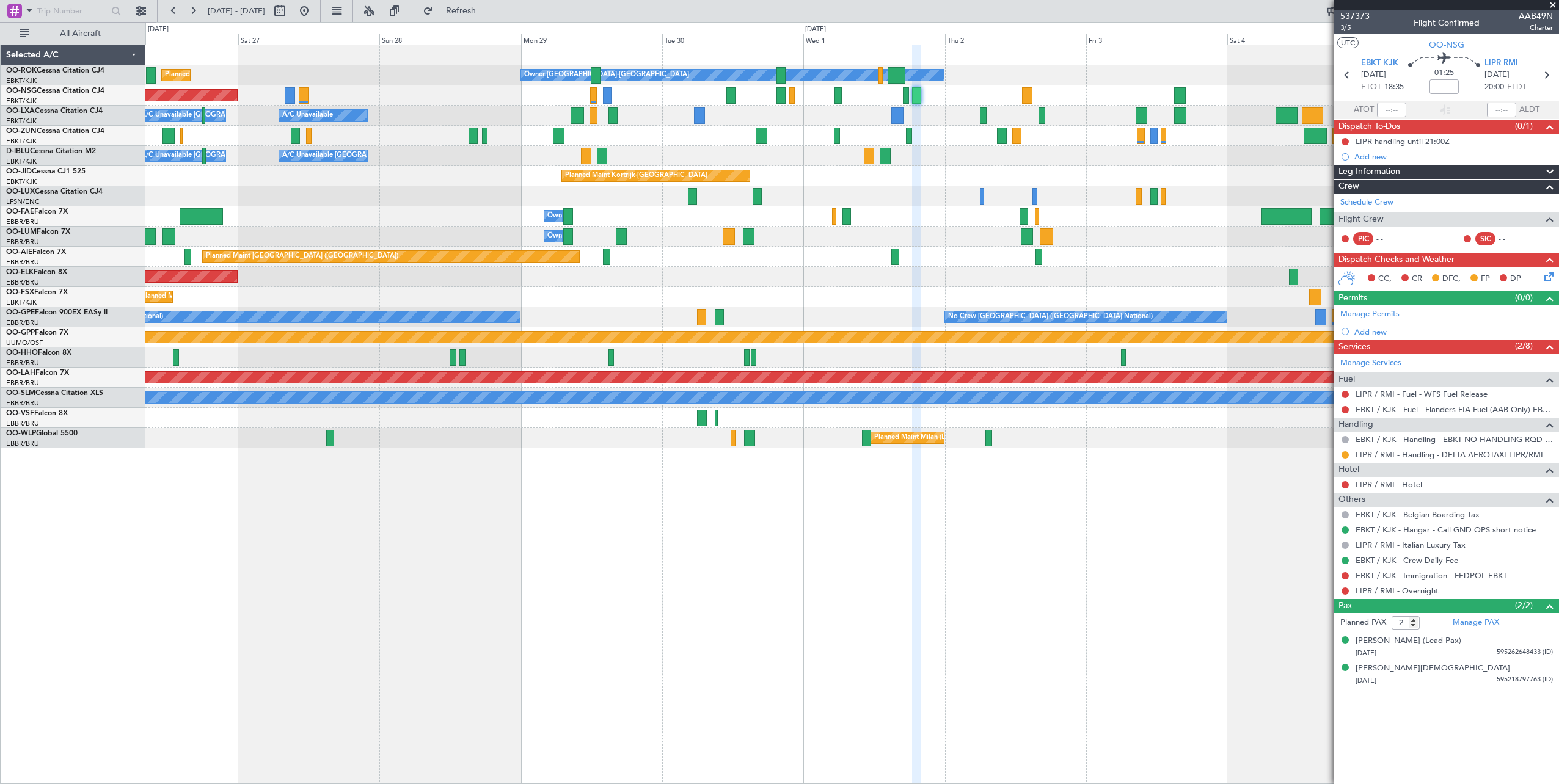
click at [1552, 3] on span at bounding box center [1553, 5] width 12 height 11
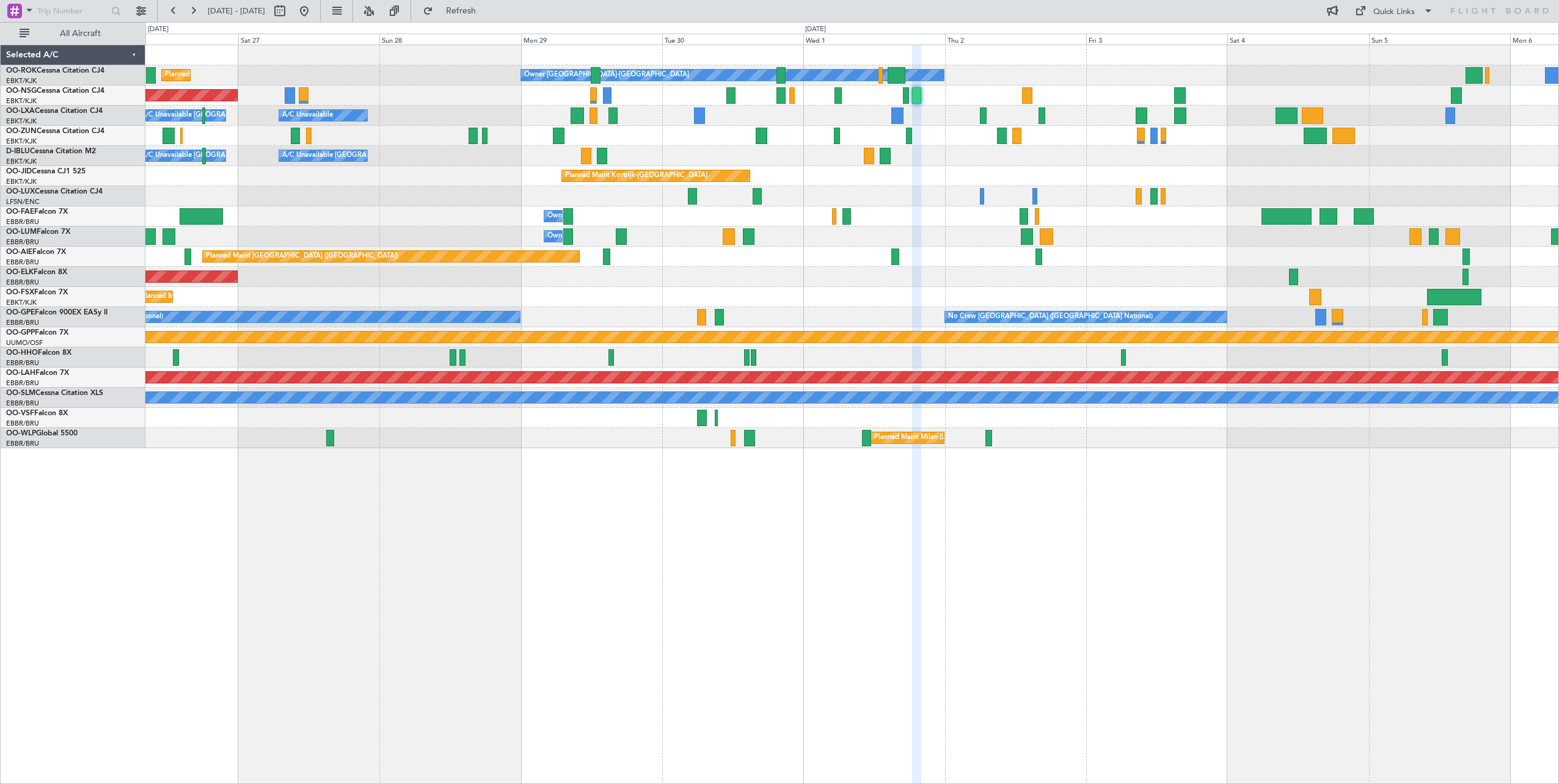
type input "0"
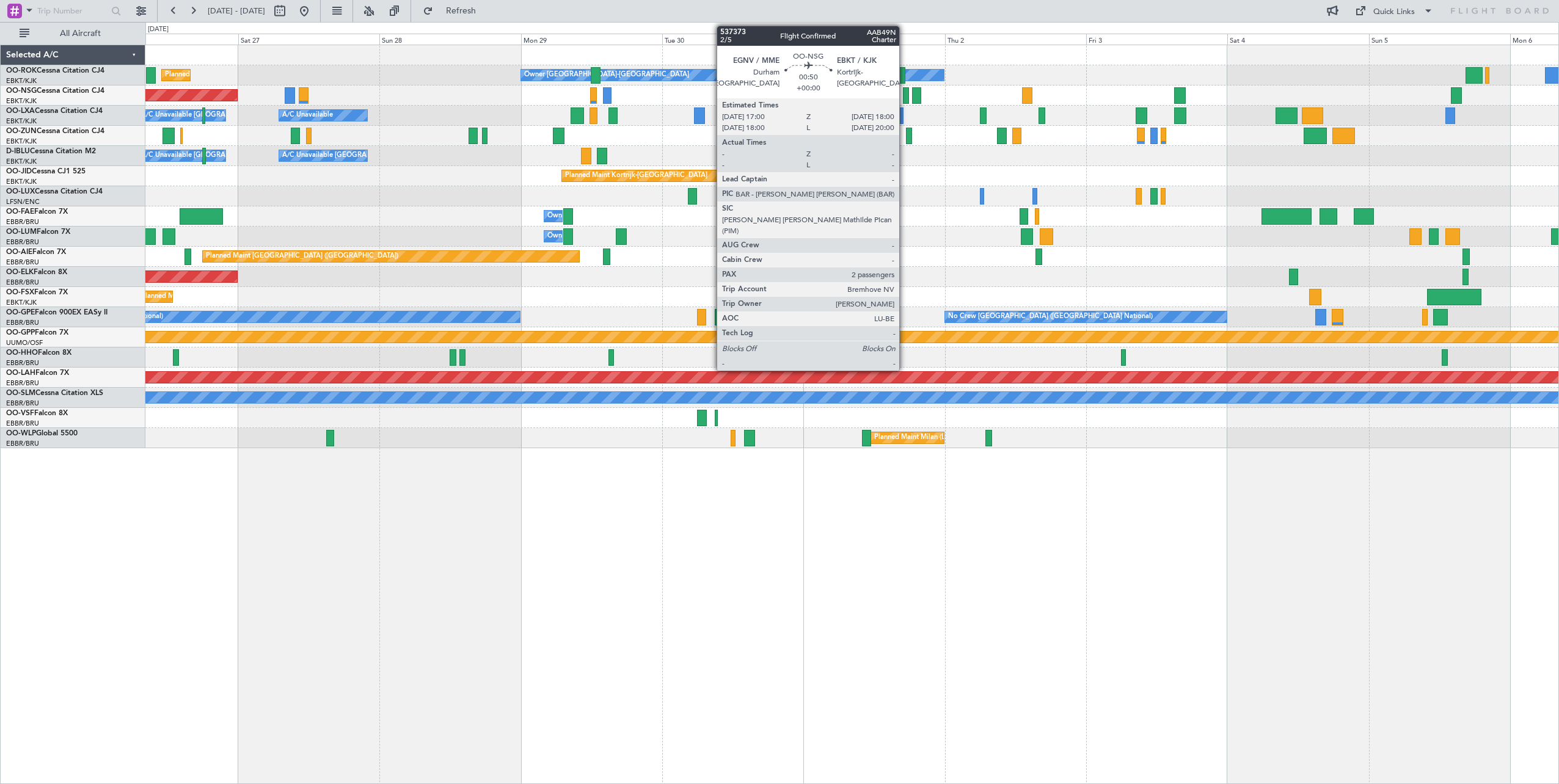
click at [905, 96] on div at bounding box center [905, 96] width 6 height 17
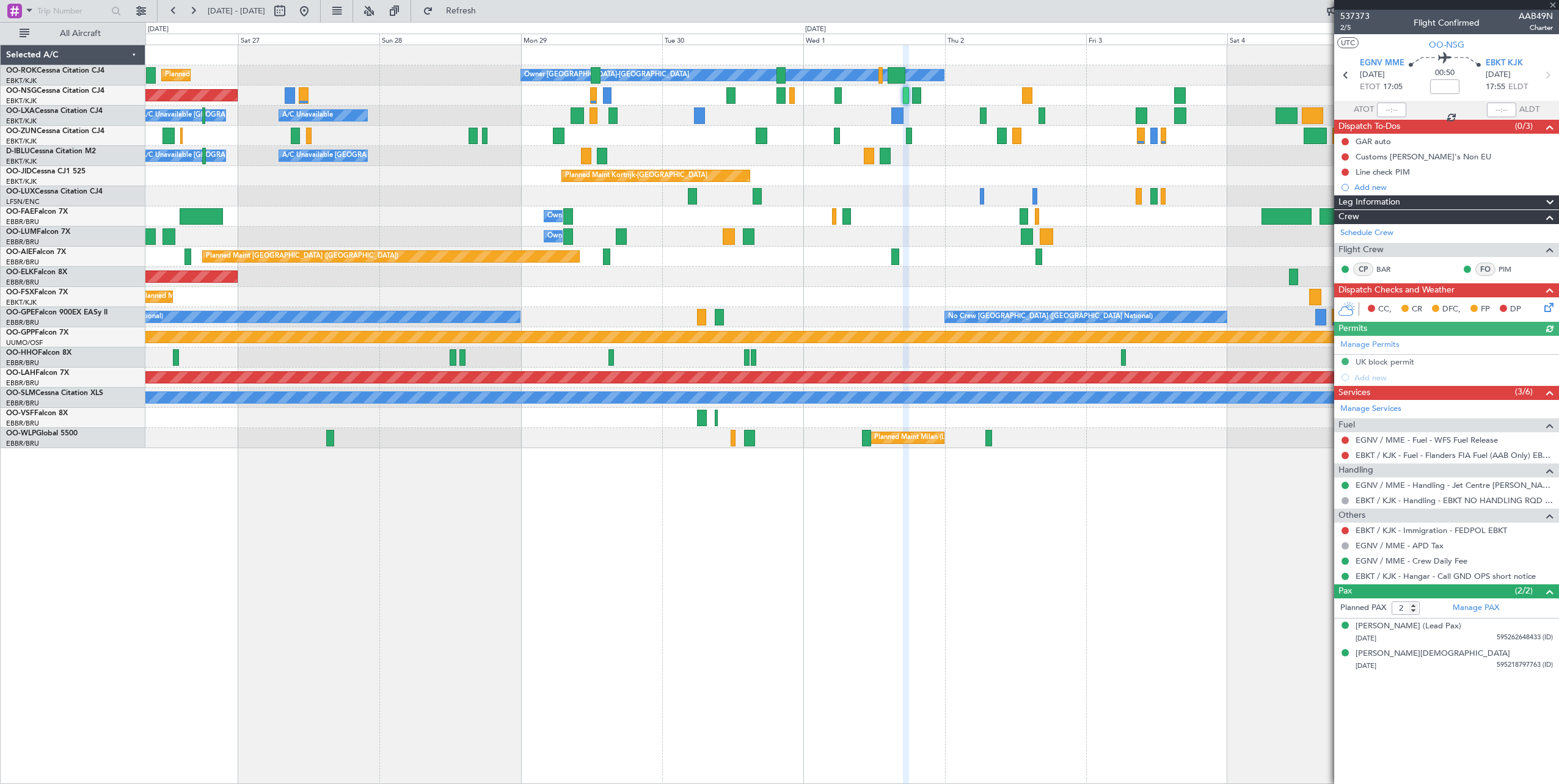
click at [1550, 4] on div at bounding box center [1447, 4] width 225 height 10
click at [1555, 4] on span at bounding box center [1553, 5] width 12 height 11
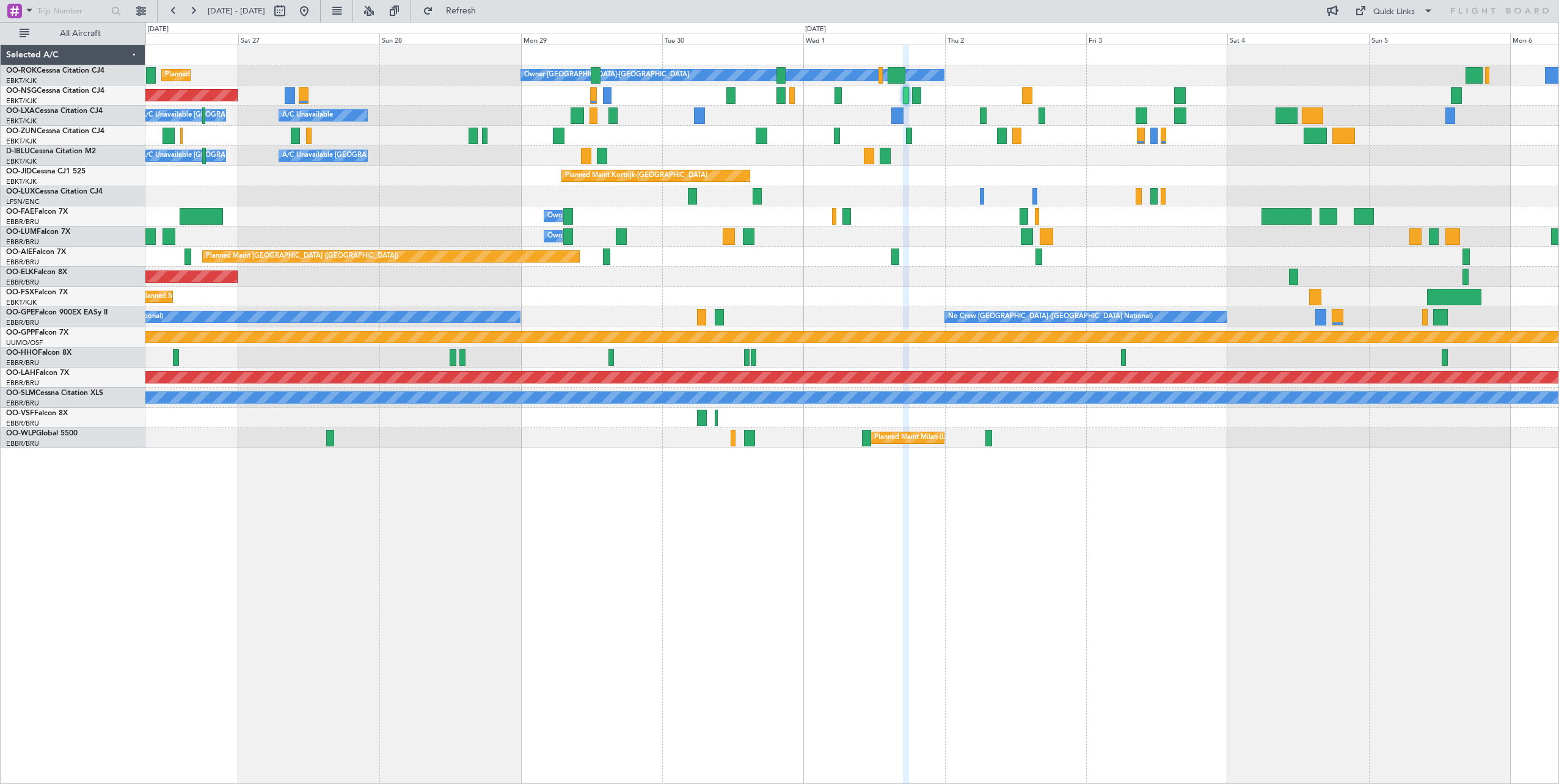
type input "0"
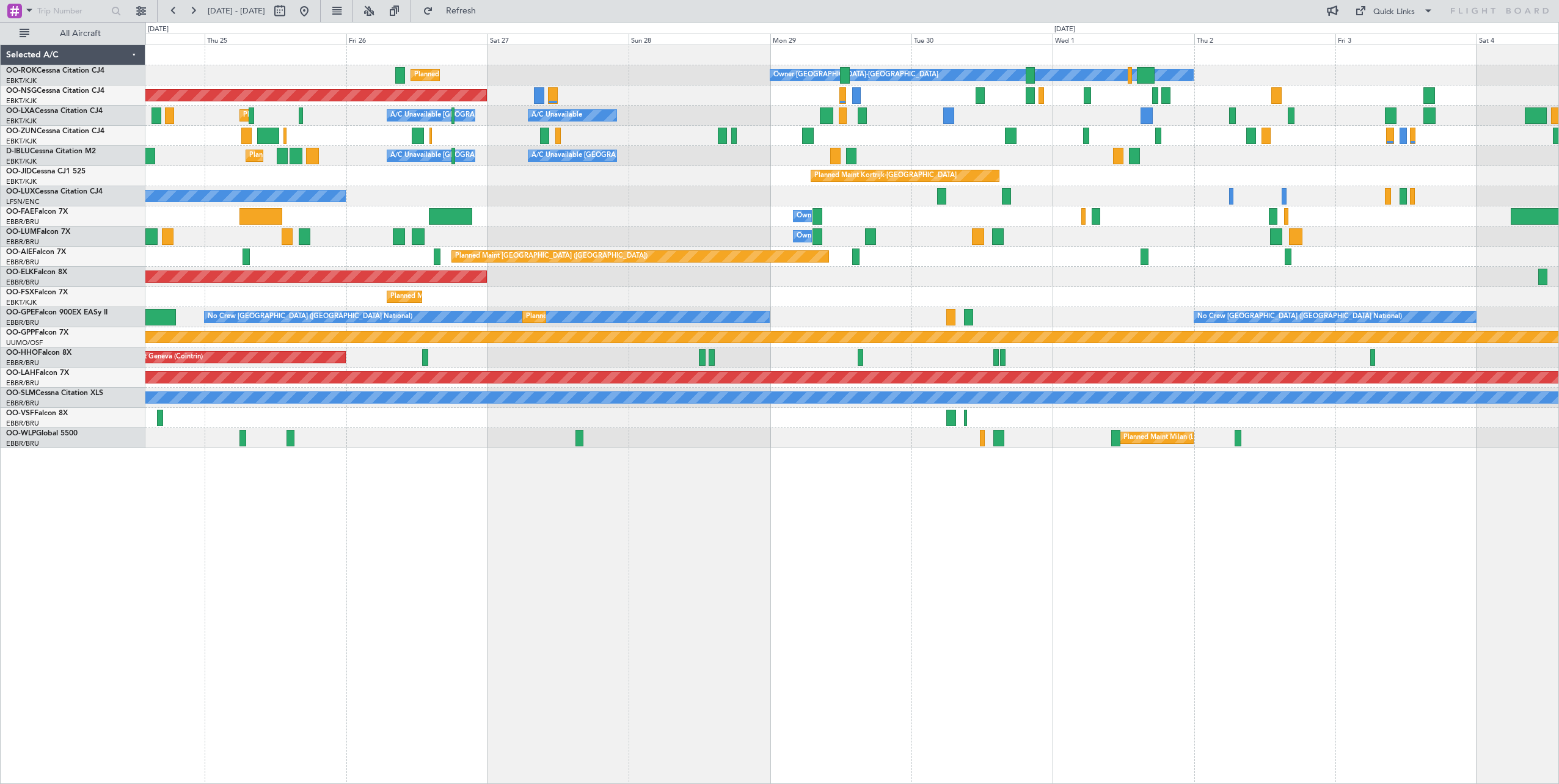
click at [1170, 296] on div "Owner Kortrijk-Wevelgem Planned Maint Kortrijk-Wevelgem Planned Maint Paris (Le…" at bounding box center [852, 247] width 1413 height 403
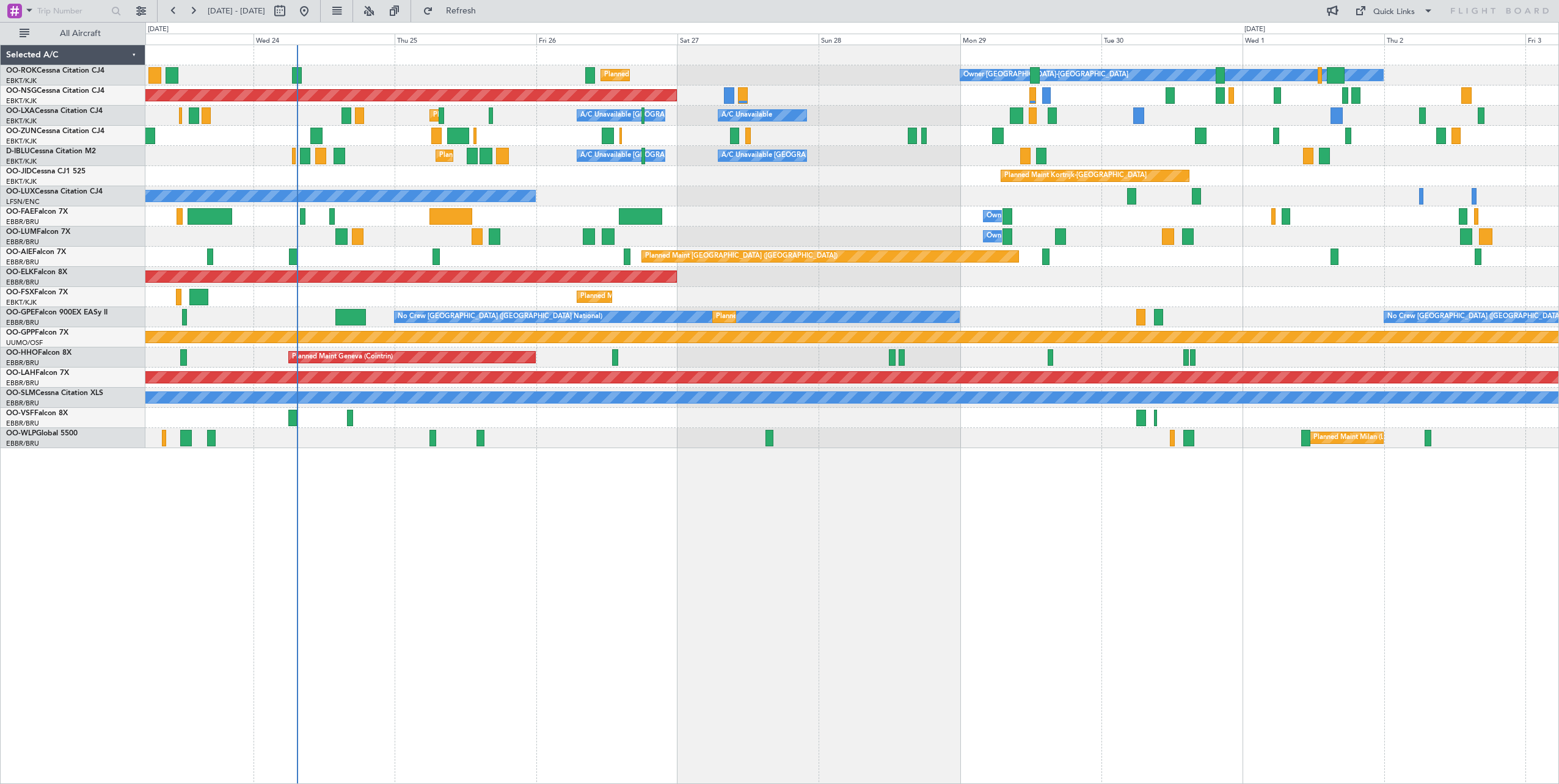
click at [747, 215] on div "Owner Kortrijk-Wevelgem Planned Maint Kortrijk-Wevelgem Planned Maint Paris (Le…" at bounding box center [852, 247] width 1413 height 403
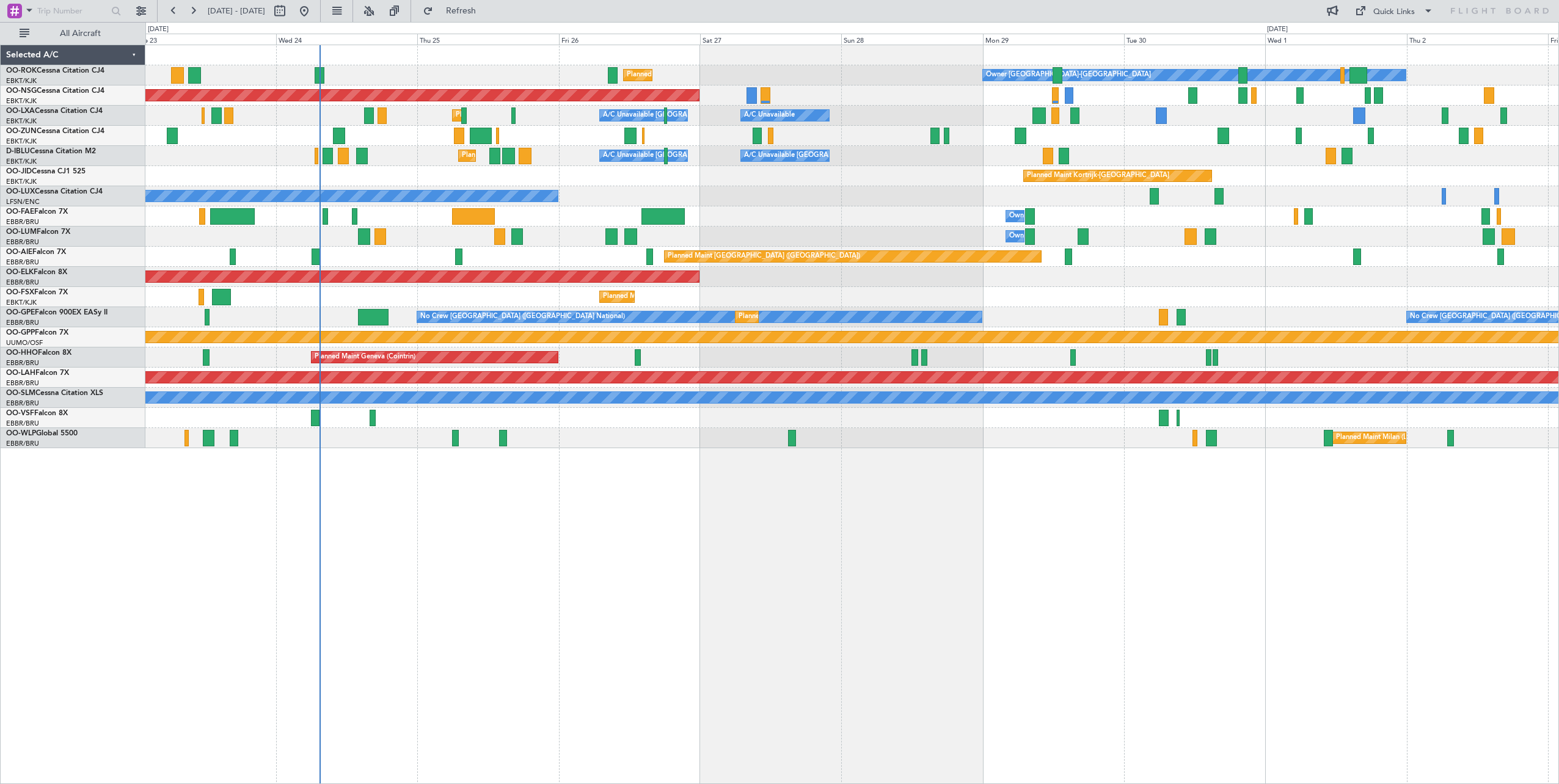
click at [1290, 587] on div "Owner Kortrijk-Wevelgem Planned Maint Kortrijk-Wevelgem Planned Maint Paris (Le…" at bounding box center [852, 414] width 1413 height 739
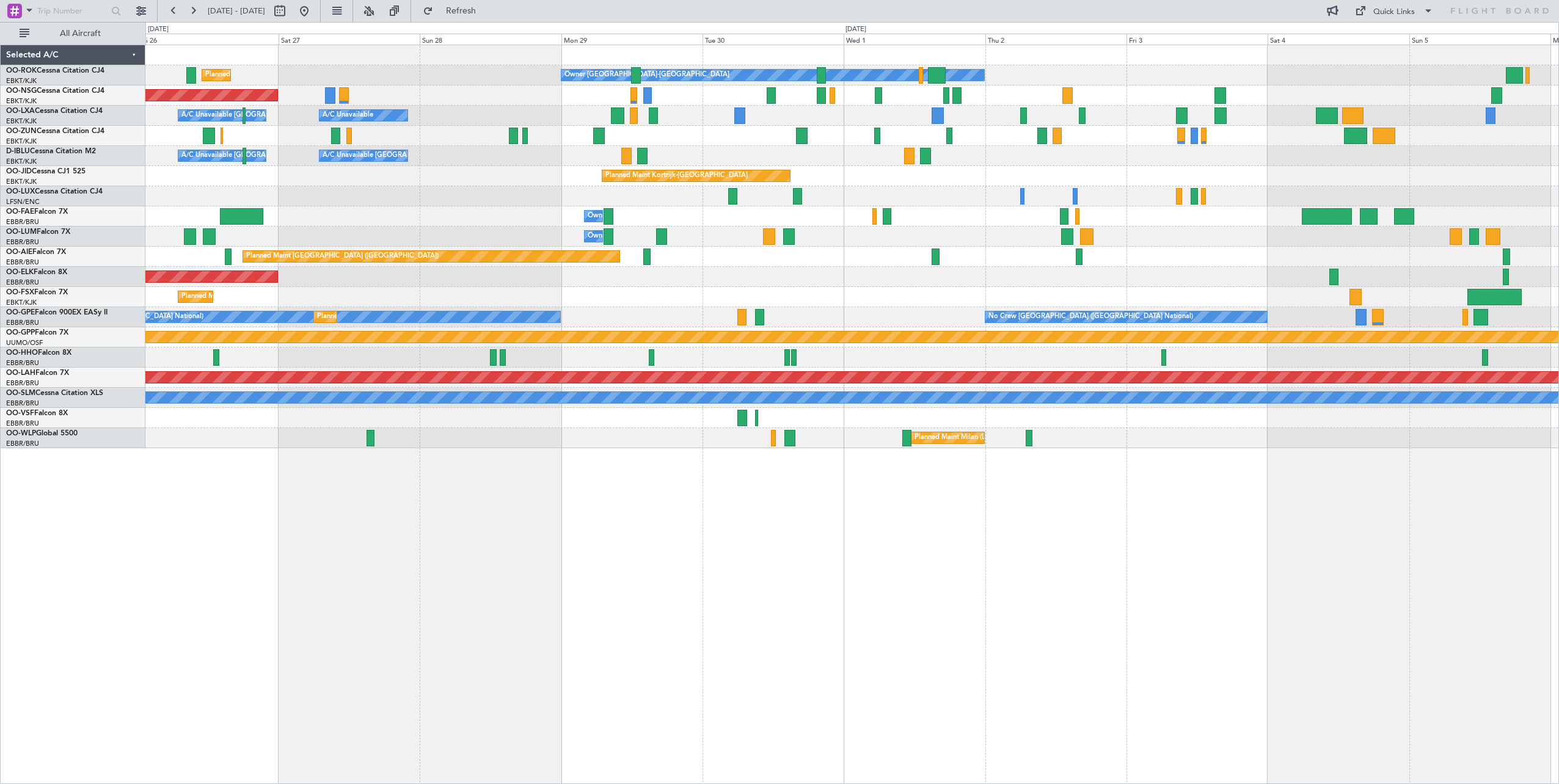
click at [587, 562] on div "Owner Kortrijk-Wevelgem Planned Maint Kortrijk-Wevelgem Planned Maint Paris (Le…" at bounding box center [852, 414] width 1413 height 739
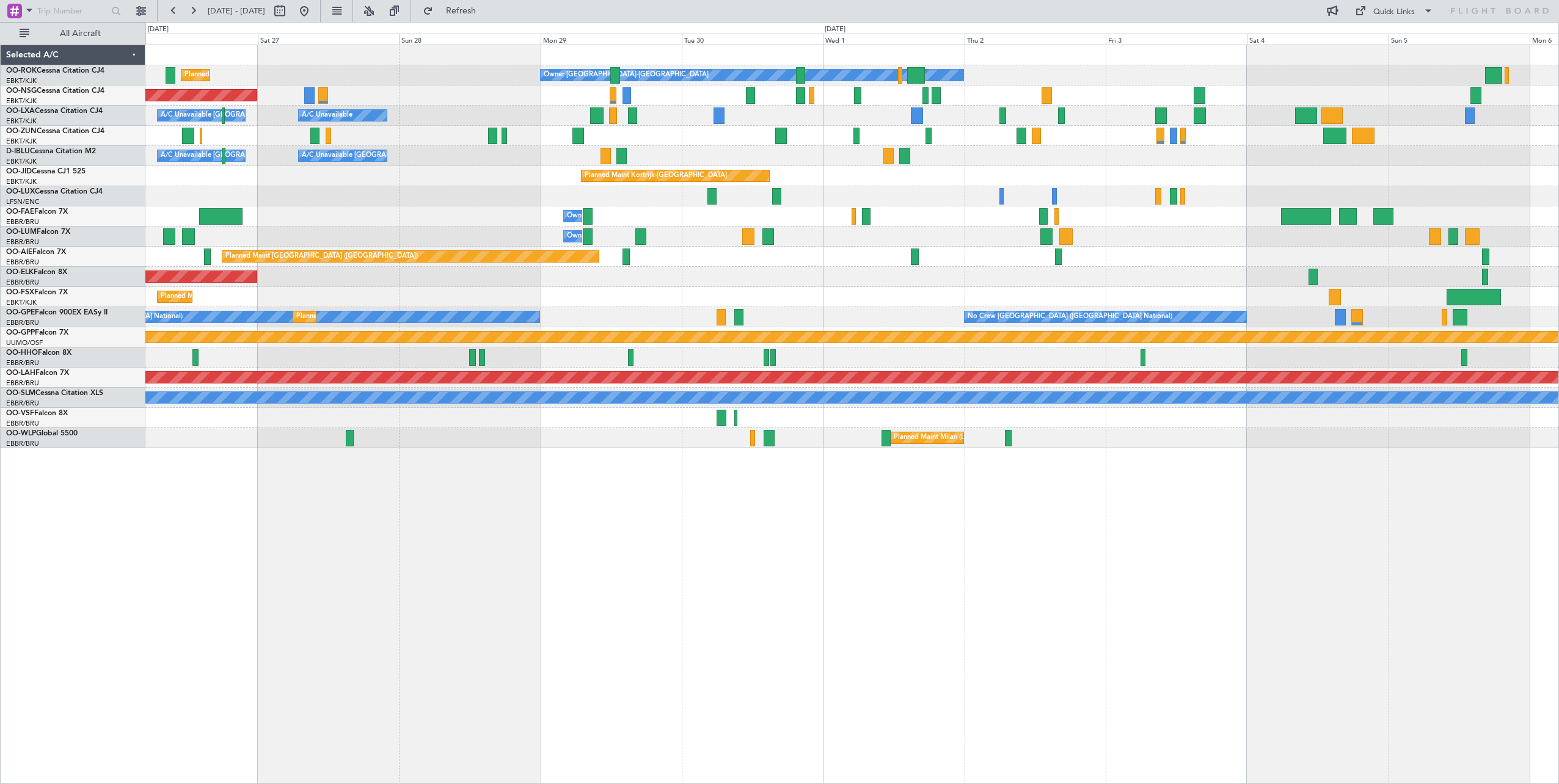
click at [1179, 294] on div "Owner Kortrijk-Wevelgem Planned Maint Kortrijk-Wevelgem Planned Maint Paris (Le…" at bounding box center [852, 247] width 1413 height 403
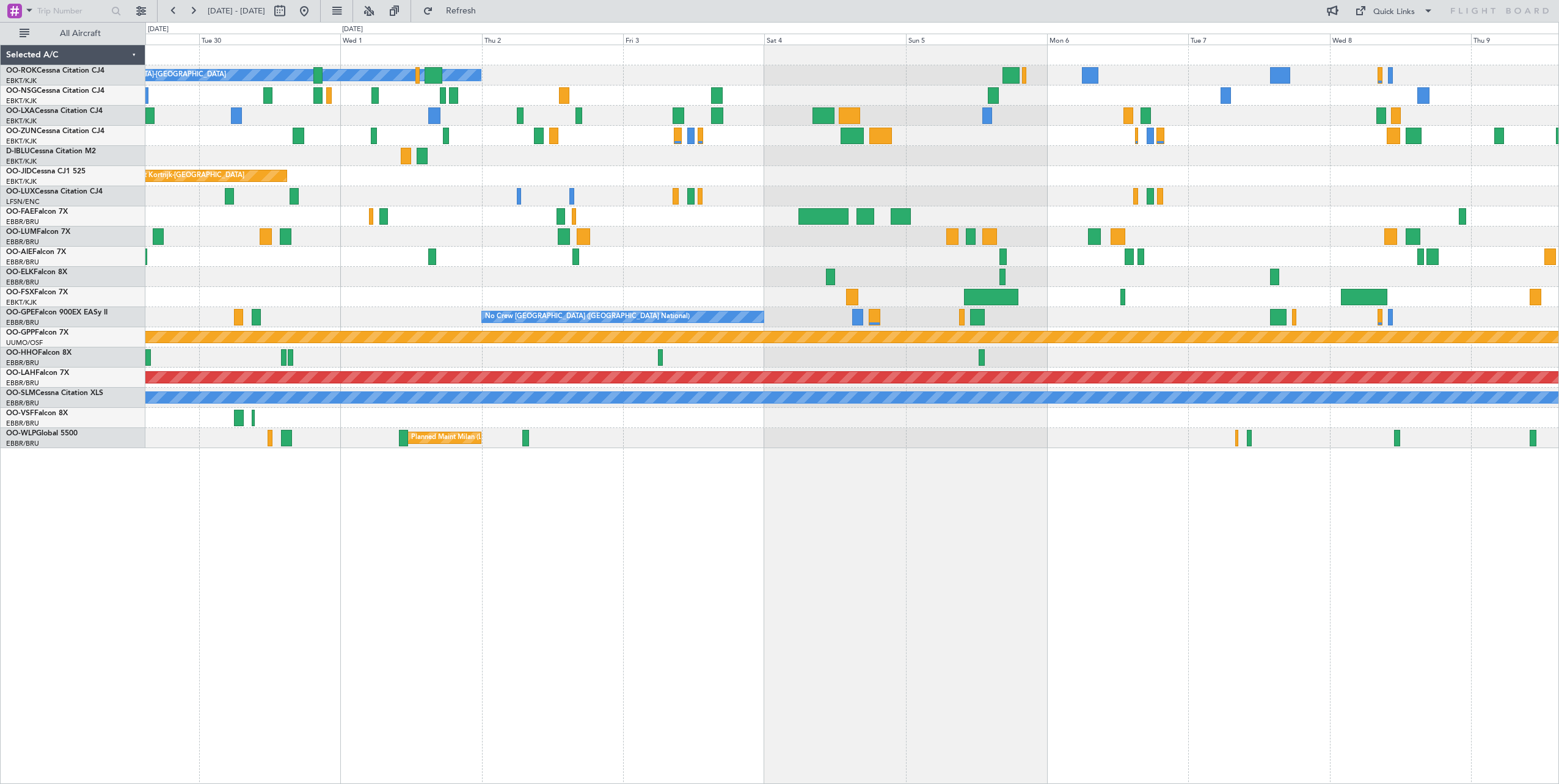
click at [681, 234] on div "Owner Melsbroek Air Base" at bounding box center [852, 236] width 1413 height 20
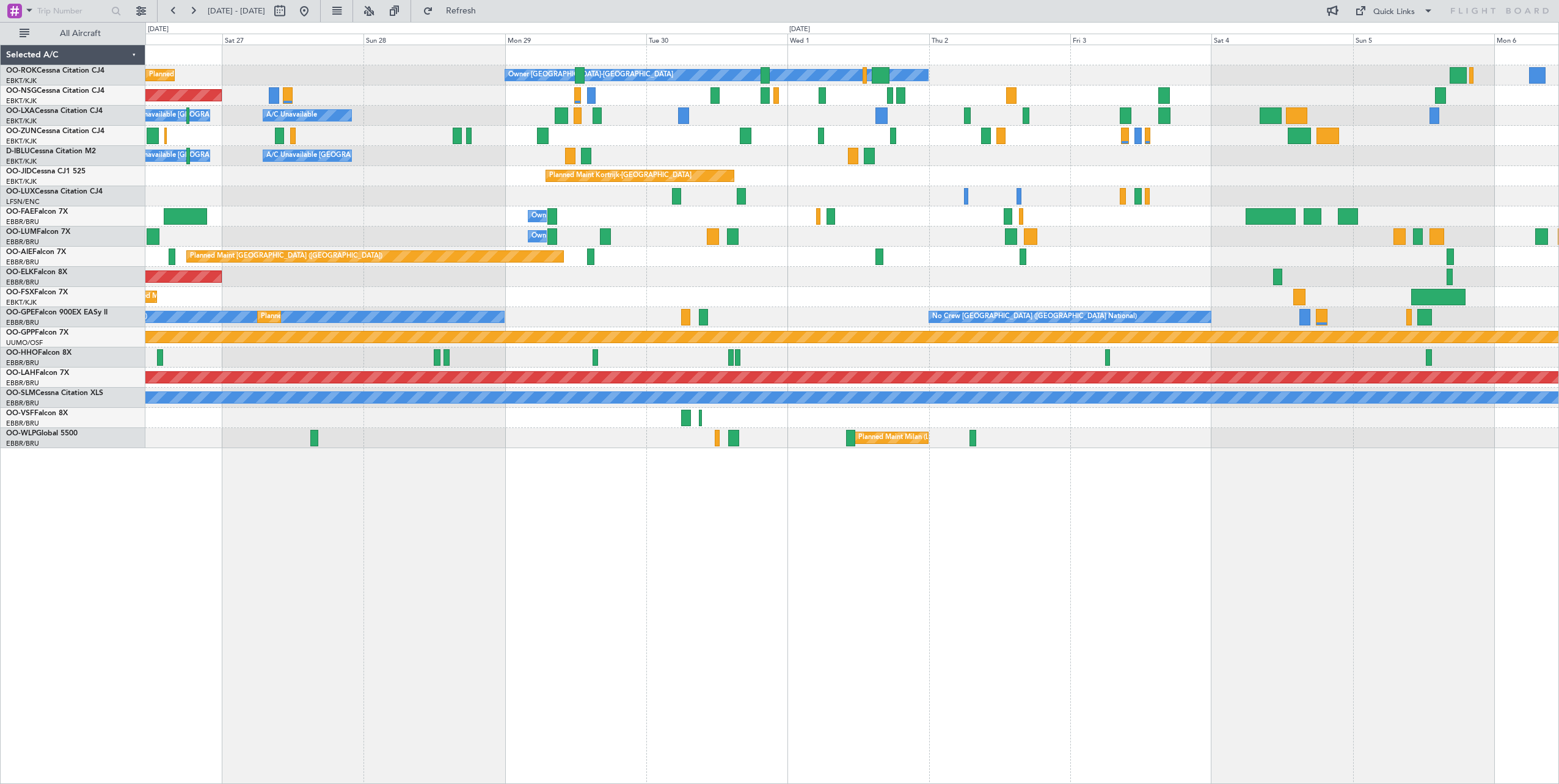
click at [887, 222] on div "Owner Melsbroek Air Base" at bounding box center [852, 216] width 1413 height 20
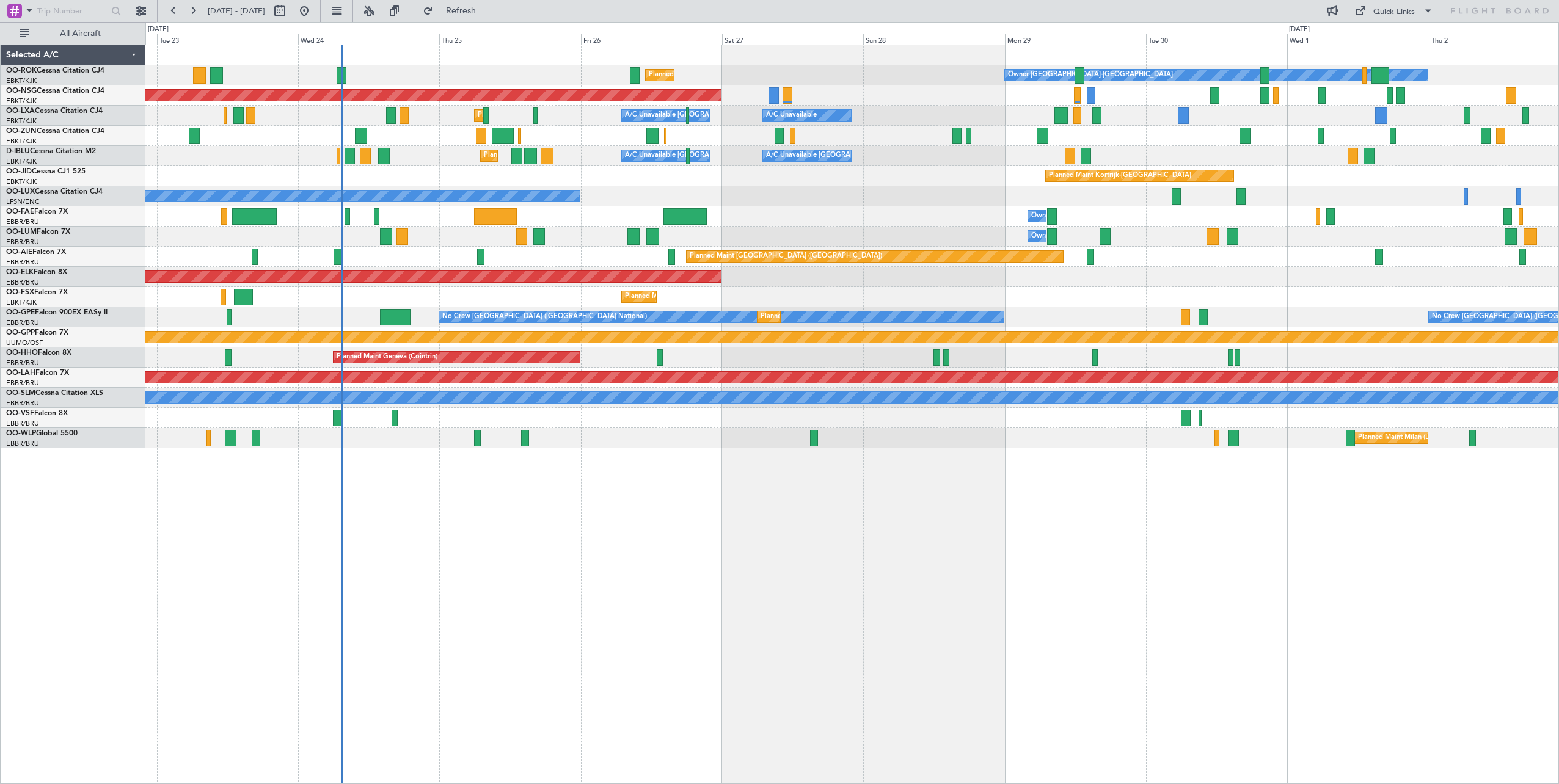
click at [919, 204] on div "No Crew Nancy (Essey)" at bounding box center [852, 196] width 1413 height 20
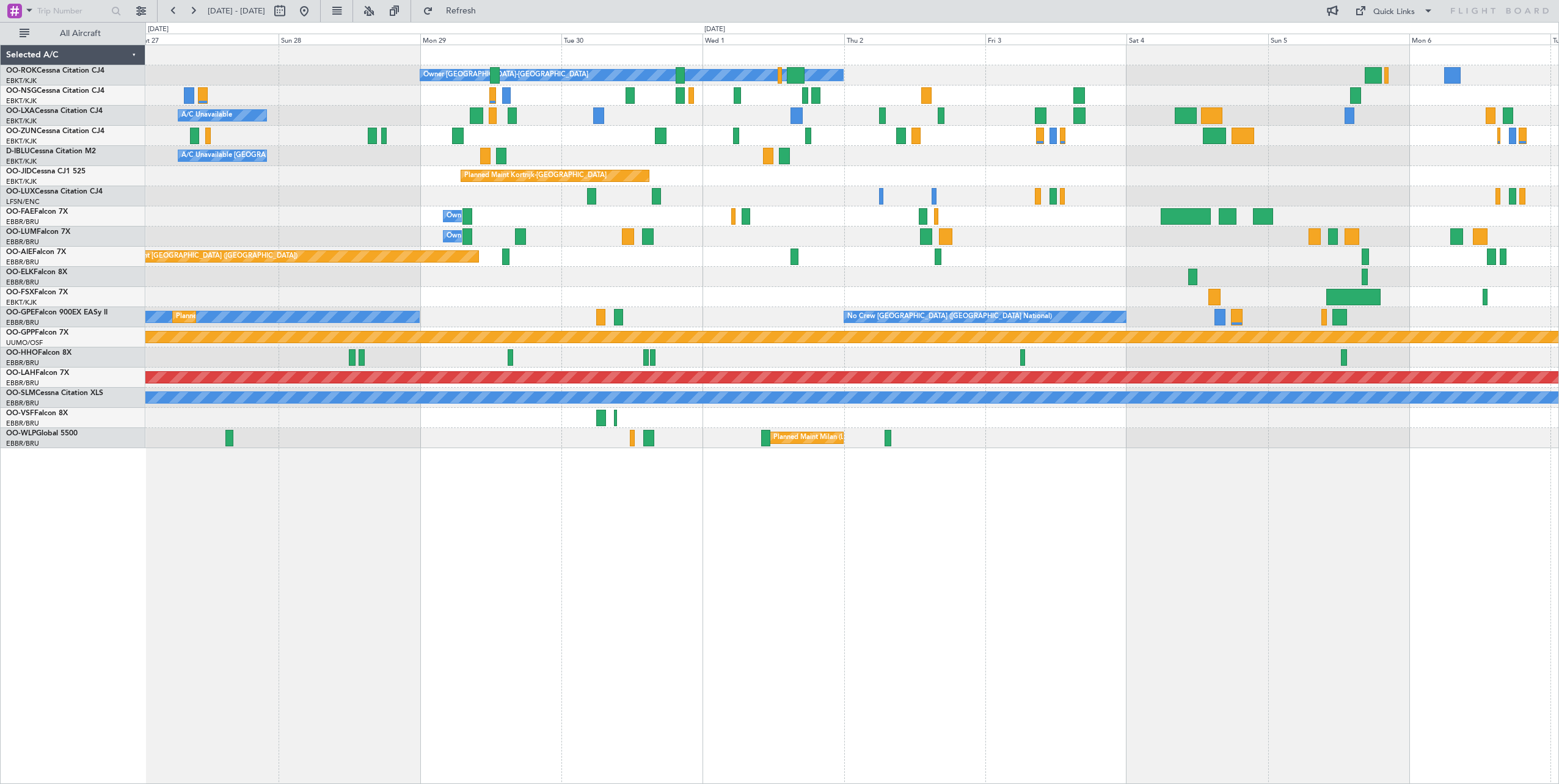
click at [621, 230] on div "Owner Kortrijk-Wevelgem Planned Maint Kortrijk-Wevelgem Planned Maint Paris (Le…" at bounding box center [852, 247] width 1413 height 403
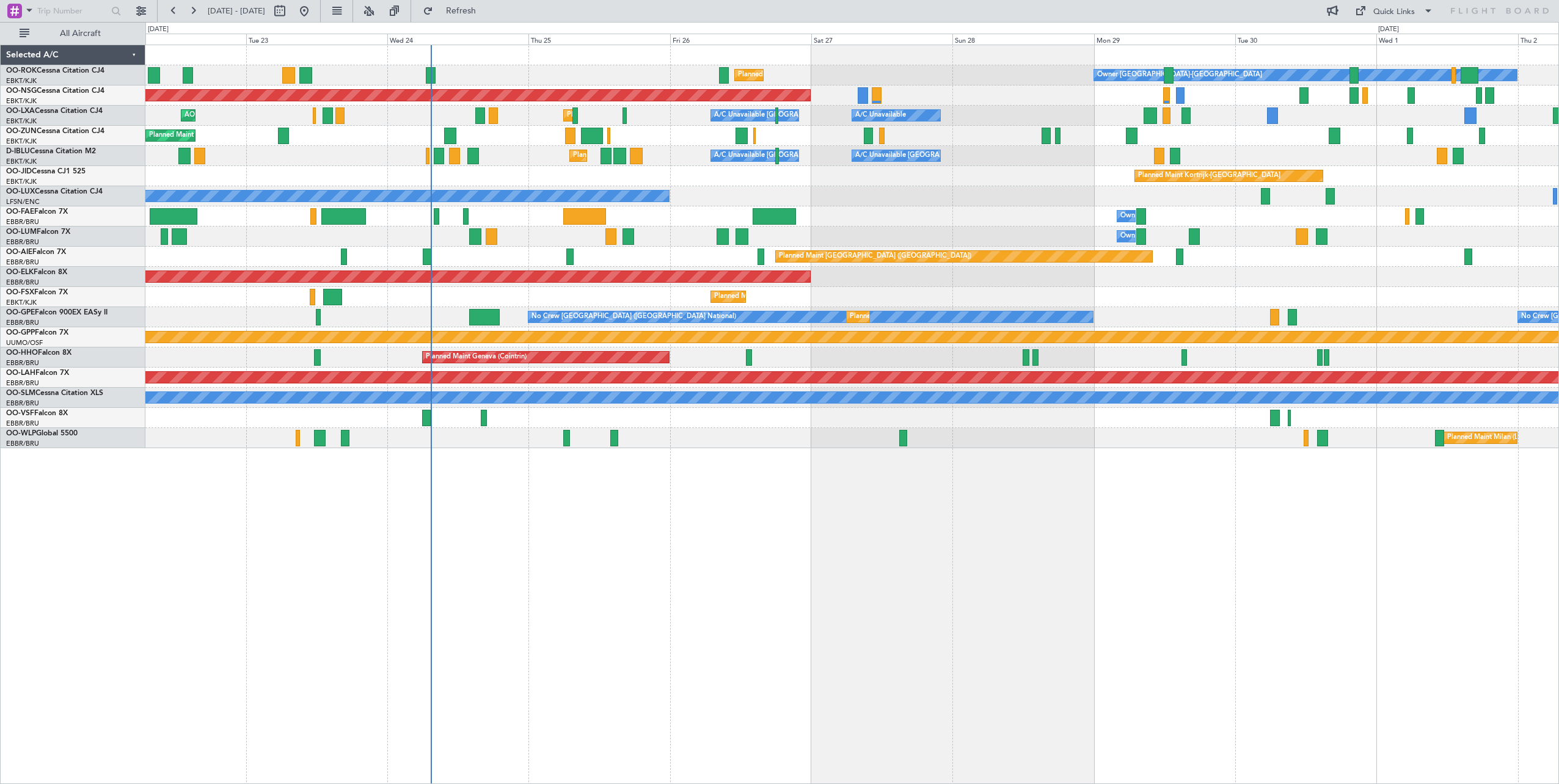
click at [772, 554] on div "Owner Kortrijk-Wevelgem Planned Maint Kortrijk-Wevelgem Planned Maint Paris (Le…" at bounding box center [852, 414] width 1413 height 739
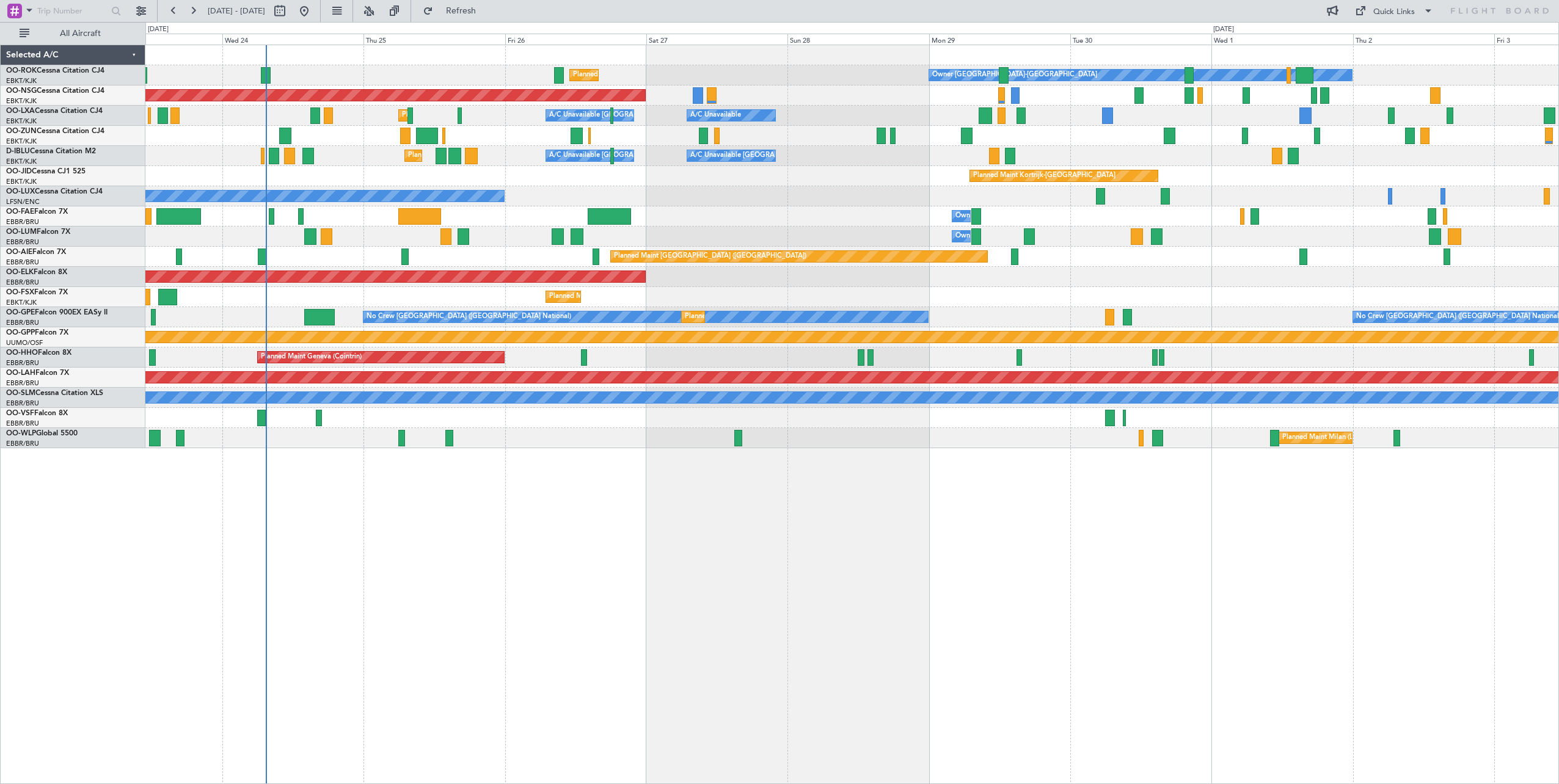
click at [730, 564] on div "Owner Kortrijk-Wevelgem Planned Maint Kortrijk-Wevelgem Planned Maint Paris (Le…" at bounding box center [852, 414] width 1413 height 739
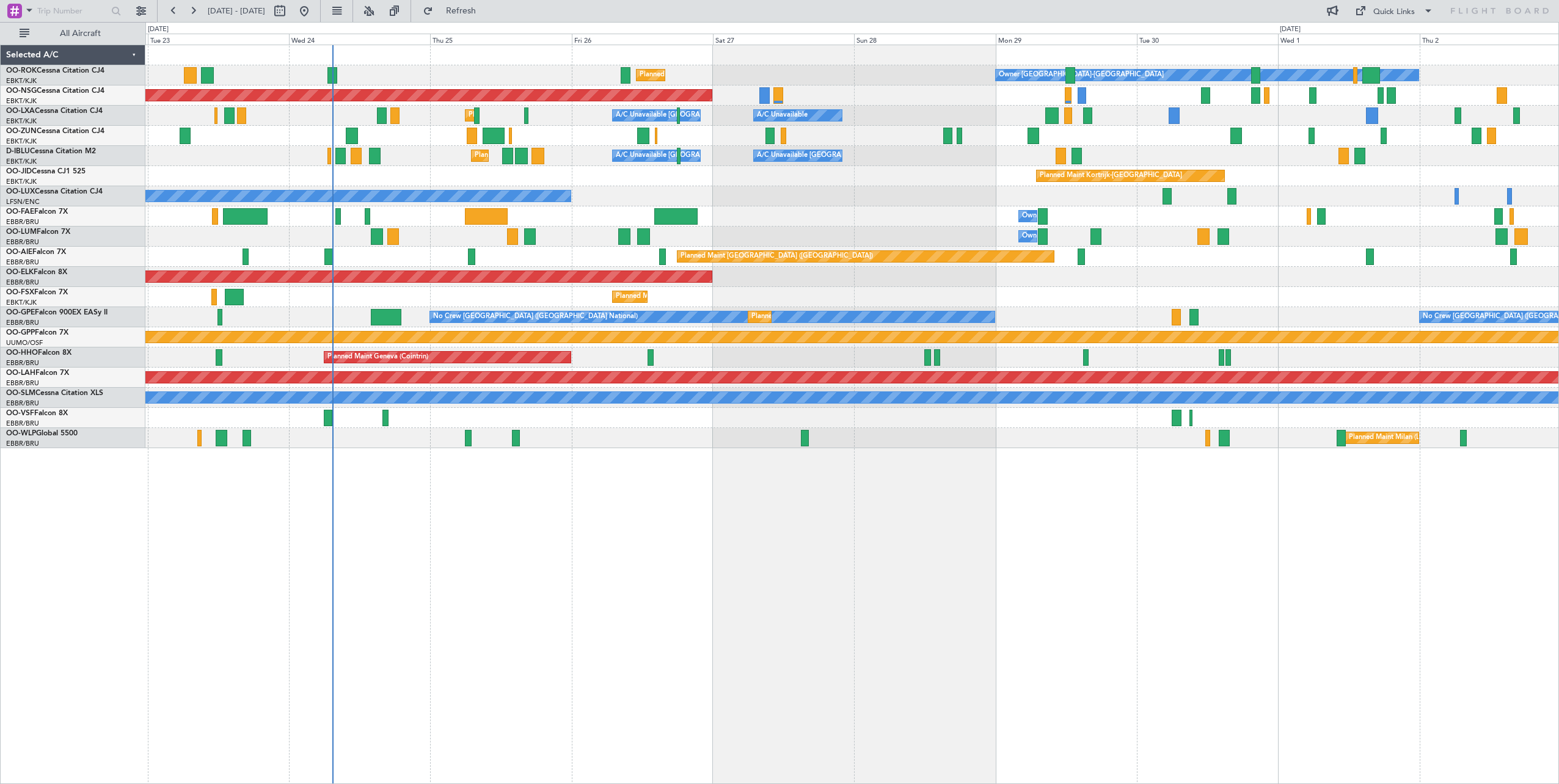
click at [948, 562] on div "Owner [GEOGRAPHIC_DATA]-[GEOGRAPHIC_DATA] Planned Maint [GEOGRAPHIC_DATA]-[GEOG…" at bounding box center [852, 414] width 1413 height 739
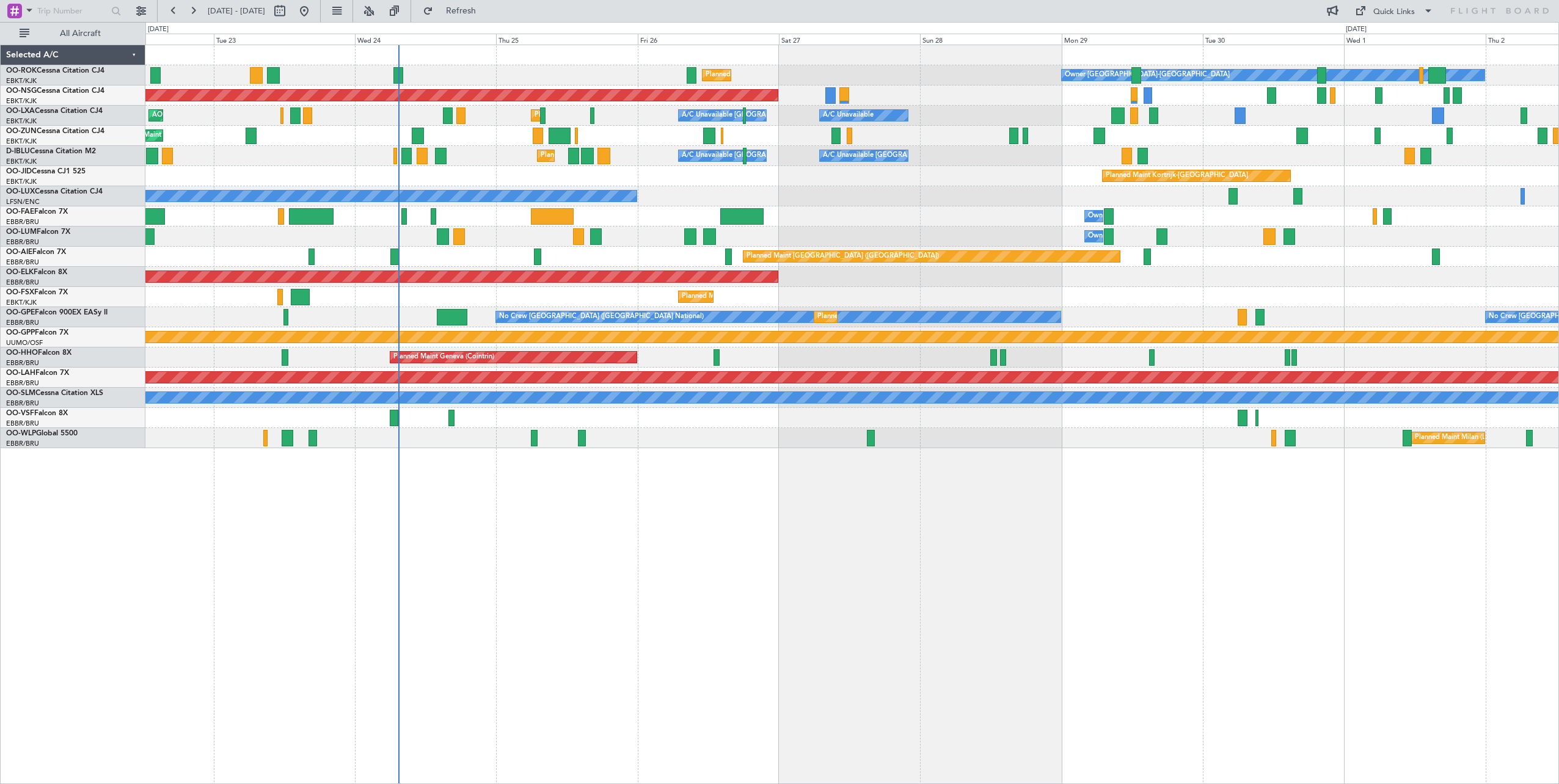
click at [1161, 203] on div "No Crew Nancy (Essey)" at bounding box center [852, 196] width 1413 height 20
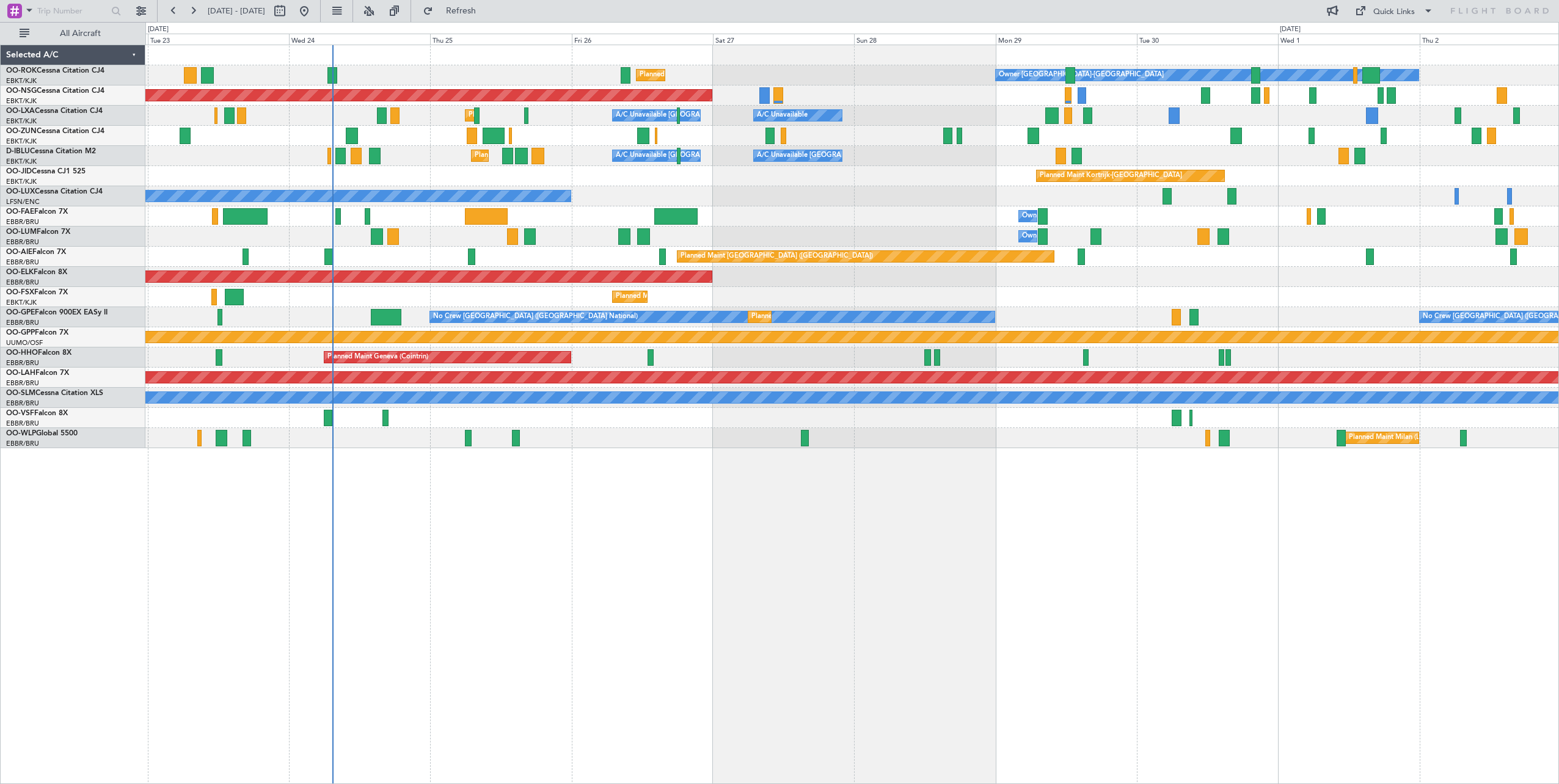
click at [948, 182] on div "Planned Maint Kortrijk-[GEOGRAPHIC_DATA]" at bounding box center [852, 175] width 1413 height 20
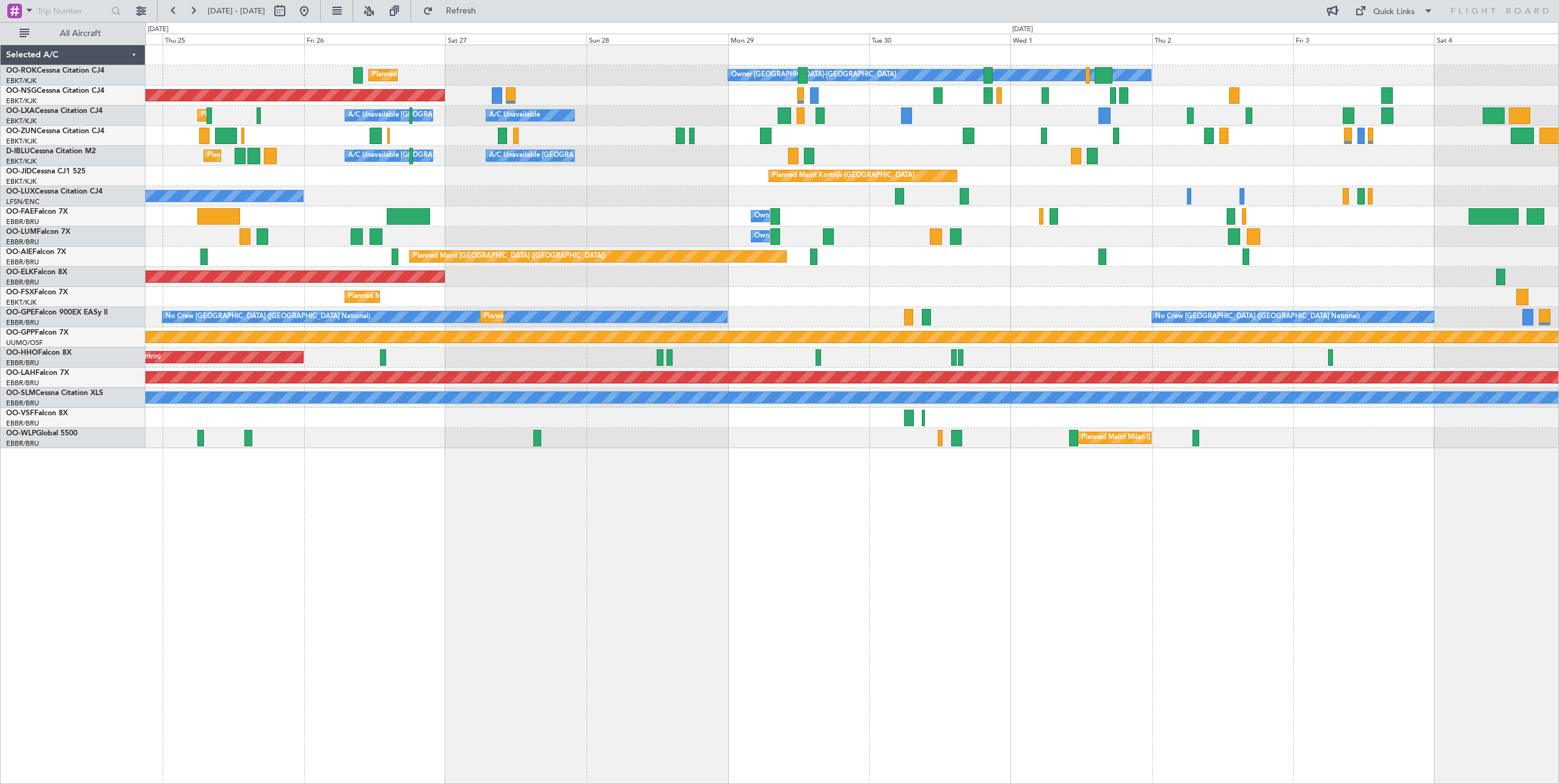
click at [712, 218] on div "Planned Maint Kortrijk-Wevelgem Owner Kortrijk-Wevelgem Planned Maint Paris (Le…" at bounding box center [852, 247] width 1413 height 403
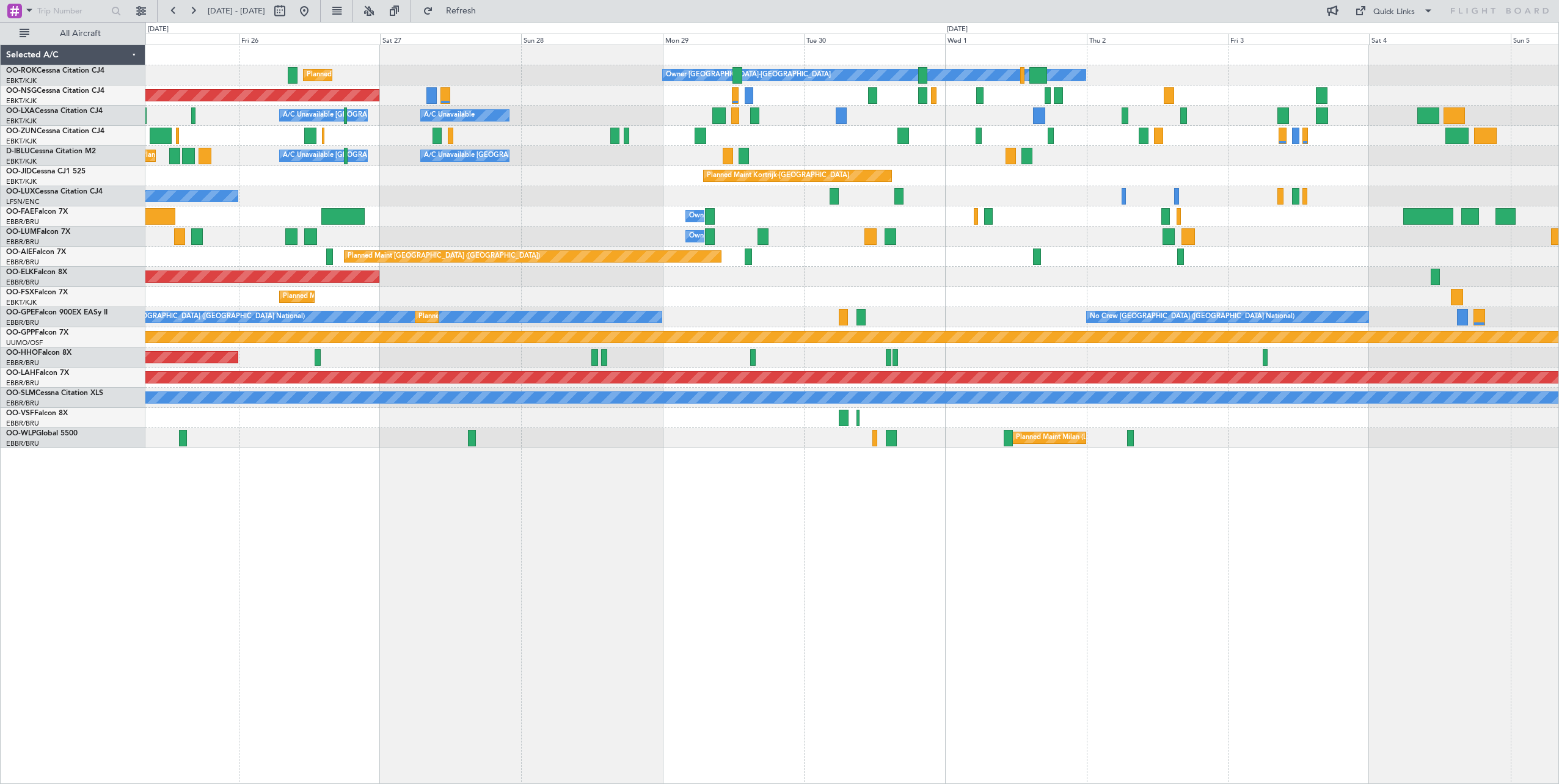
click at [776, 150] on div "Planned Maint Kortrijk-Wevelgem Owner Kortrijk-Wevelgem Planned Maint Paris (Le…" at bounding box center [852, 247] width 1413 height 403
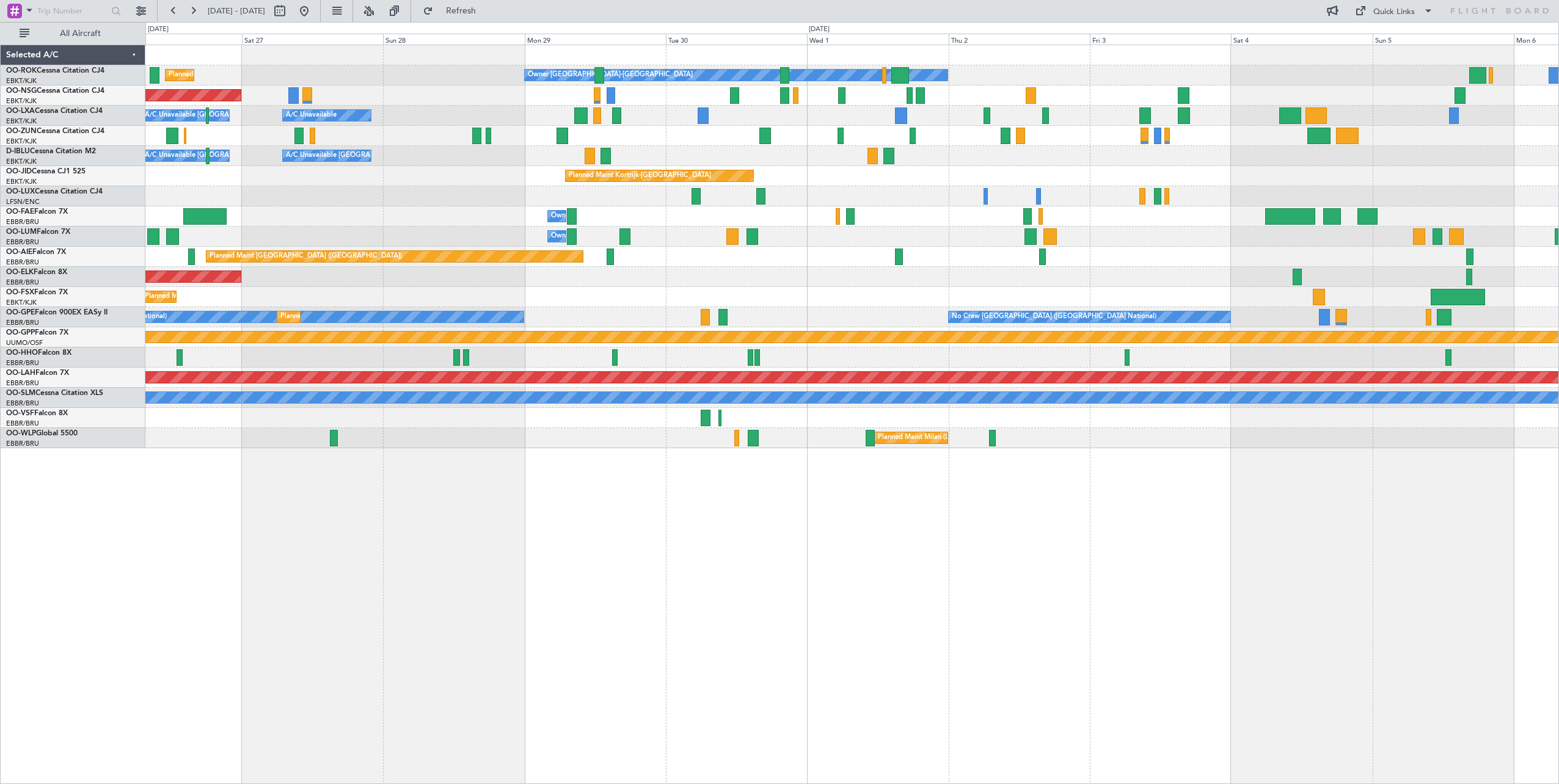
click at [938, 166] on div "A/C Unavailable Brussels (Brussels National) A/C Unavailable Kortrijk-Wevelgem …" at bounding box center [852, 155] width 1413 height 20
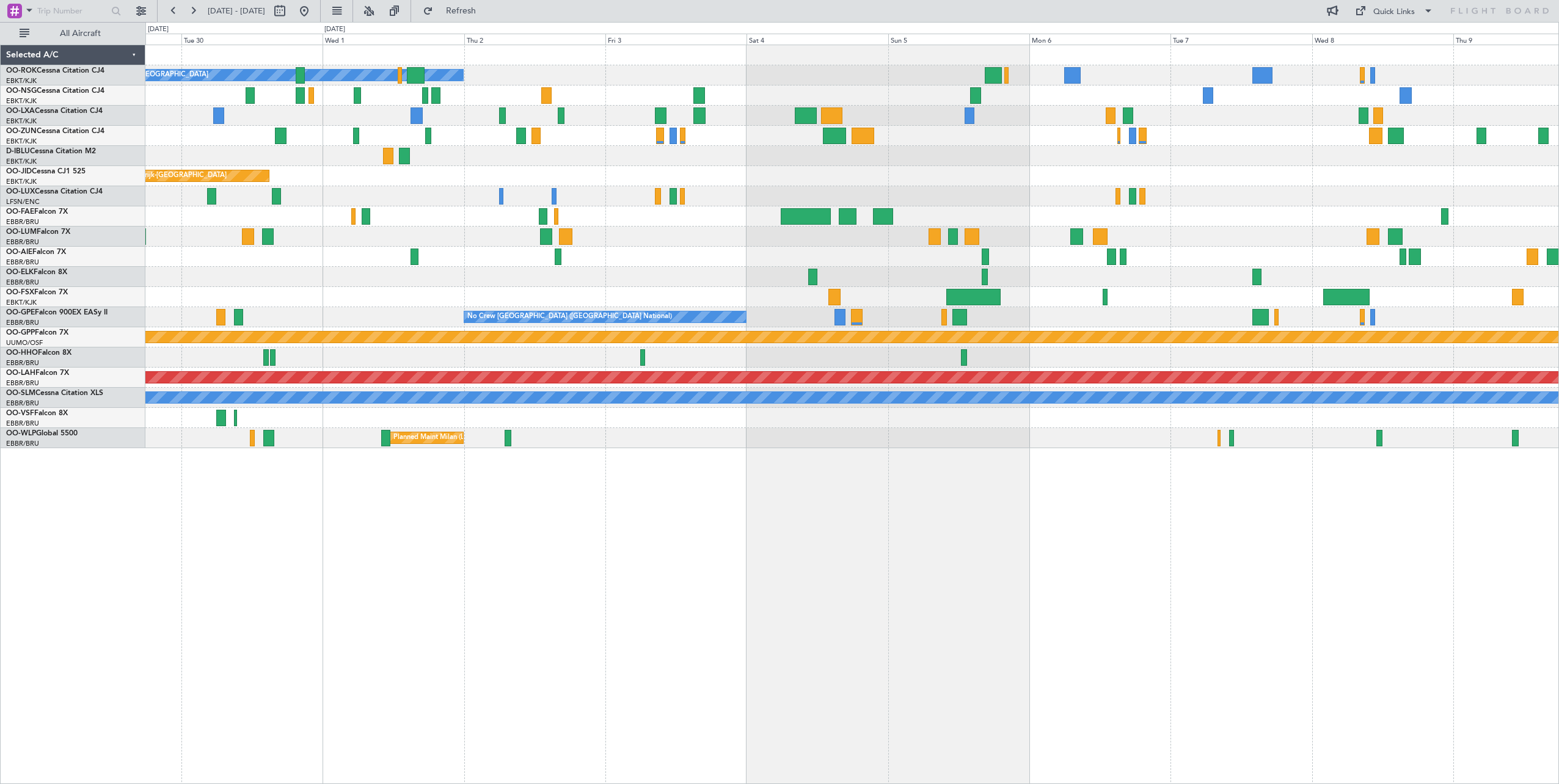
click at [743, 151] on div "A/C Unavailable [GEOGRAPHIC_DATA]-[GEOGRAPHIC_DATA]" at bounding box center [852, 155] width 1413 height 20
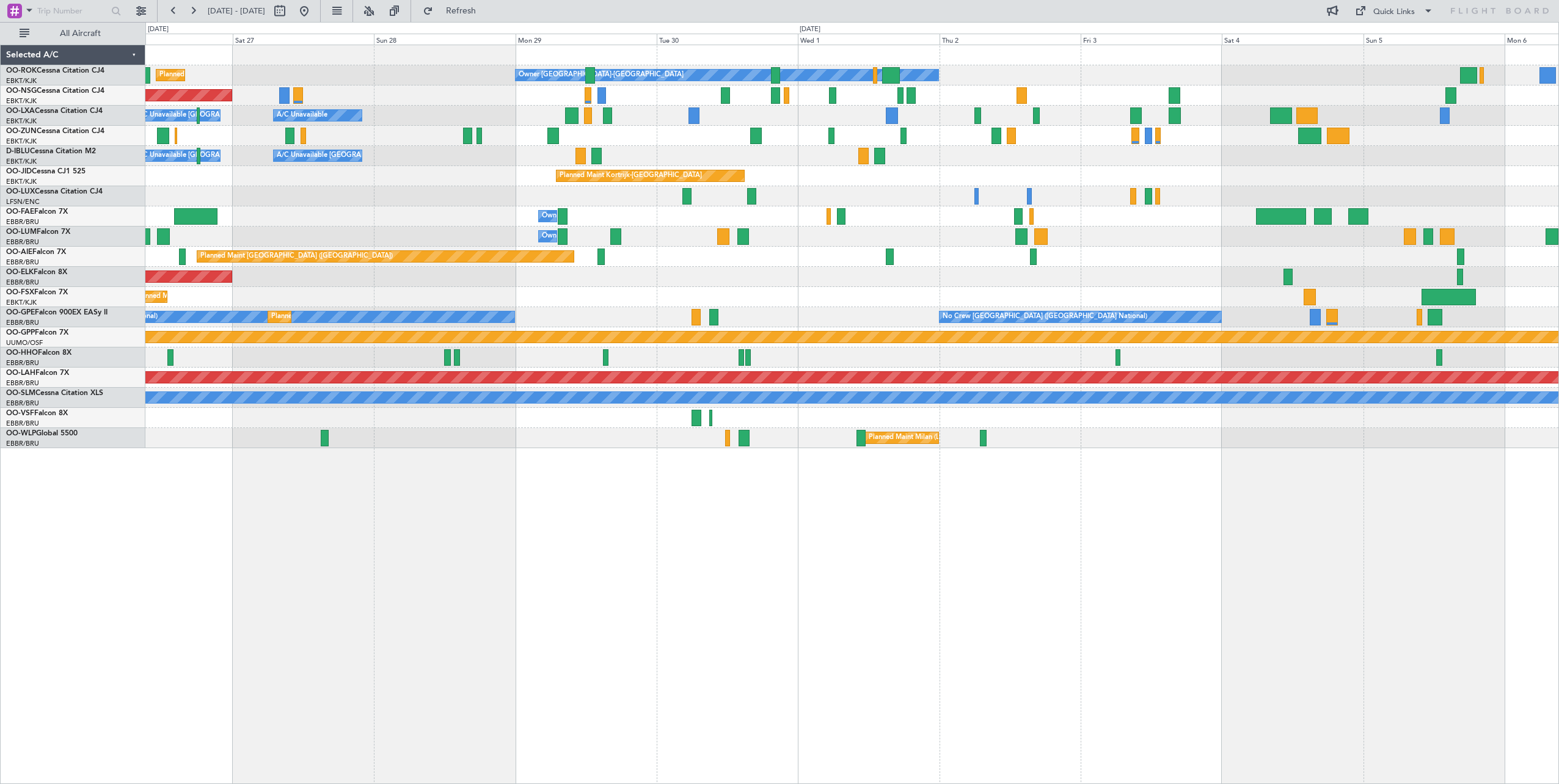
click at [1359, 331] on div "Owner Kortrijk-Wevelgem Planned Maint Kortrijk-Wevelgem Planned Maint Paris (Le…" at bounding box center [852, 247] width 1413 height 403
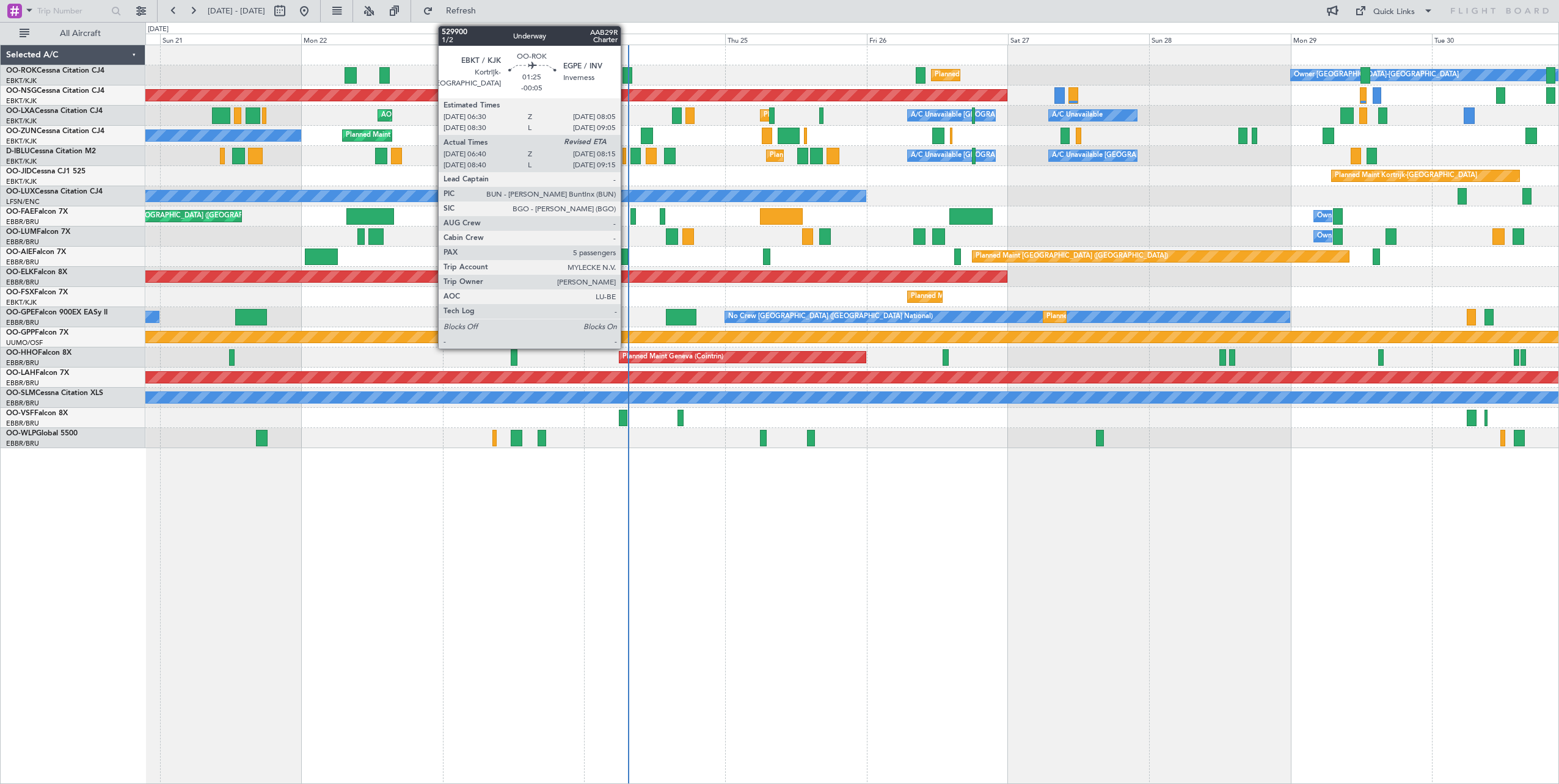
click at [626, 75] on div at bounding box center [627, 75] width 10 height 17
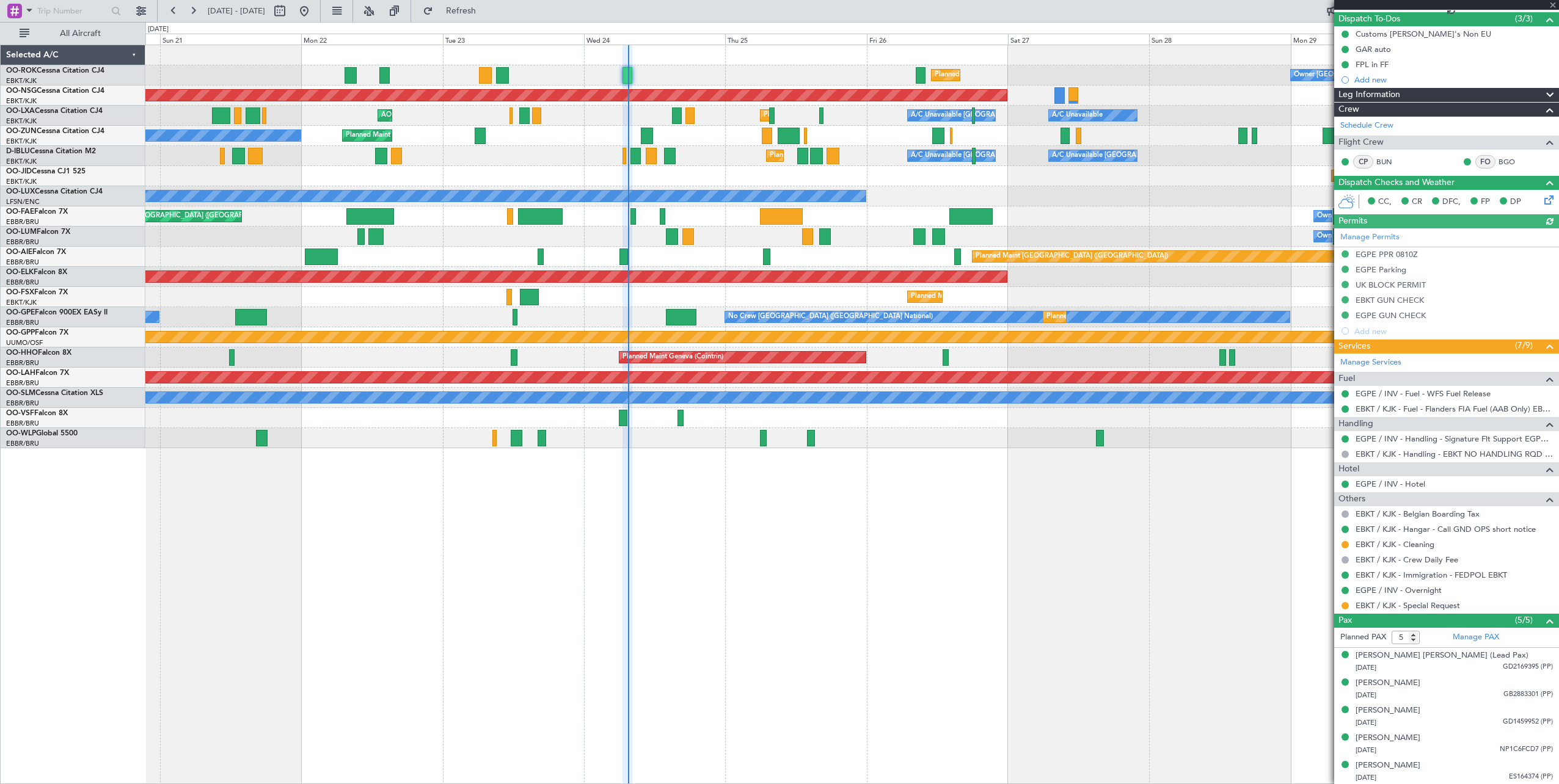
scroll to position [108, 0]
click at [1550, 4] on span at bounding box center [1553, 5] width 12 height 11
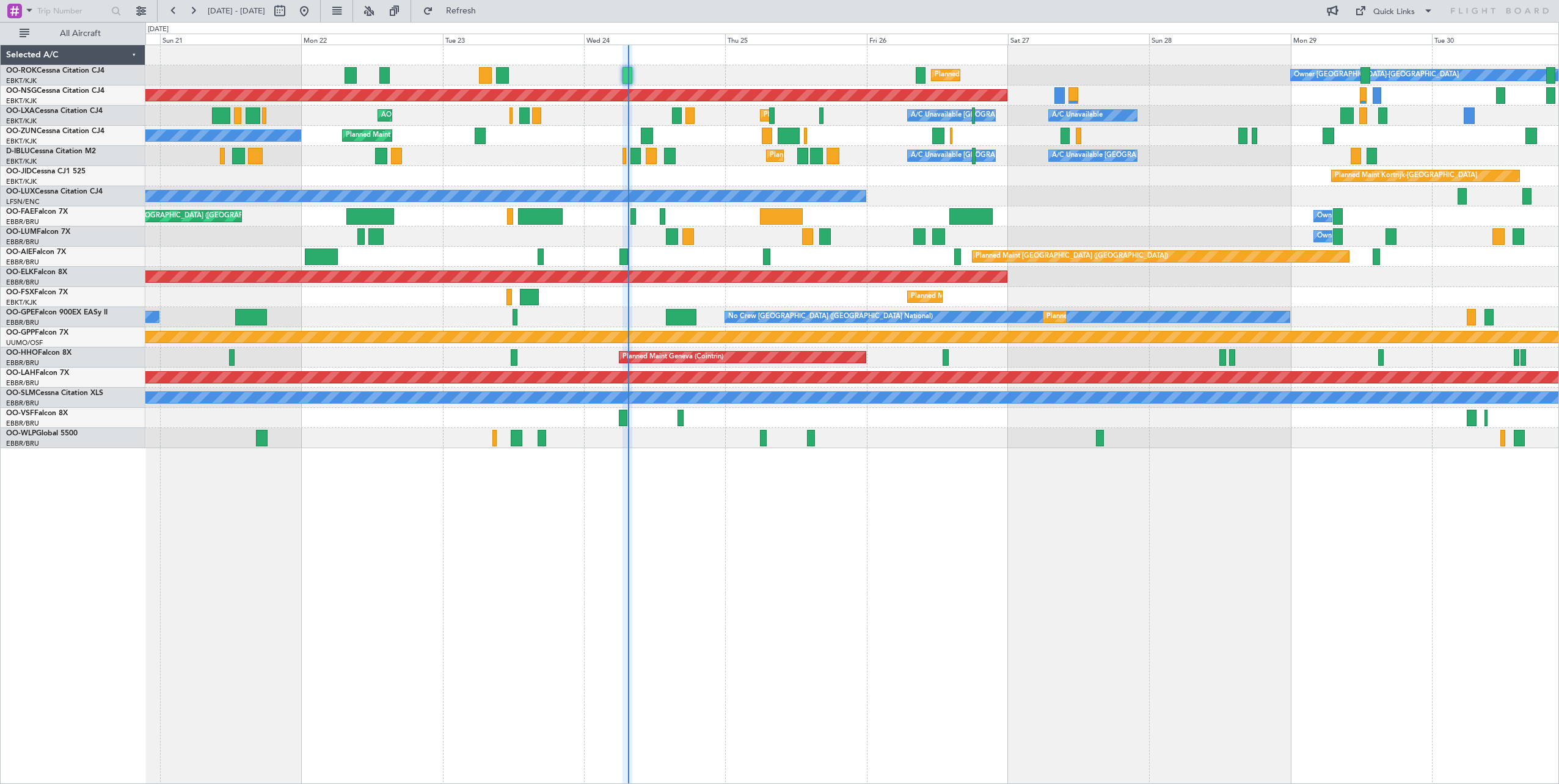
type input "0"
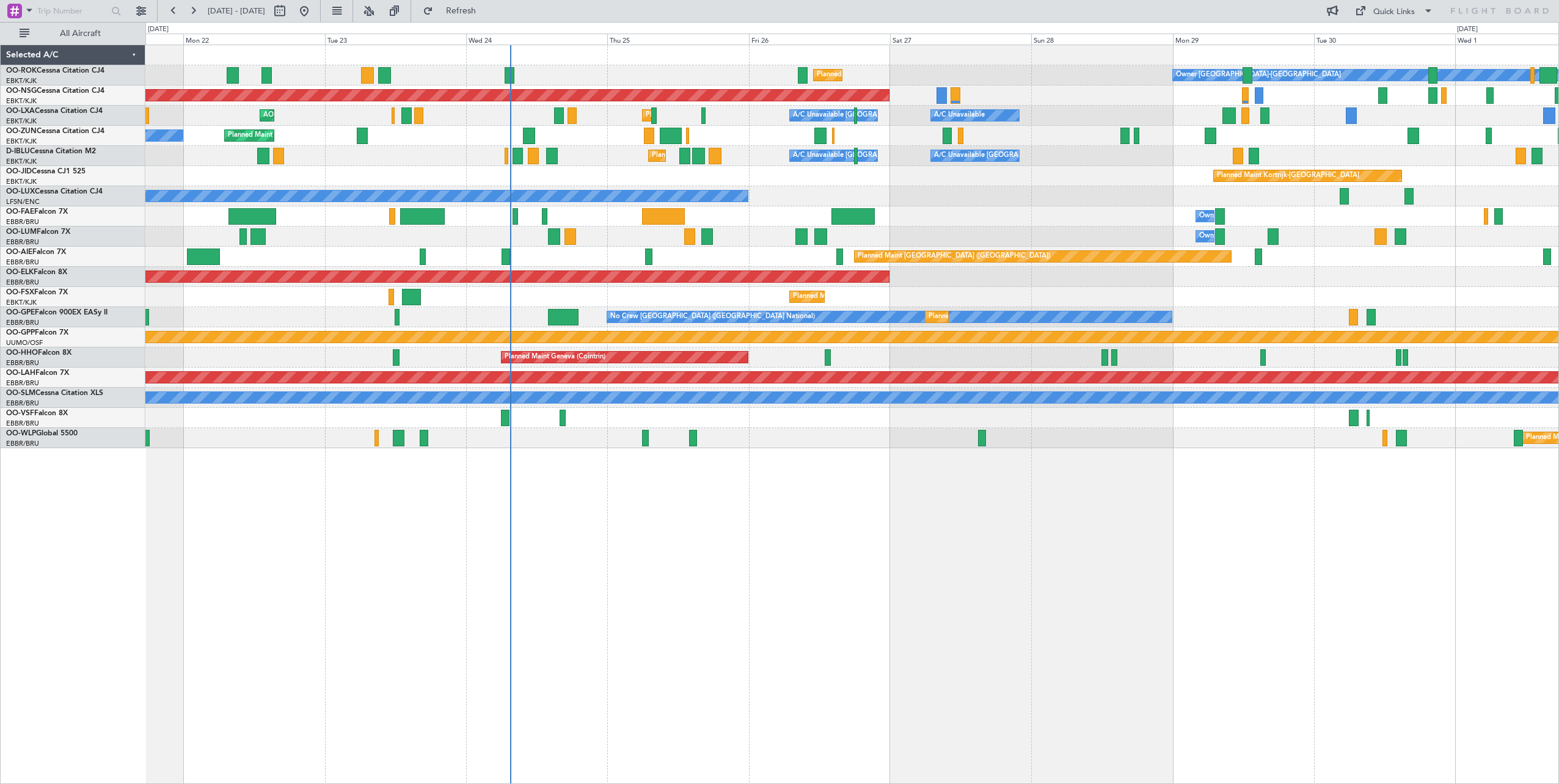
click at [1102, 201] on div "No Crew Nancy (Essey)" at bounding box center [852, 196] width 1413 height 20
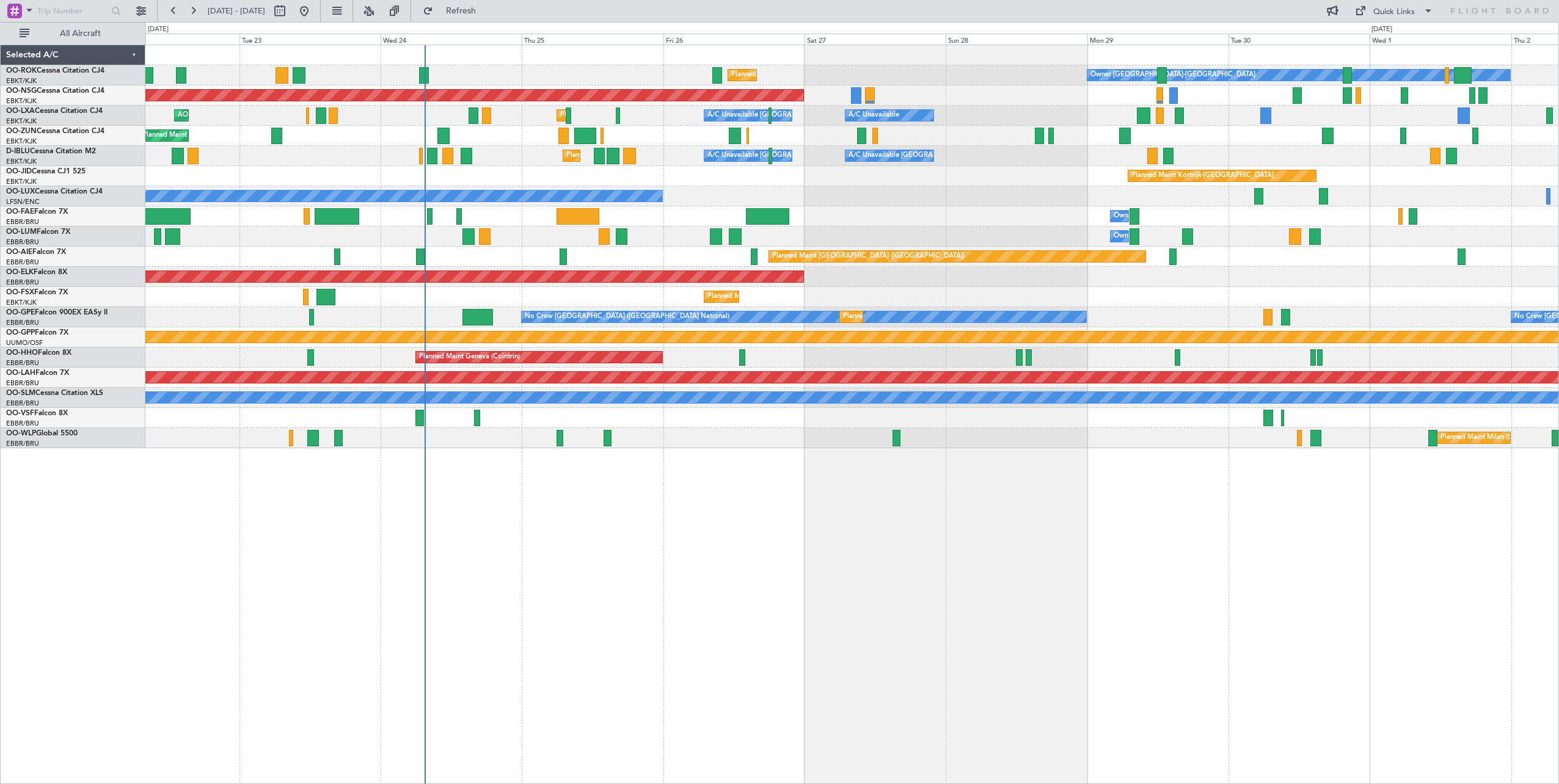
click at [1076, 238] on div "Planned Maint Kortrijk-Wevelgem Owner Kortrijk-Wevelgem Planned Maint Paris (Le…" at bounding box center [852, 247] width 1413 height 403
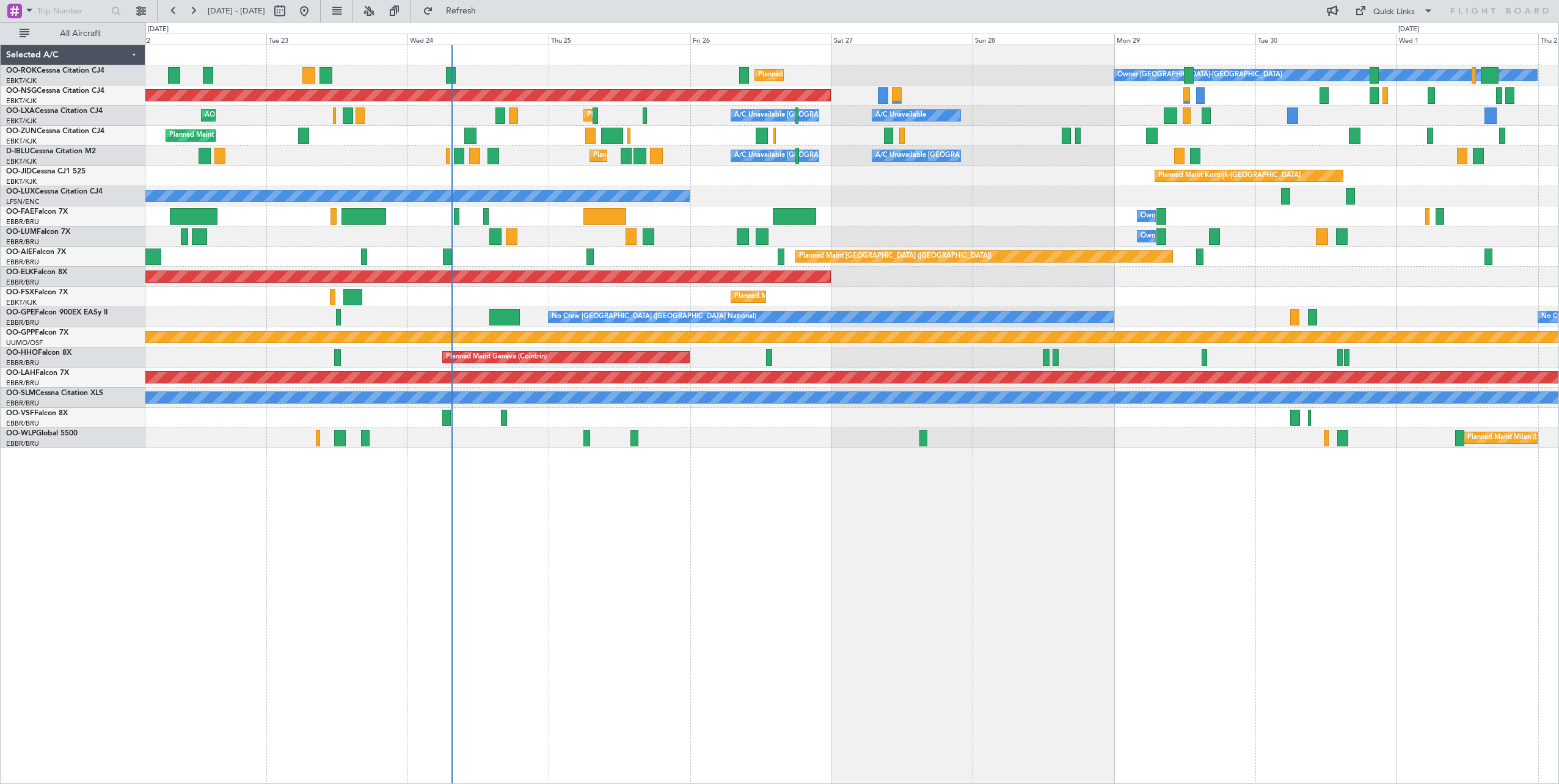
click at [851, 361] on div "Planned Maint Geneva (Cointrin)" at bounding box center [852, 357] width 1413 height 20
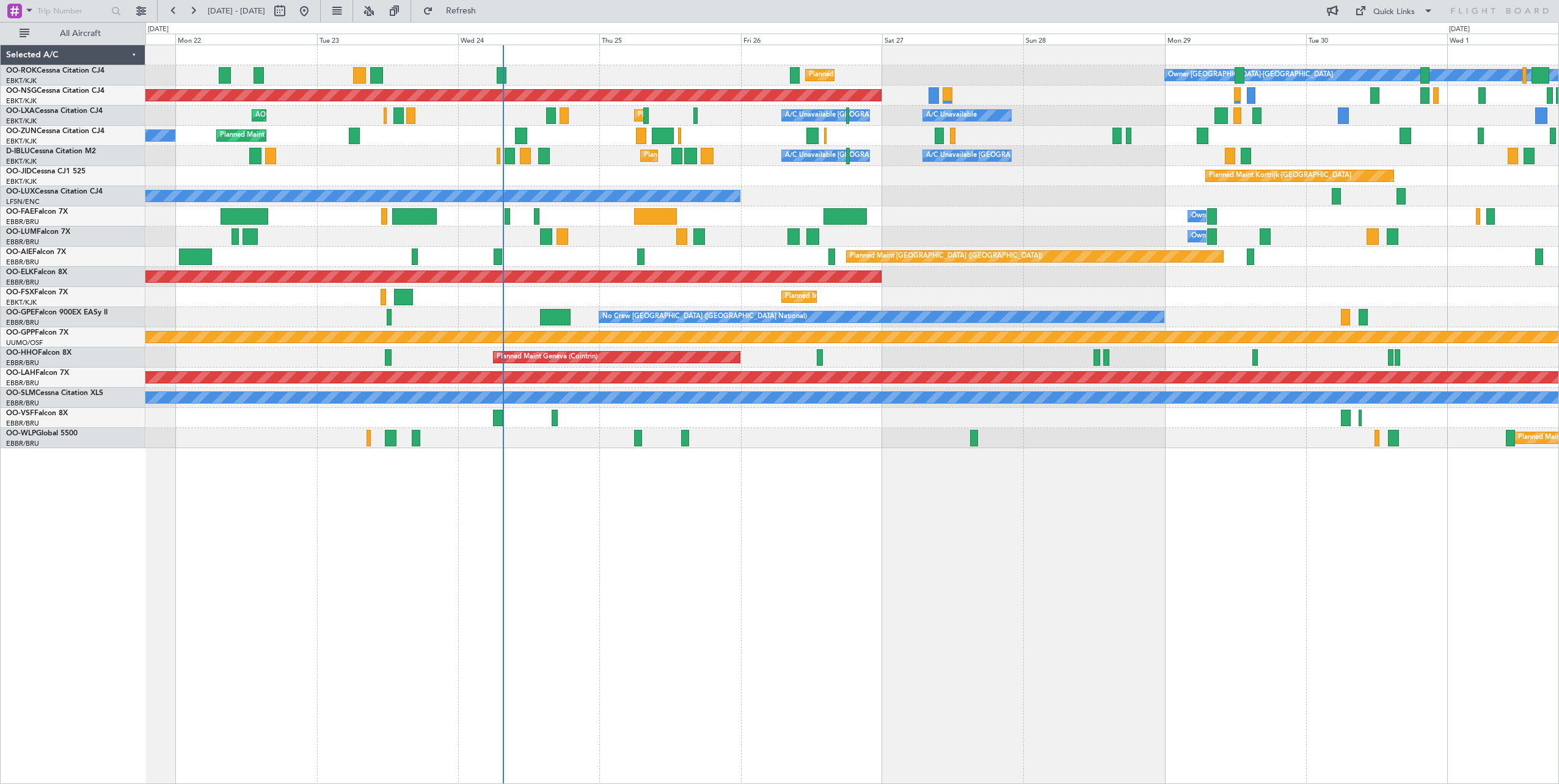
click at [976, 387] on div "Planned Maint Kortrijk-Wevelgem Owner Kortrijk-Wevelgem Planned Maint Kortrijk-…" at bounding box center [852, 247] width 1413 height 403
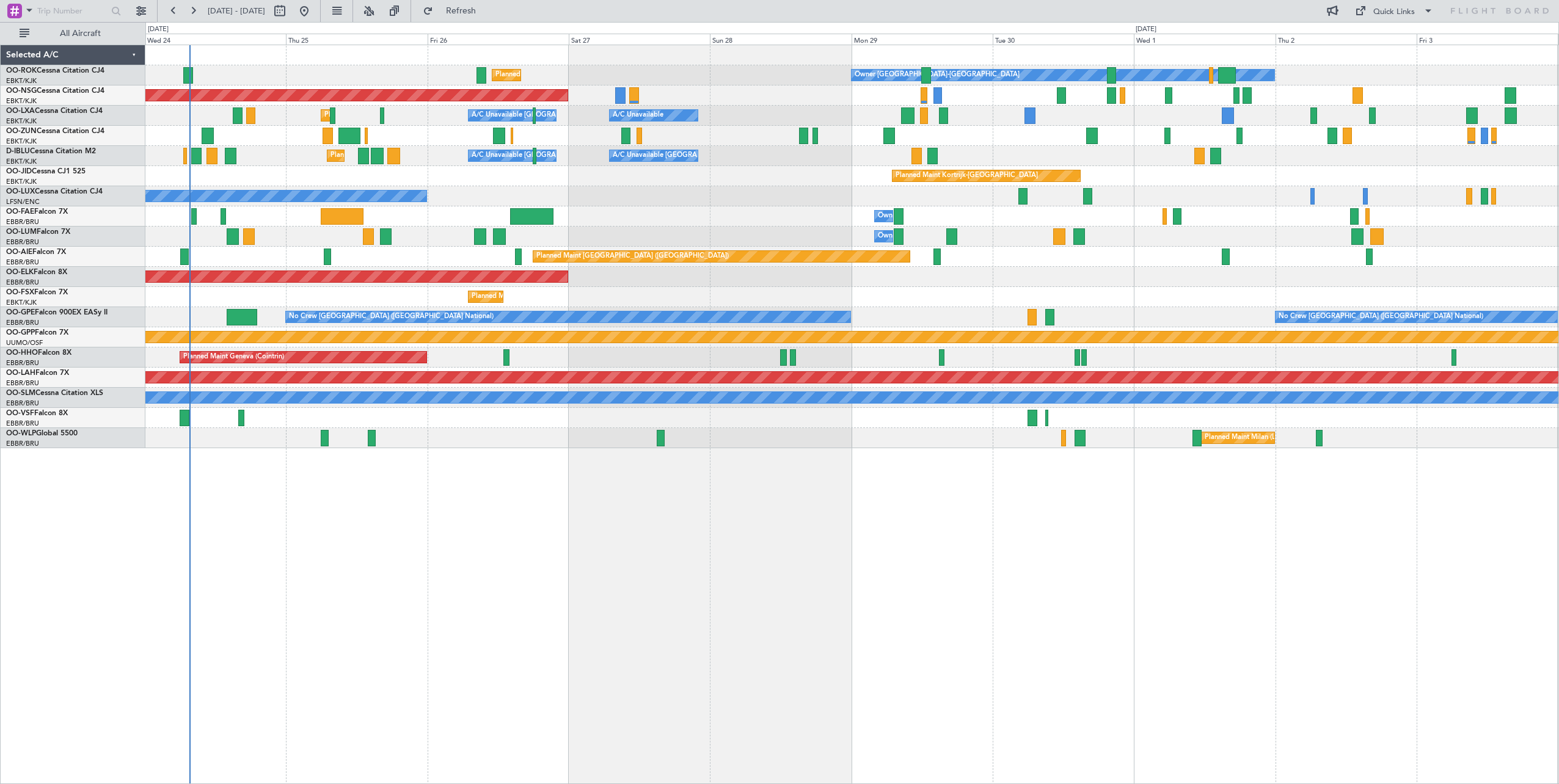
click at [819, 213] on div "Planned Maint Kortrijk-Wevelgem Owner Kortrijk-Wevelgem Planned Maint Paris (Le…" at bounding box center [852, 247] width 1413 height 403
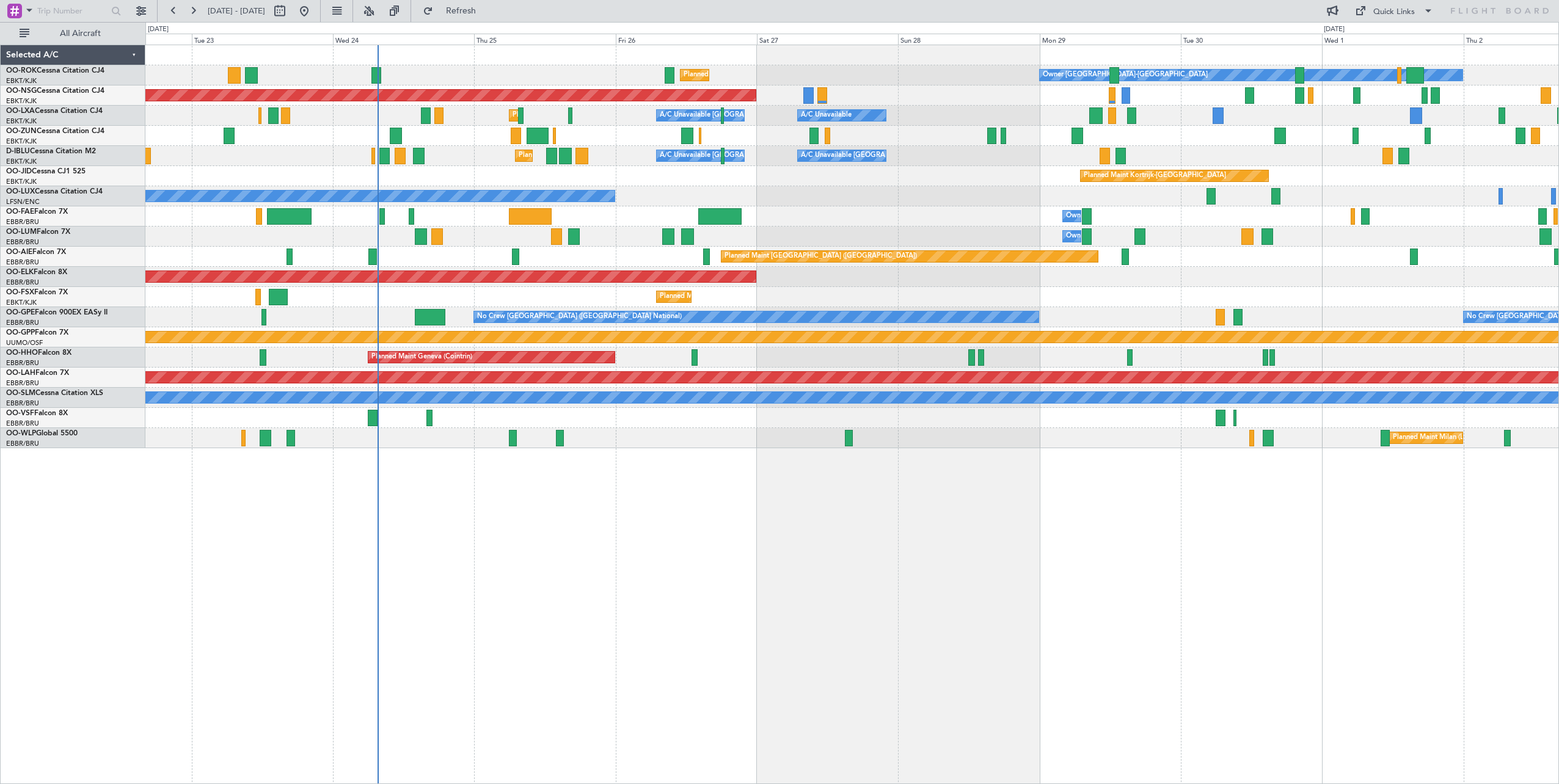
click at [972, 239] on div "Planned Maint Kortrijk-Wevelgem Owner Kortrijk-Wevelgem Planned Maint Paris (Le…" at bounding box center [852, 247] width 1413 height 403
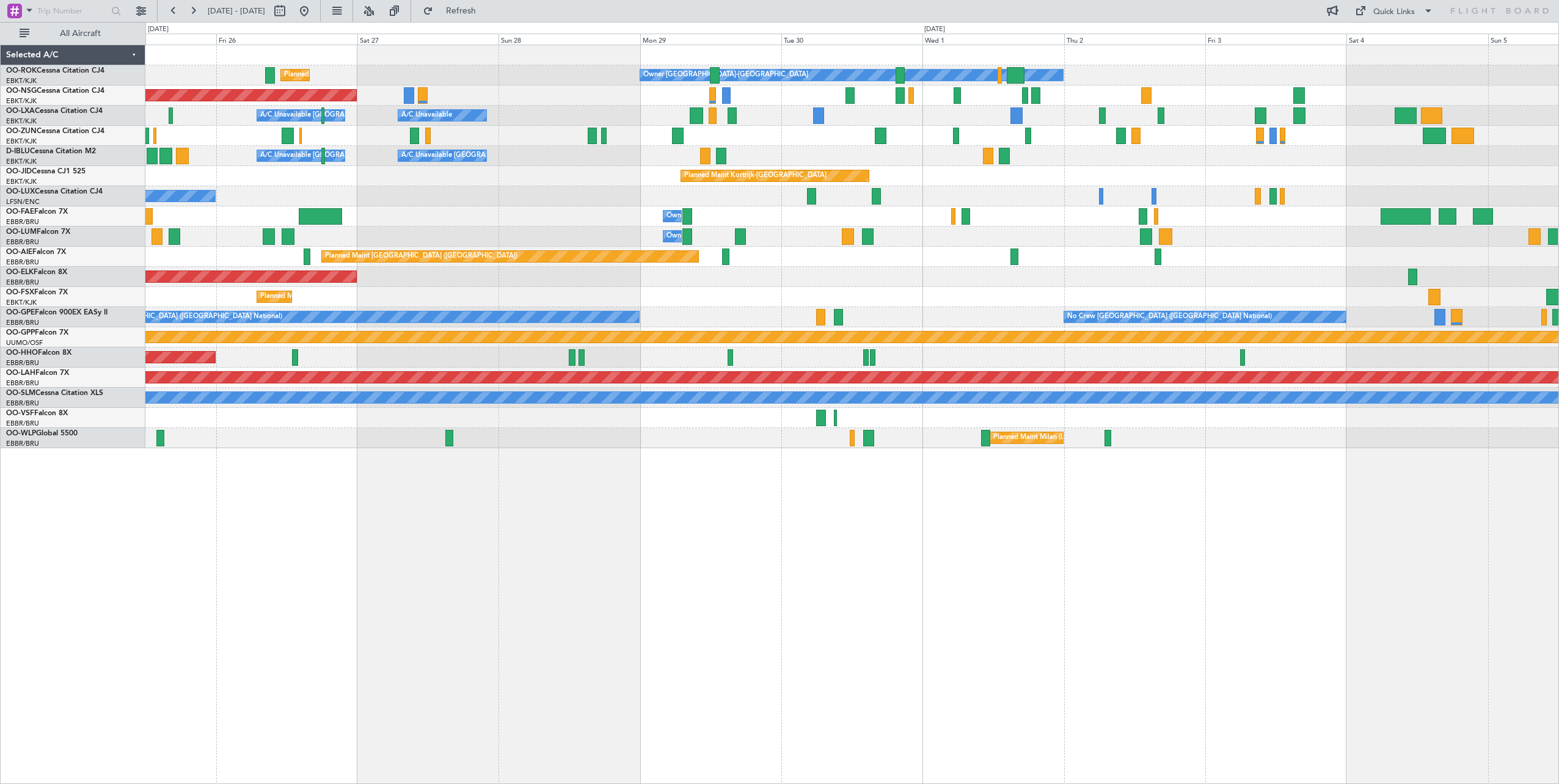
click at [426, 198] on div "No Crew Nancy (Essey)" at bounding box center [852, 196] width 1413 height 20
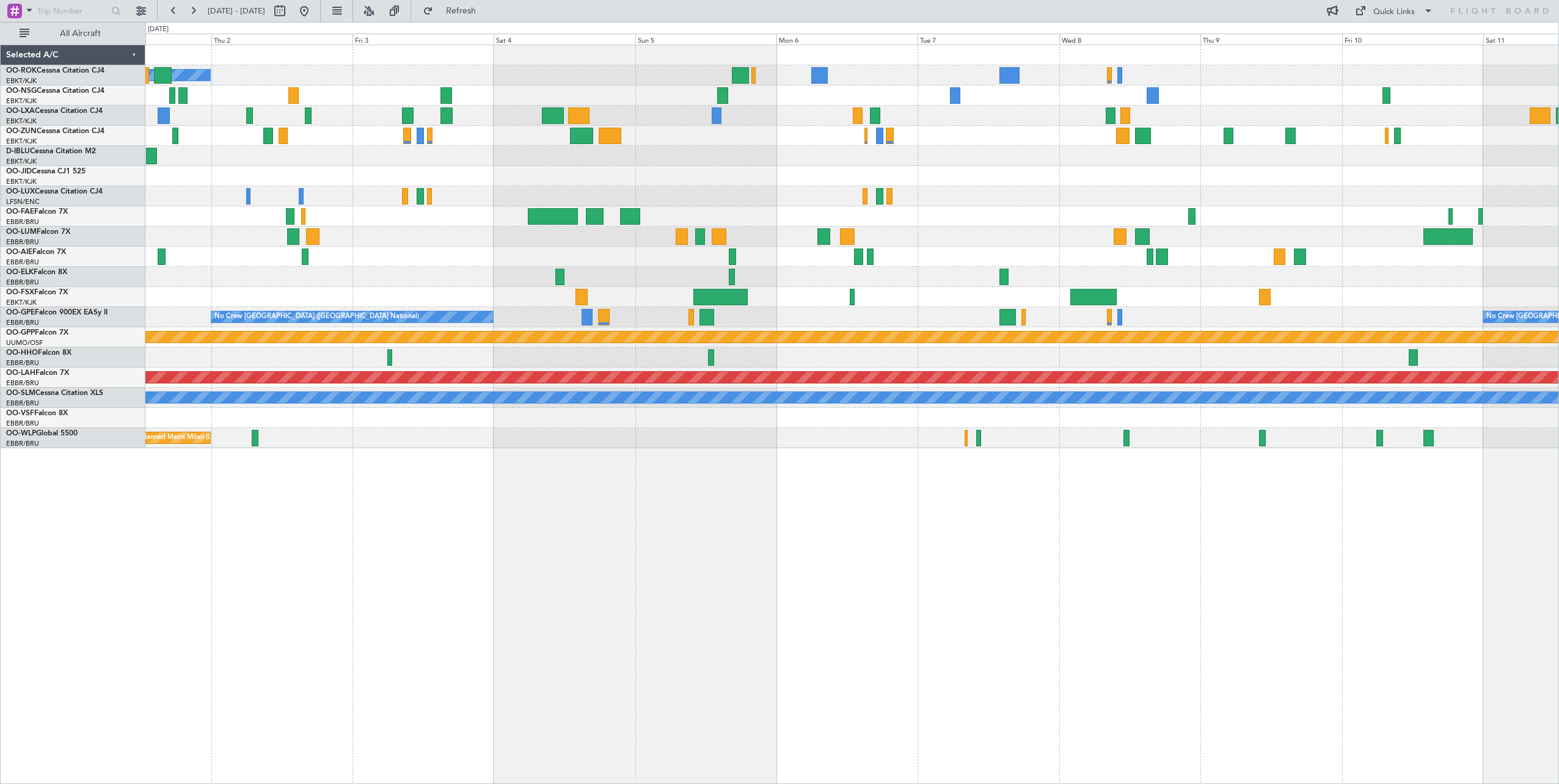
click at [472, 157] on div at bounding box center [852, 155] width 1413 height 20
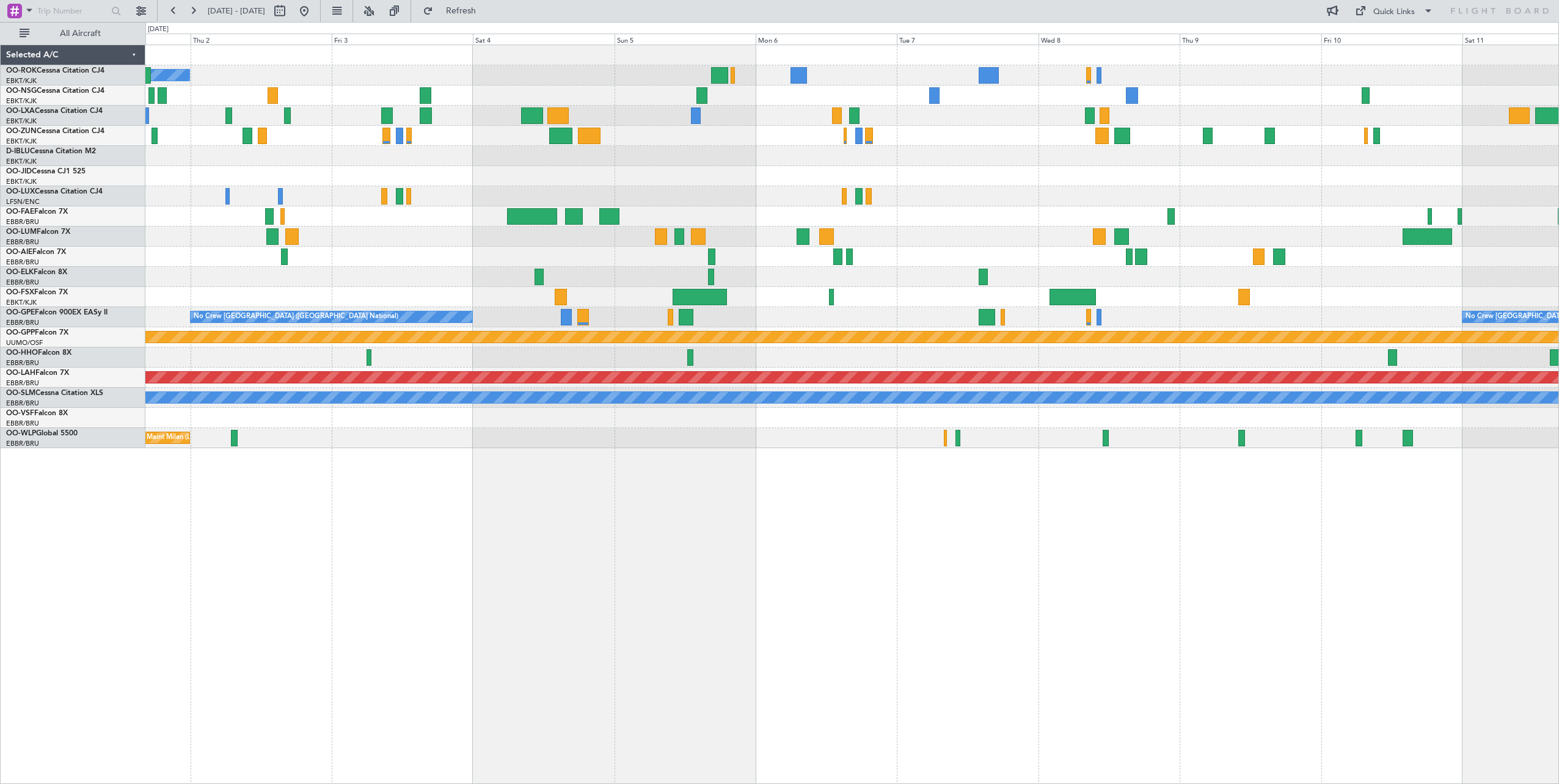
click at [813, 136] on div "Owner Kortrijk-Wevelgem Planned Maint Kortrijk-Wevelgem Owner Melsbroek Air Bas…" at bounding box center [852, 247] width 1413 height 403
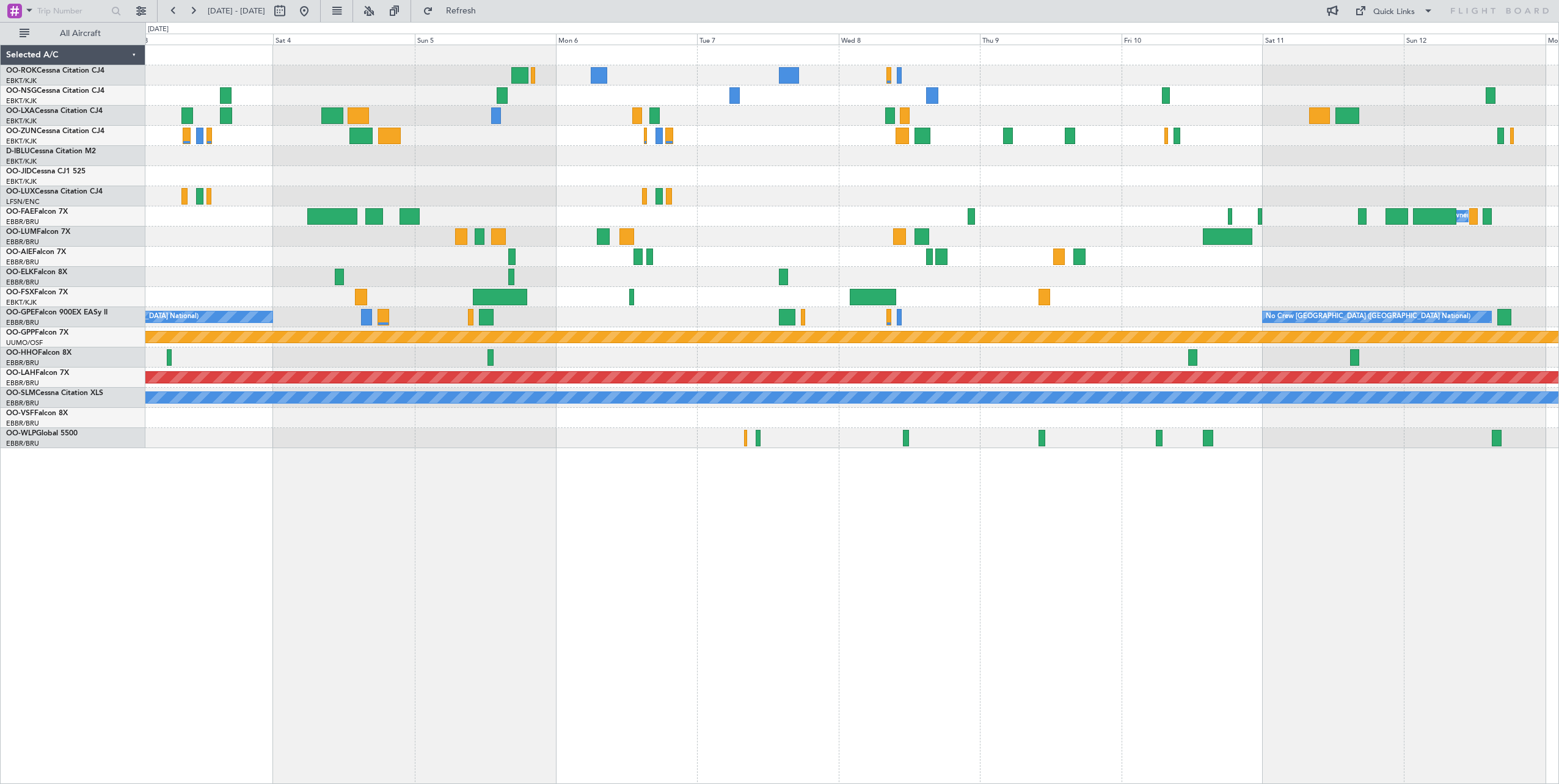
click at [824, 184] on div "Owner Kortrijk-Wevelgem Planned Maint Kortrijk-Wevelgem Owner Melsbroek Air Bas…" at bounding box center [852, 247] width 1413 height 403
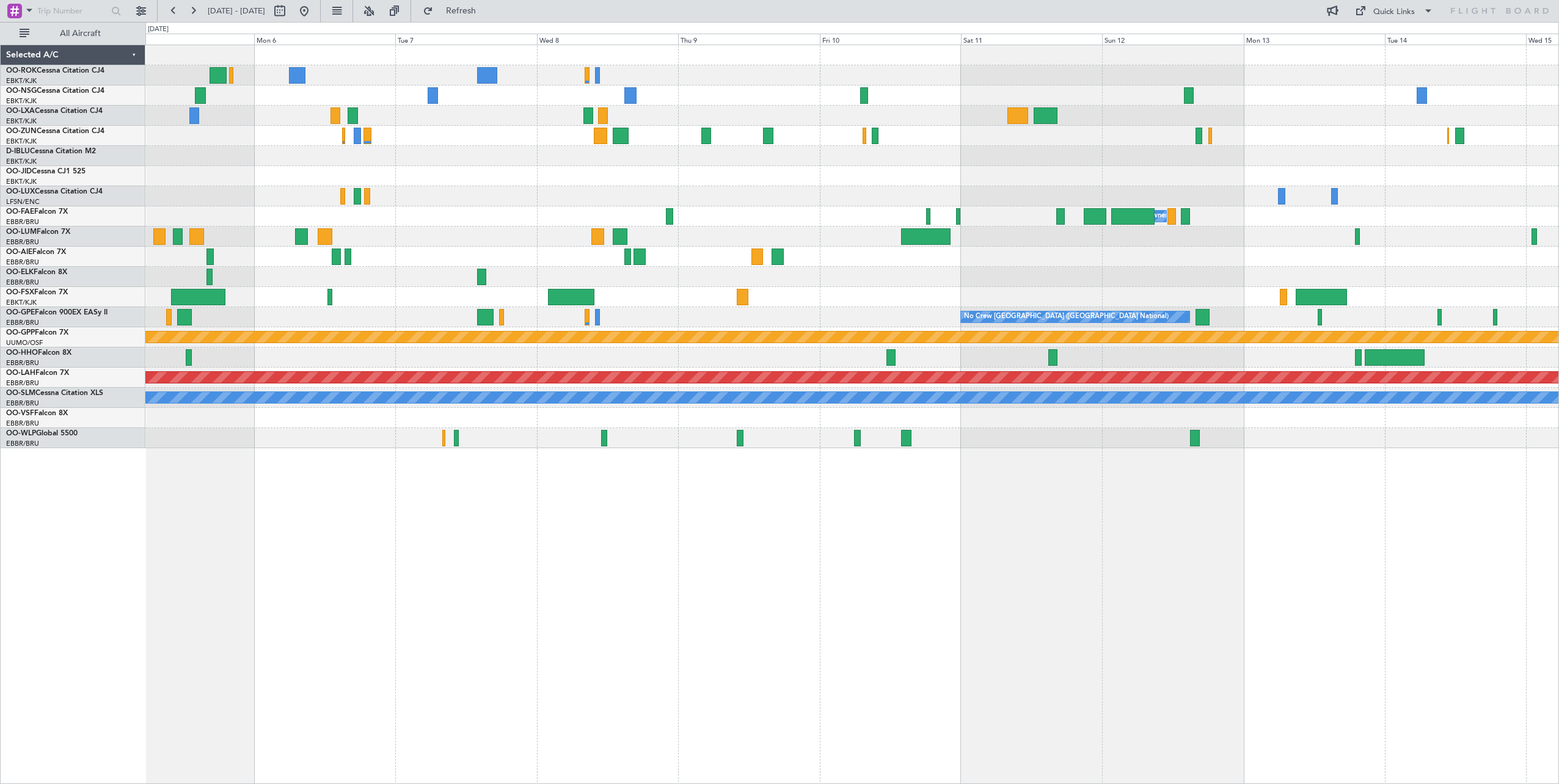
click at [751, 160] on div at bounding box center [852, 155] width 1413 height 20
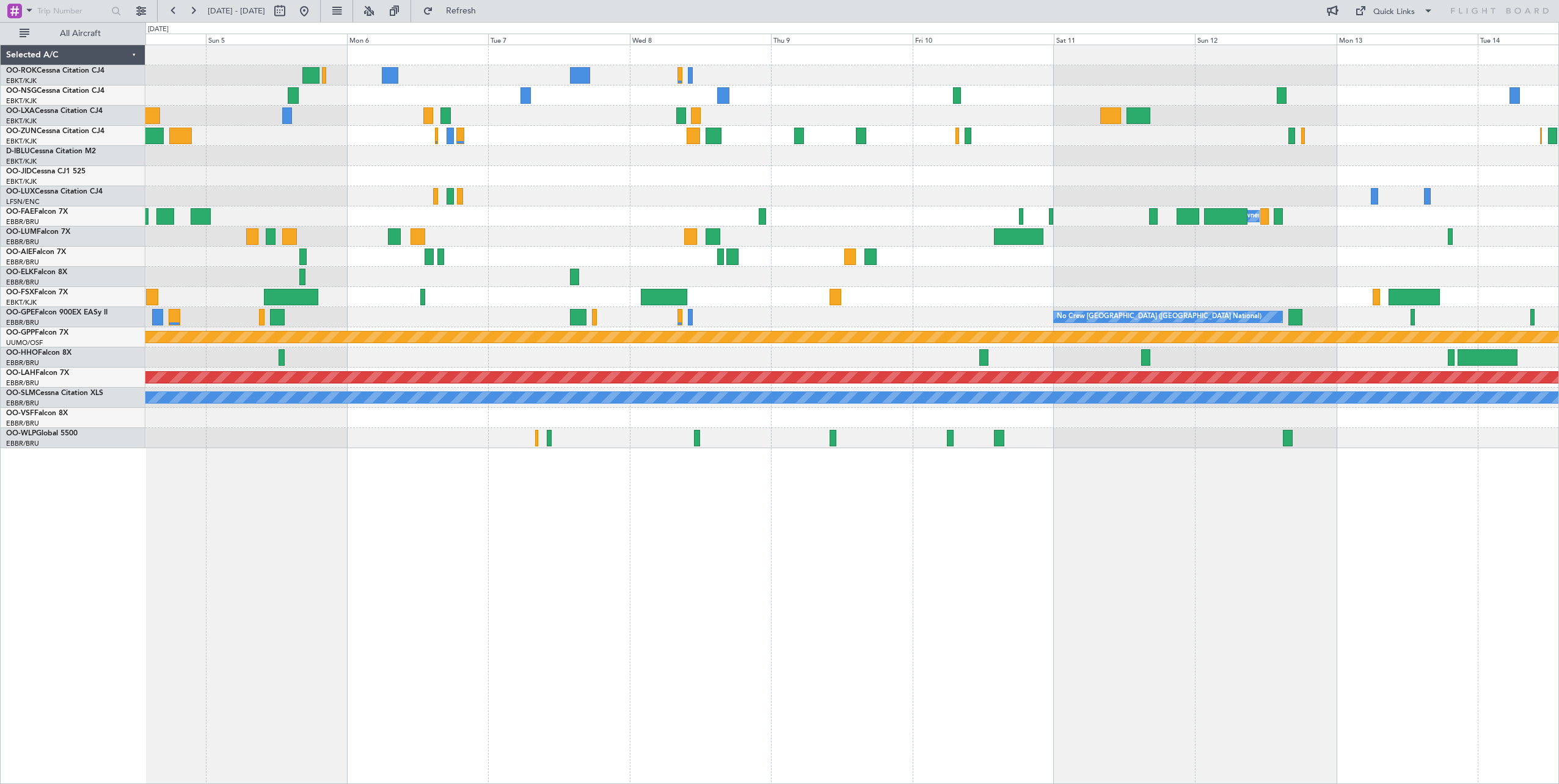
click at [1010, 166] on div "Owner Melsbroek Air Base No Crew Brussels (Brussels National) No Crew Brussels …" at bounding box center [852, 247] width 1413 height 403
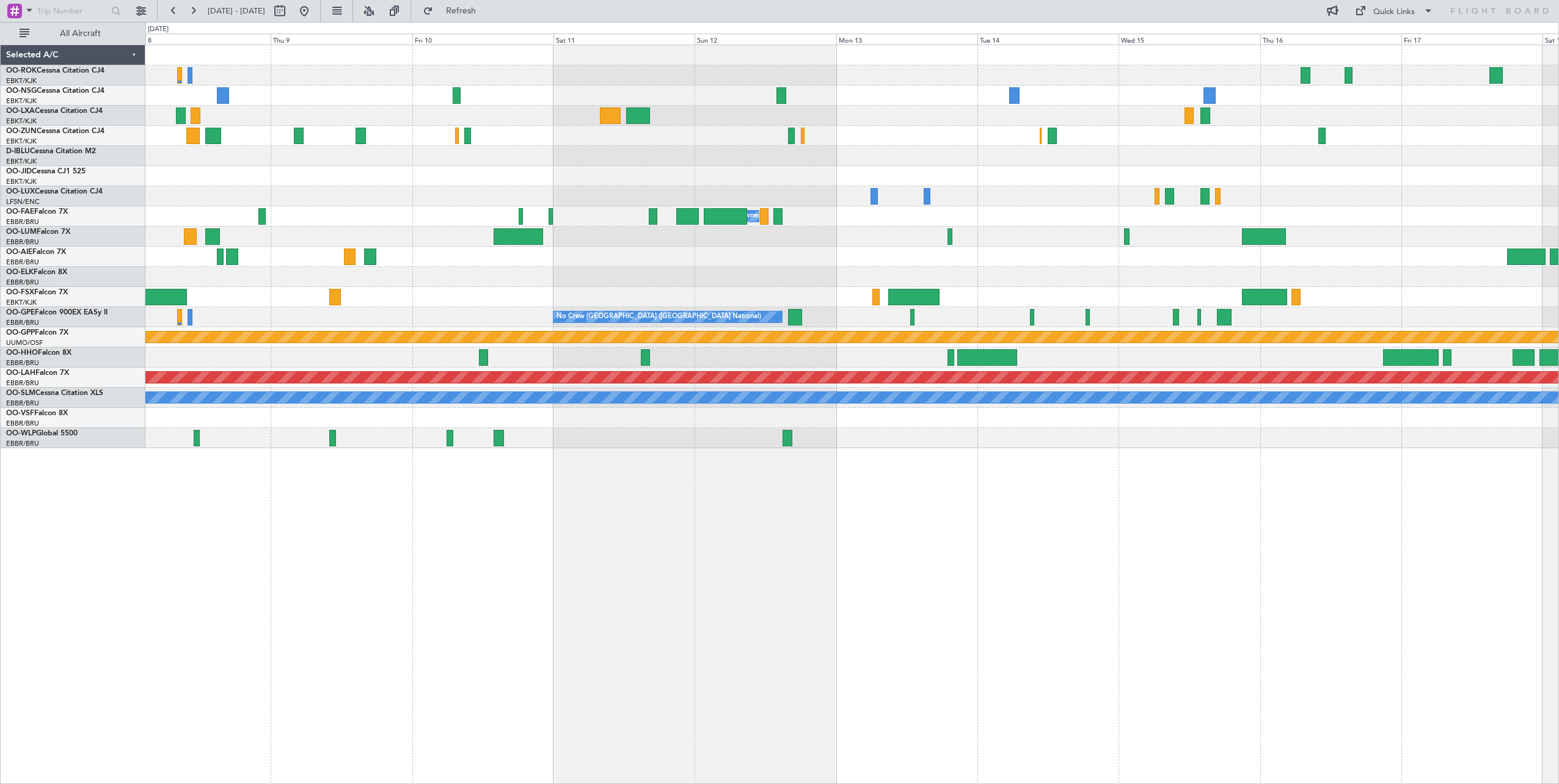
click at [339, 174] on div at bounding box center [852, 175] width 1413 height 20
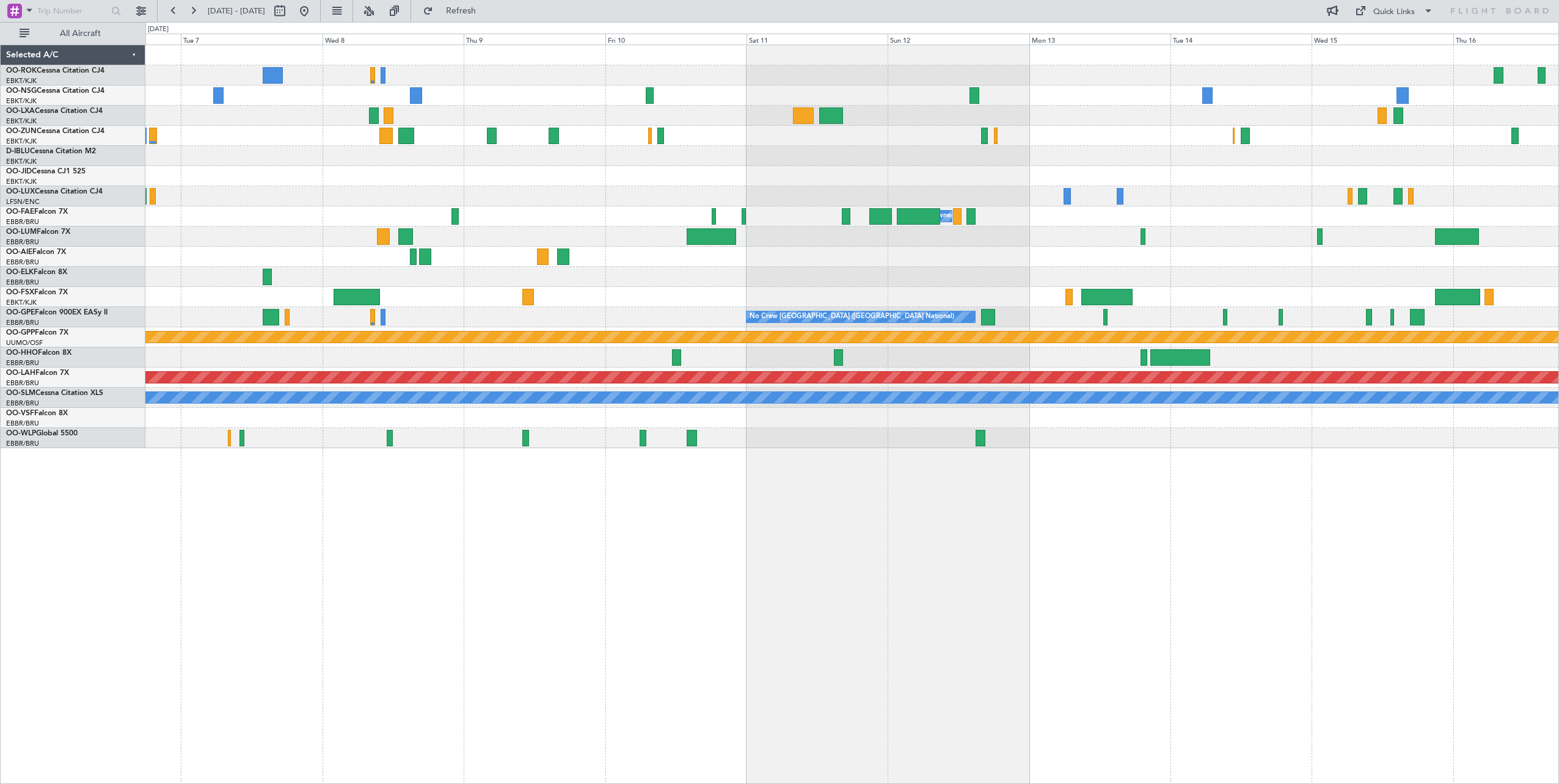
click at [1485, 262] on div "Owner Melsbroek Air Base No Crew Brussels (Brussels National) Grounded Ostafyev…" at bounding box center [852, 247] width 1413 height 403
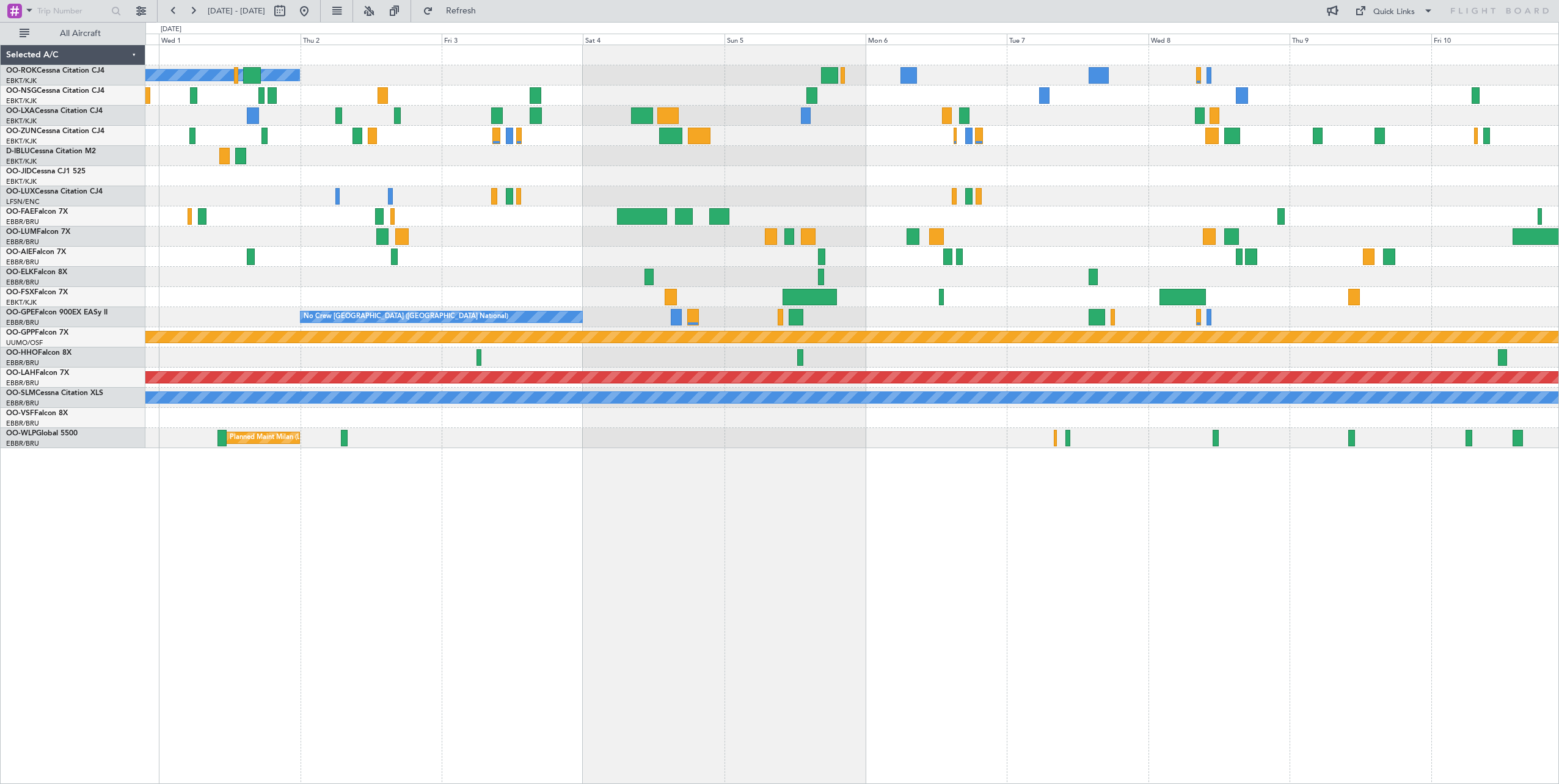
click at [1558, 269] on html "11 Oct 2025 - 21 Oct 2025 Refresh Quick Links All Aircraft Owner Kortrijk-Wevel…" at bounding box center [779, 392] width 1559 height 784
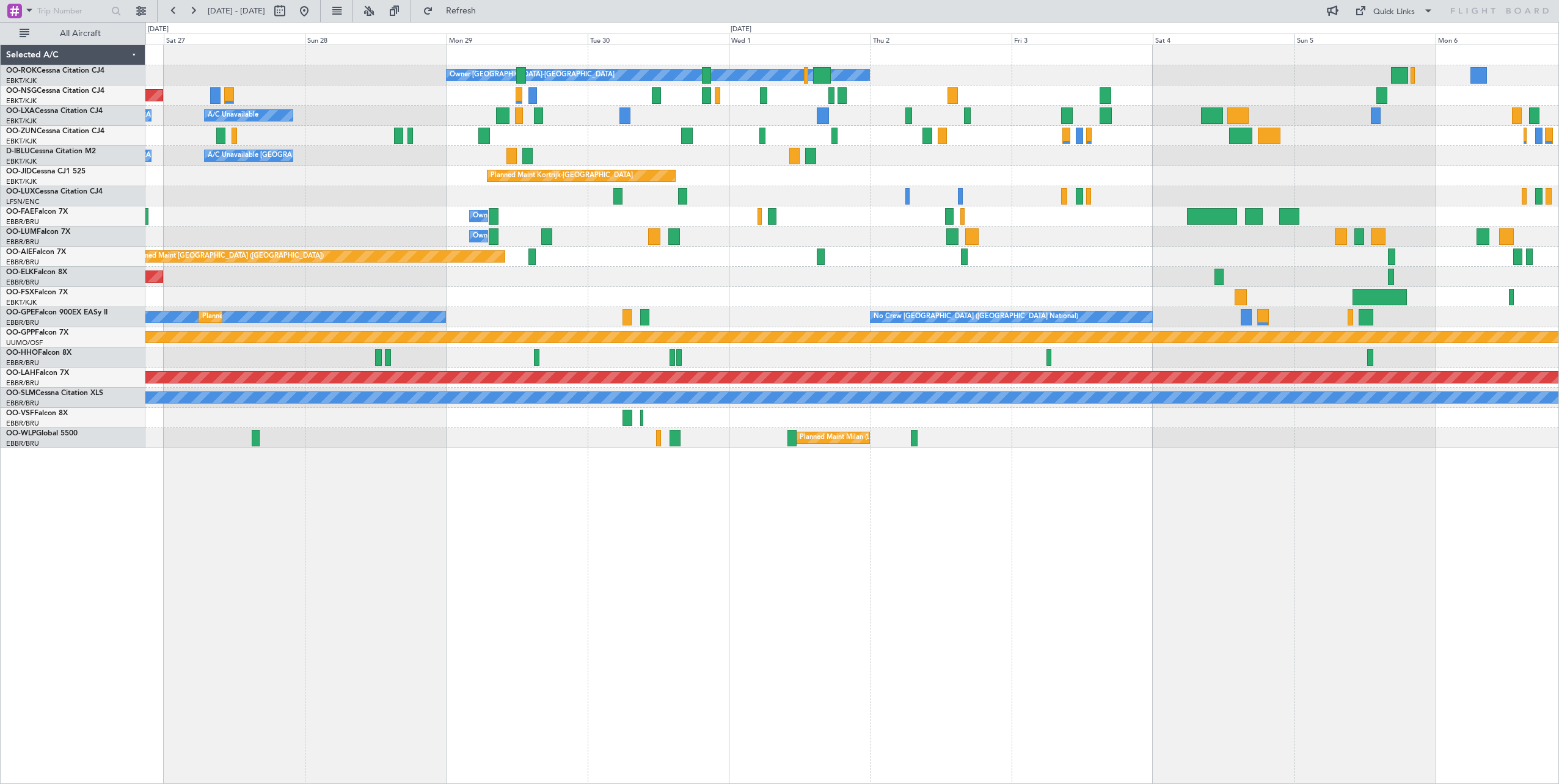
click at [1323, 240] on div "Owner Kortrijk-Wevelgem Planned Maint Kortrijk-Wevelgem Planned Maint Paris (Le…" at bounding box center [852, 247] width 1413 height 403
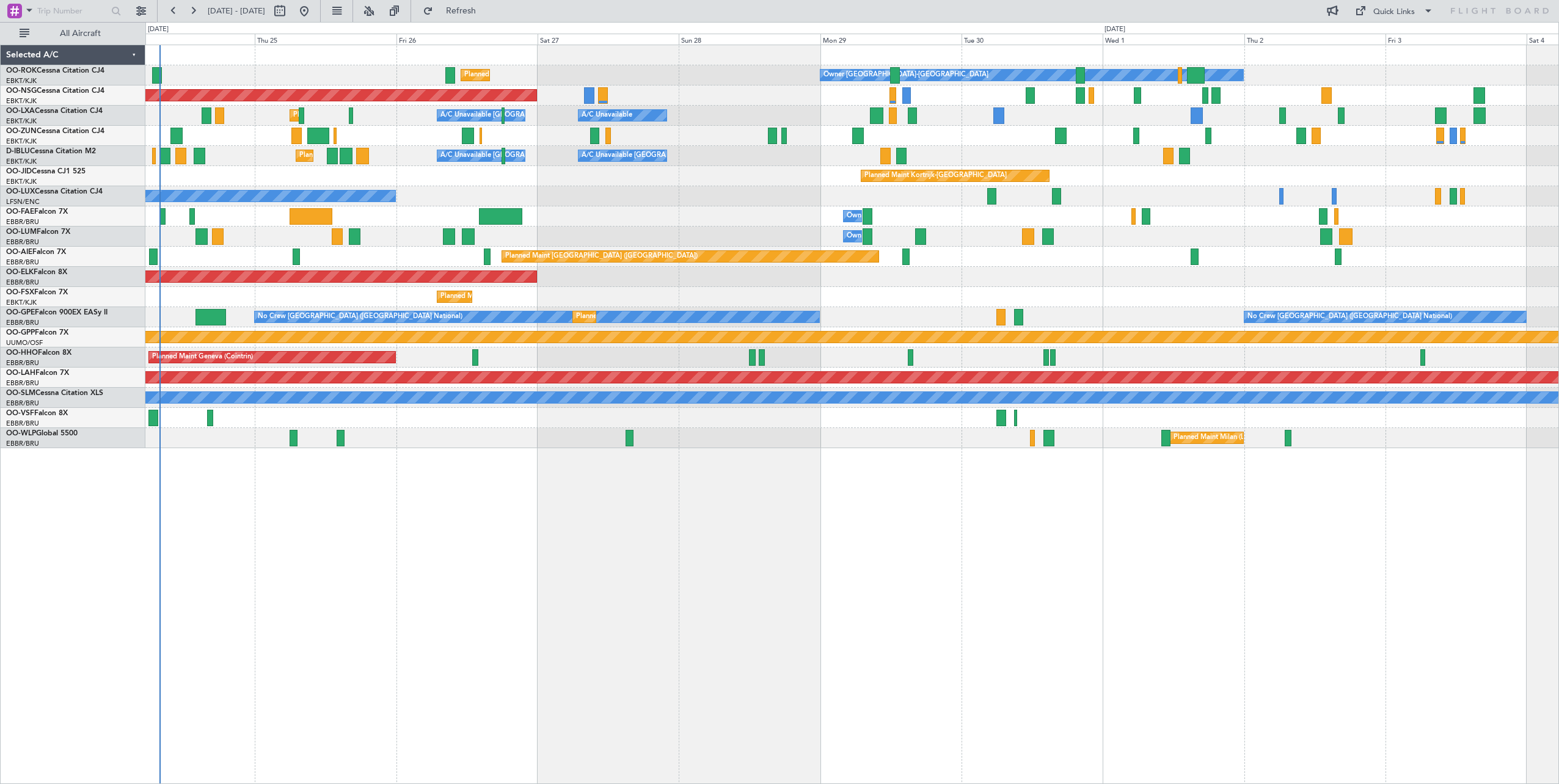
click at [586, 210] on div "Owner Kortrijk-Wevelgem Planned Maint Kortrijk-Wevelgem Planned Maint Paris (Le…" at bounding box center [852, 247] width 1413 height 403
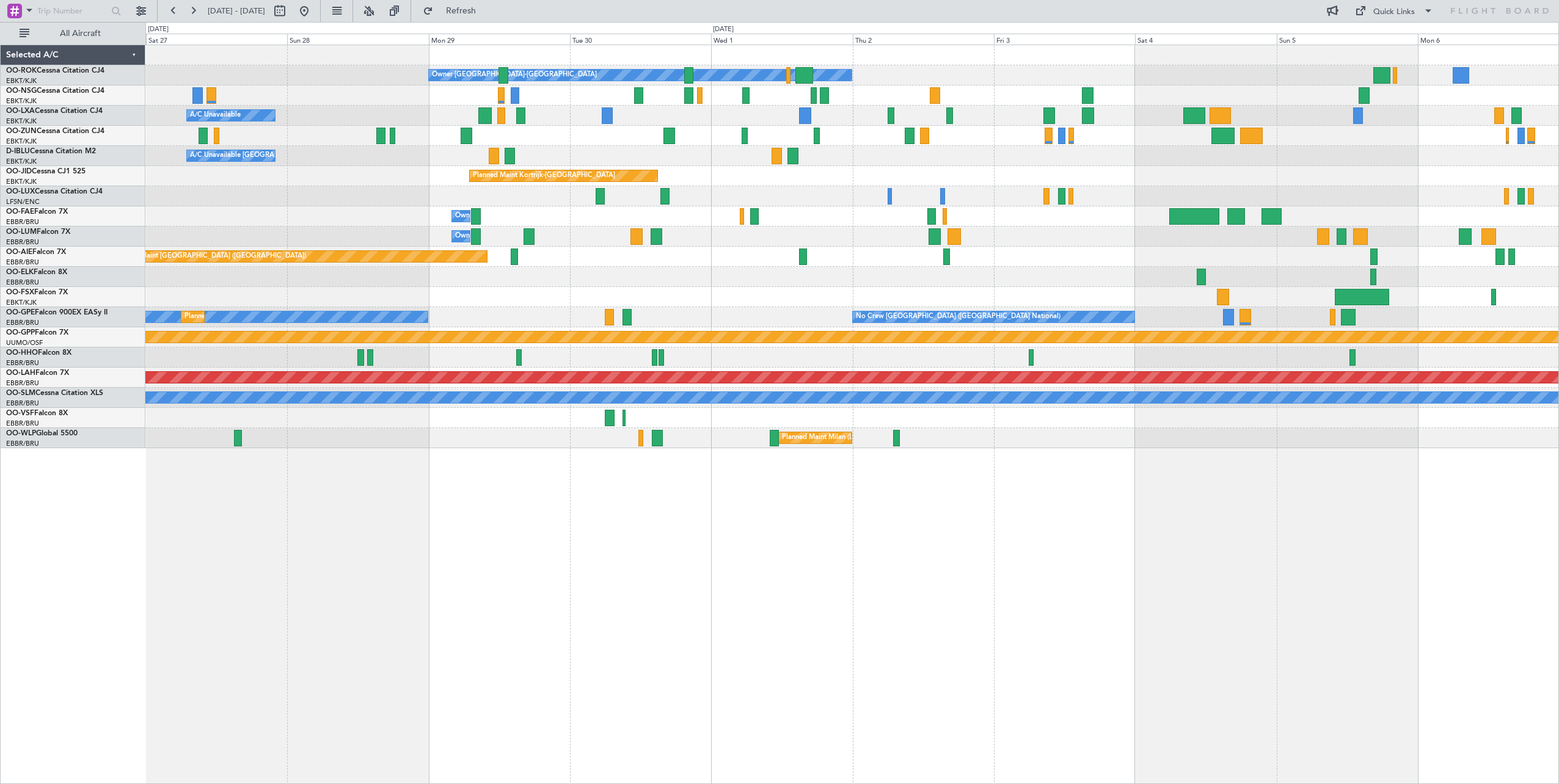
click at [495, 163] on div "Owner Kortrijk-Wevelgem Planned Maint Kortrijk-Wevelgem Planned Maint Paris (Le…" at bounding box center [852, 247] width 1413 height 403
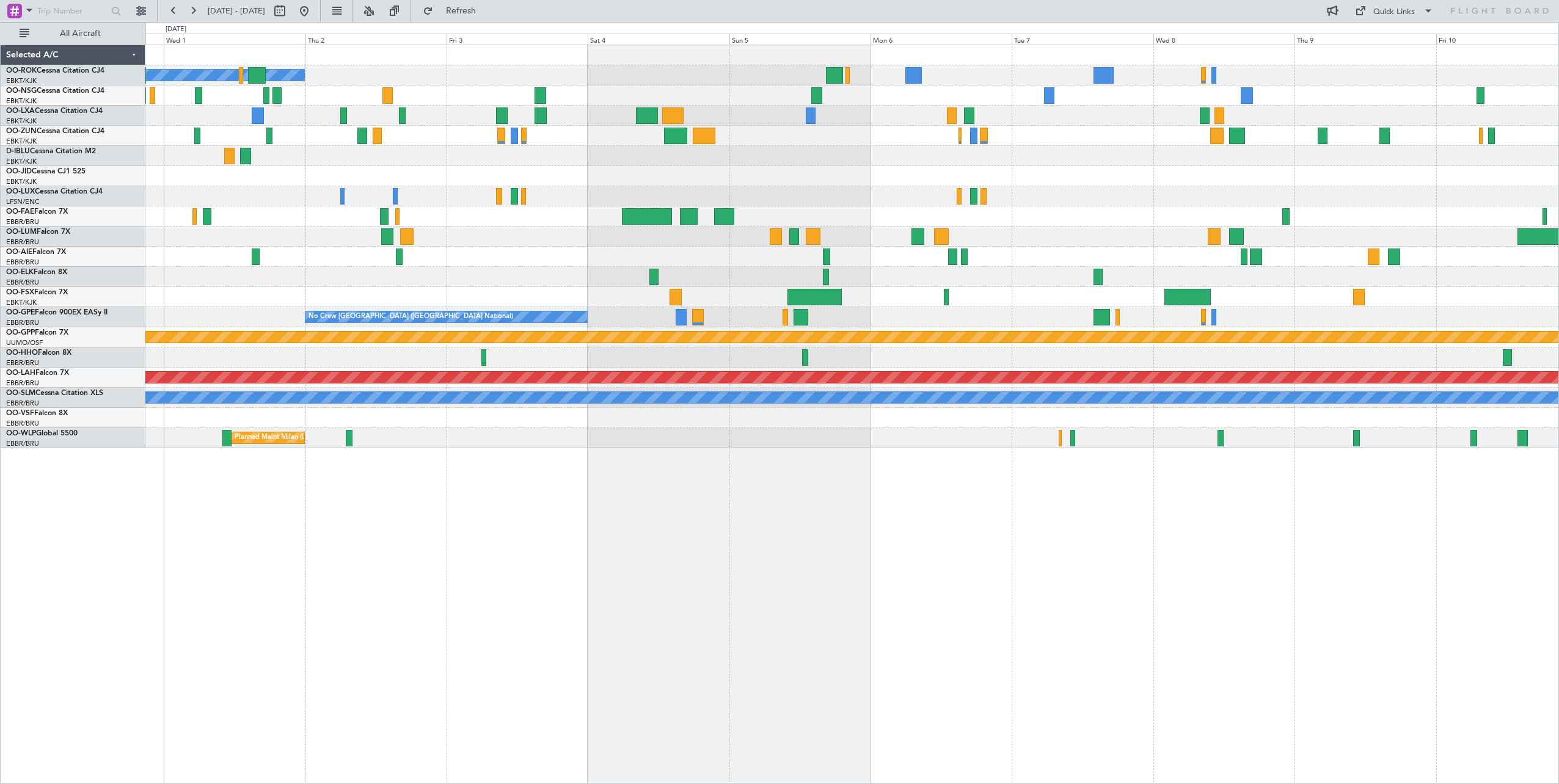
click at [562, 204] on div "Owner Kortrijk-Wevelgem Planned Maint Kortrijk-Wevelgem Owner Melsbroek Air Bas…" at bounding box center [852, 247] width 1413 height 403
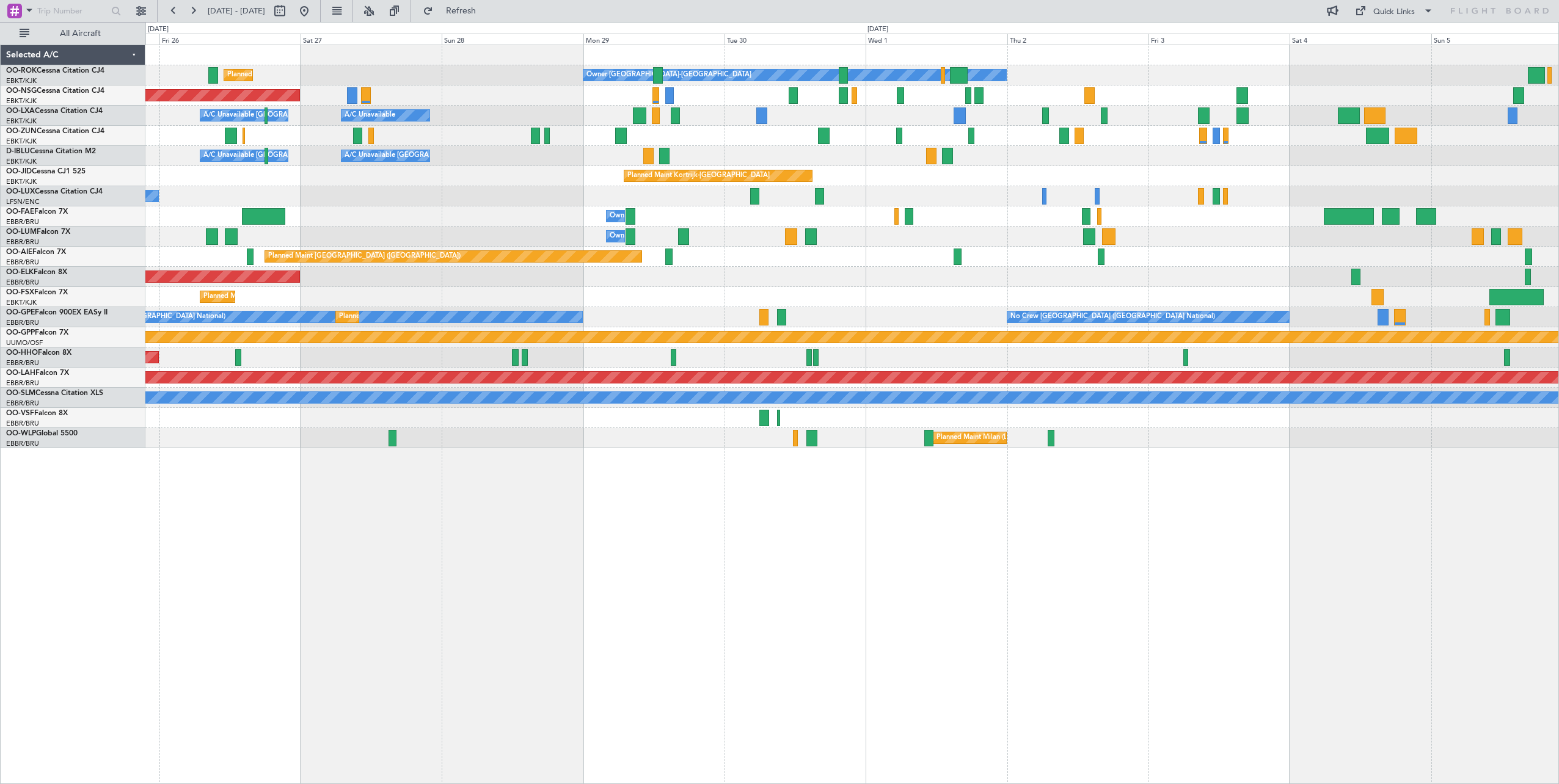
click at [1214, 406] on div "Owner Kortrijk-Wevelgem Planned Maint Kortrijk-Wevelgem Planned Maint Paris (Le…" at bounding box center [852, 247] width 1413 height 403
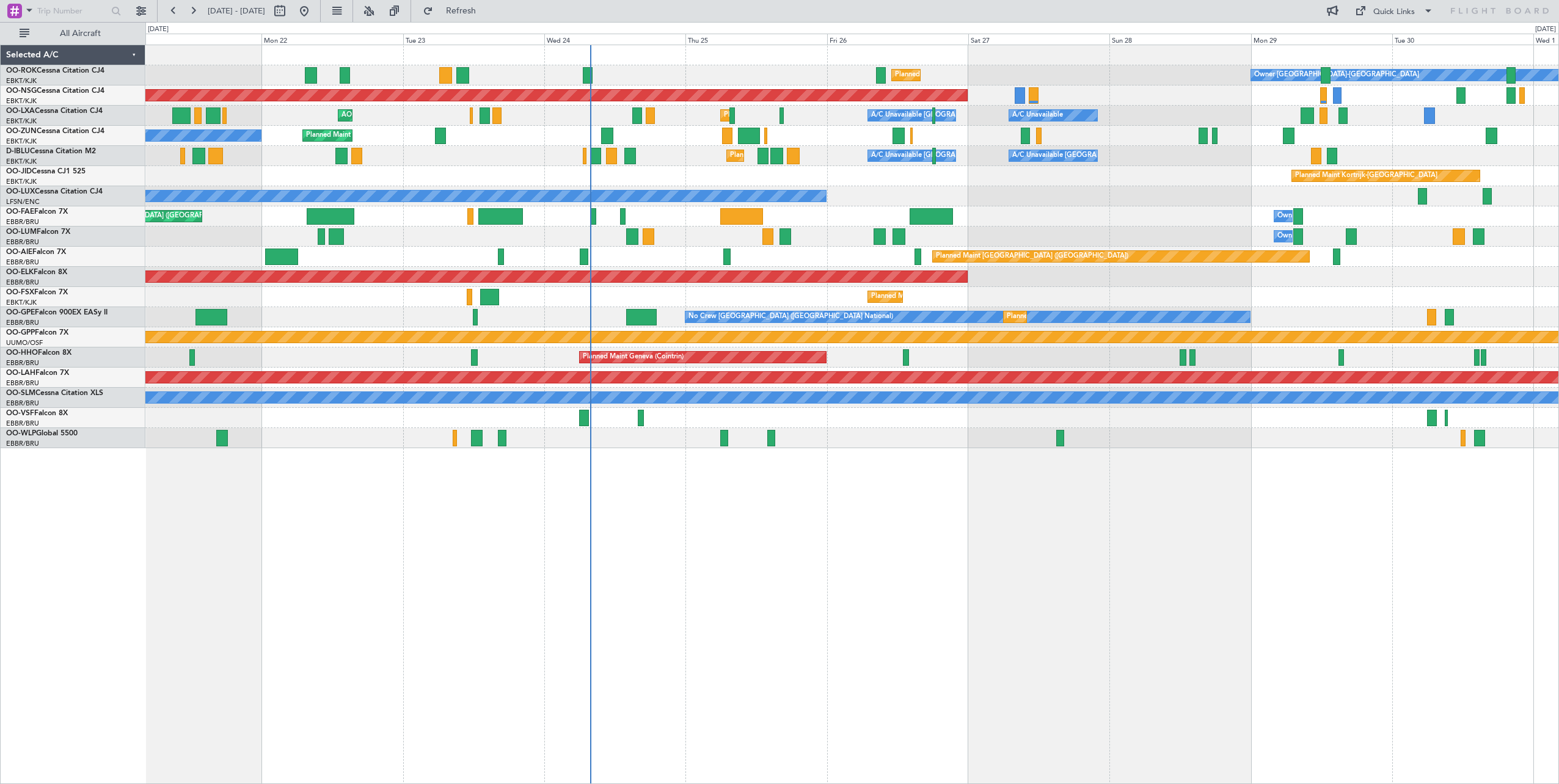
click at [788, 310] on div "Owner Kortrijk-Wevelgem Planned Maint Kortrijk-Wevelgem Planned Maint Kortrijk-…" at bounding box center [852, 247] width 1413 height 403
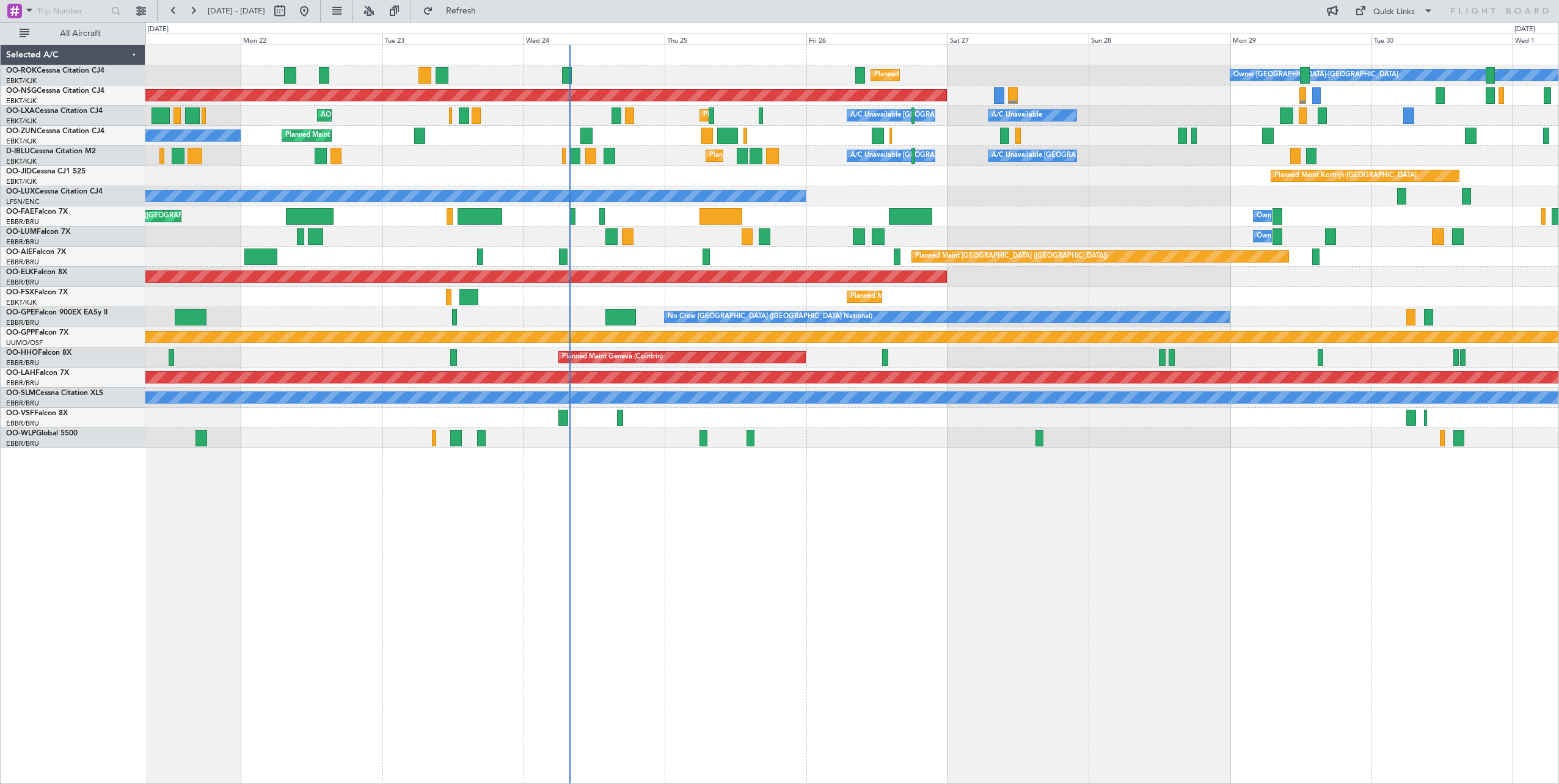
click at [902, 217] on div "Owner Kortrijk-Wevelgem Planned Maint Kortrijk-Wevelgem Planned Maint Kortrijk-…" at bounding box center [852, 247] width 1413 height 403
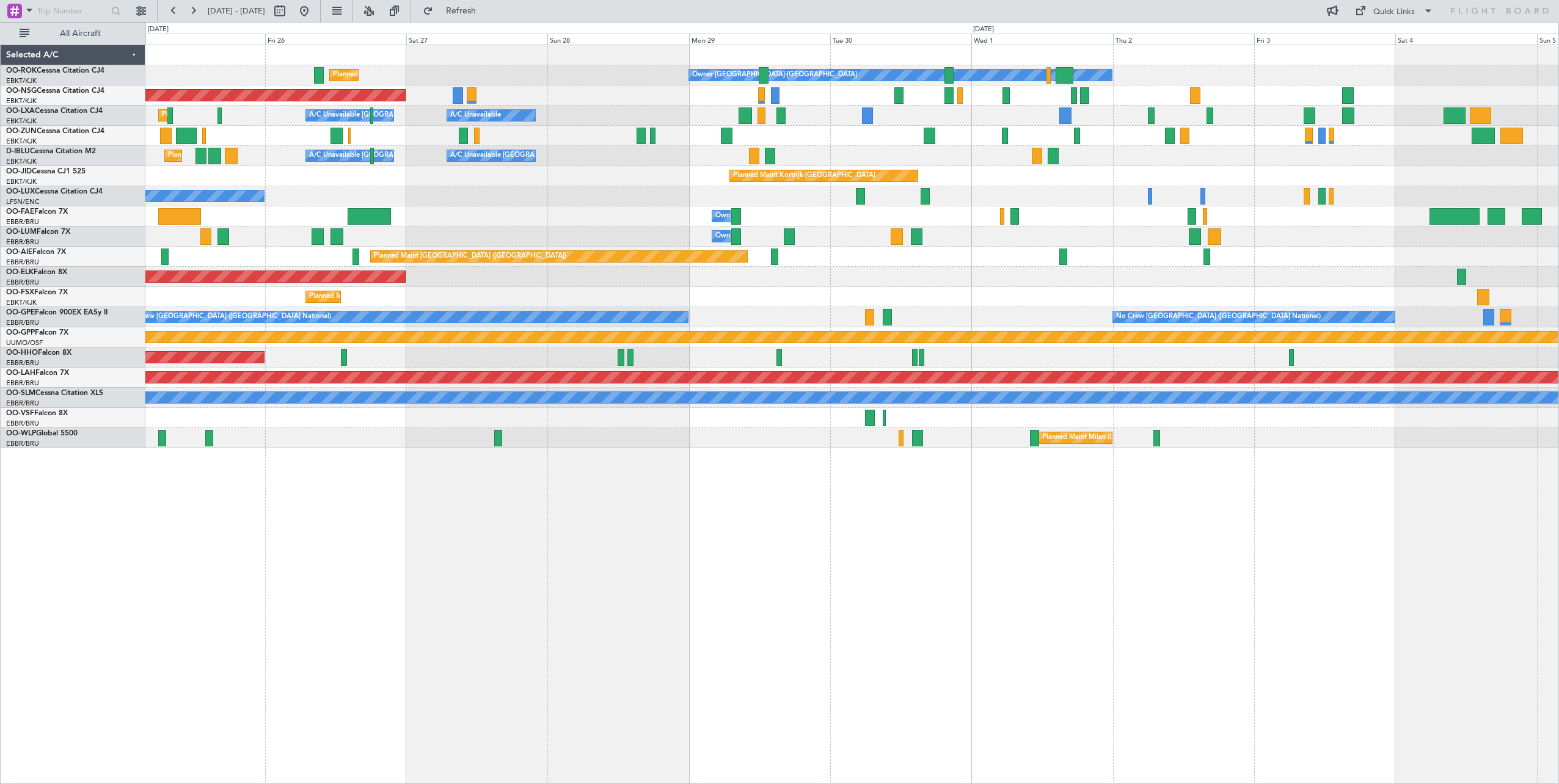
click at [279, 182] on div "Owner Kortrijk-Wevelgem Planned Maint Kortrijk-Wevelgem Planned Maint Paris (Le…" at bounding box center [852, 247] width 1413 height 403
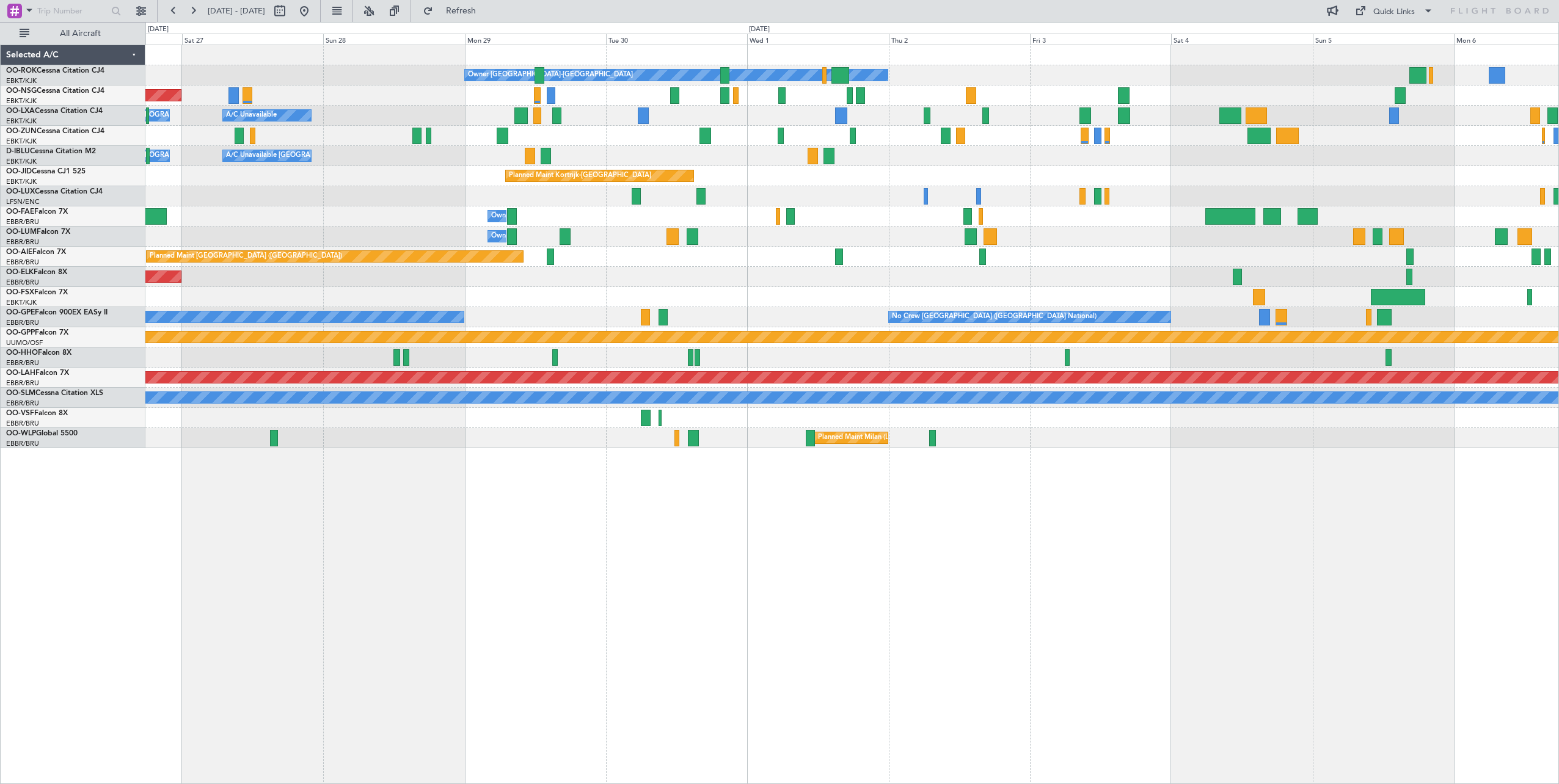
click at [378, 187] on div "Owner Kortrijk-Wevelgem Planned Maint Kortrijk-Wevelgem Planned Maint Paris (Le…" at bounding box center [852, 247] width 1413 height 403
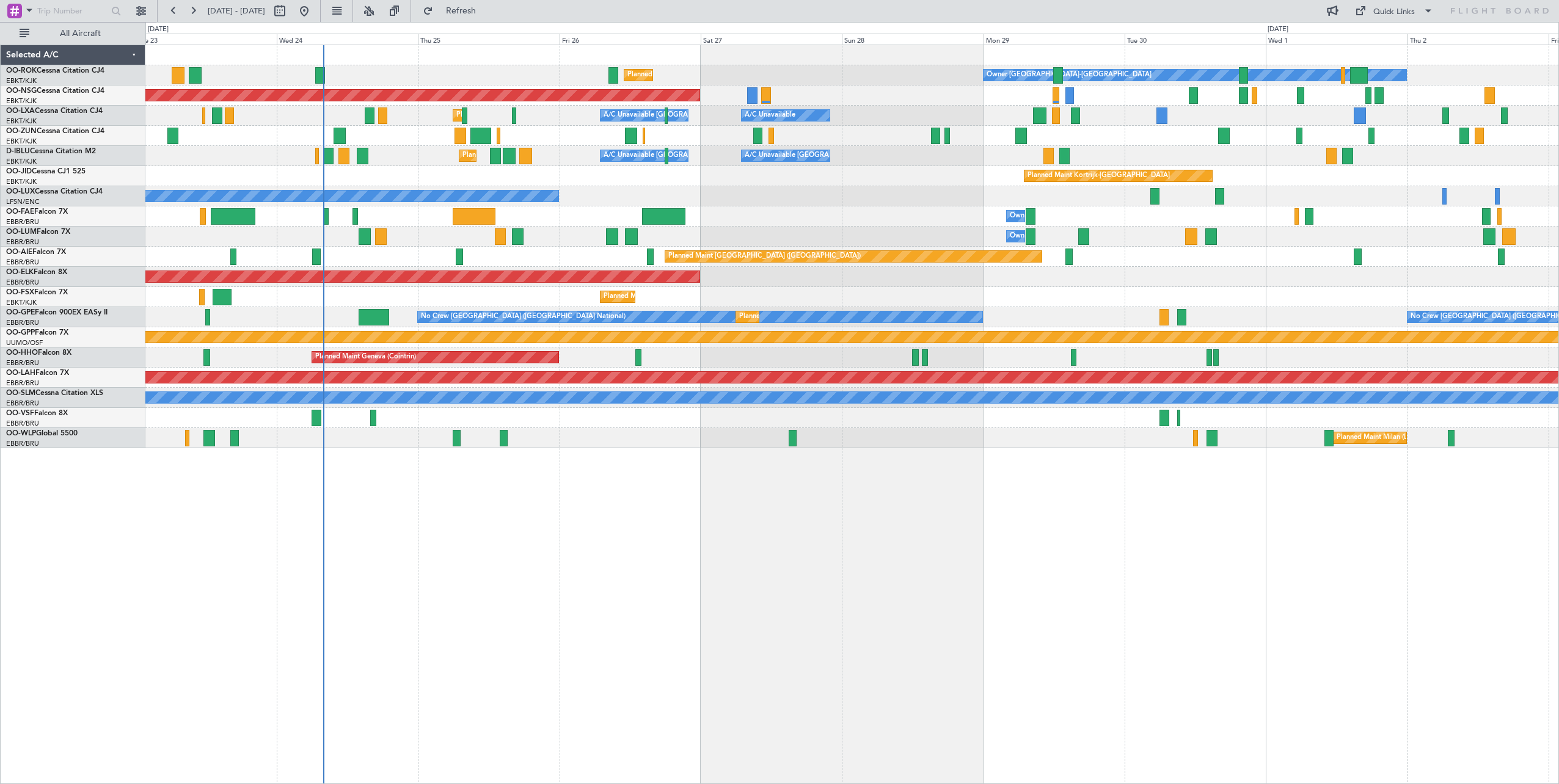
click at [975, 267] on div "Owner Kortrijk-Wevelgem Planned Maint Kortrijk-Wevelgem Planned Maint Paris (Le…" at bounding box center [852, 247] width 1413 height 403
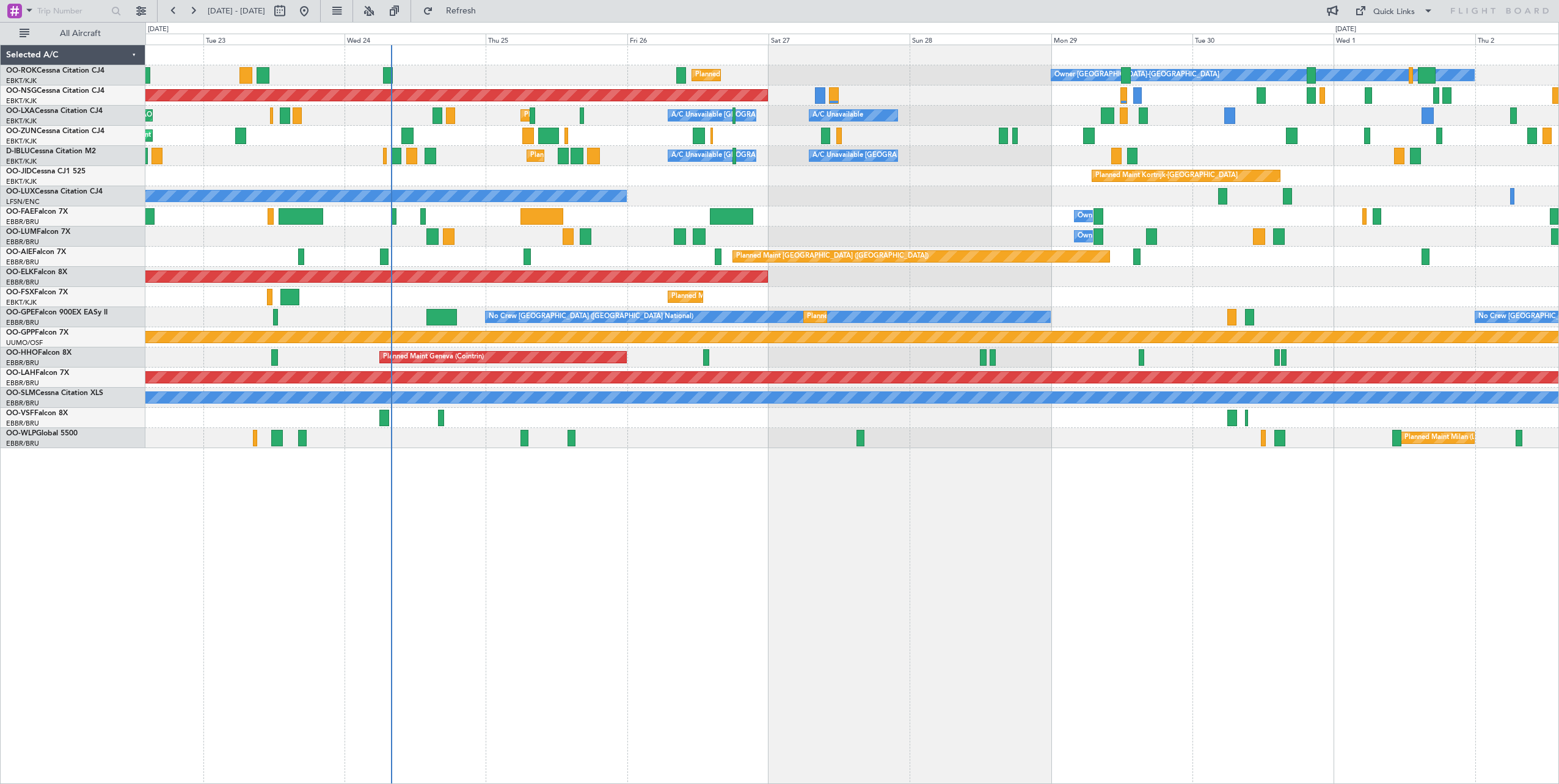
click at [524, 182] on div "Planned Maint Kortrijk-[GEOGRAPHIC_DATA]" at bounding box center [852, 175] width 1413 height 20
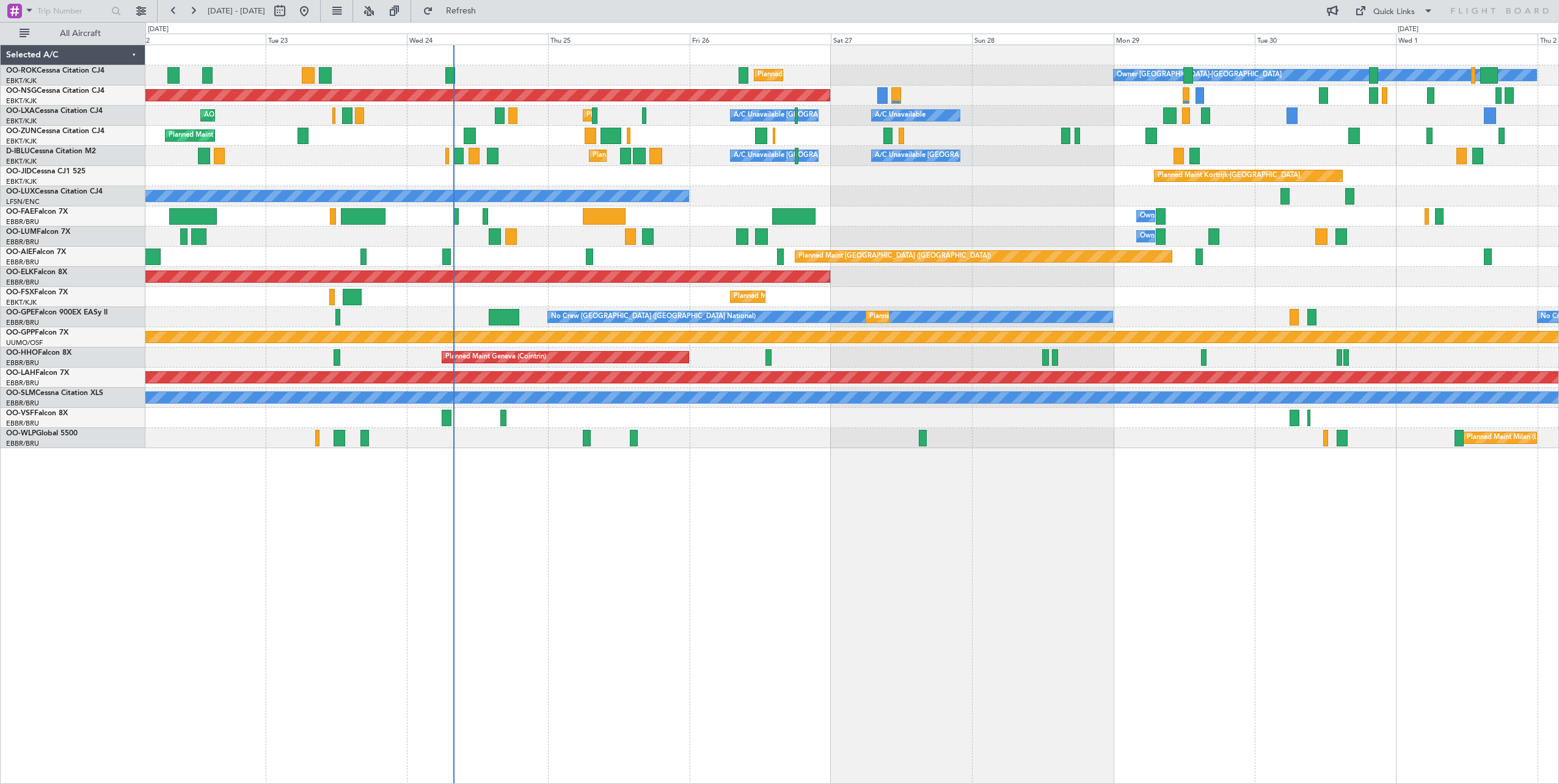
click at [609, 306] on div "Planned Maint Kortrijk-[GEOGRAPHIC_DATA]" at bounding box center [852, 296] width 1413 height 20
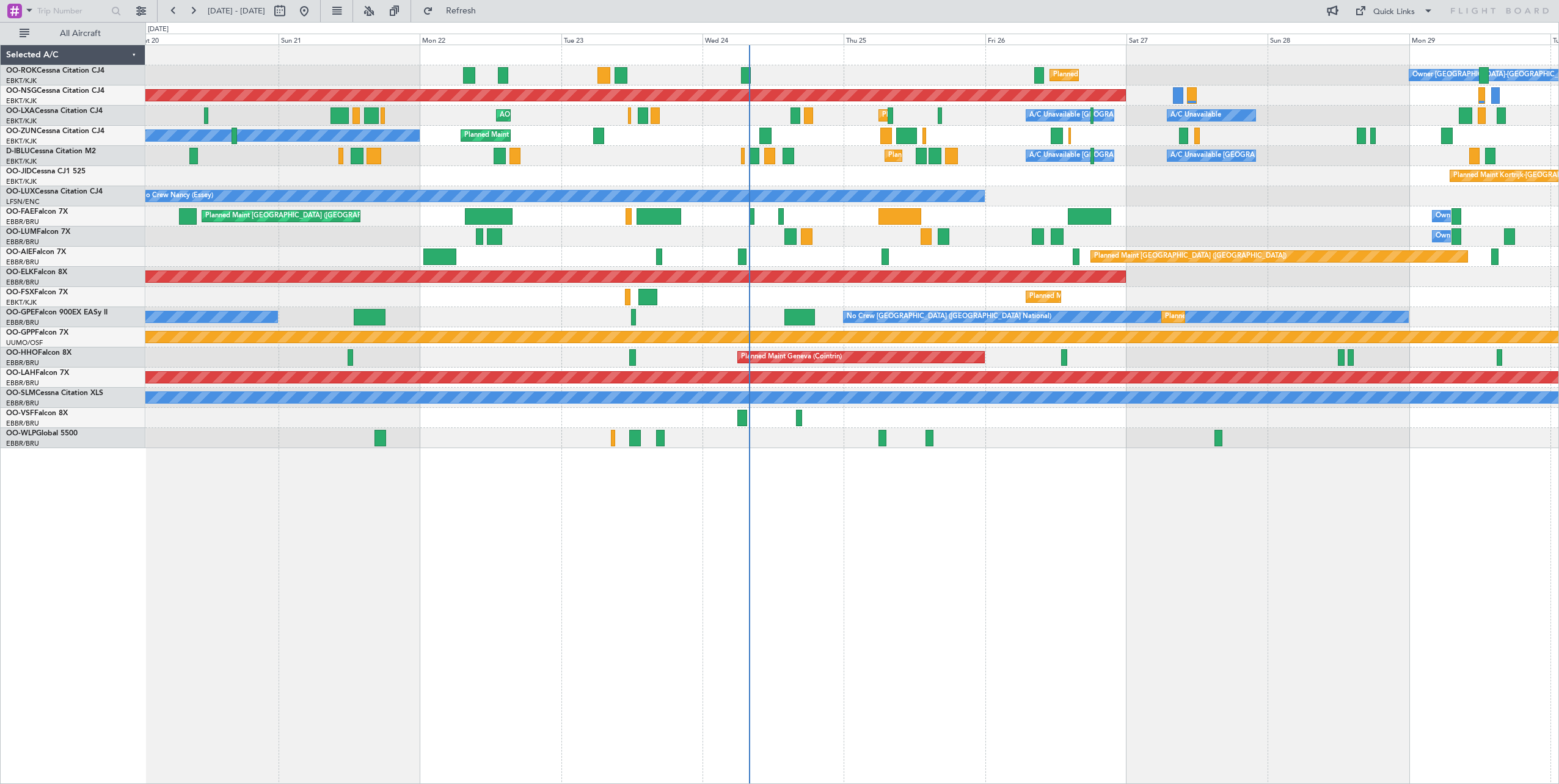
click at [936, 568] on div "Owner Kortrijk-Wevelgem Planned Maint Kortrijk-Wevelgem Planned Maint Kortrijk-…" at bounding box center [852, 414] width 1413 height 739
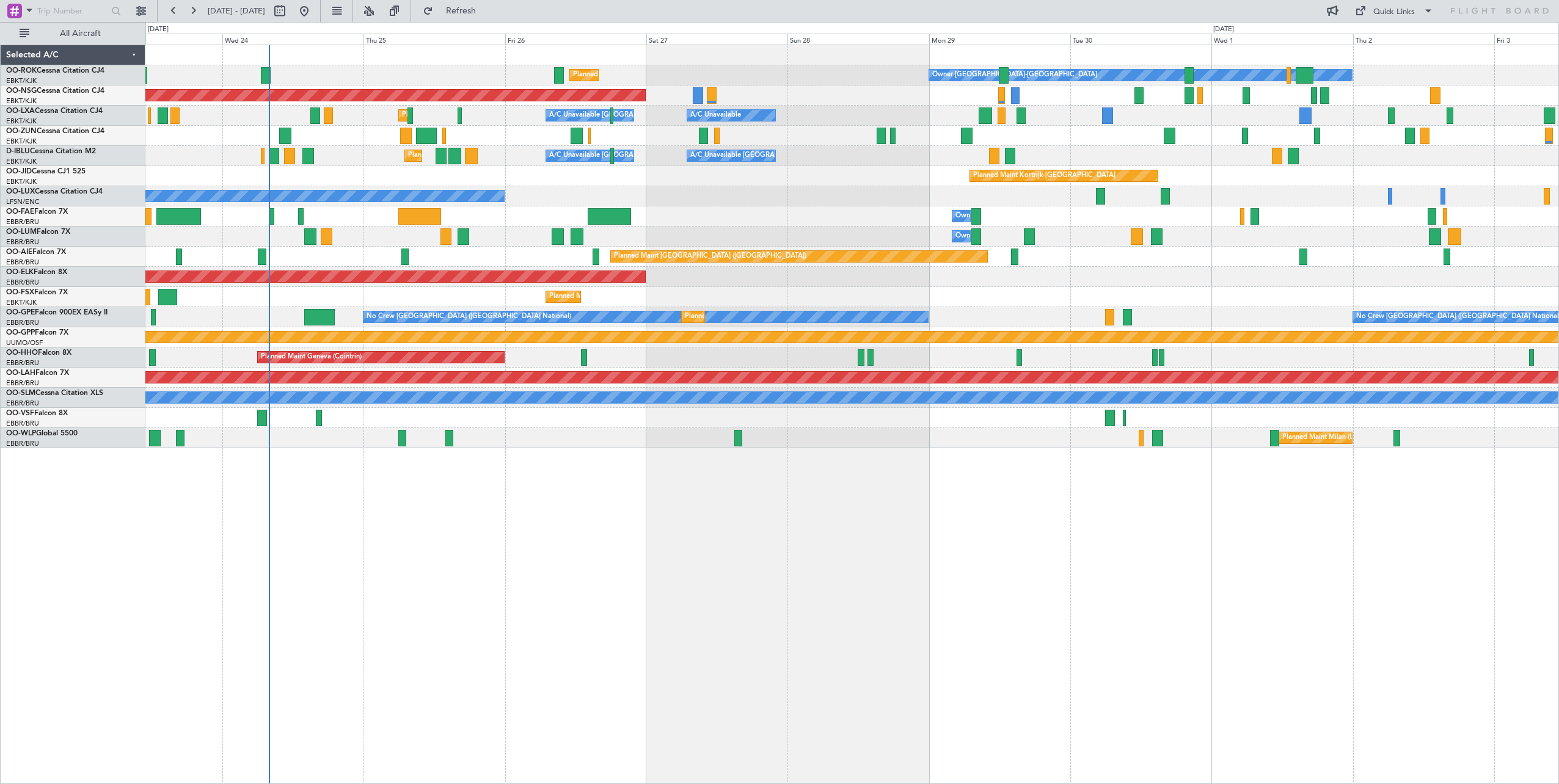
click at [494, 539] on div "Owner Kortrijk-Wevelgem Planned Maint Kortrijk-Wevelgem Planned Maint Paris (Le…" at bounding box center [852, 414] width 1413 height 739
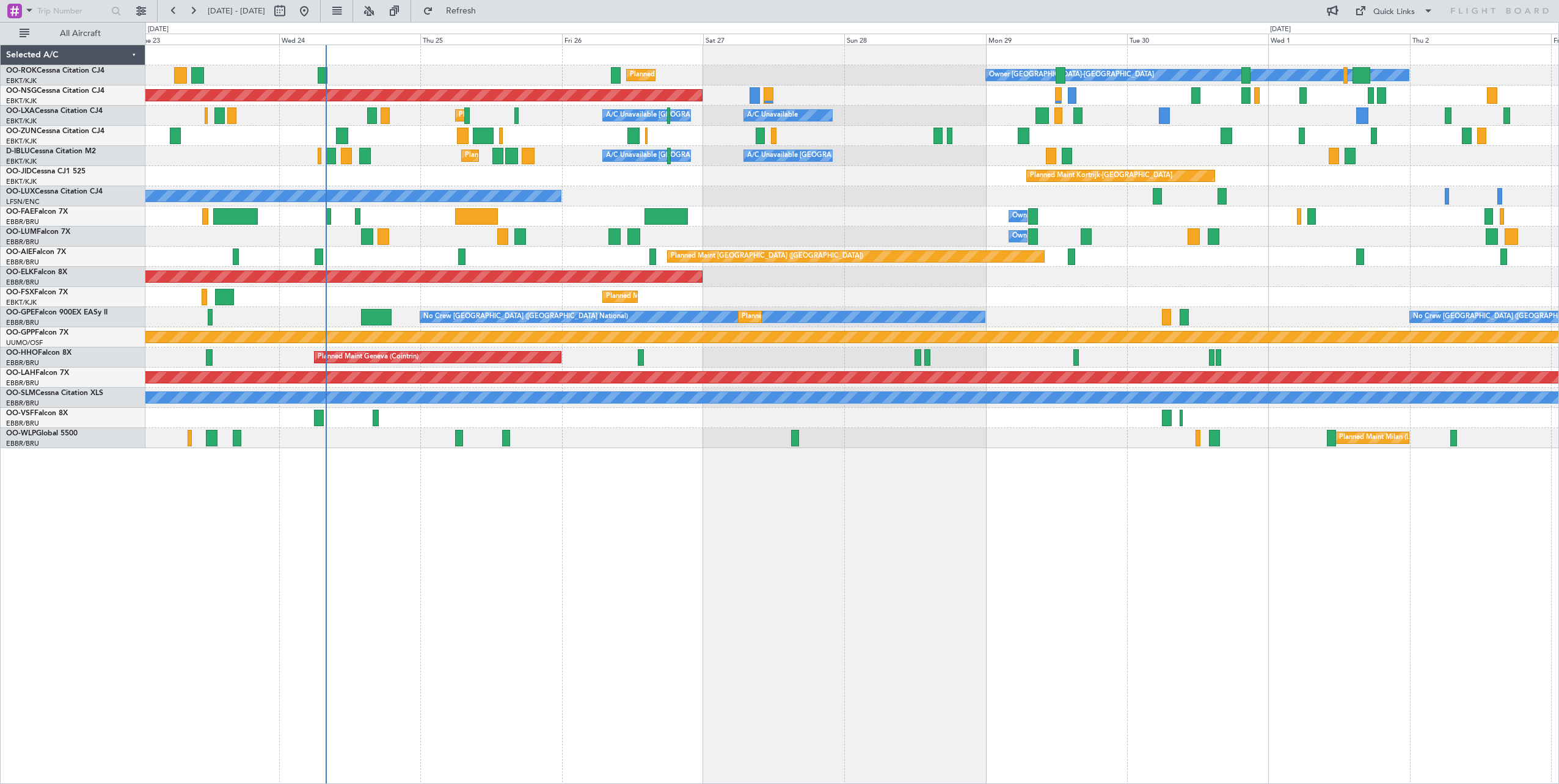
click at [554, 576] on div "Owner Kortrijk-Wevelgem Planned Maint Kortrijk-Wevelgem Planned Maint Paris (Le…" at bounding box center [852, 414] width 1413 height 739
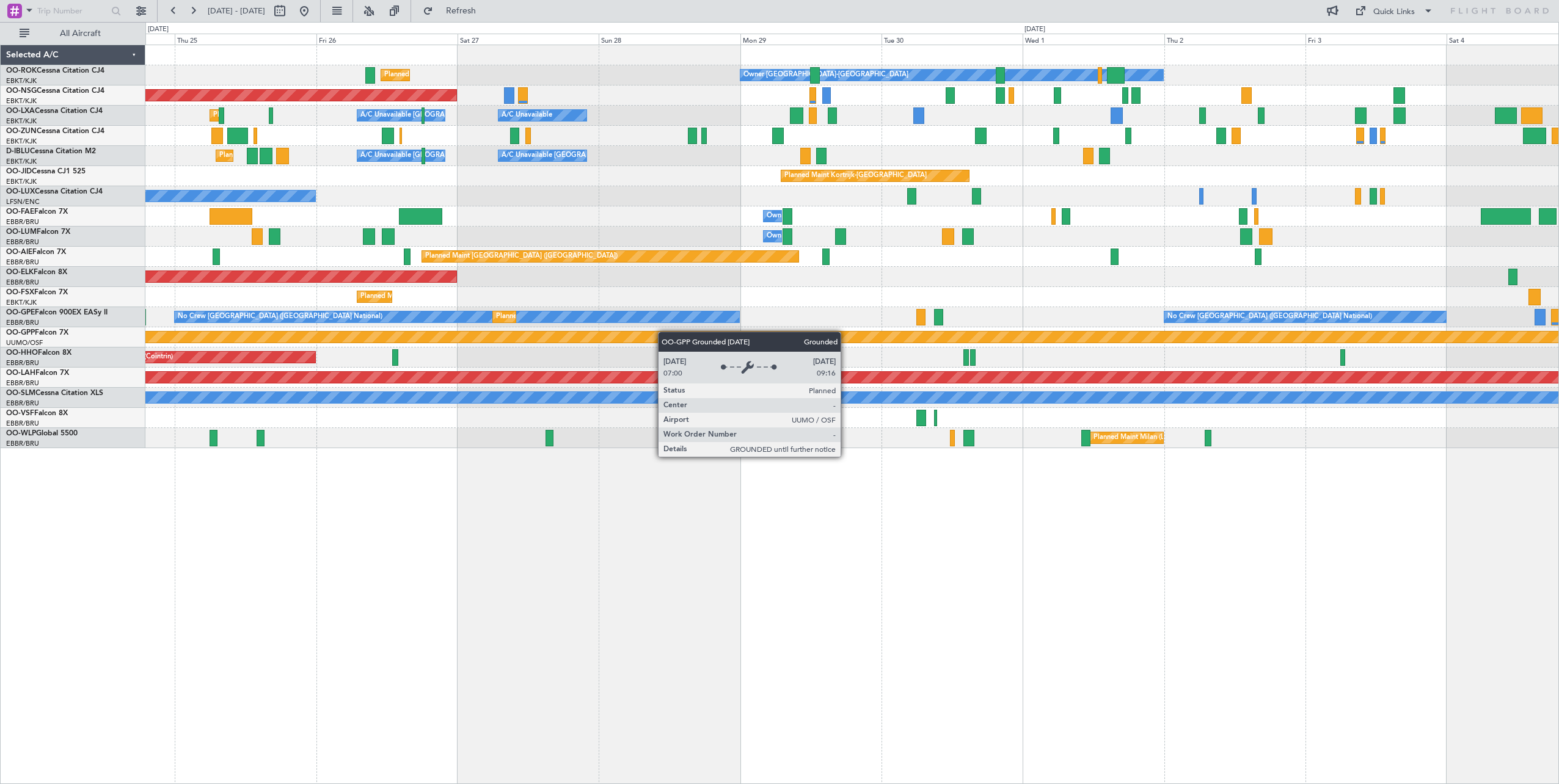
click at [583, 337] on div "Owner Kortrijk-Wevelgem Planned Maint Kortrijk-Wevelgem Planned Maint Paris (Le…" at bounding box center [852, 247] width 1413 height 403
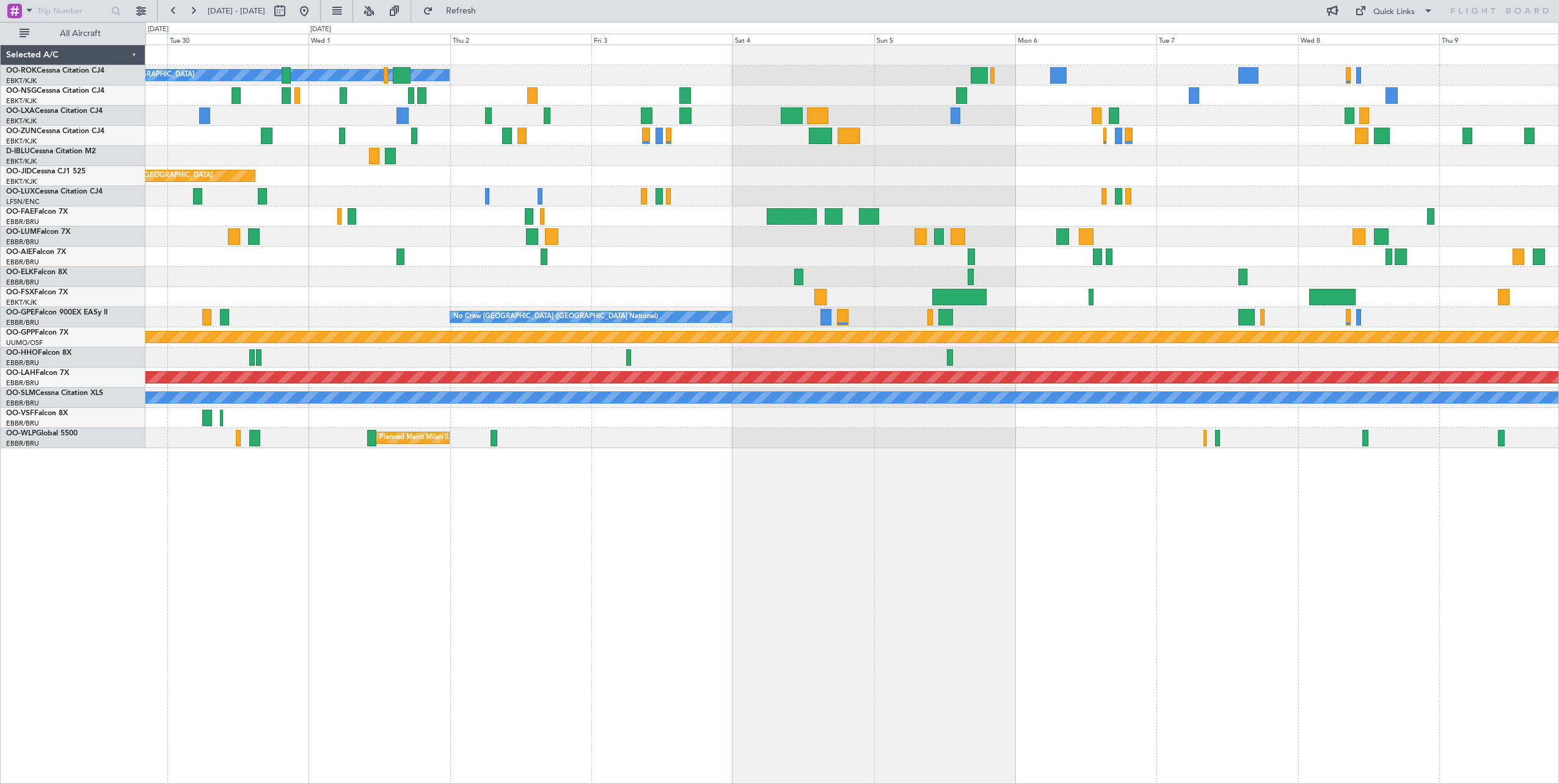
click at [550, 188] on div "Owner Kortrijk-Wevelgem A/C Unavailable A/C Unavailable Kortrijk-Wevelgem Plann…" at bounding box center [852, 247] width 1413 height 403
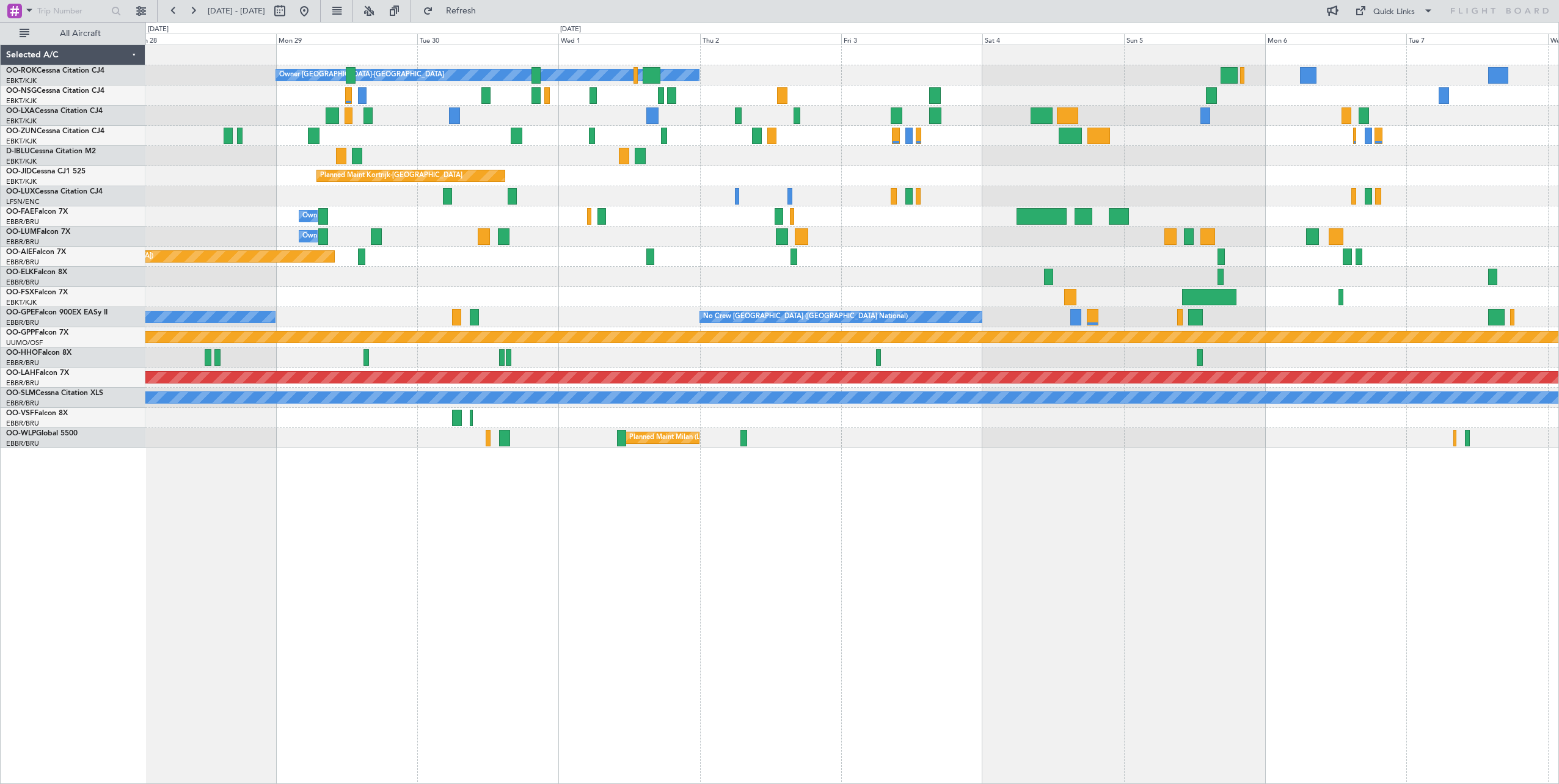
click at [1520, 253] on div "Owner Kortrijk-Wevelgem Planned Maint Kortrijk-Wevelgem Planned Maint Paris (Le…" at bounding box center [852, 247] width 1413 height 403
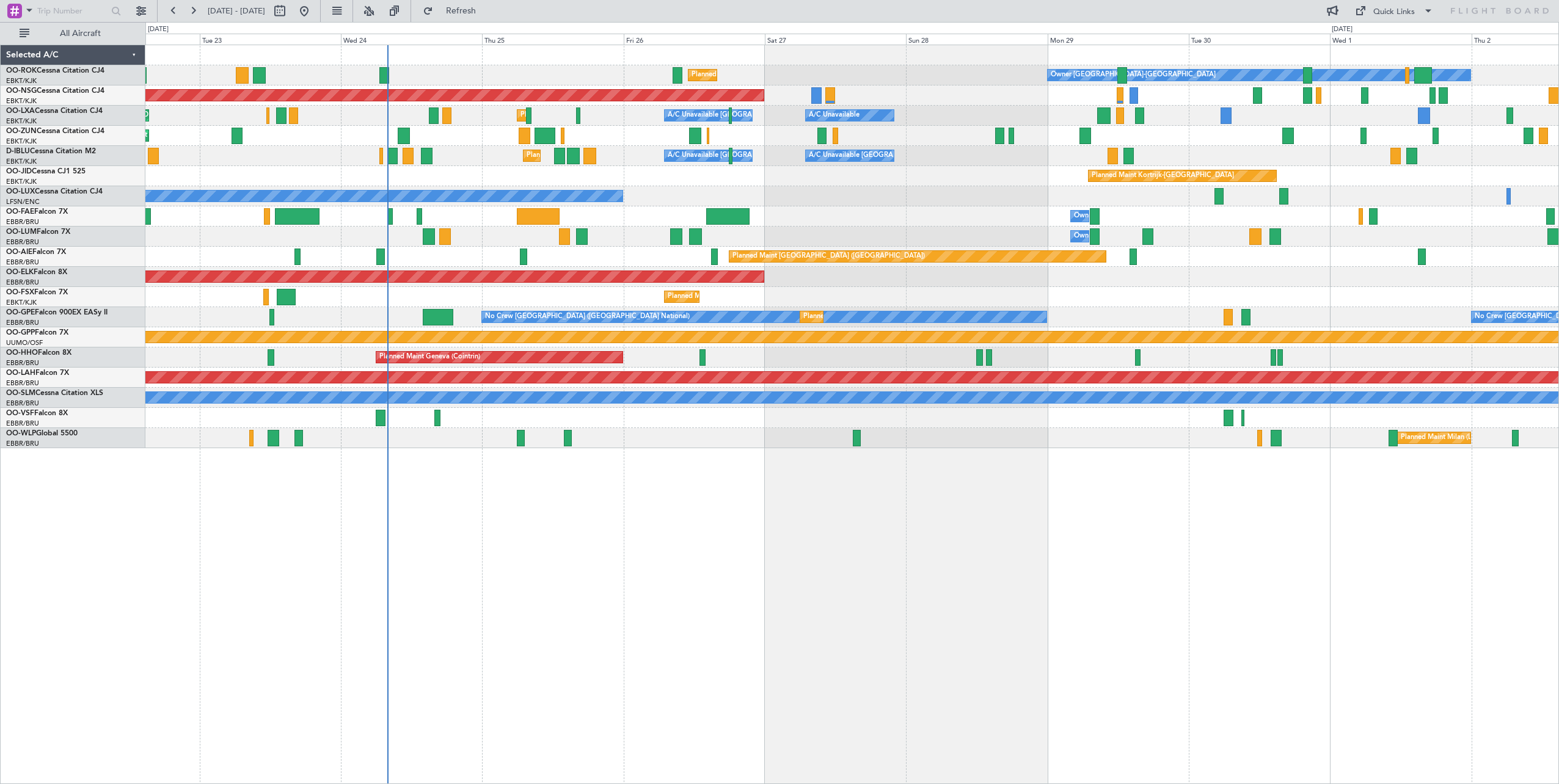
click at [917, 228] on div "Owner Kortrijk-Wevelgem Planned Maint Kortrijk-Wevelgem Planned Maint Paris (Le…" at bounding box center [852, 247] width 1413 height 403
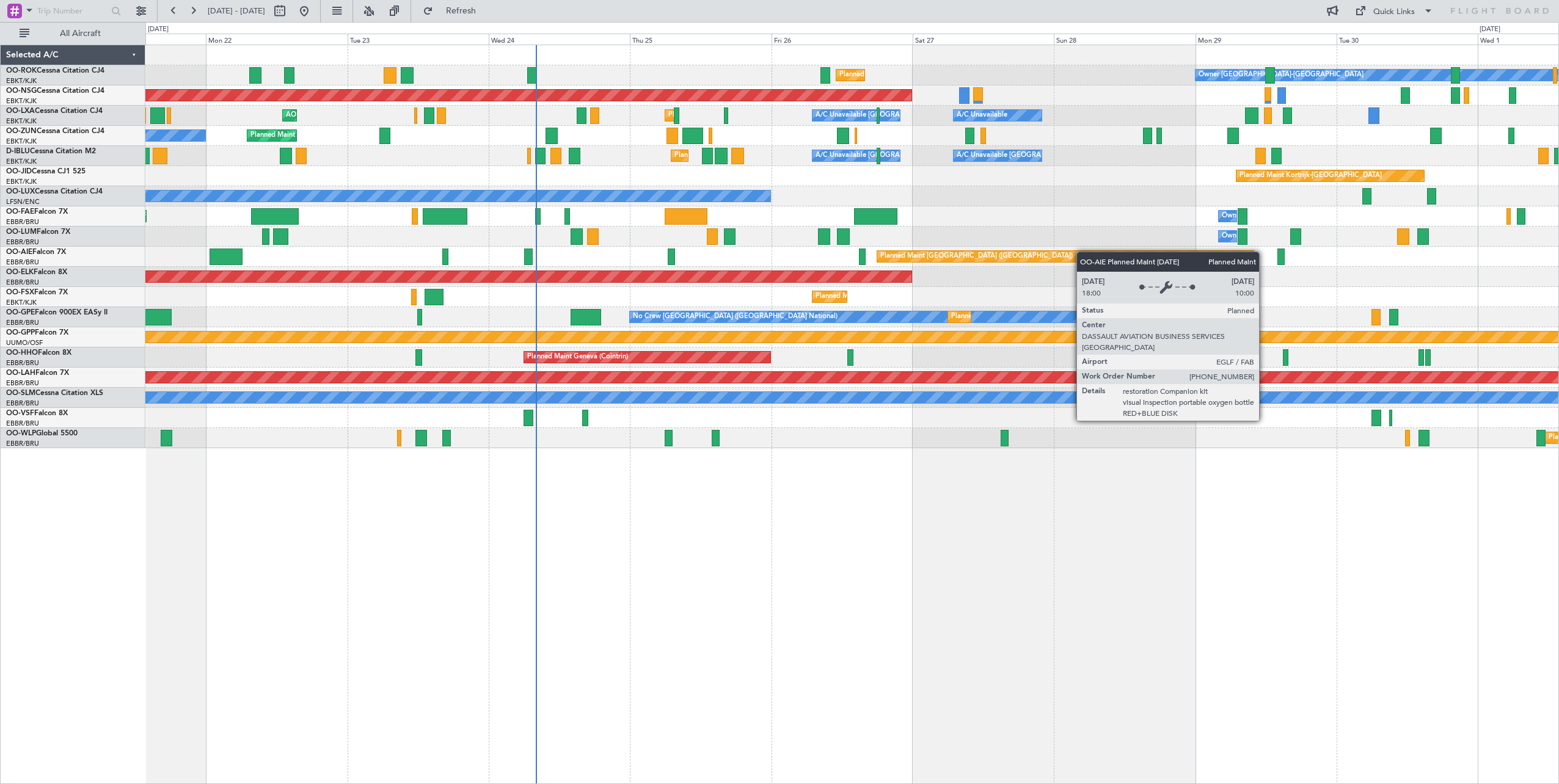
click at [1099, 253] on div "Owner Kortrijk-Wevelgem Planned Maint Kortrijk-Wevelgem Planned Maint Kortrijk-…" at bounding box center [852, 247] width 1413 height 403
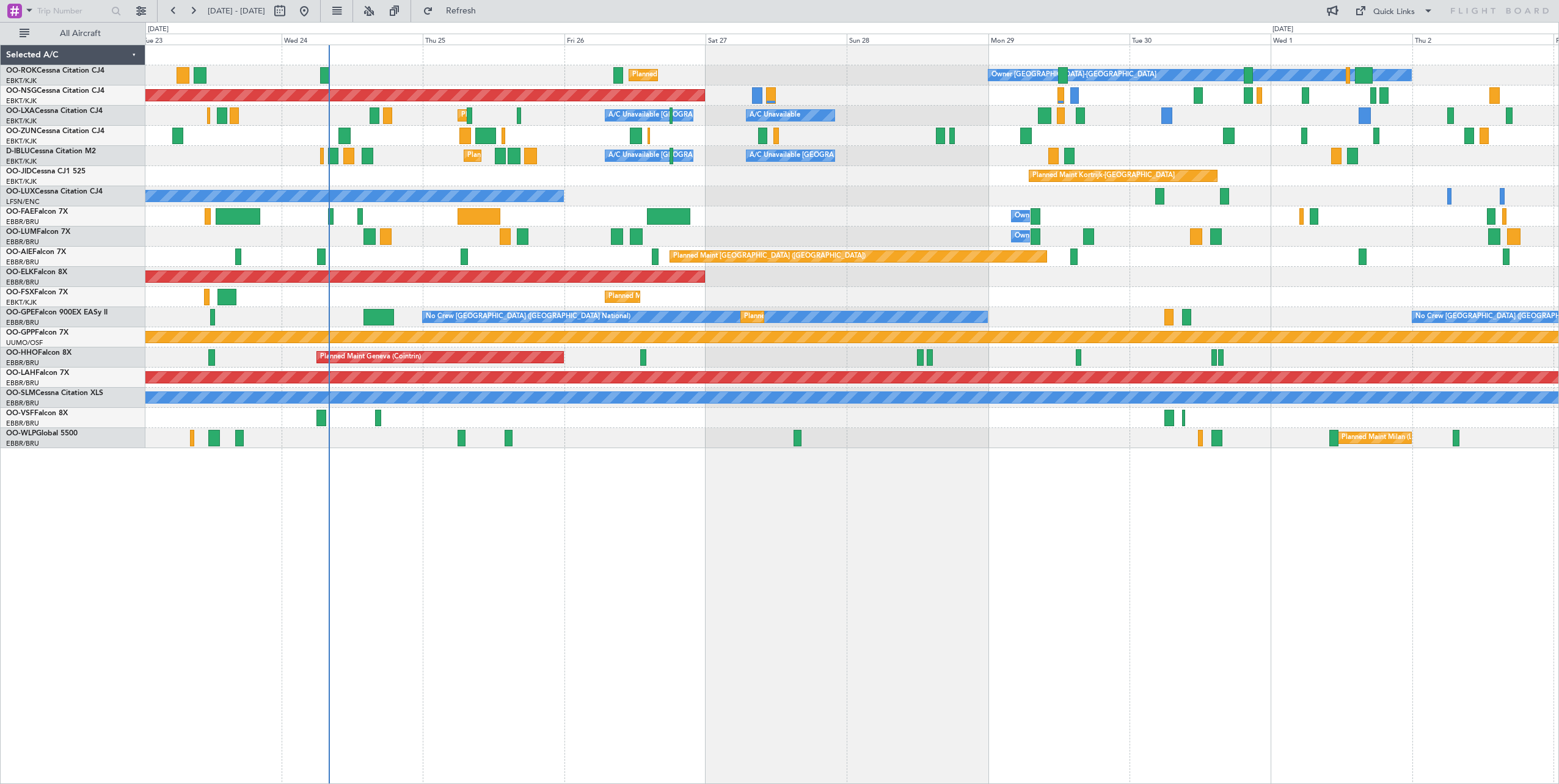
click at [389, 166] on div "Owner Kortrijk-Wevelgem Planned Maint Kortrijk-Wevelgem Planned Maint Paris (Le…" at bounding box center [852, 247] width 1413 height 403
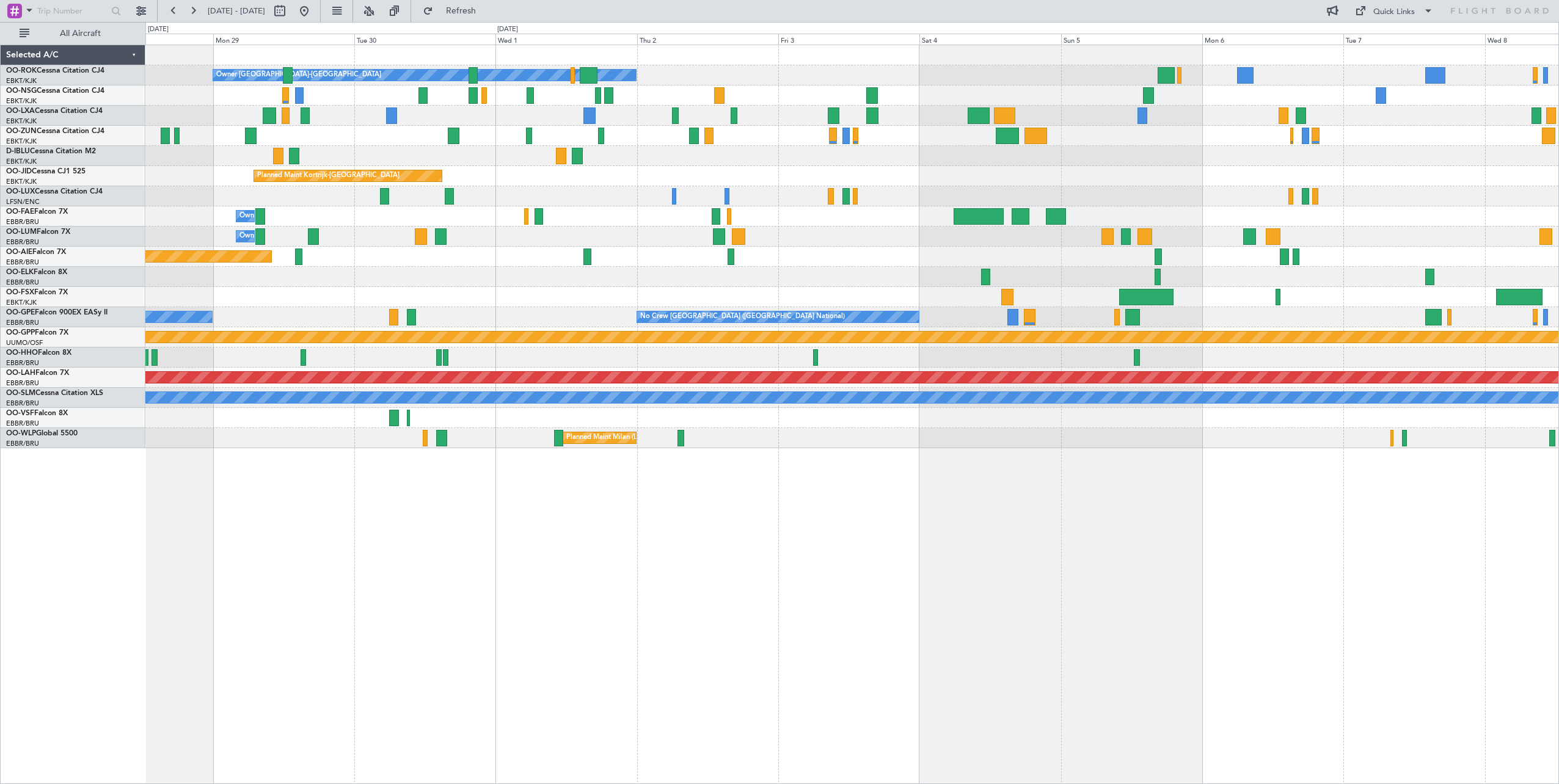
click at [569, 189] on div "Owner Kortrijk-Wevelgem Planned Maint Kortrijk-Wevelgem Planned Maint Paris (Le…" at bounding box center [852, 247] width 1413 height 403
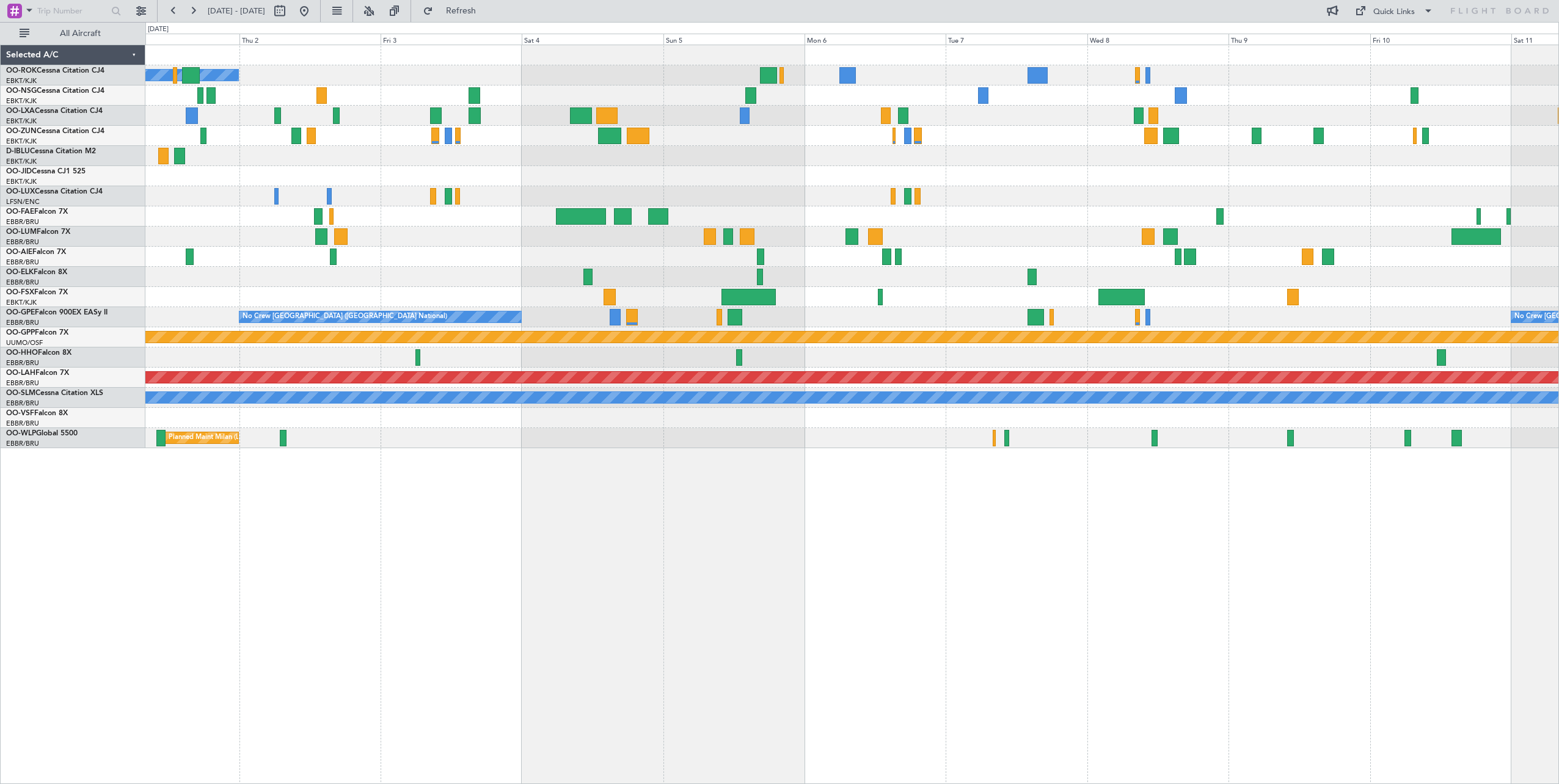
click at [787, 170] on div "Owner Kortrijk-Wevelgem Planned Maint Kortrijk-Wevelgem Owner Melsbroek Air Bas…" at bounding box center [852, 247] width 1413 height 403
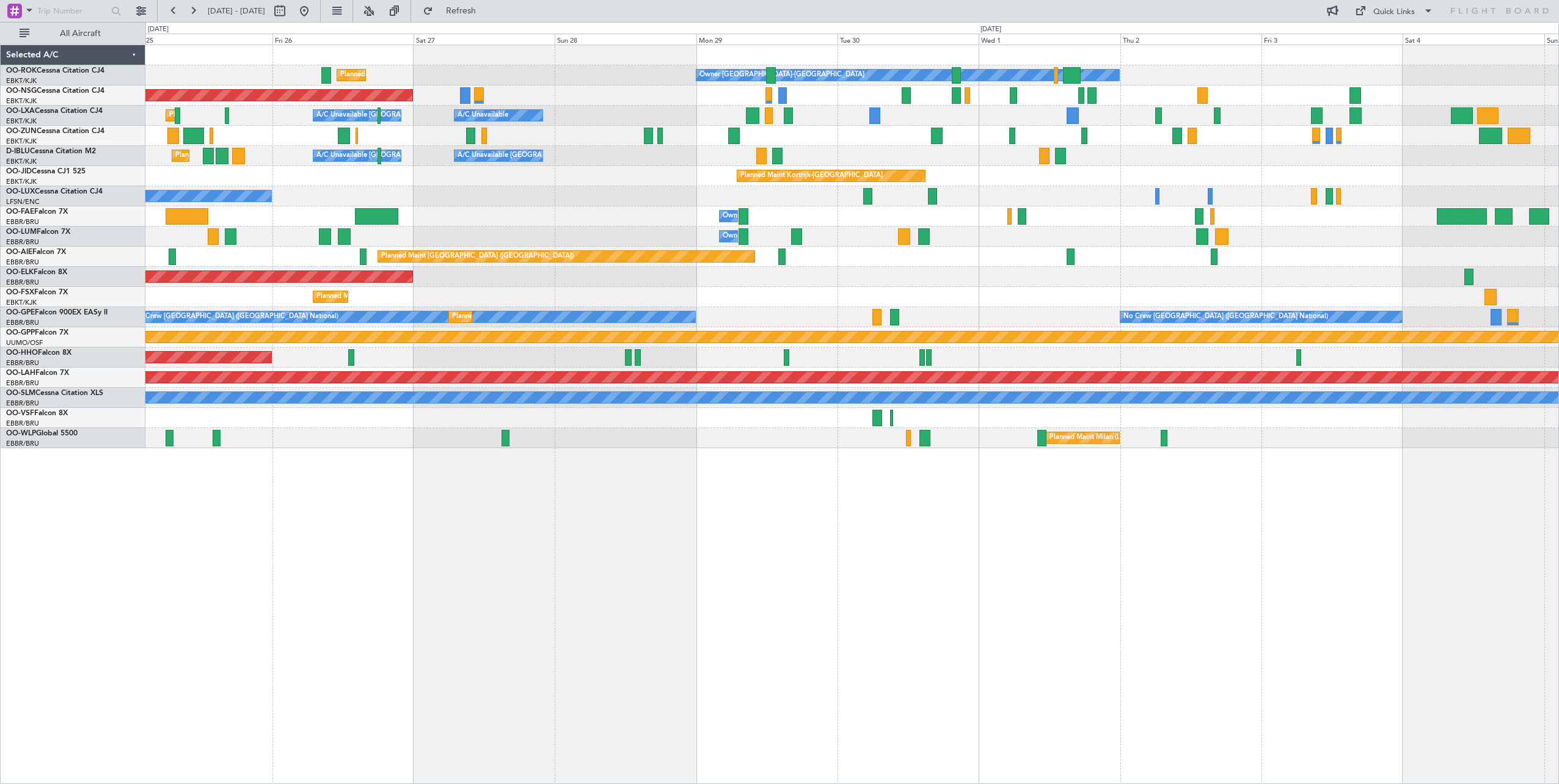
click at [1148, 211] on div "Owner Kortrijk-Wevelgem Planned Maint Kortrijk-Wevelgem Planned Maint Paris (Le…" at bounding box center [852, 247] width 1413 height 403
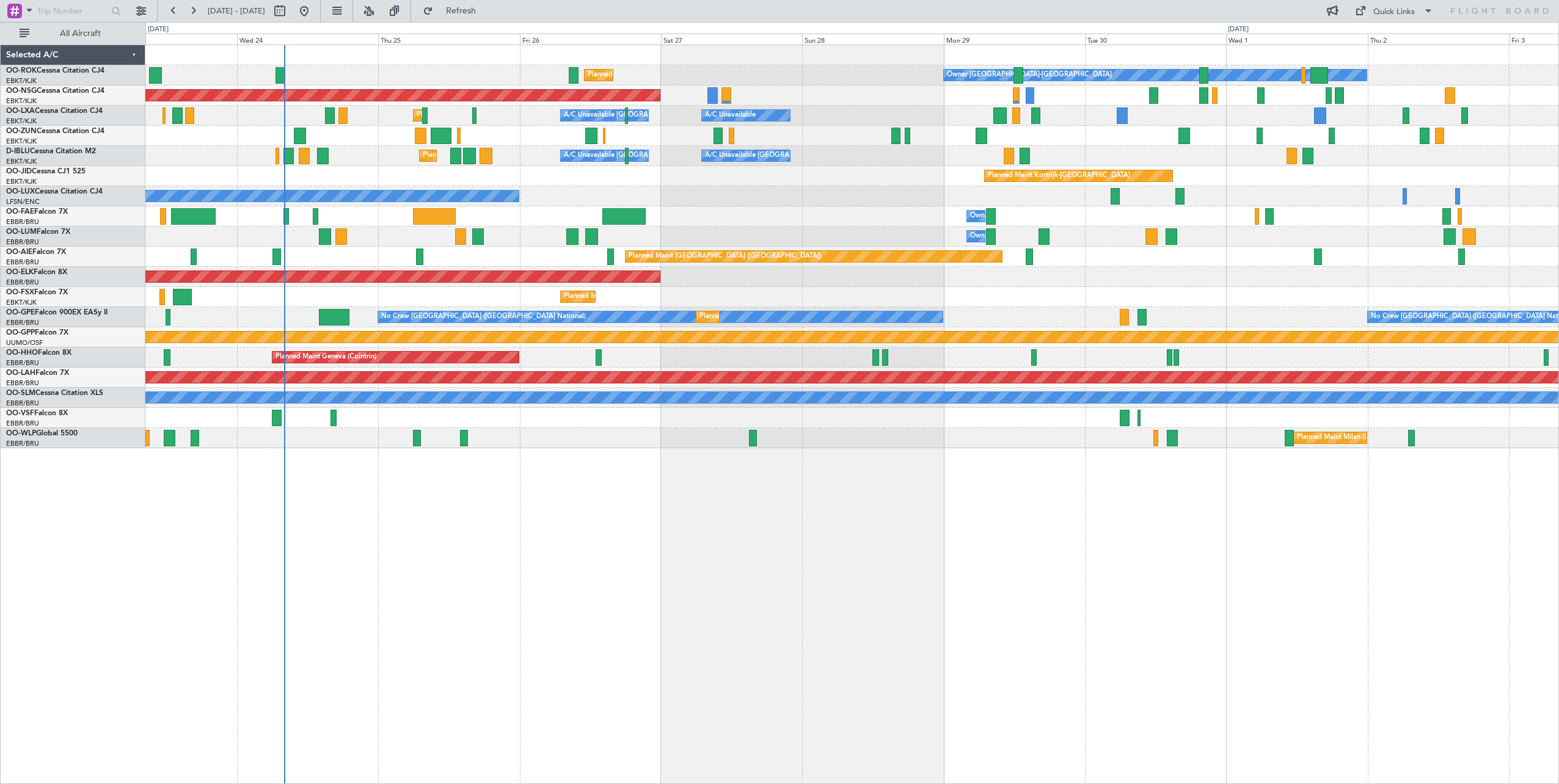
click at [843, 194] on div "Owner Kortrijk-Wevelgem Planned Maint Kortrijk-Wevelgem Planned Maint Paris (Le…" at bounding box center [852, 247] width 1413 height 403
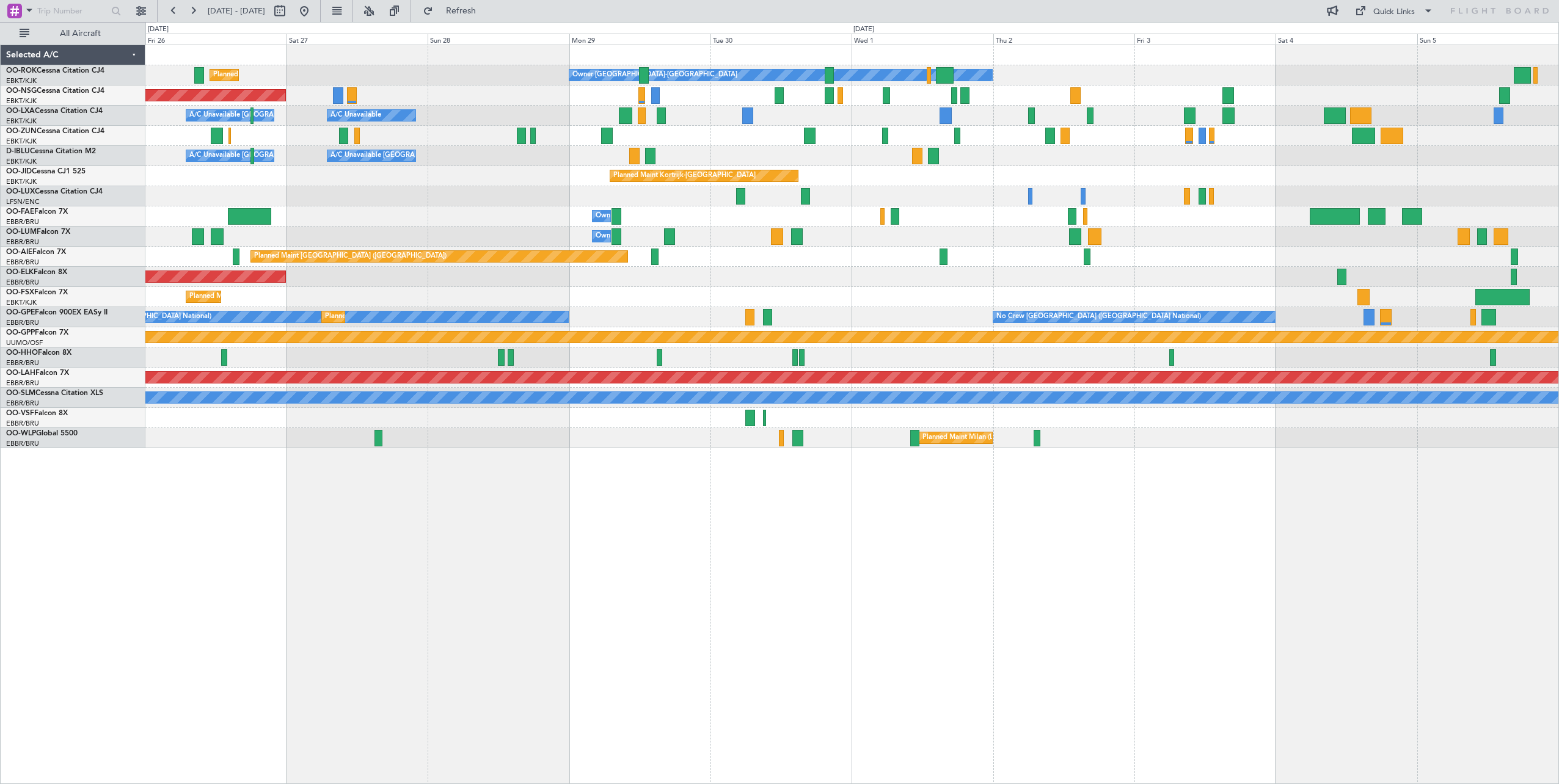
click at [307, 192] on div "Owner Kortrijk-Wevelgem Planned Maint Kortrijk-Wevelgem Planned Maint Paris (Le…" at bounding box center [852, 247] width 1413 height 403
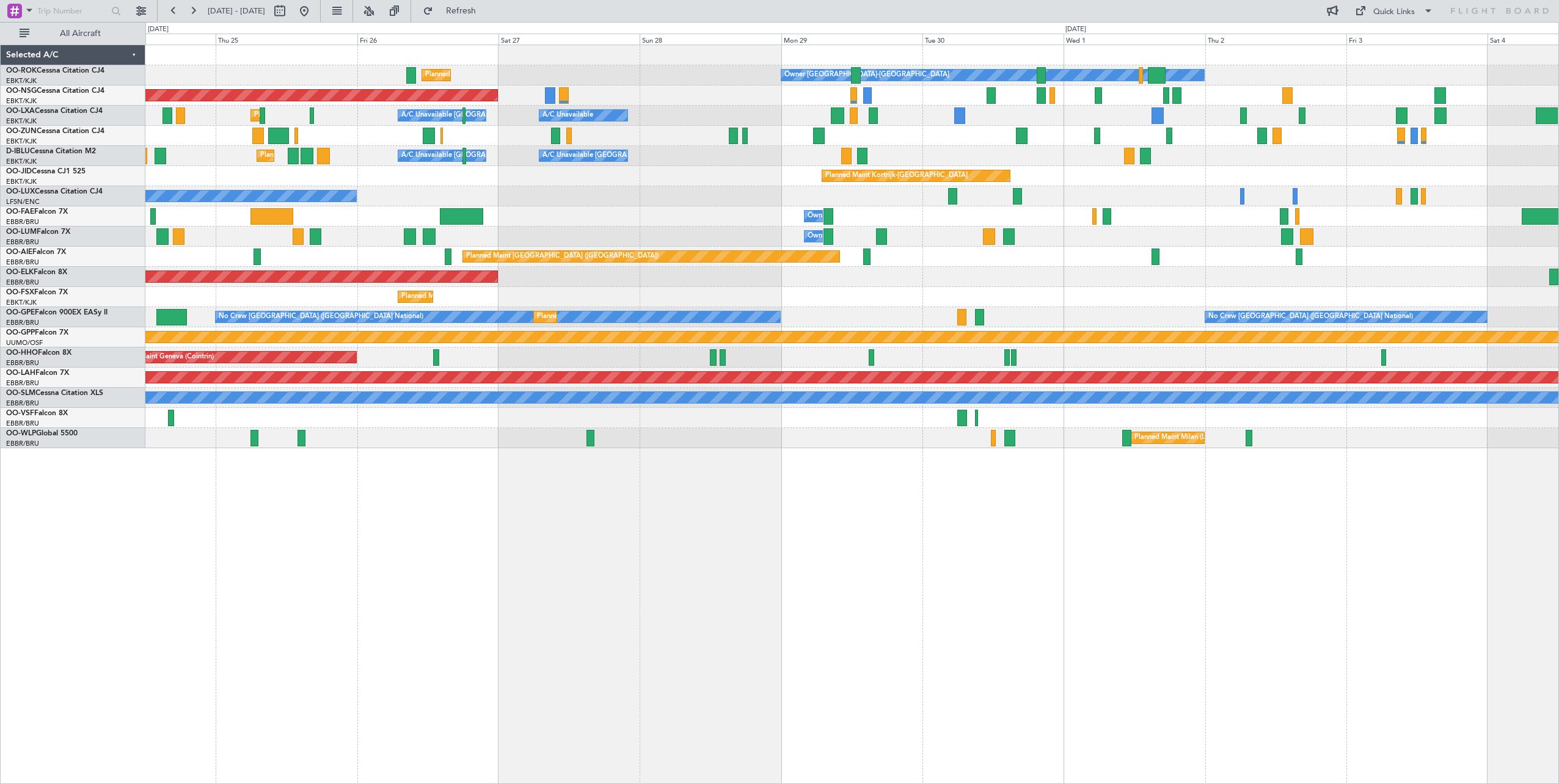
click at [998, 214] on div "Owner Kortrijk-Wevelgem Planned Maint Kortrijk-Wevelgem Planned Maint Paris (Le…" at bounding box center [852, 247] width 1413 height 403
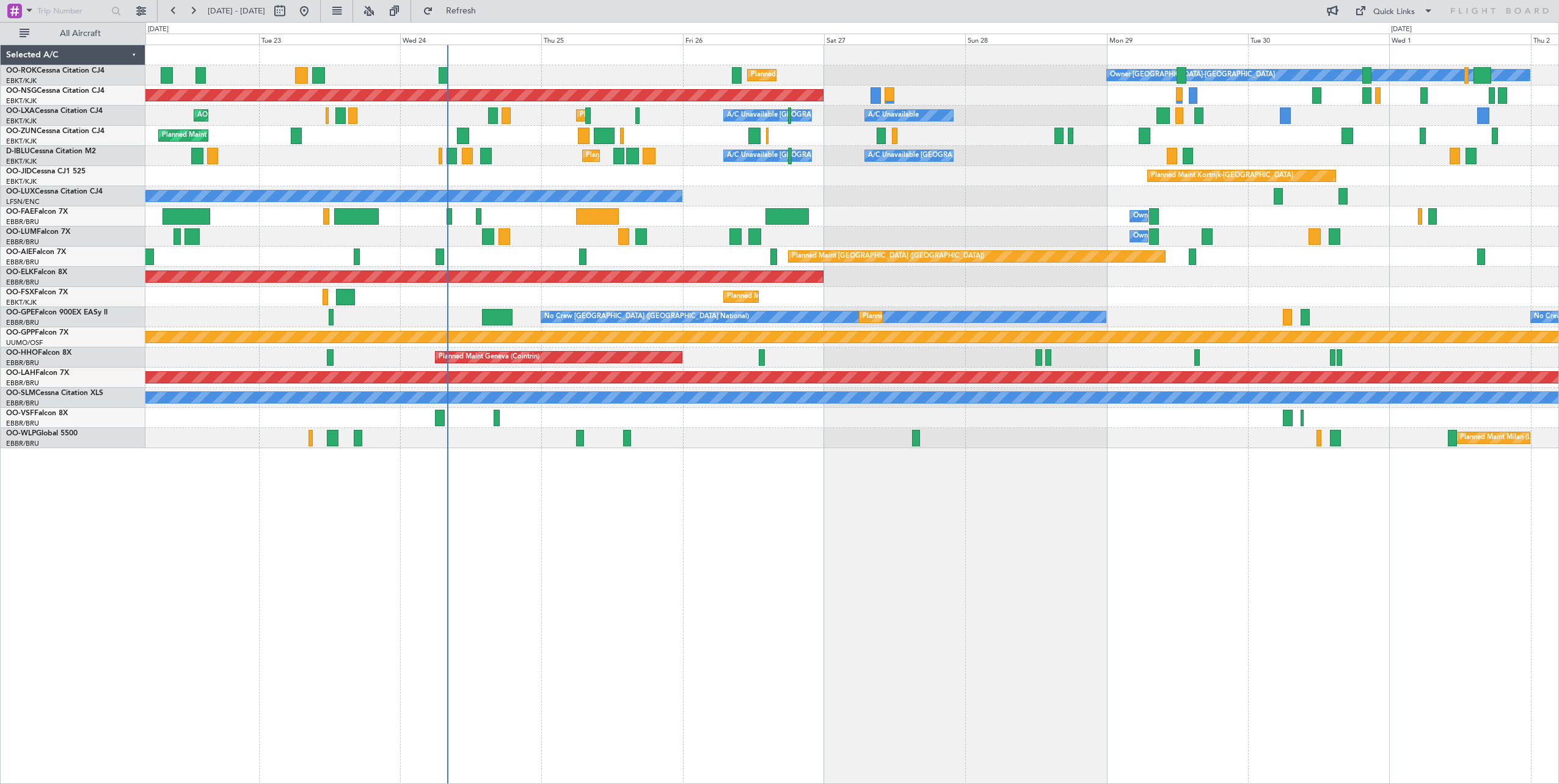
click at [892, 211] on div "Owner Kortrijk-Wevelgem Planned Maint Kortrijk-Wevelgem Planned Maint Paris (Le…" at bounding box center [852, 247] width 1413 height 403
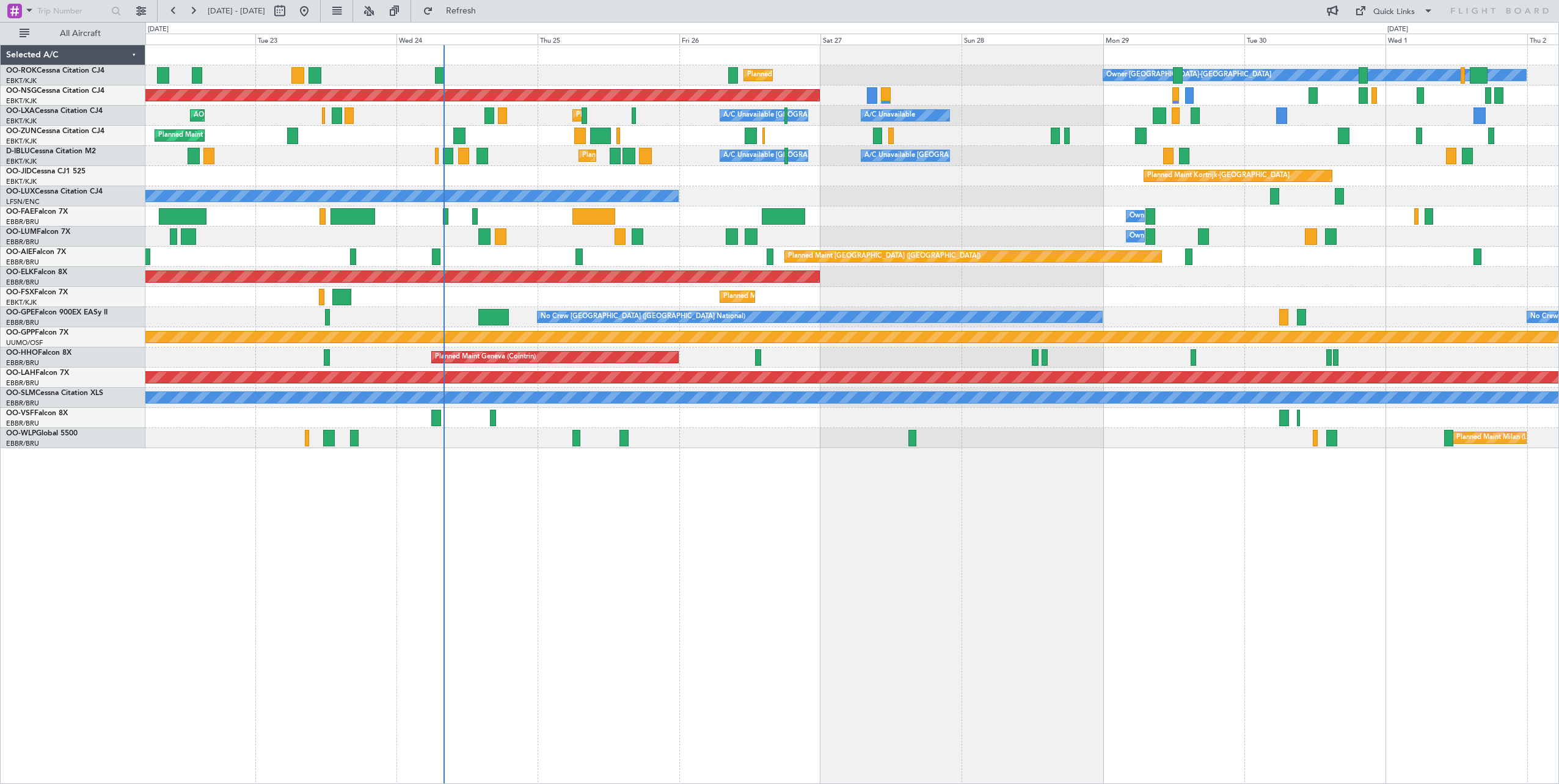
click at [955, 210] on div "Planned Maint Kortrijk-Wevelgem Owner Kortrijk-Wevelgem Planned Maint Paris (Le…" at bounding box center [852, 247] width 1413 height 403
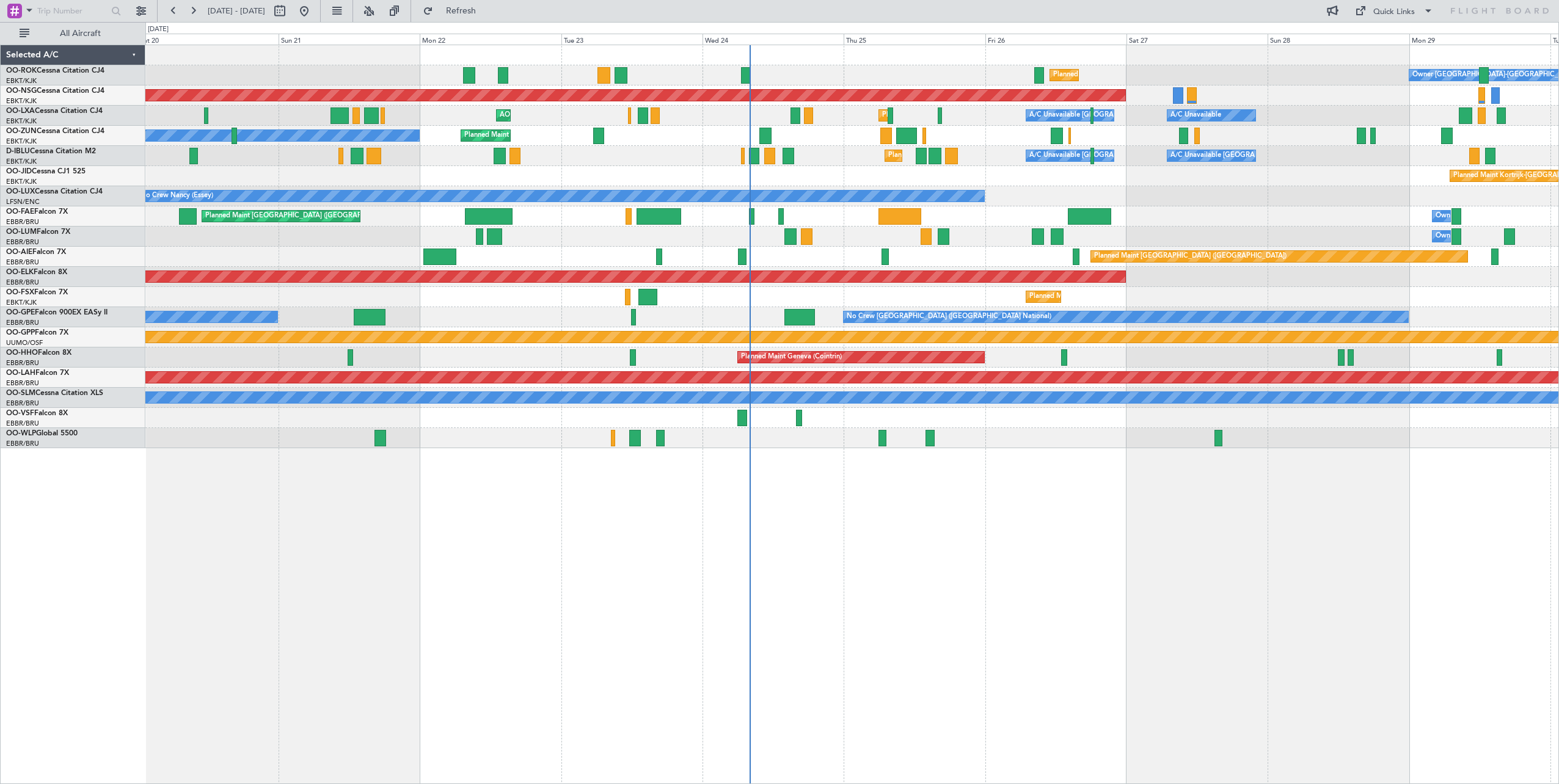
click at [1198, 214] on div "Planned Maint Kortrijk-Wevelgem Owner Kortrijk-Wevelgem Planned Maint Kortrijk-…" at bounding box center [852, 247] width 1413 height 403
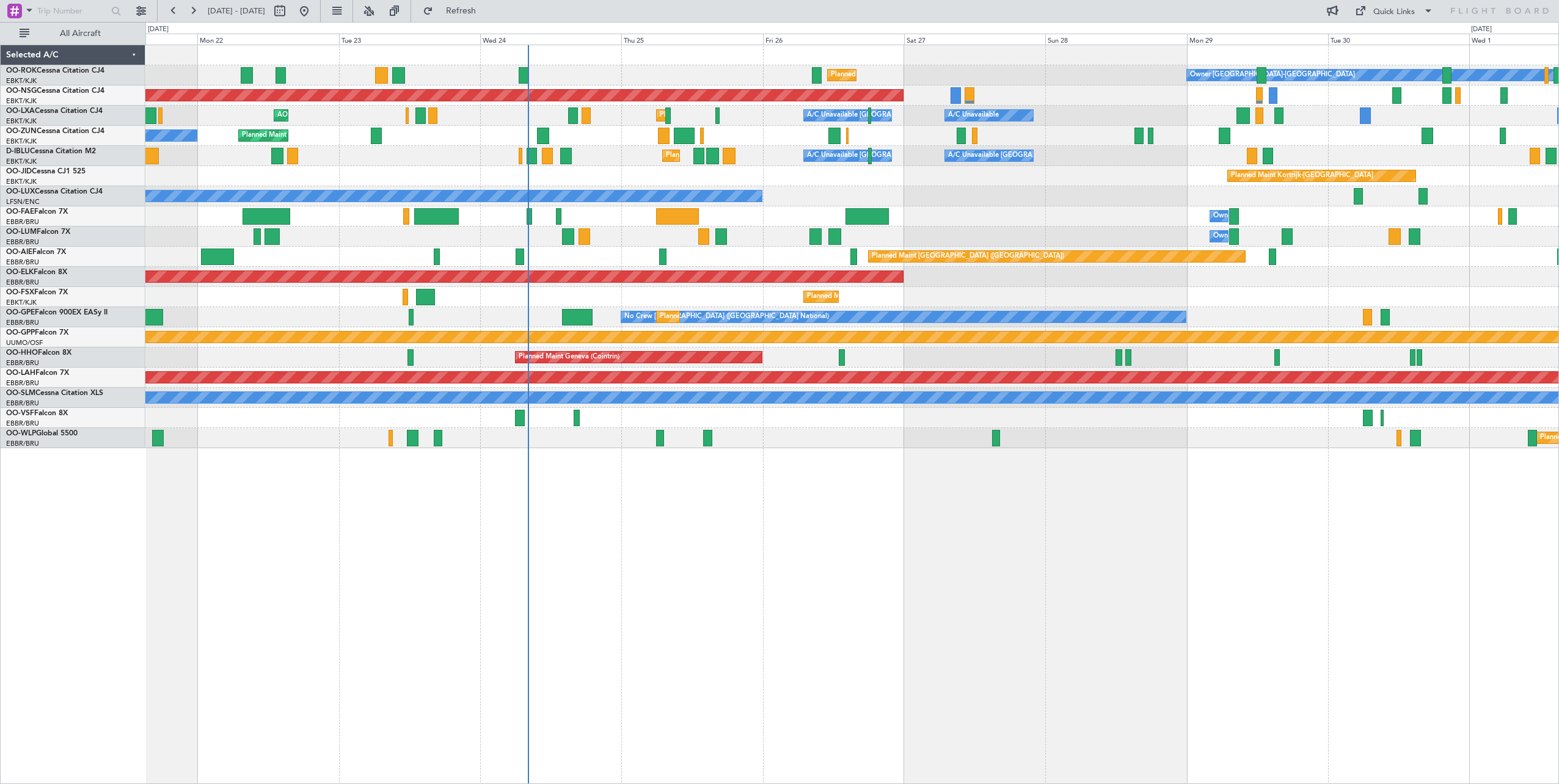
click at [611, 160] on div "A/C Unavailable Brussels (Brussels National) A/C Unavailable Kortrijk-Wevelgem …" at bounding box center [852, 155] width 1413 height 20
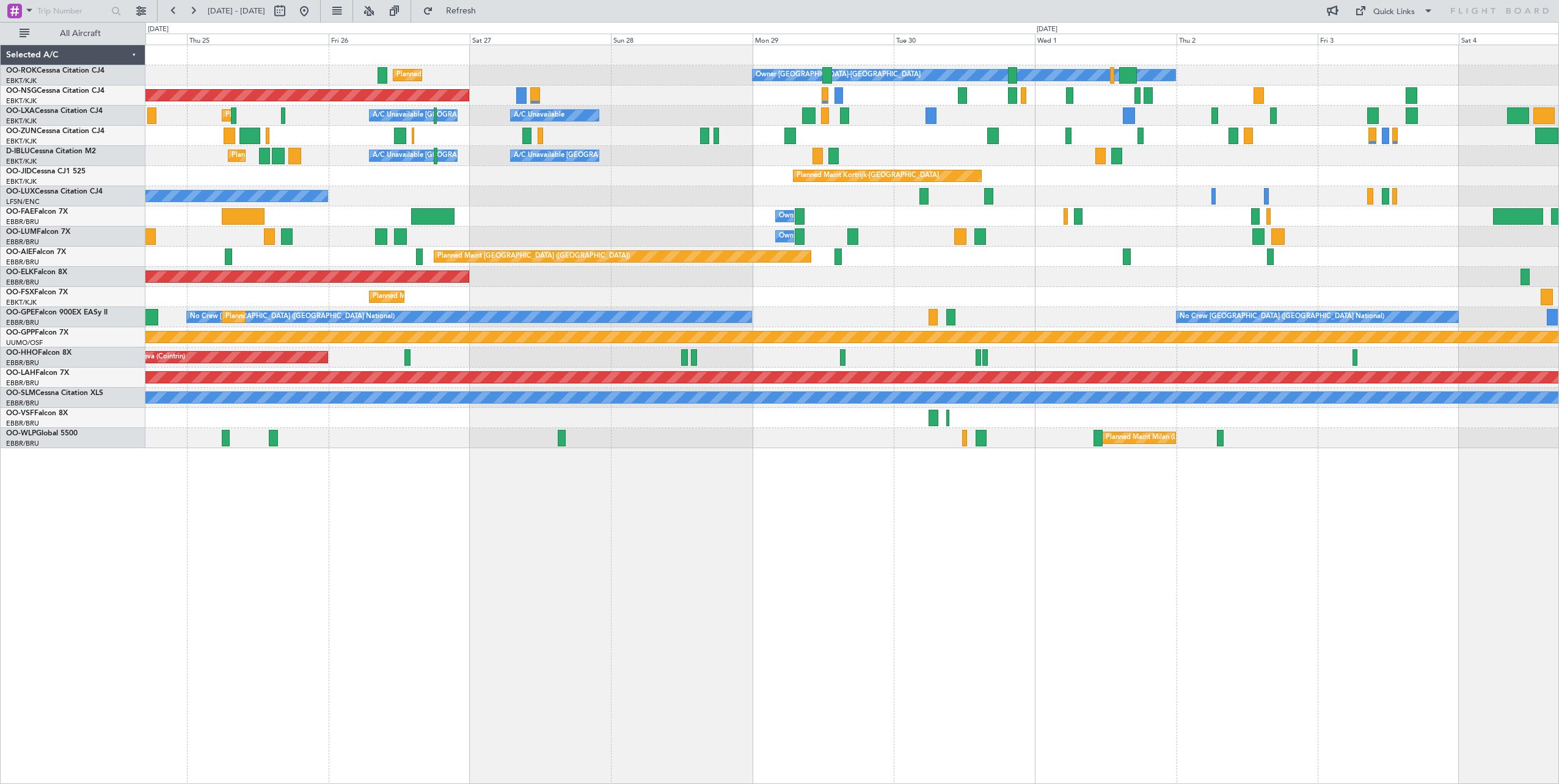
click at [661, 162] on div "Planned Maint Kortrijk-Wevelgem Owner Kortrijk-Wevelgem Planned Maint Paris (Le…" at bounding box center [852, 247] width 1413 height 403
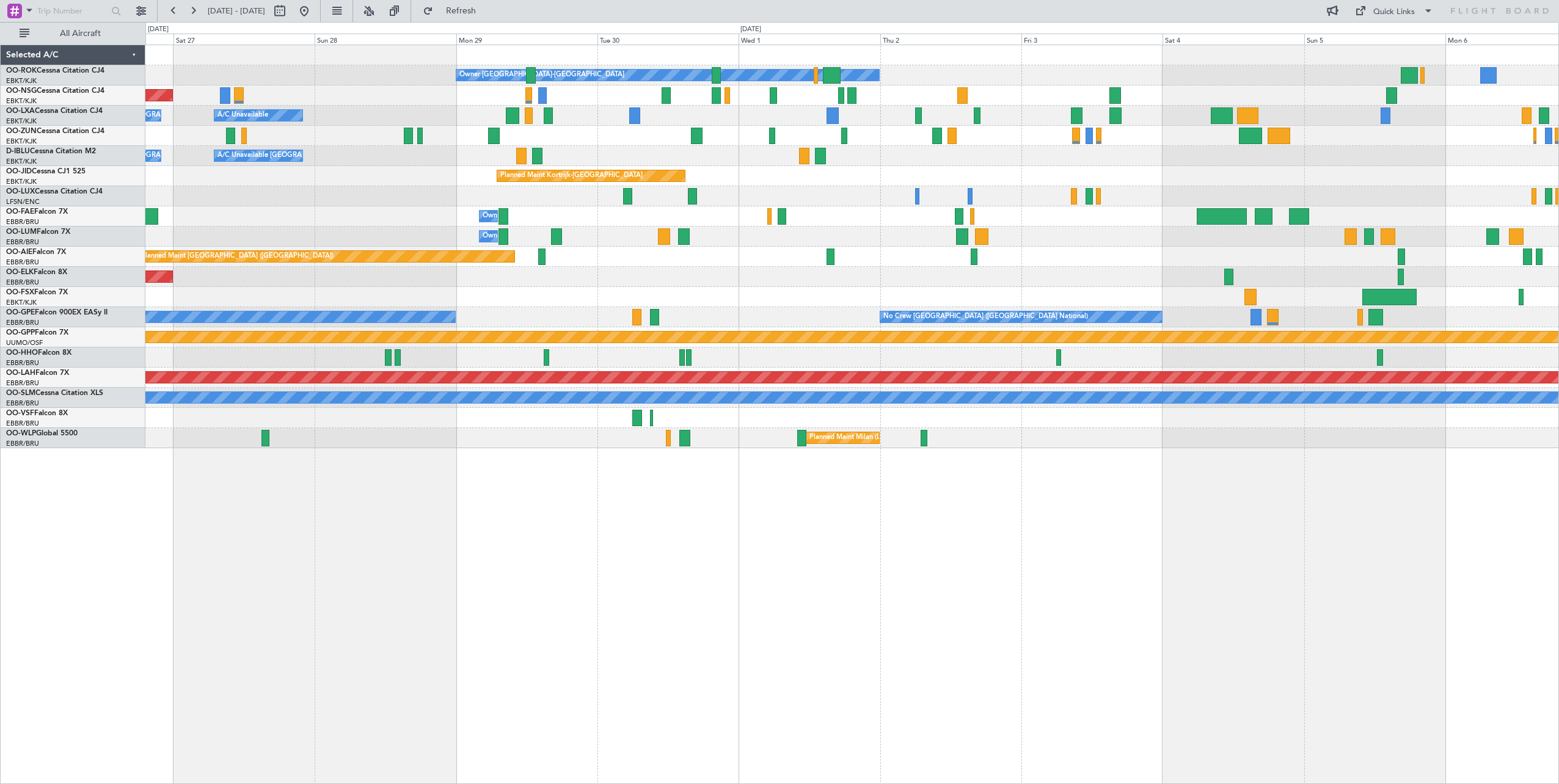
click at [1005, 196] on div "Owner Kortrijk-Wevelgem Planned Maint Kortrijk-Wevelgem Planned Maint Paris (Le…" at bounding box center [852, 247] width 1413 height 403
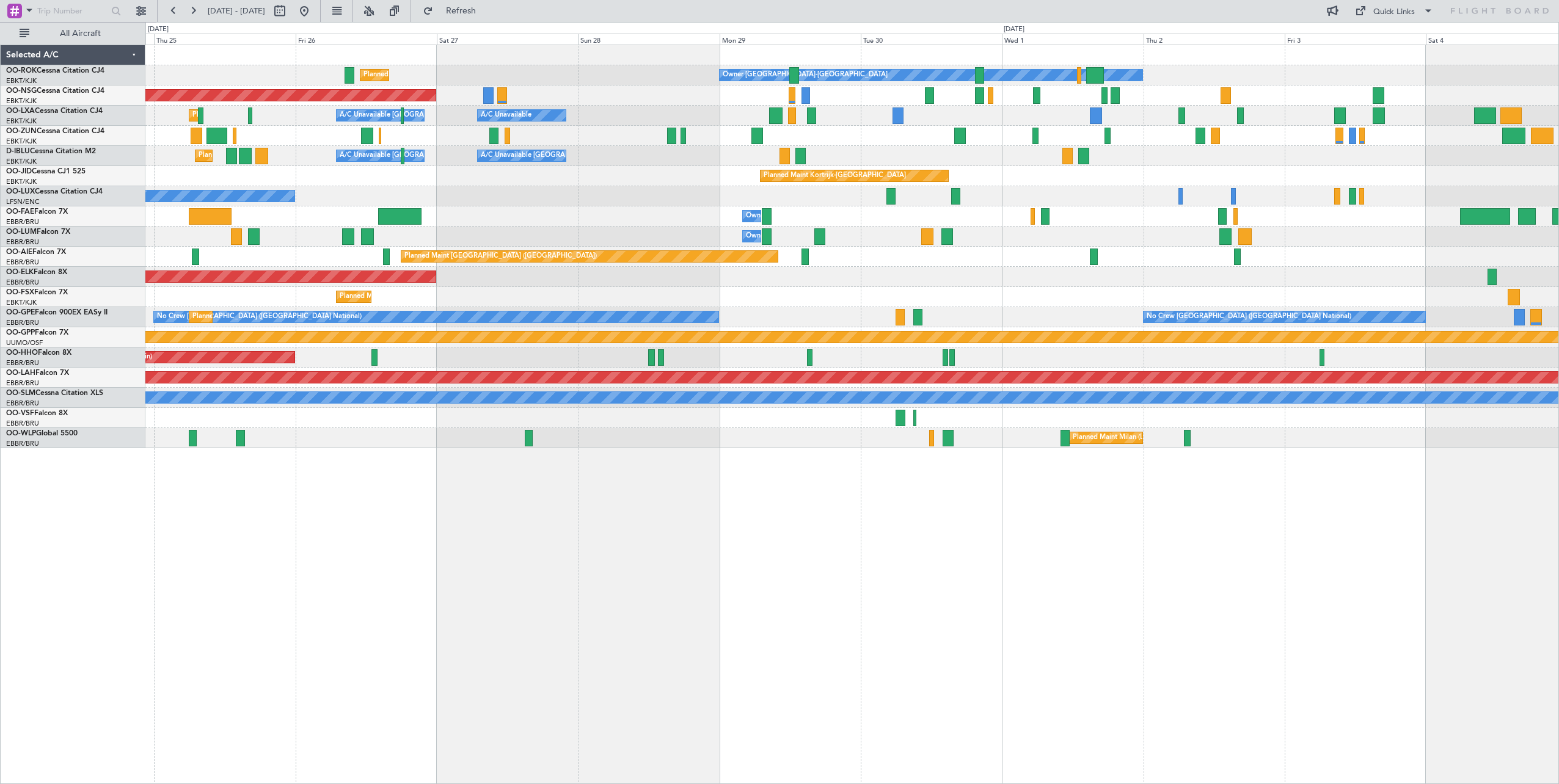
click at [1256, 181] on div "Planned Maint Kortrijk-[GEOGRAPHIC_DATA]" at bounding box center [852, 175] width 1413 height 20
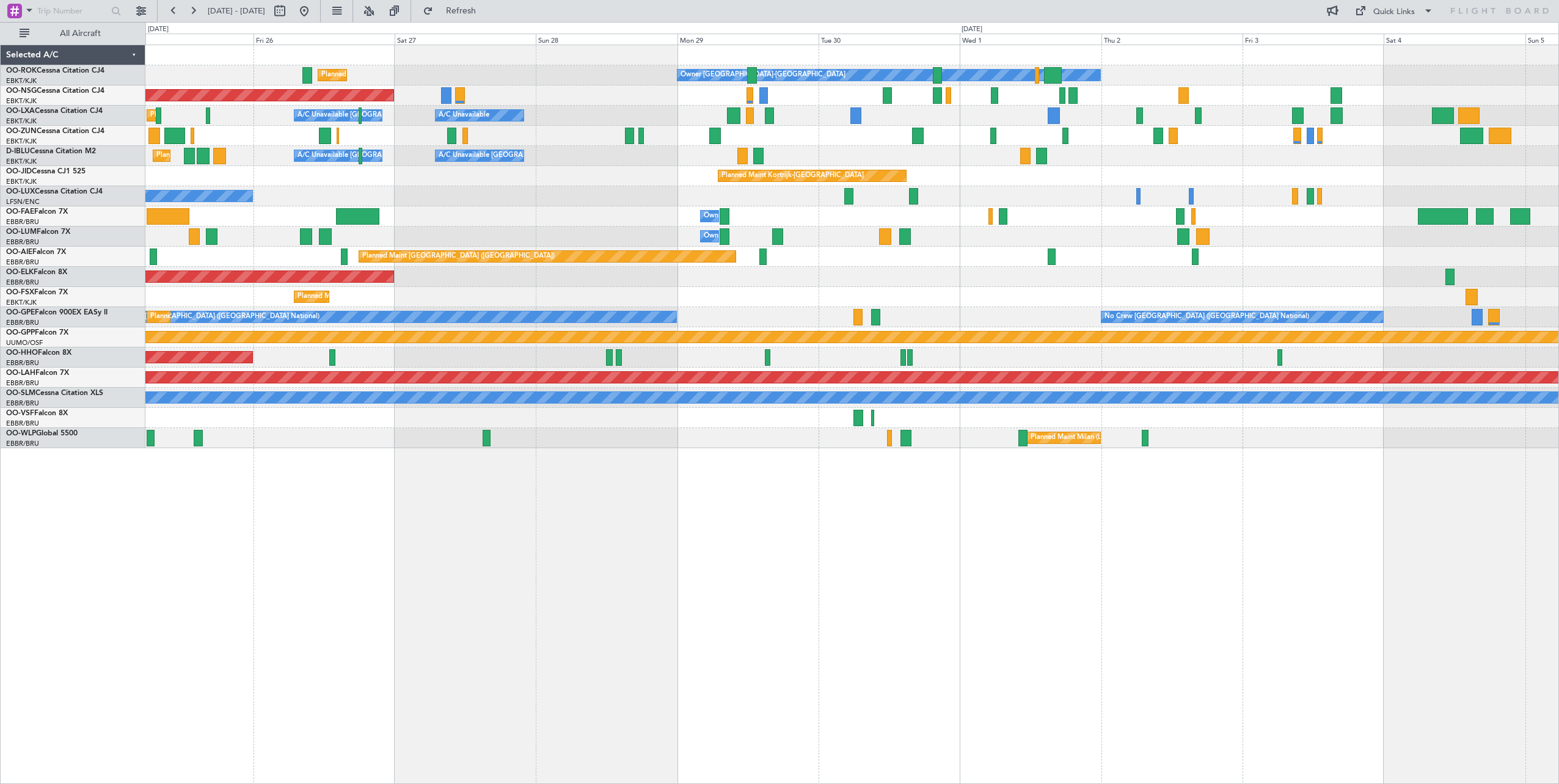
click at [189, 254] on div "Planned Maint [GEOGRAPHIC_DATA] ([GEOGRAPHIC_DATA])" at bounding box center [852, 256] width 1413 height 20
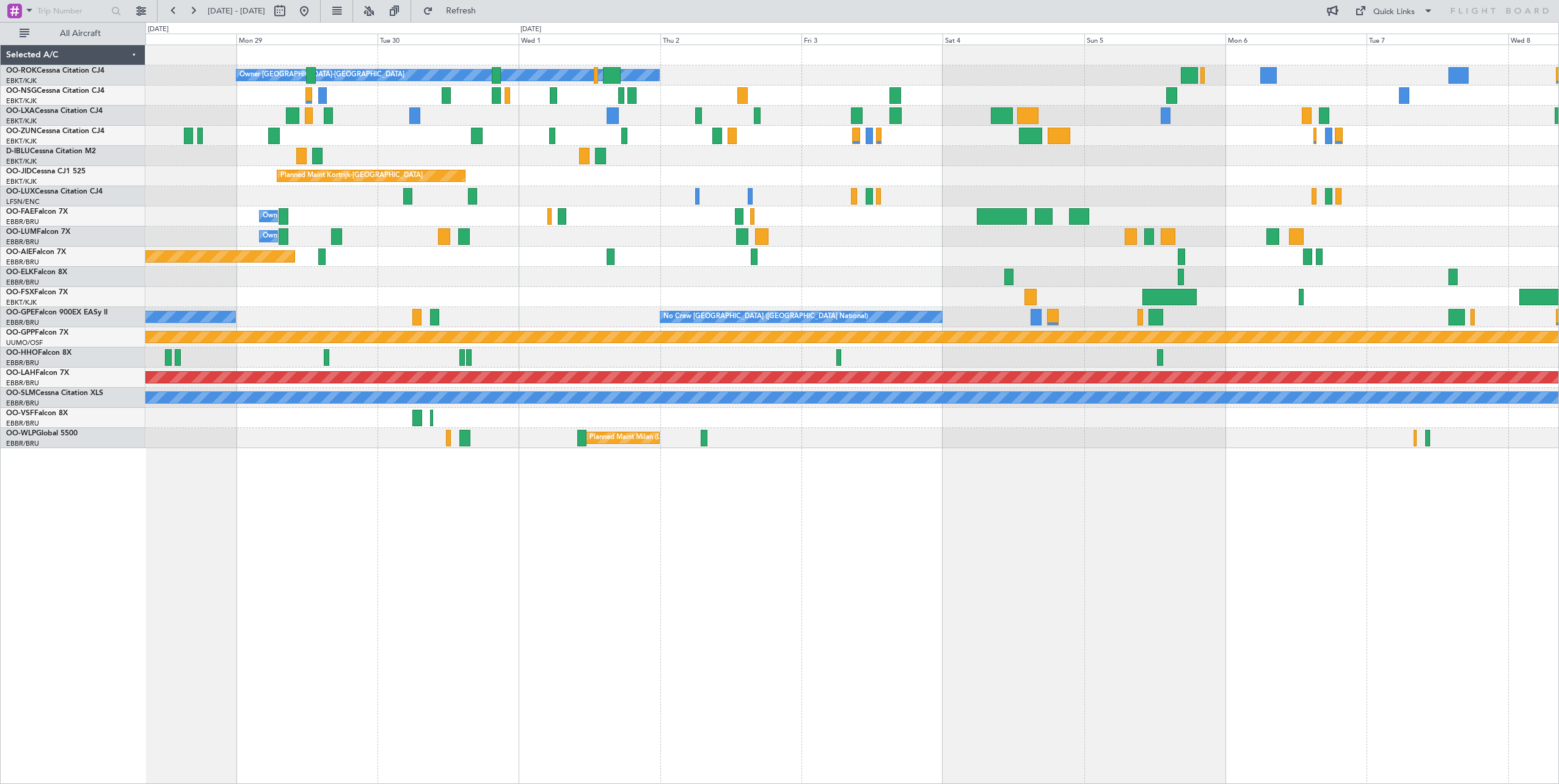
click at [315, 233] on div "Owner Kortrijk-Wevelgem Planned Maint Kortrijk-Wevelgem Planned Maint Paris (Le…" at bounding box center [852, 247] width 1413 height 403
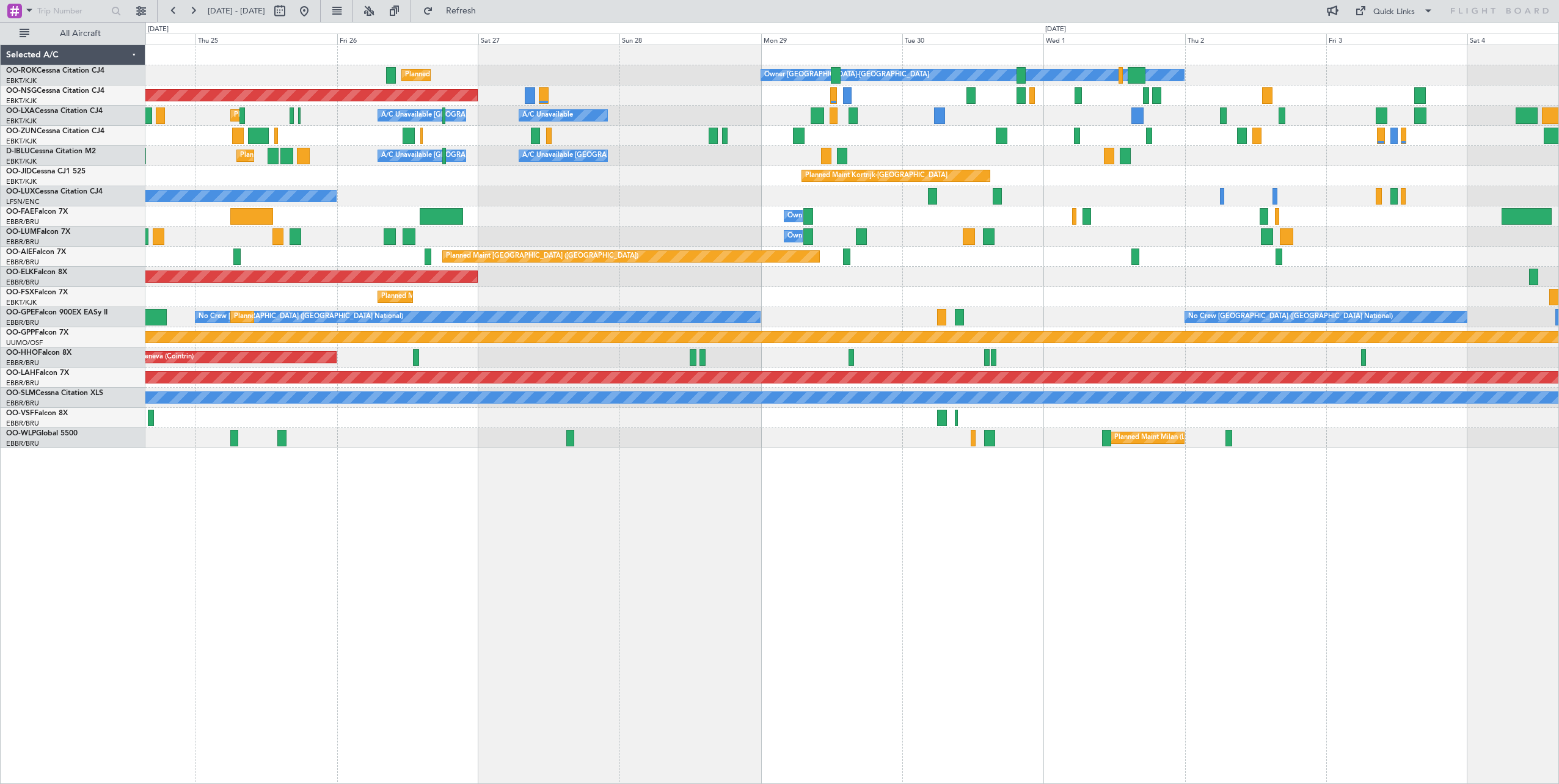
click at [671, 217] on div "Planned Maint Kortrijk-Wevelgem Owner Kortrijk-Wevelgem Planned Maint Paris (Le…" at bounding box center [852, 247] width 1413 height 403
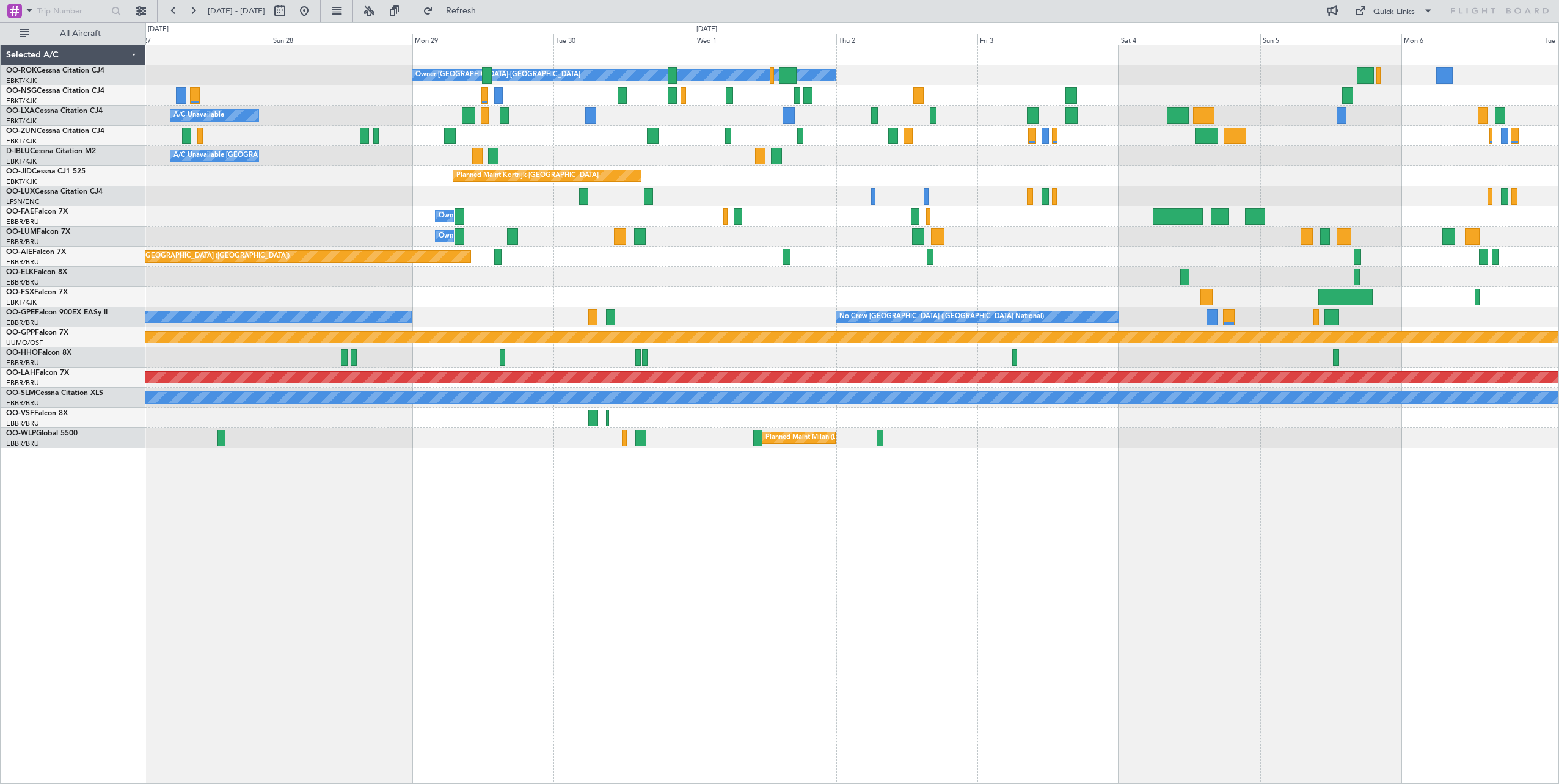
click at [1342, 227] on div "Owner Kortrijk-Wevelgem Planned Maint Kortrijk-Wevelgem Planned Maint Paris (Le…" at bounding box center [852, 247] width 1413 height 403
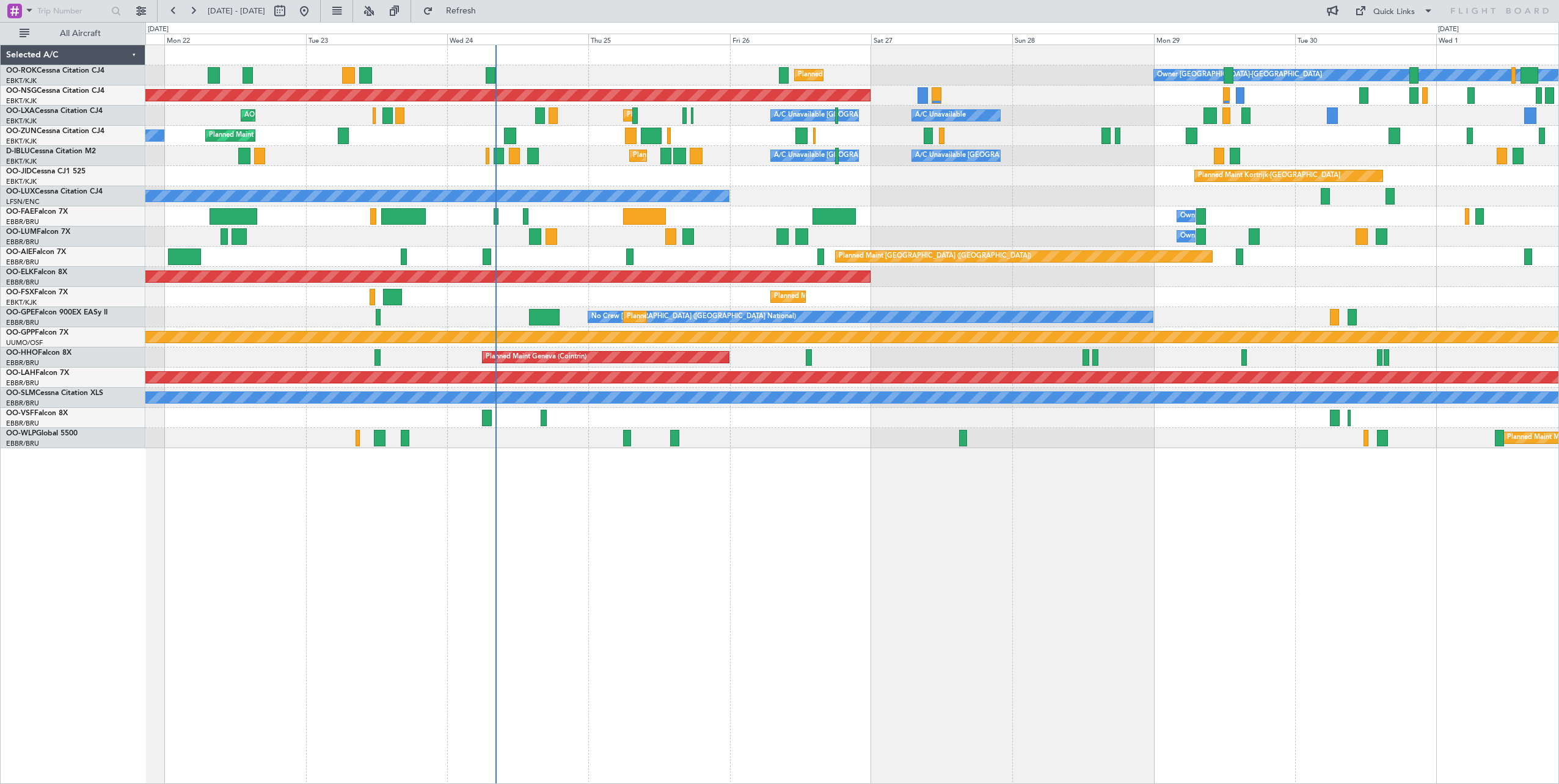
click at [573, 186] on div "Owner Kortrijk-Wevelgem Planned Maint Kortrijk-Wevelgem Planned Maint Paris (Le…" at bounding box center [852, 247] width 1413 height 403
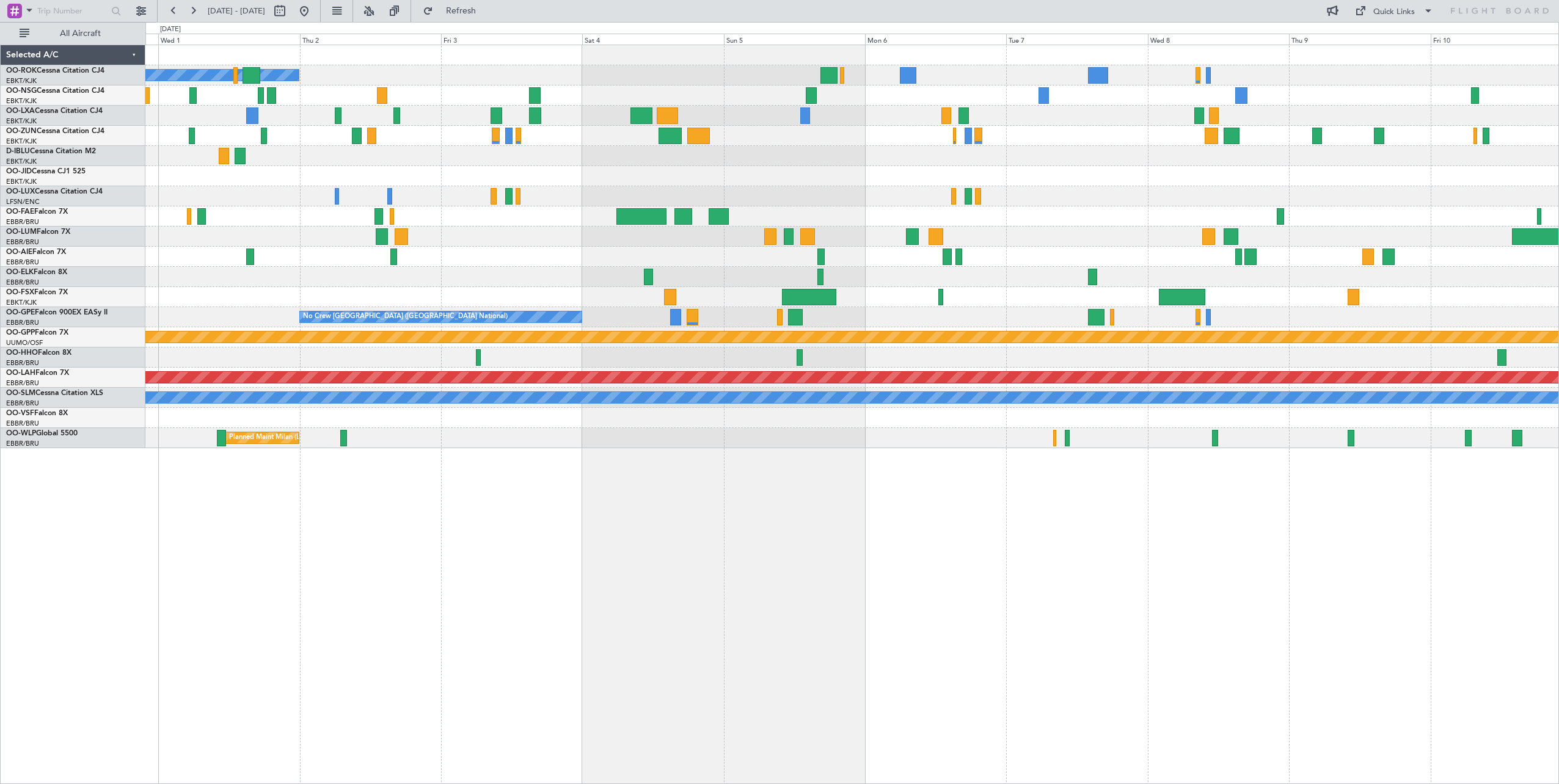
click at [0, 179] on html "[DATE] - [DATE] Refresh Quick Links All Aircraft Owner [GEOGRAPHIC_DATA]-[GEOGR…" at bounding box center [779, 392] width 1559 height 784
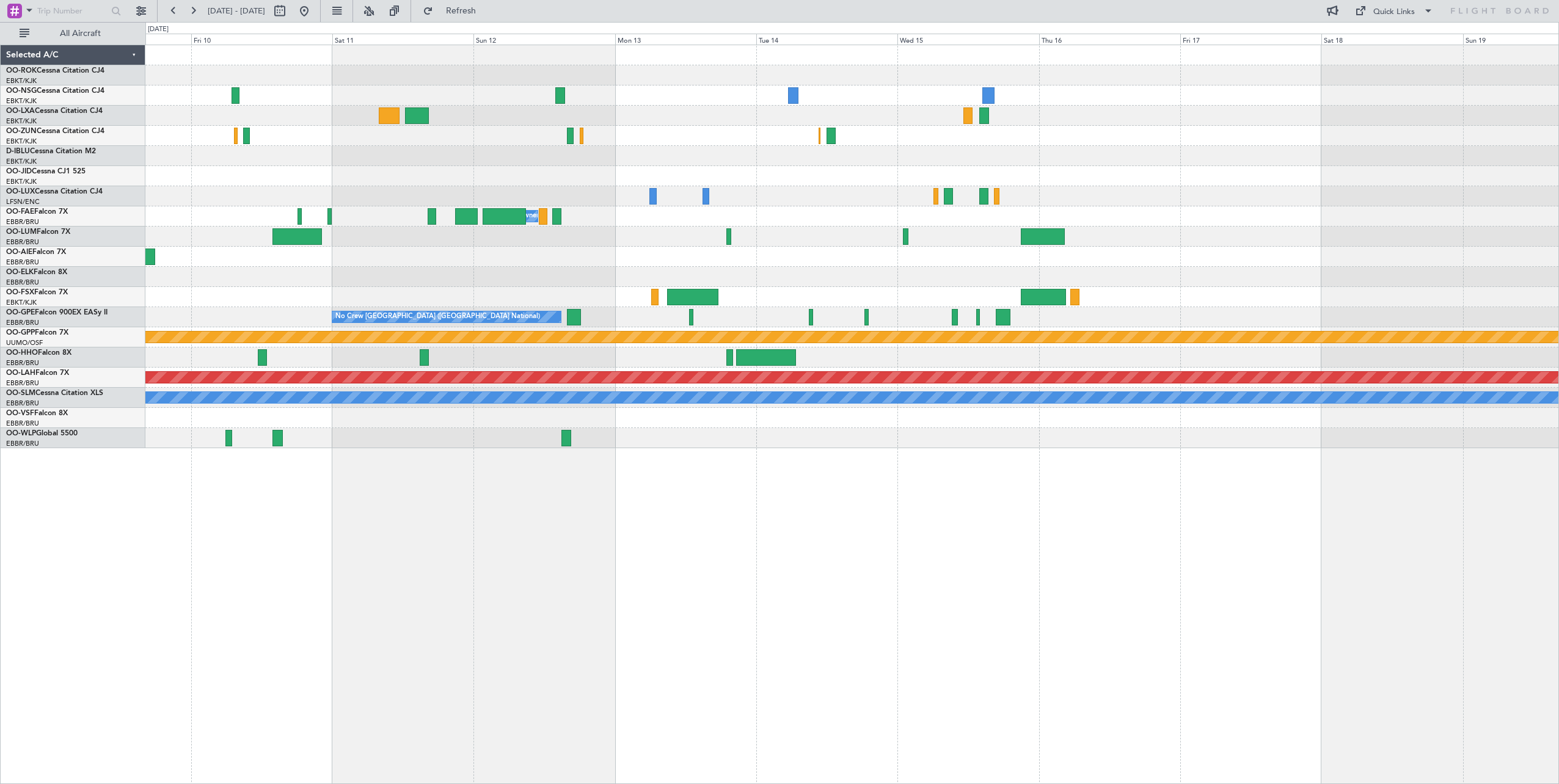
click at [77, 160] on div "Owner Melsbroek Air Base No Crew [GEOGRAPHIC_DATA] (Brussels National) No Crew …" at bounding box center [779, 403] width 1559 height 762
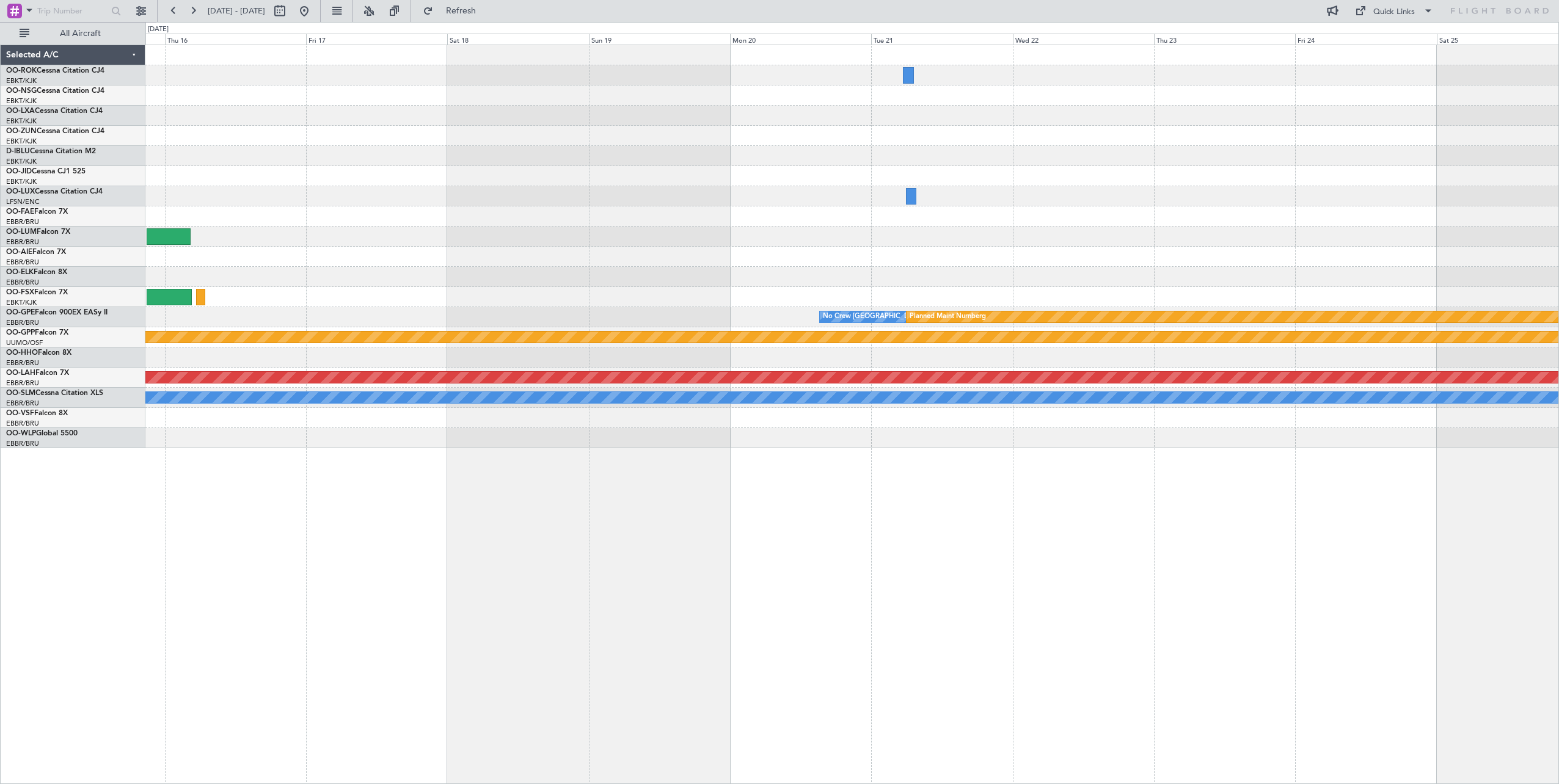
click at [138, 145] on div "Planned Maint Kortrijk-[GEOGRAPHIC_DATA] No Crew [GEOGRAPHIC_DATA] (Brussels Na…" at bounding box center [779, 403] width 1559 height 762
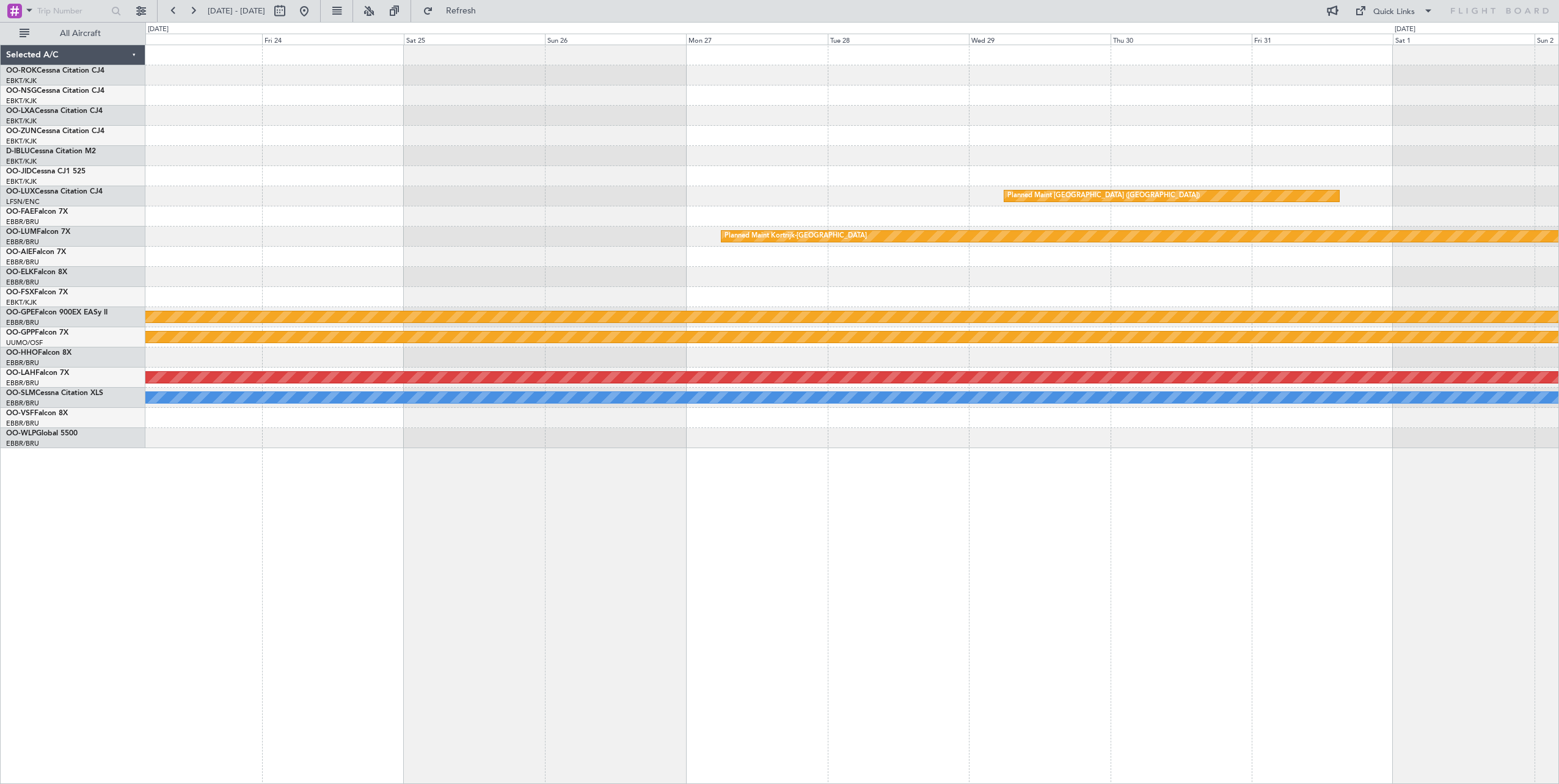
click at [144, 130] on div "Planned Maint [GEOGRAPHIC_DATA] ([GEOGRAPHIC_DATA]) Planned Maint [GEOGRAPHIC_D…" at bounding box center [779, 403] width 1559 height 762
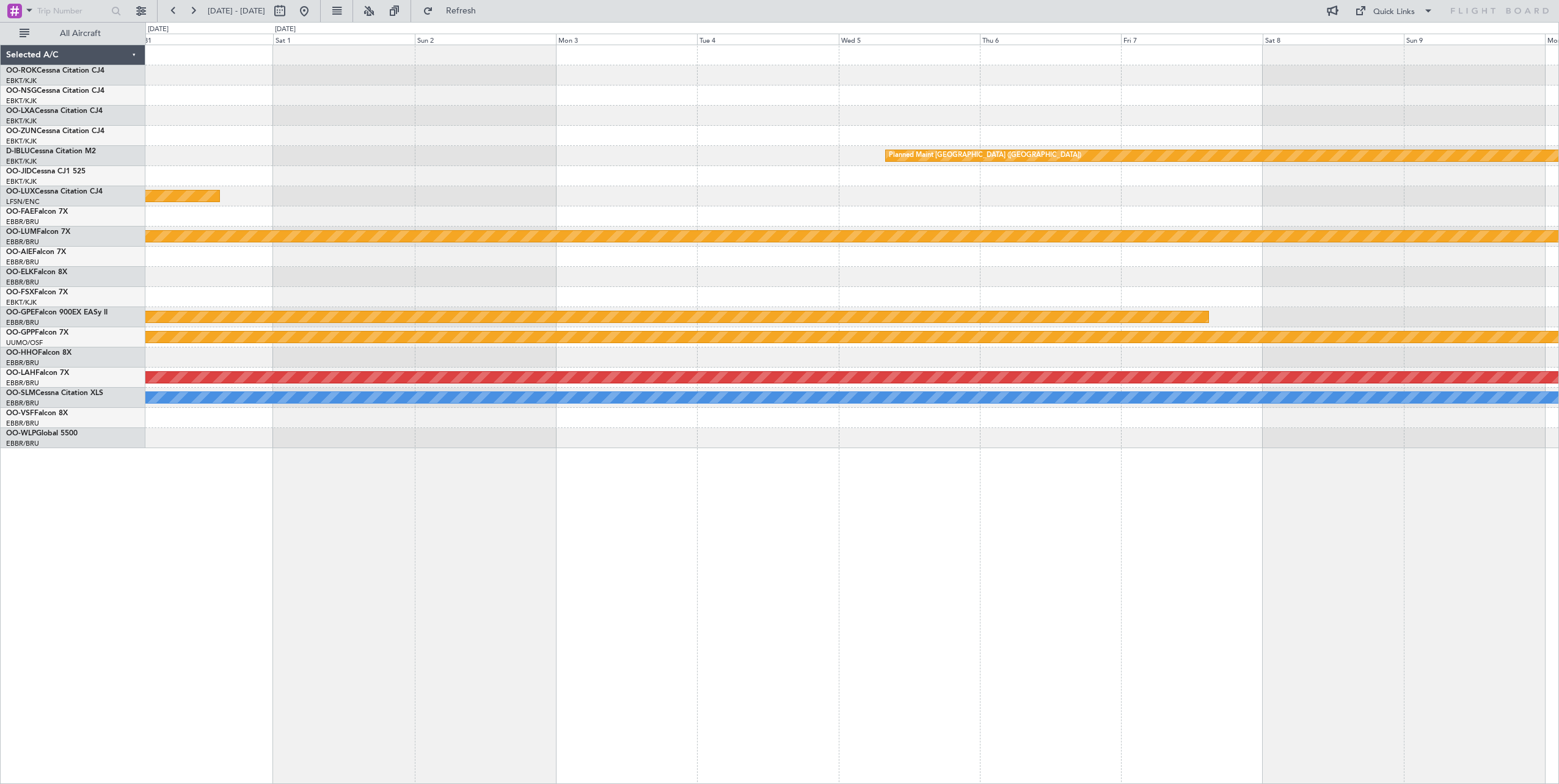
click at [119, 139] on div "Planned Maint [GEOGRAPHIC_DATA] ([GEOGRAPHIC_DATA]) Planned Maint [GEOGRAPHIC_D…" at bounding box center [779, 403] width 1559 height 762
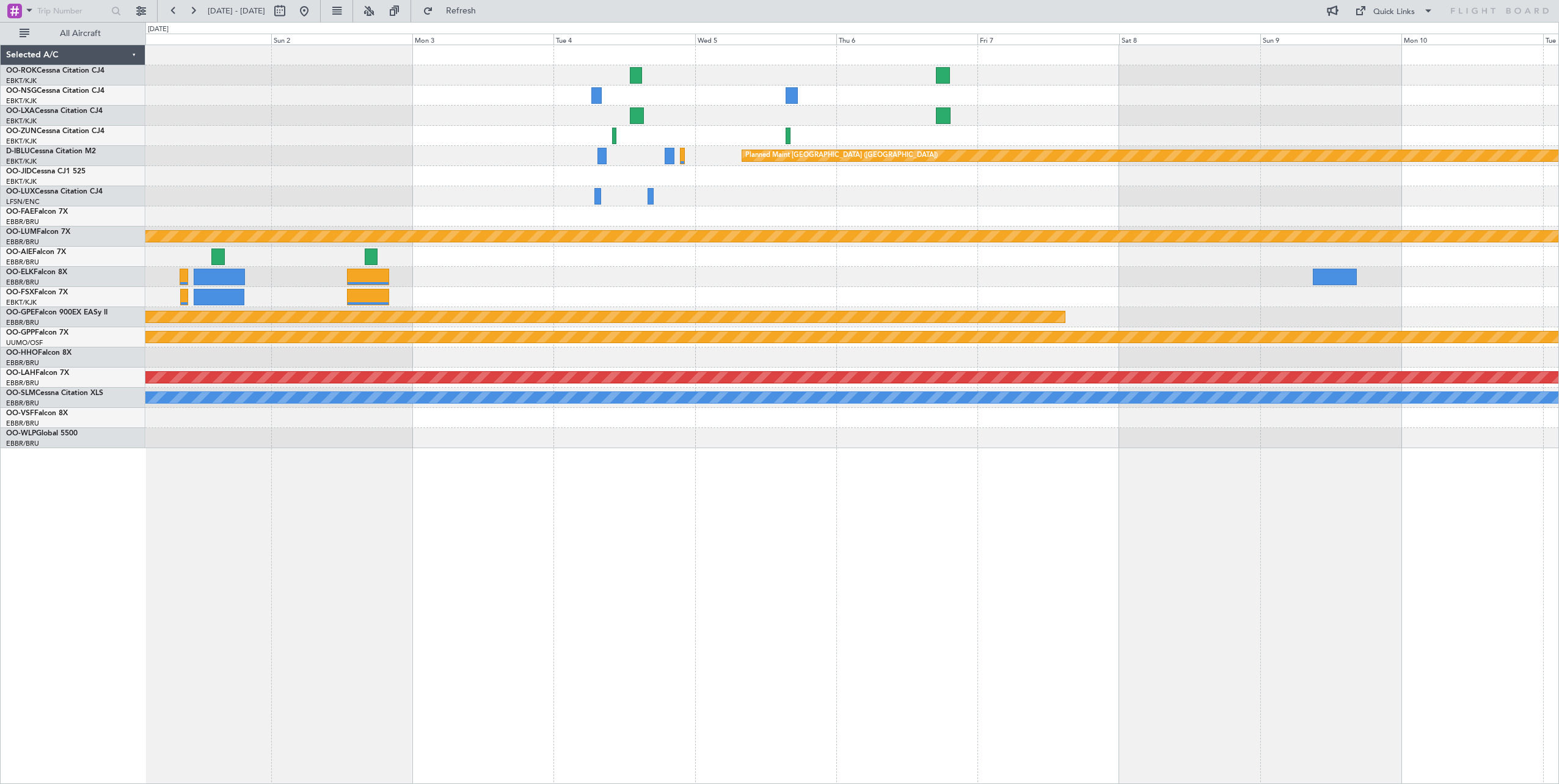
click at [663, 290] on div "Planned Maint [GEOGRAPHIC_DATA] ([GEOGRAPHIC_DATA]) Planned Maint [GEOGRAPHIC_D…" at bounding box center [852, 247] width 1413 height 403
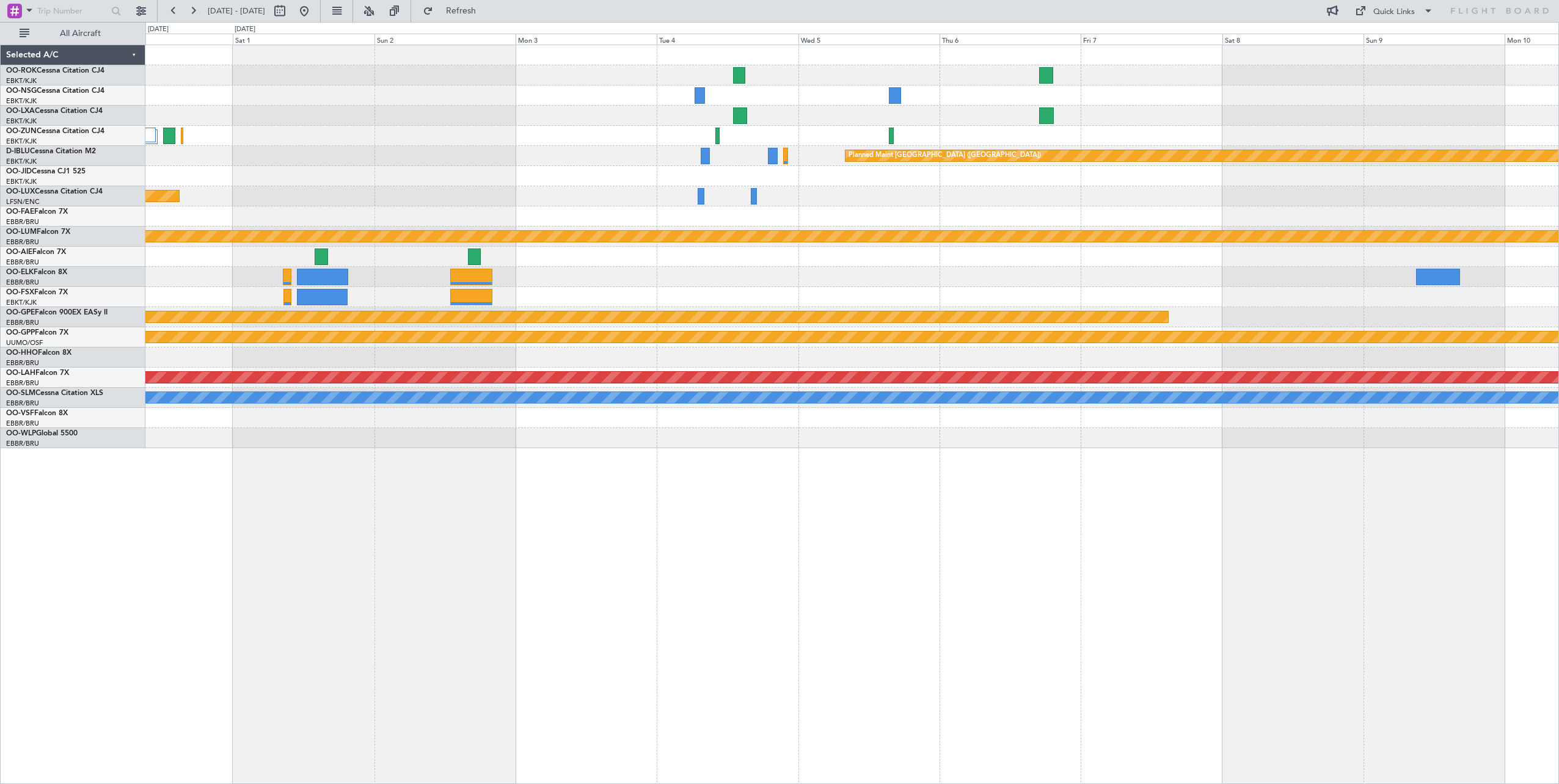
click at [917, 197] on div "Planned Maint [GEOGRAPHIC_DATA] ([GEOGRAPHIC_DATA])" at bounding box center [852, 196] width 1413 height 20
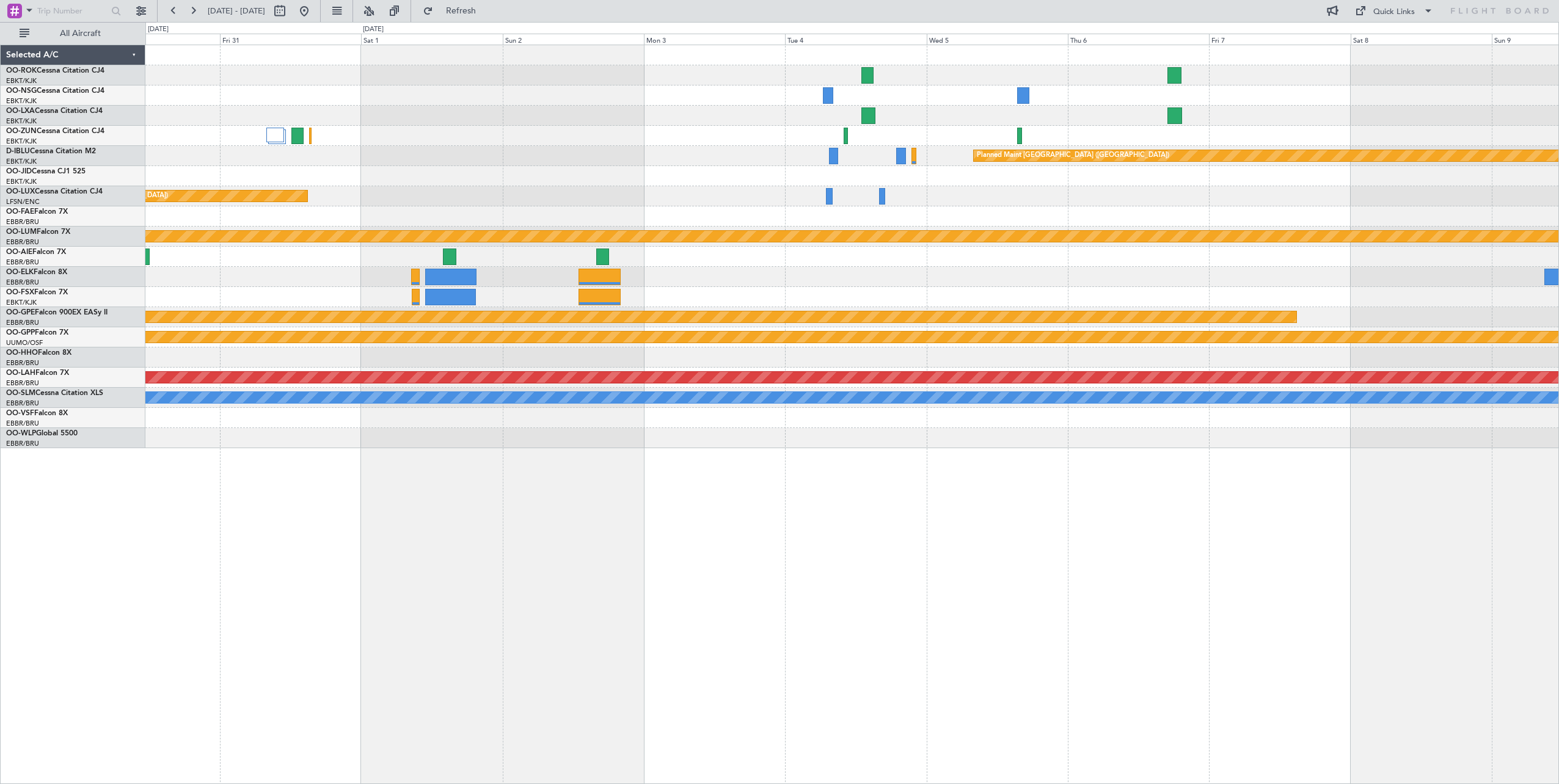
click at [953, 204] on div "Planned Maint [GEOGRAPHIC_DATA] ([GEOGRAPHIC_DATA]) Planned Maint [GEOGRAPHIC_D…" at bounding box center [852, 247] width 1413 height 403
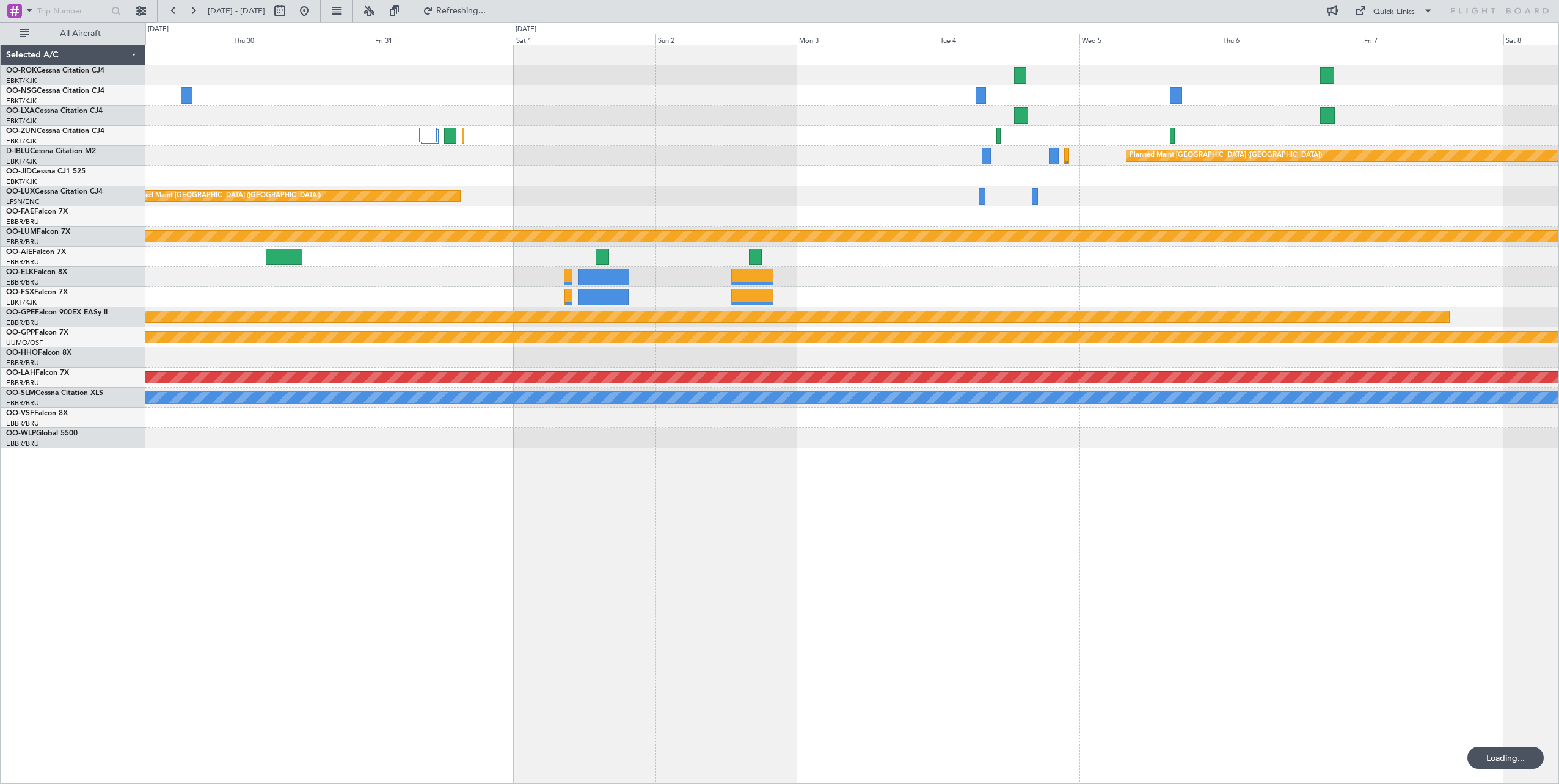
click at [1048, 209] on div "Planned Maint [GEOGRAPHIC_DATA] ([GEOGRAPHIC_DATA]) Planned Maint [GEOGRAPHIC_D…" at bounding box center [852, 247] width 1413 height 403
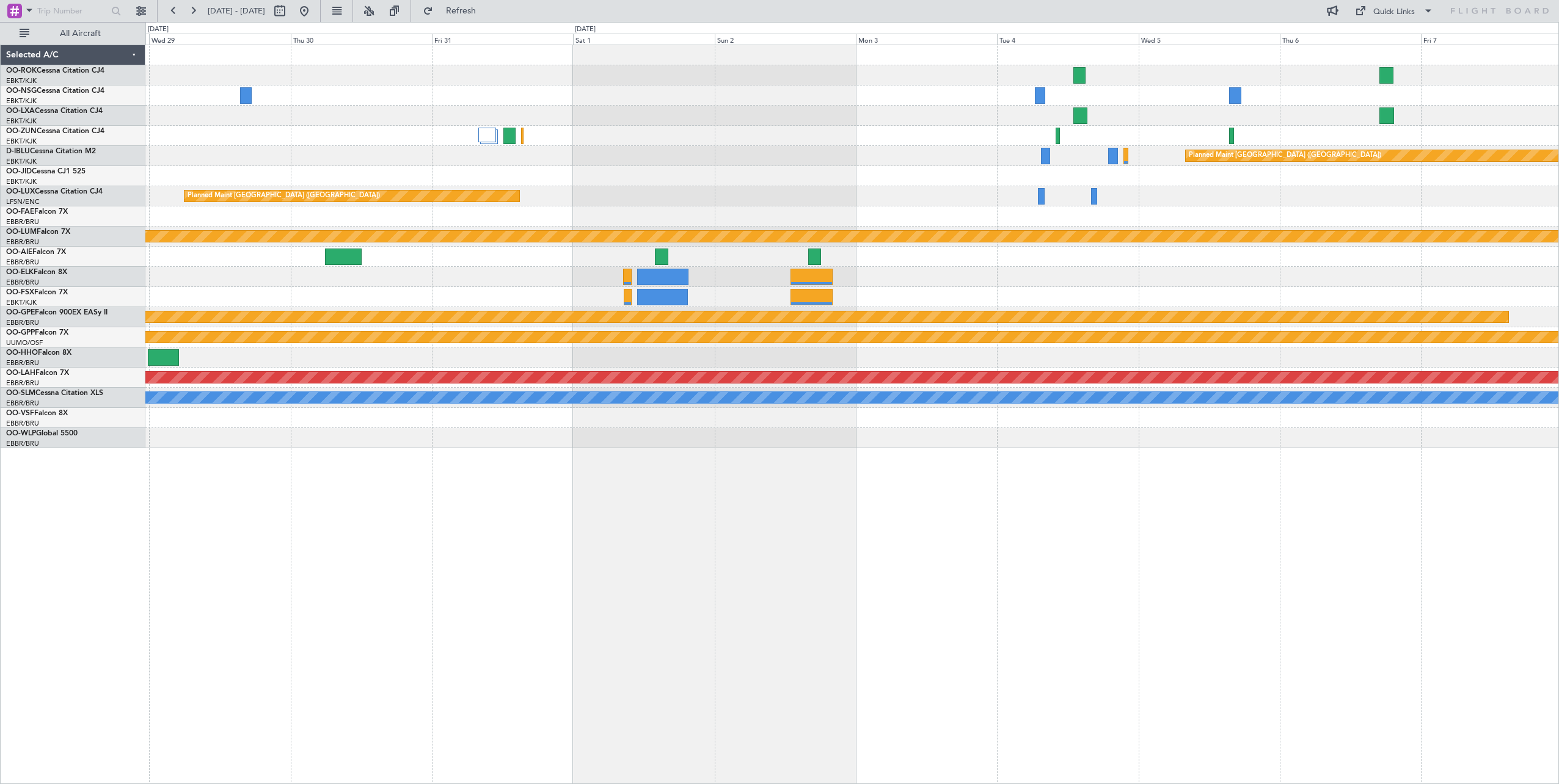
click at [995, 180] on div at bounding box center [852, 175] width 1413 height 20
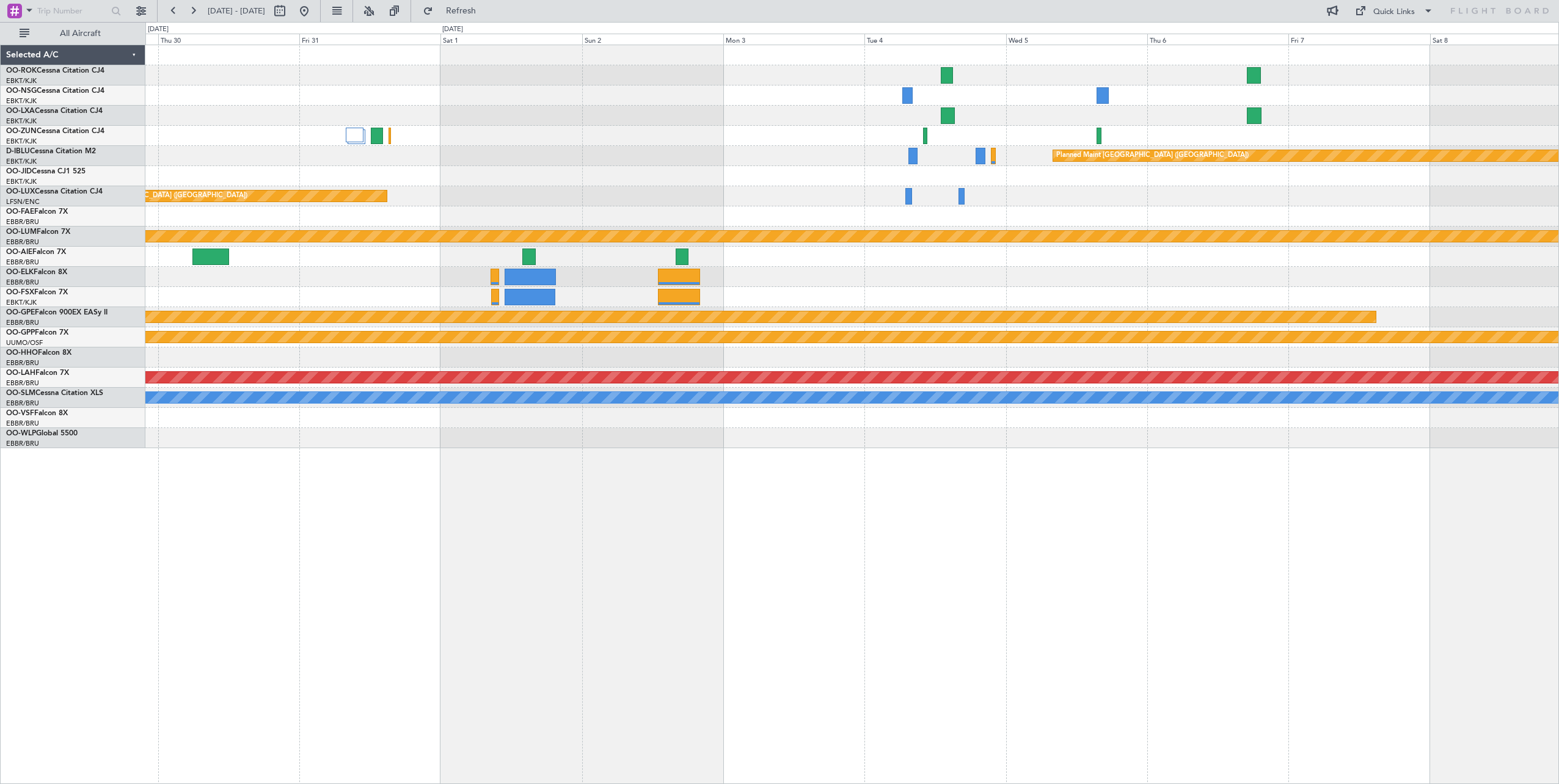
click at [913, 178] on div at bounding box center [852, 175] width 1413 height 20
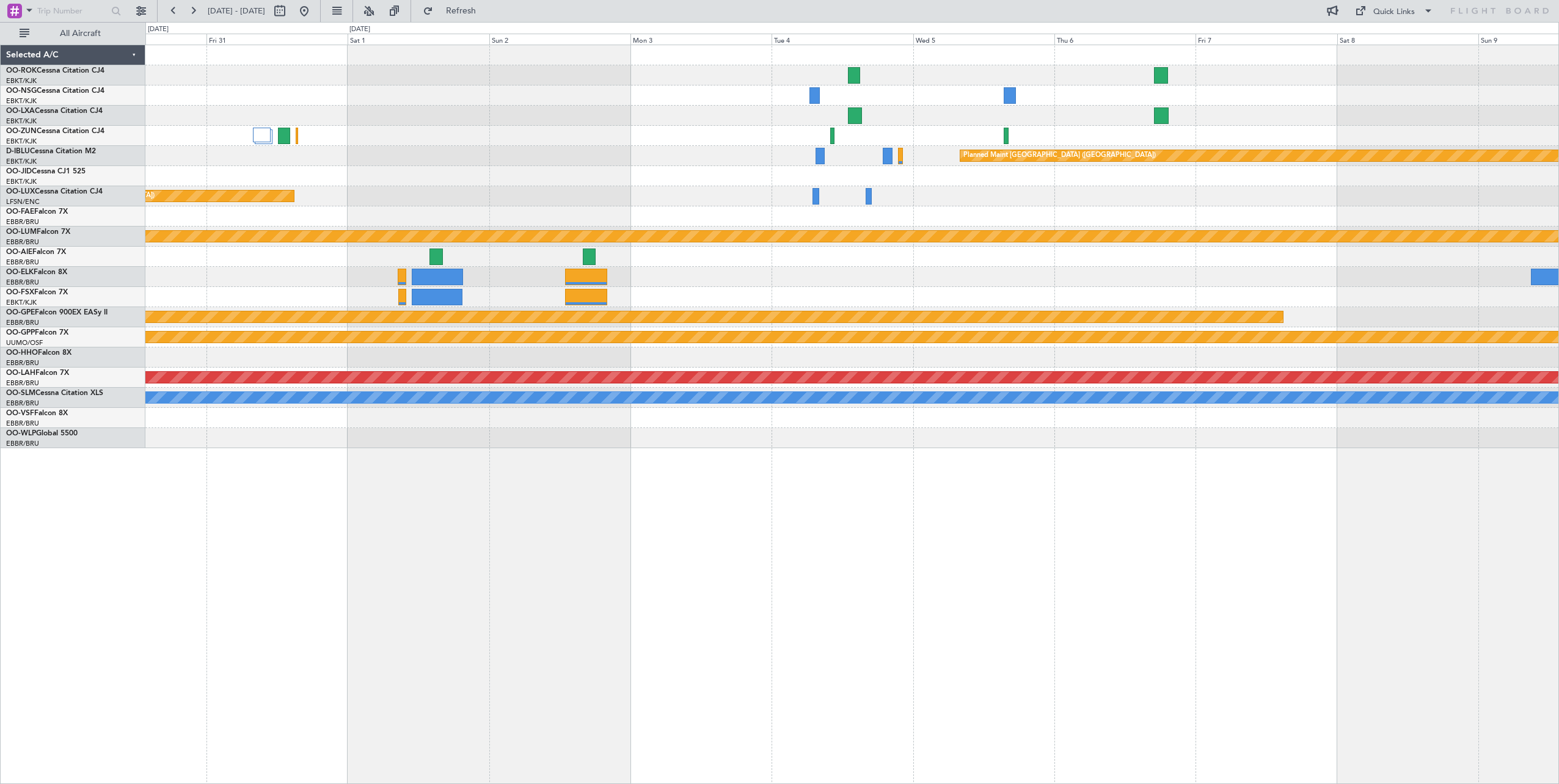
click at [902, 180] on div at bounding box center [852, 175] width 1413 height 20
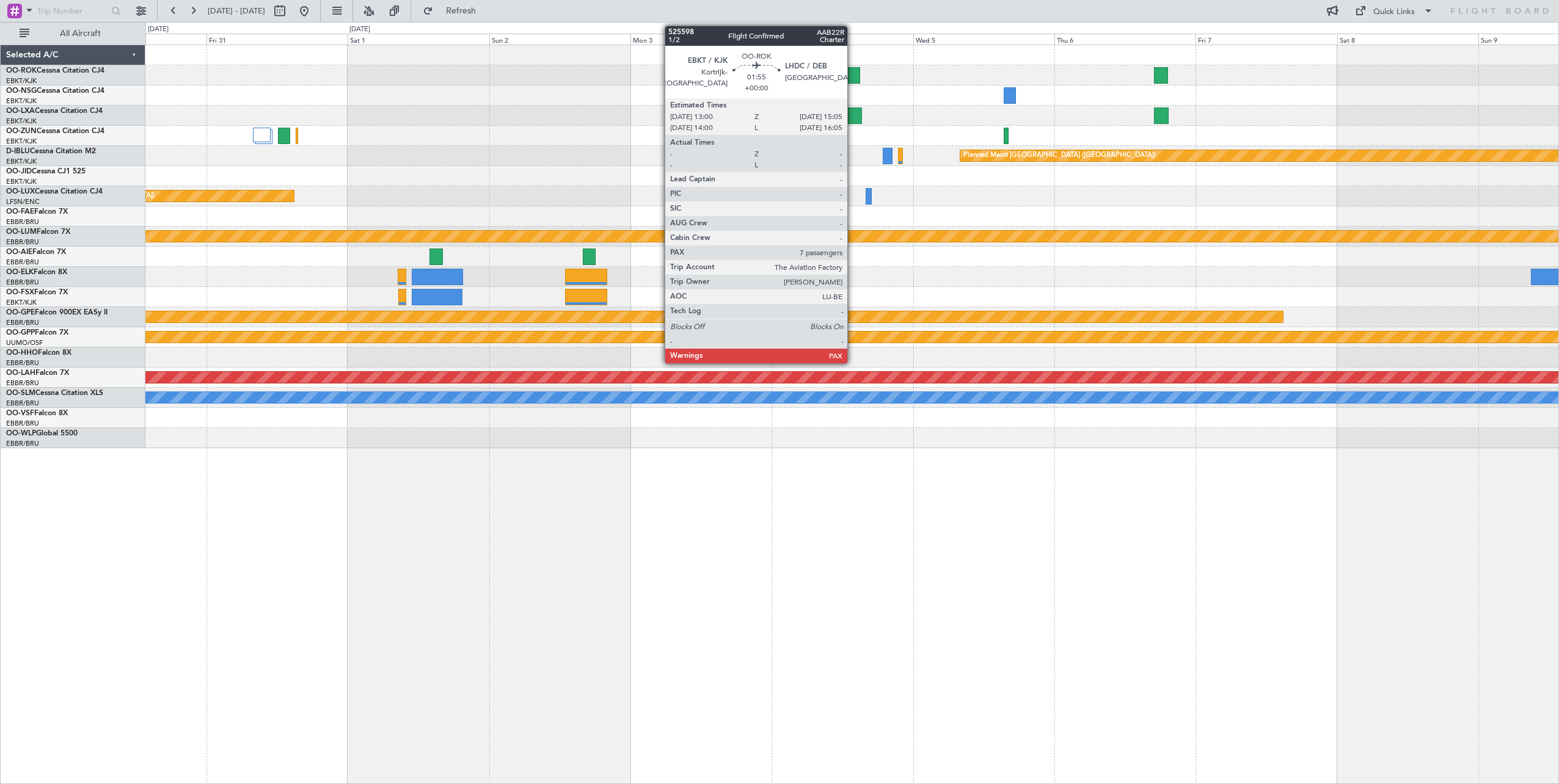
click at [853, 75] on div at bounding box center [855, 75] width 13 height 17
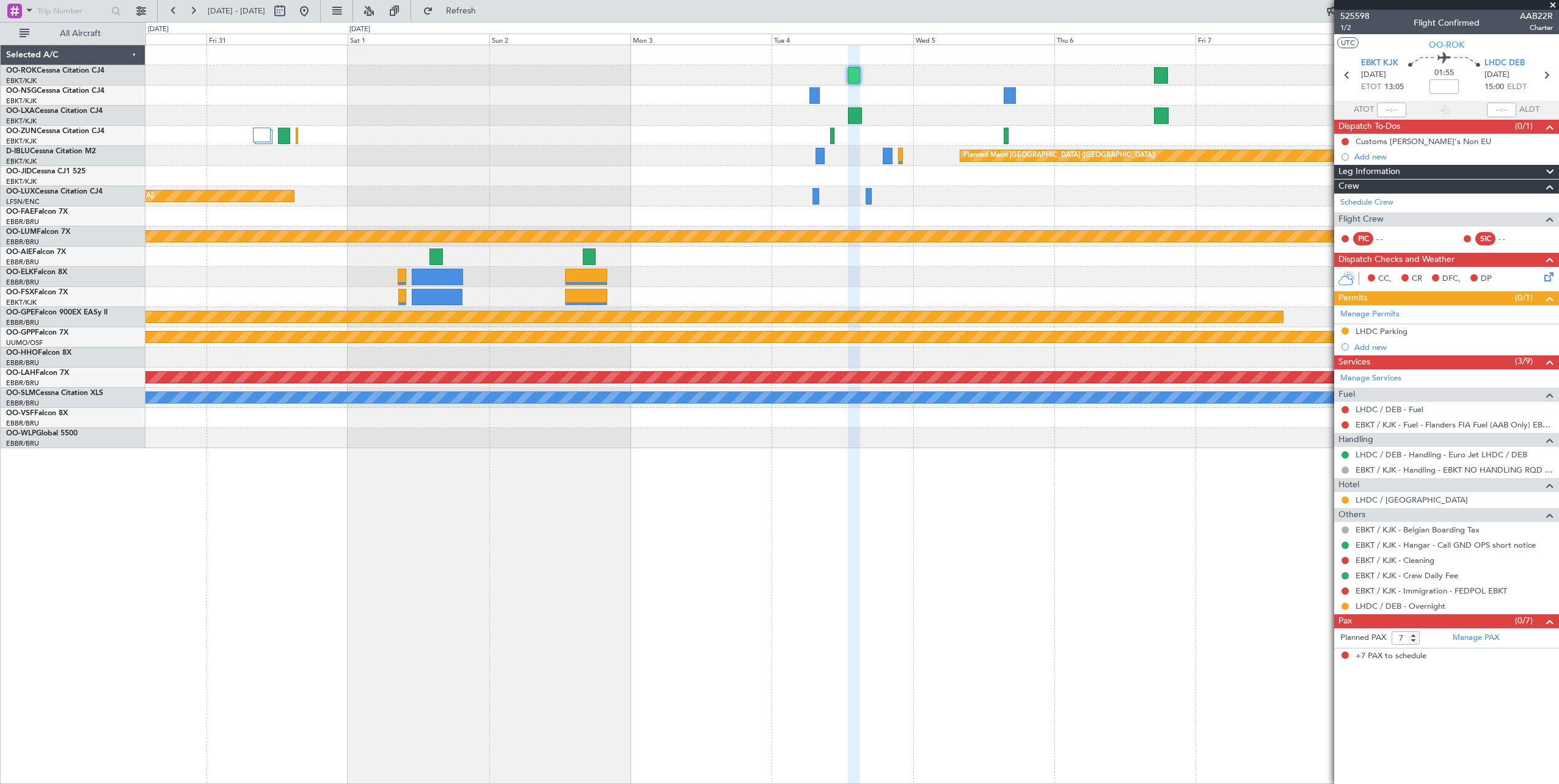
click at [1554, 4] on span at bounding box center [1553, 5] width 12 height 11
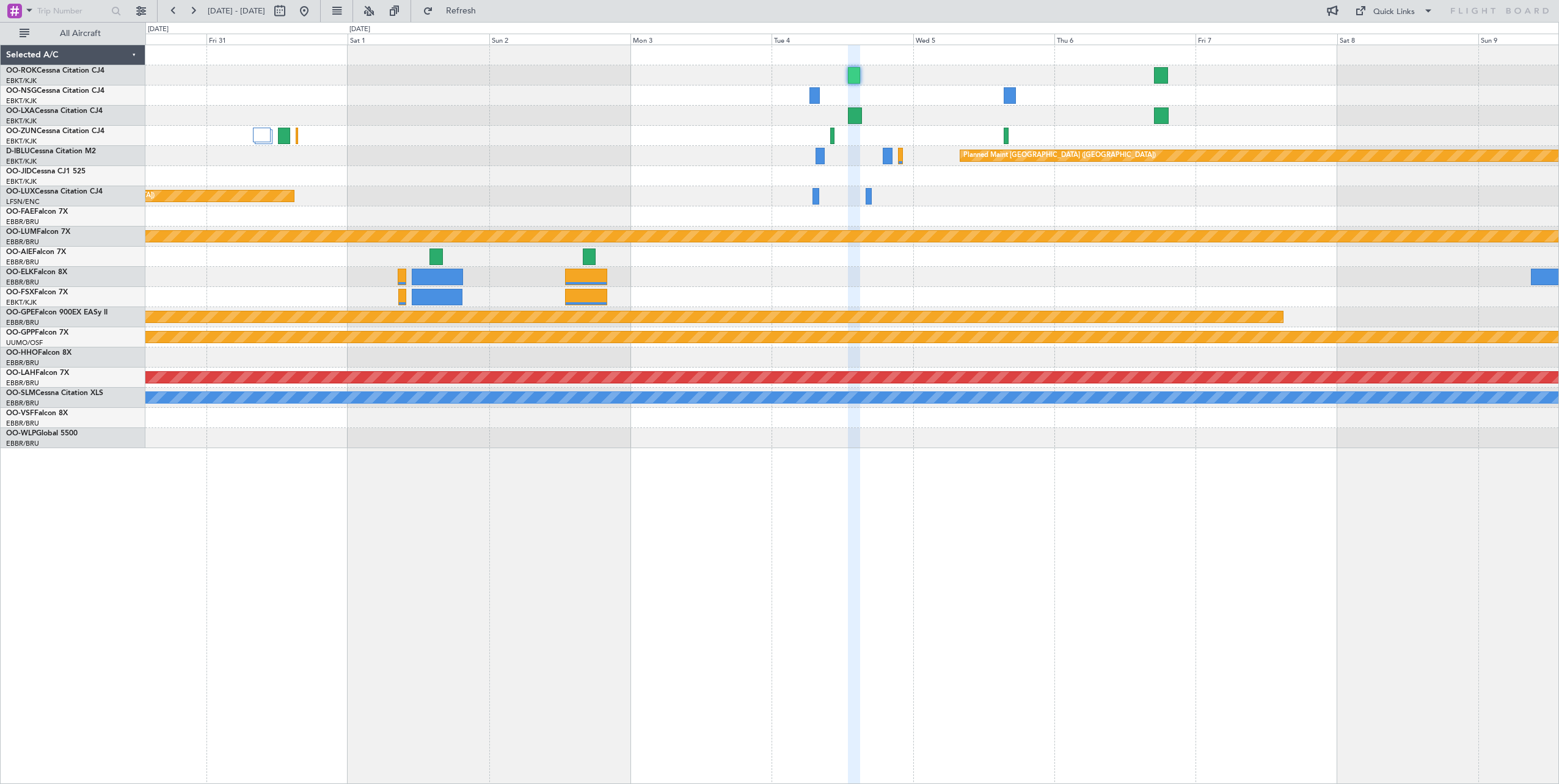
type input "0"
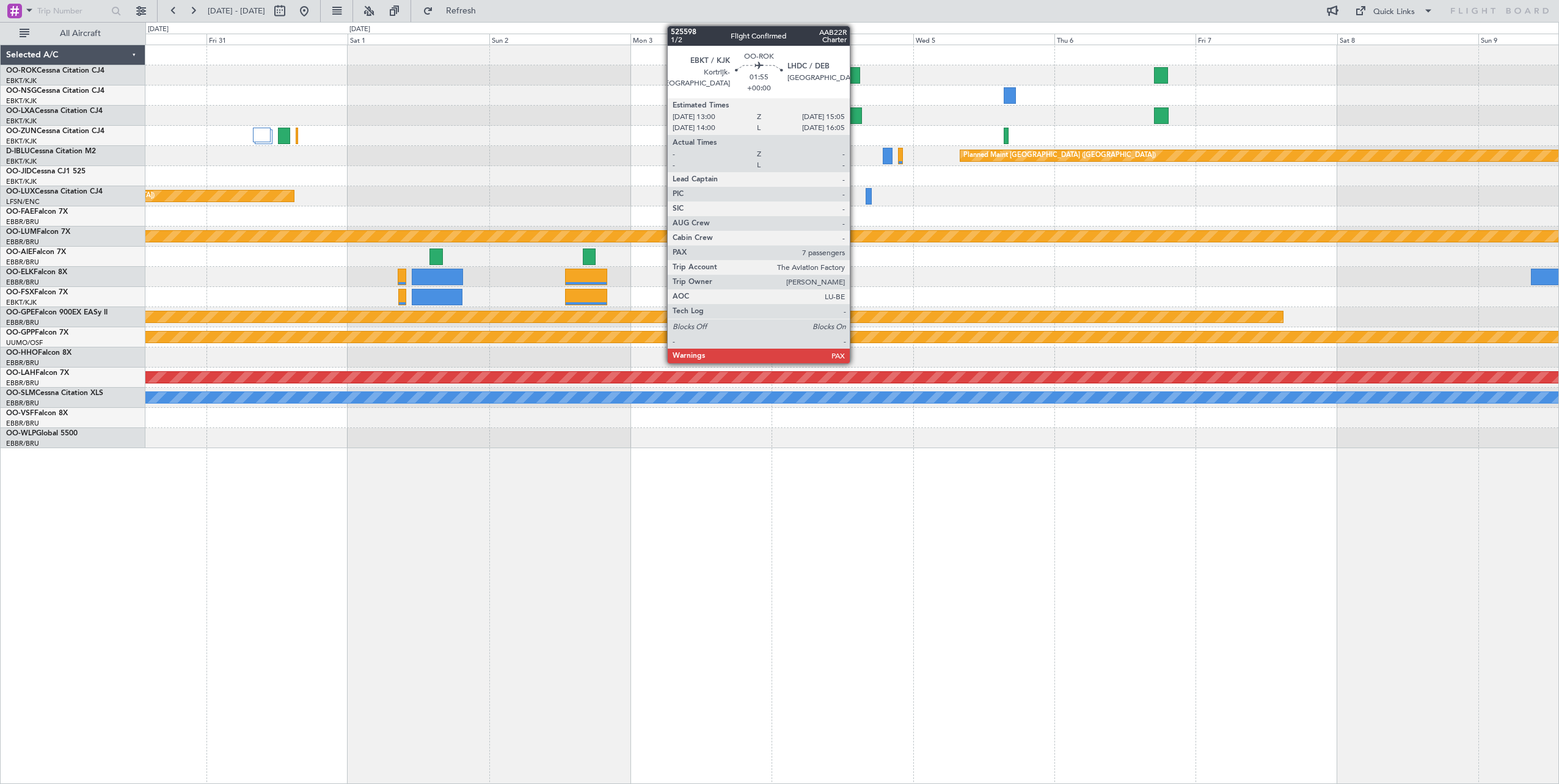
click at [856, 76] on div at bounding box center [855, 75] width 13 height 17
click at [852, 114] on div at bounding box center [855, 116] width 15 height 17
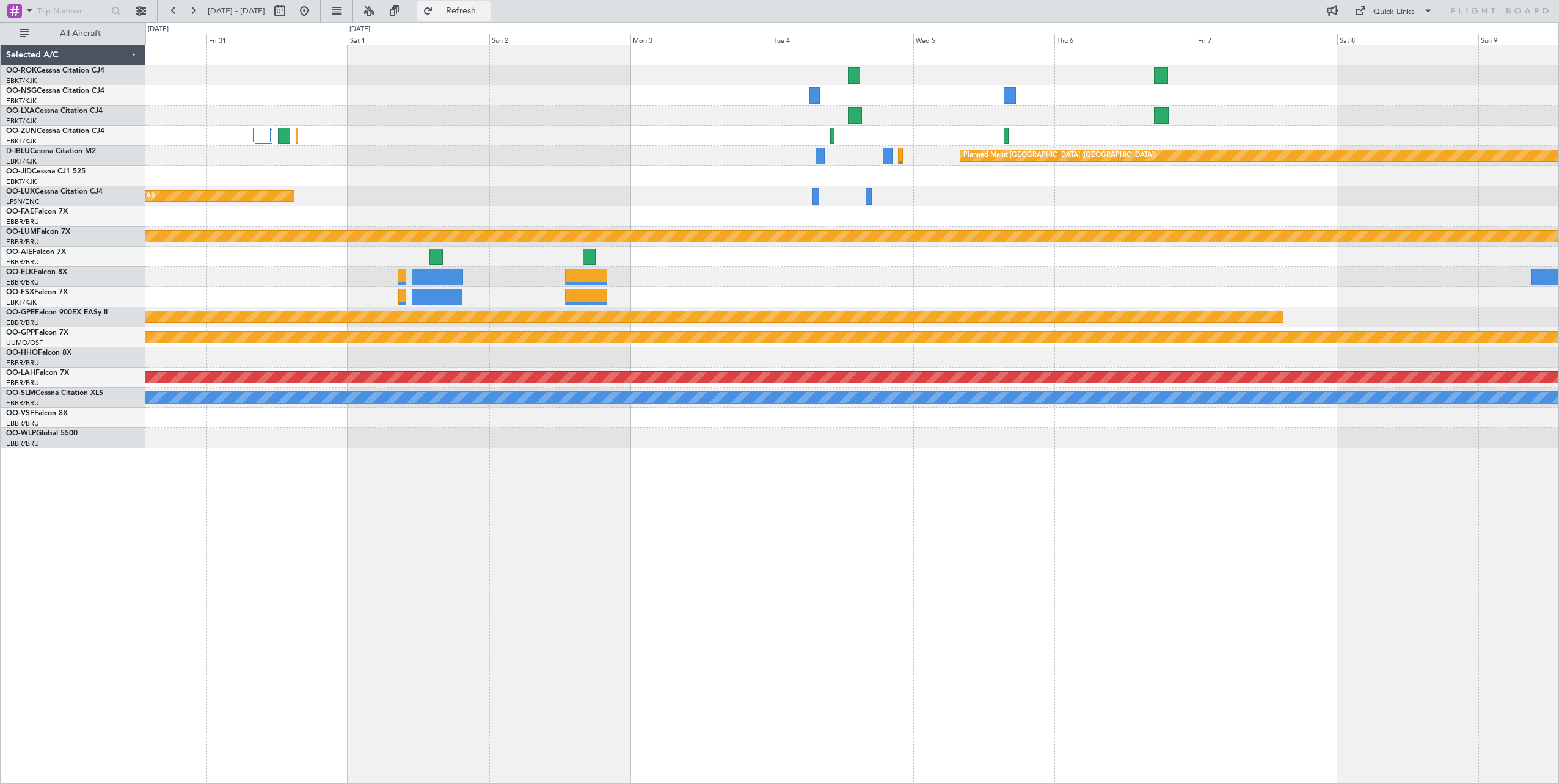
click at [477, 4] on button "Refresh" at bounding box center [454, 11] width 74 height 19
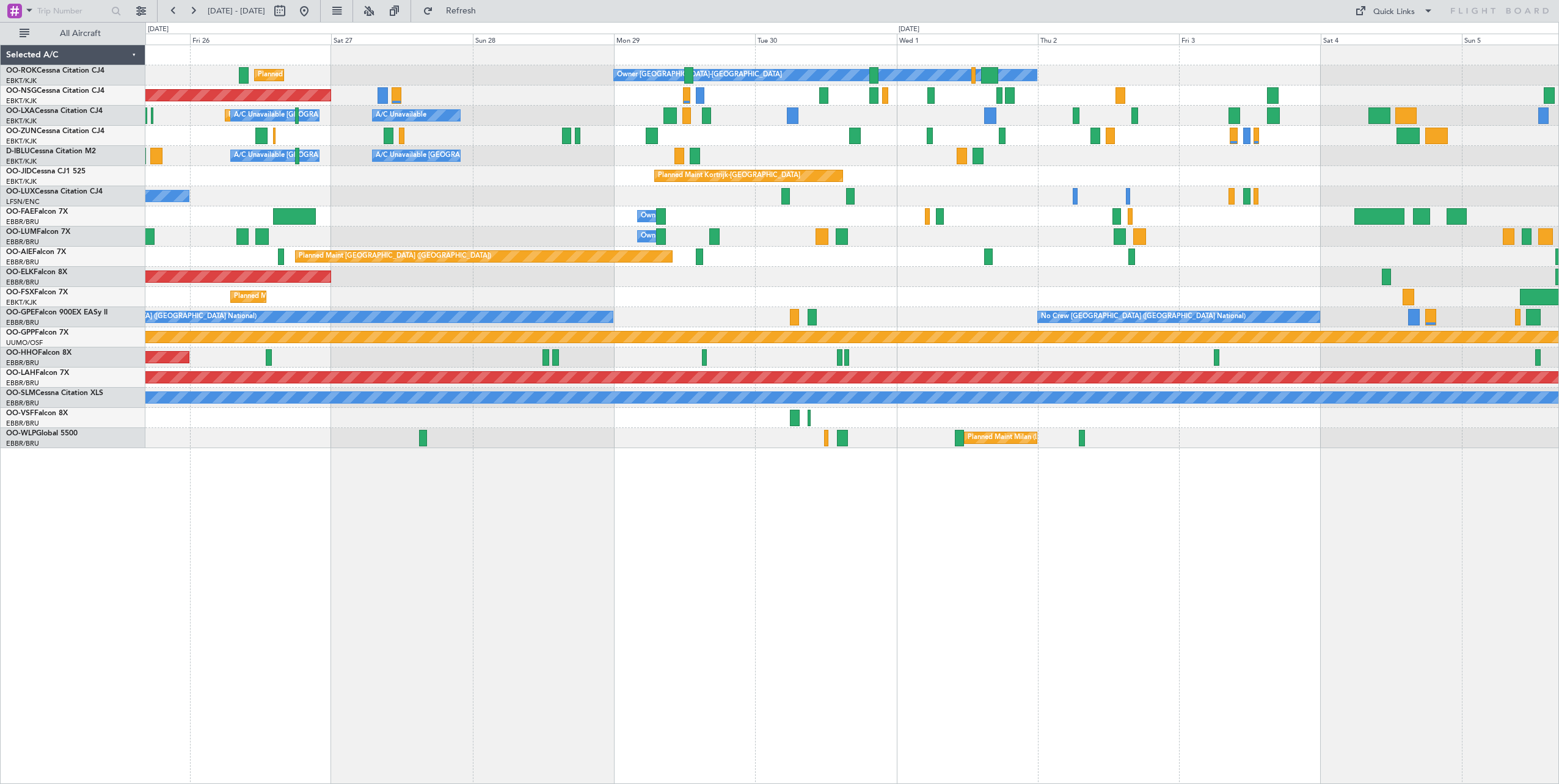
click at [175, 495] on div "Owner Kortrijk-Wevelgem Planned Maint Kortrijk-Wevelgem Planned Maint Paris (Le…" at bounding box center [852, 414] width 1413 height 739
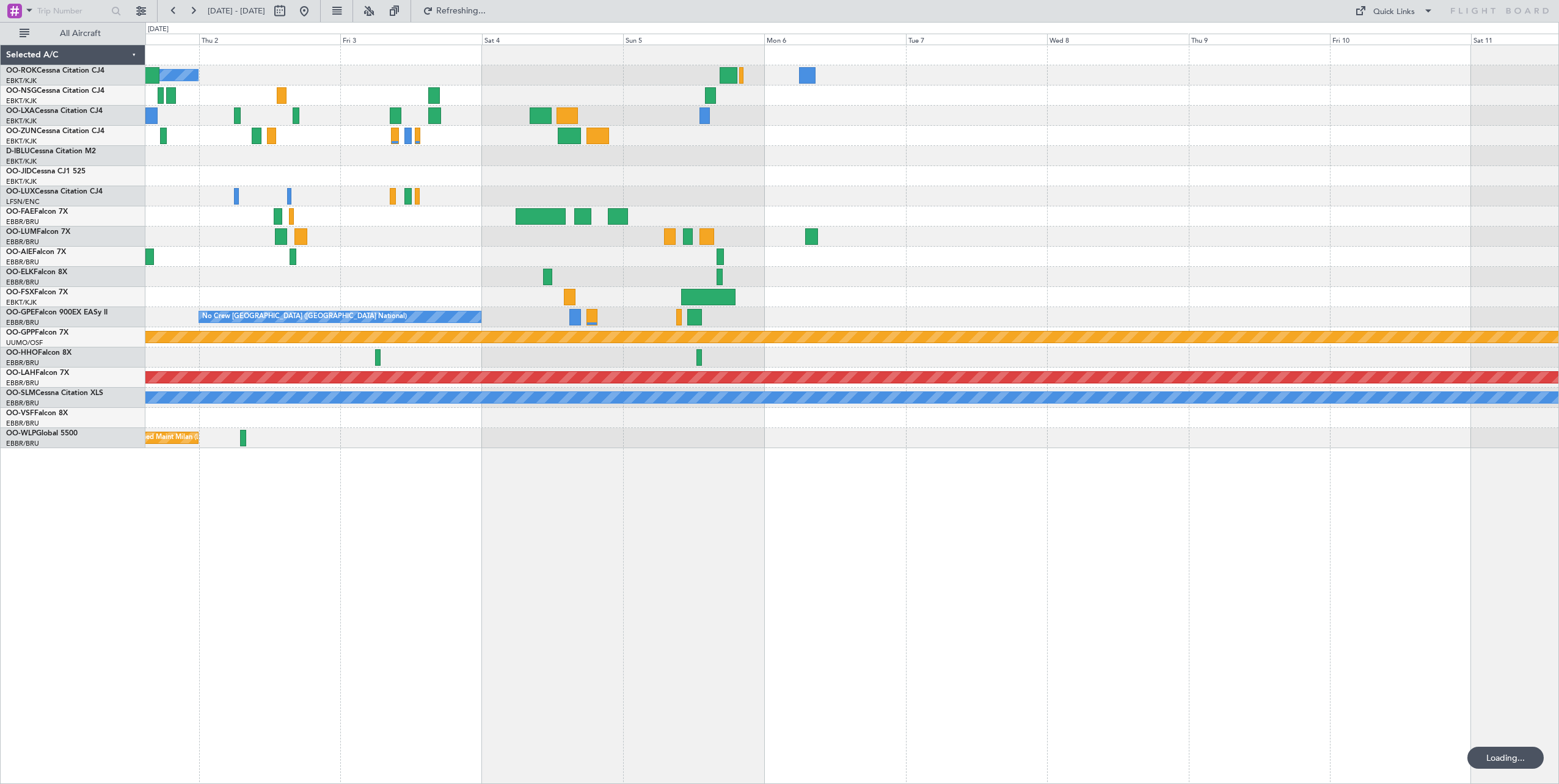
click at [352, 536] on div "Owner Kortrijk-Wevelgem Planned Maint Kortrijk-Wevelgem Owner Melsbroek Air Bas…" at bounding box center [852, 414] width 1413 height 739
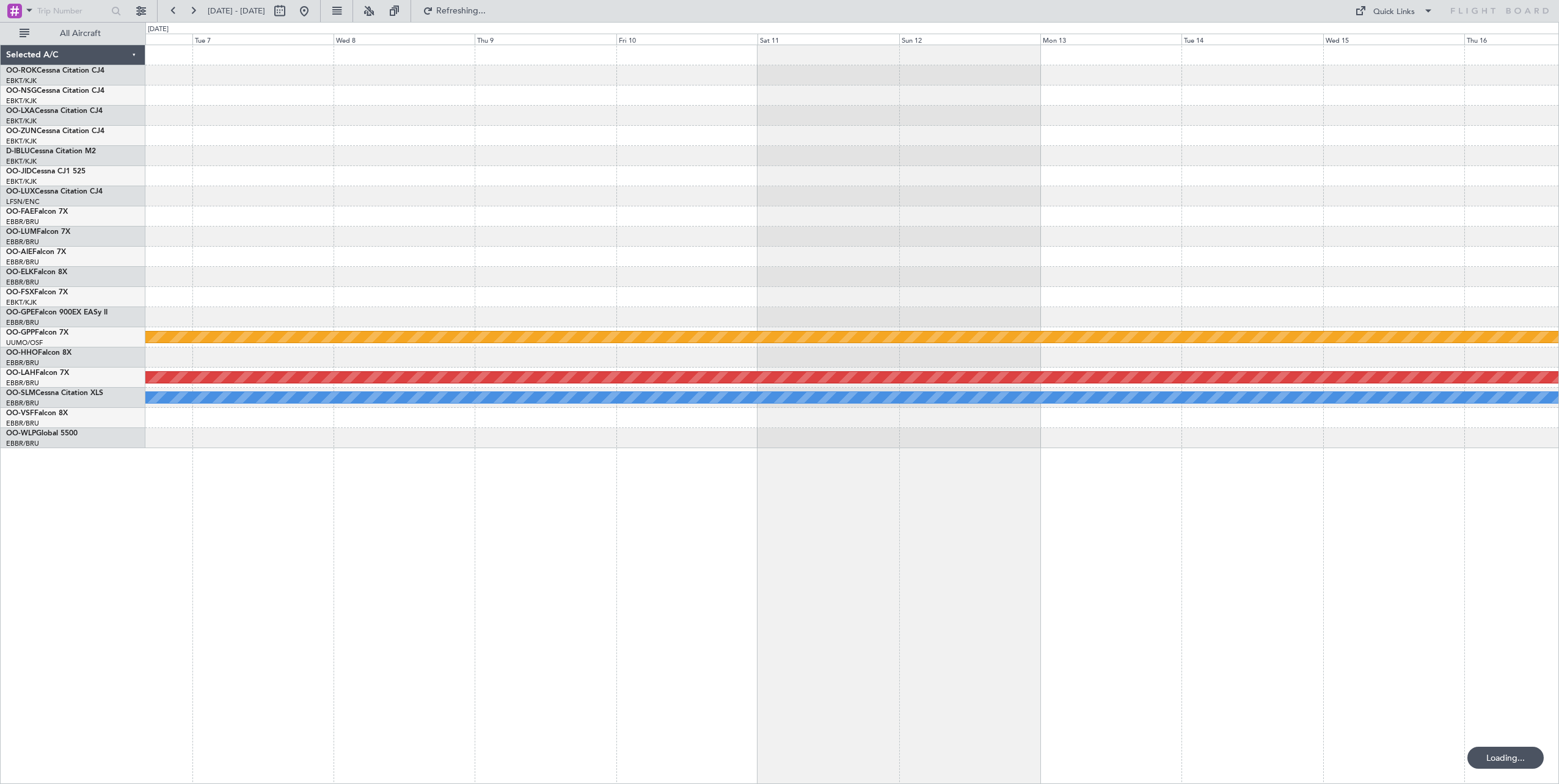
click at [268, 560] on div "Grounded Ostafyevo Planned Maint Alton-st Louis (St Louis Regl) A/C Unavailable…" at bounding box center [852, 414] width 1413 height 739
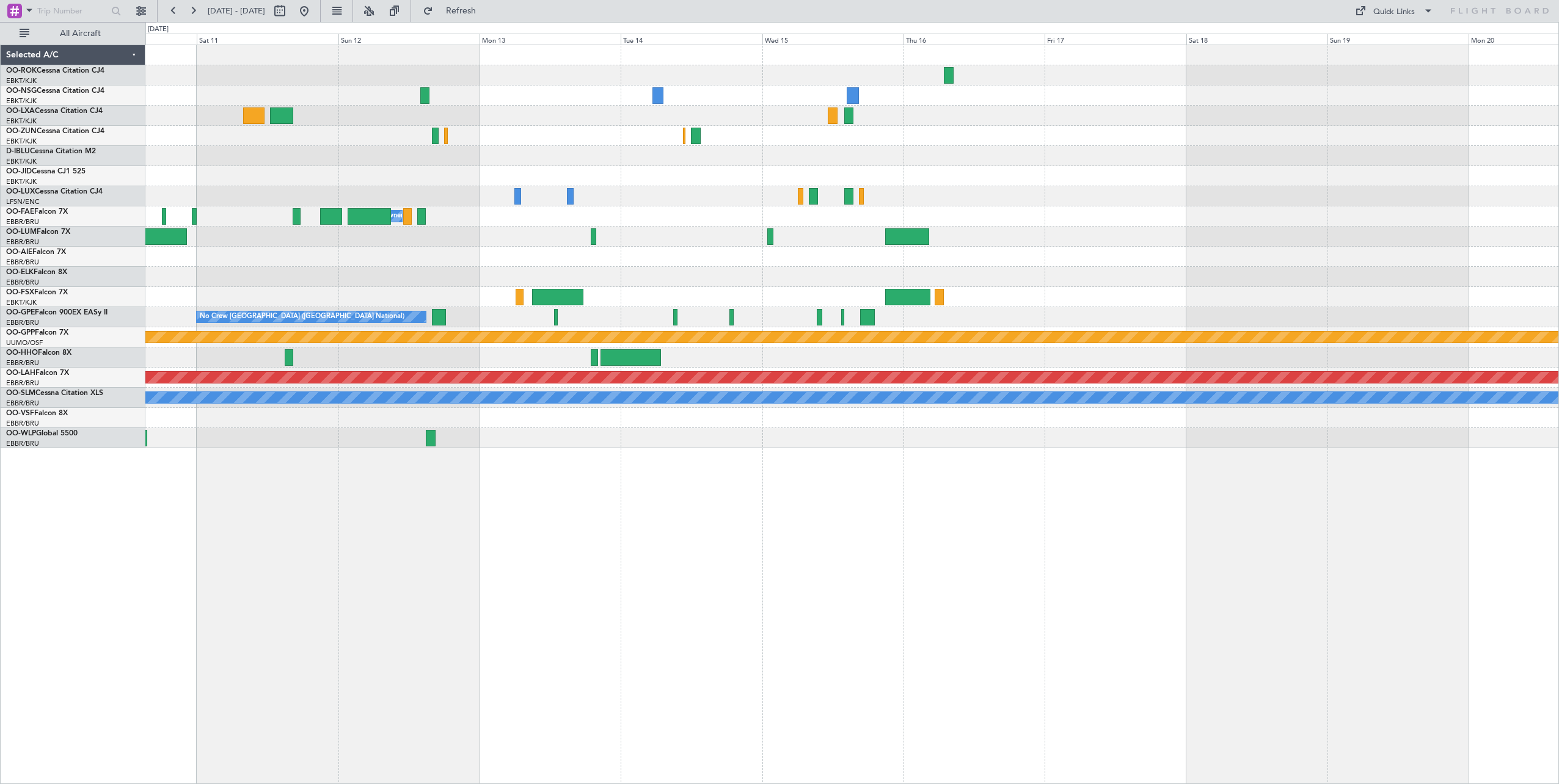
click at [314, 573] on div "Owner Melsbroek Air Base No Crew Brussels (Brussels National) Grounded Ostafyev…" at bounding box center [852, 414] width 1413 height 739
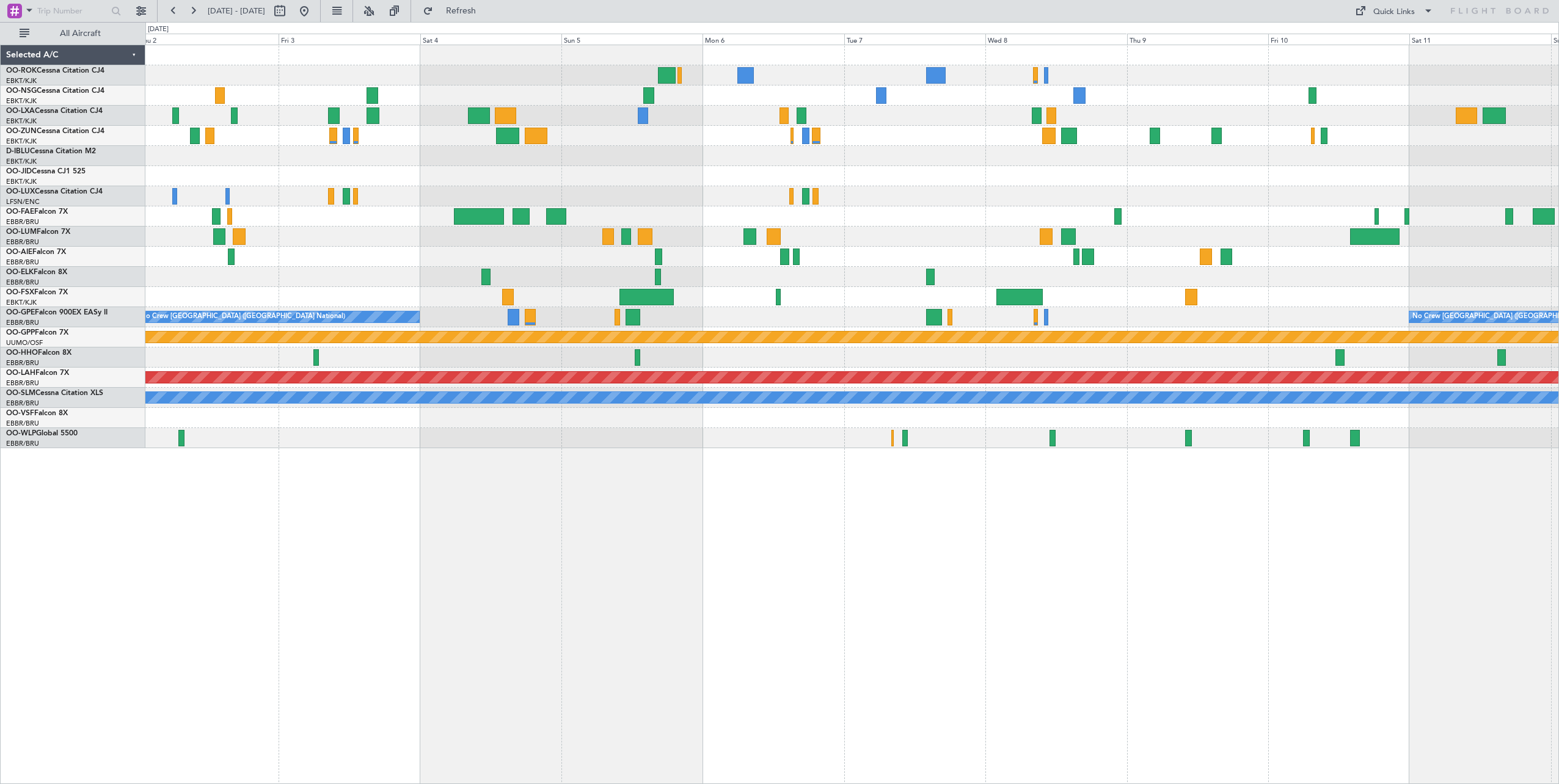
click at [1558, 304] on html "12 Oct 2025 - 22 Oct 2025 Refresh Quick Links All Aircraft Owner Kortrijk-Wevel…" at bounding box center [779, 392] width 1559 height 784
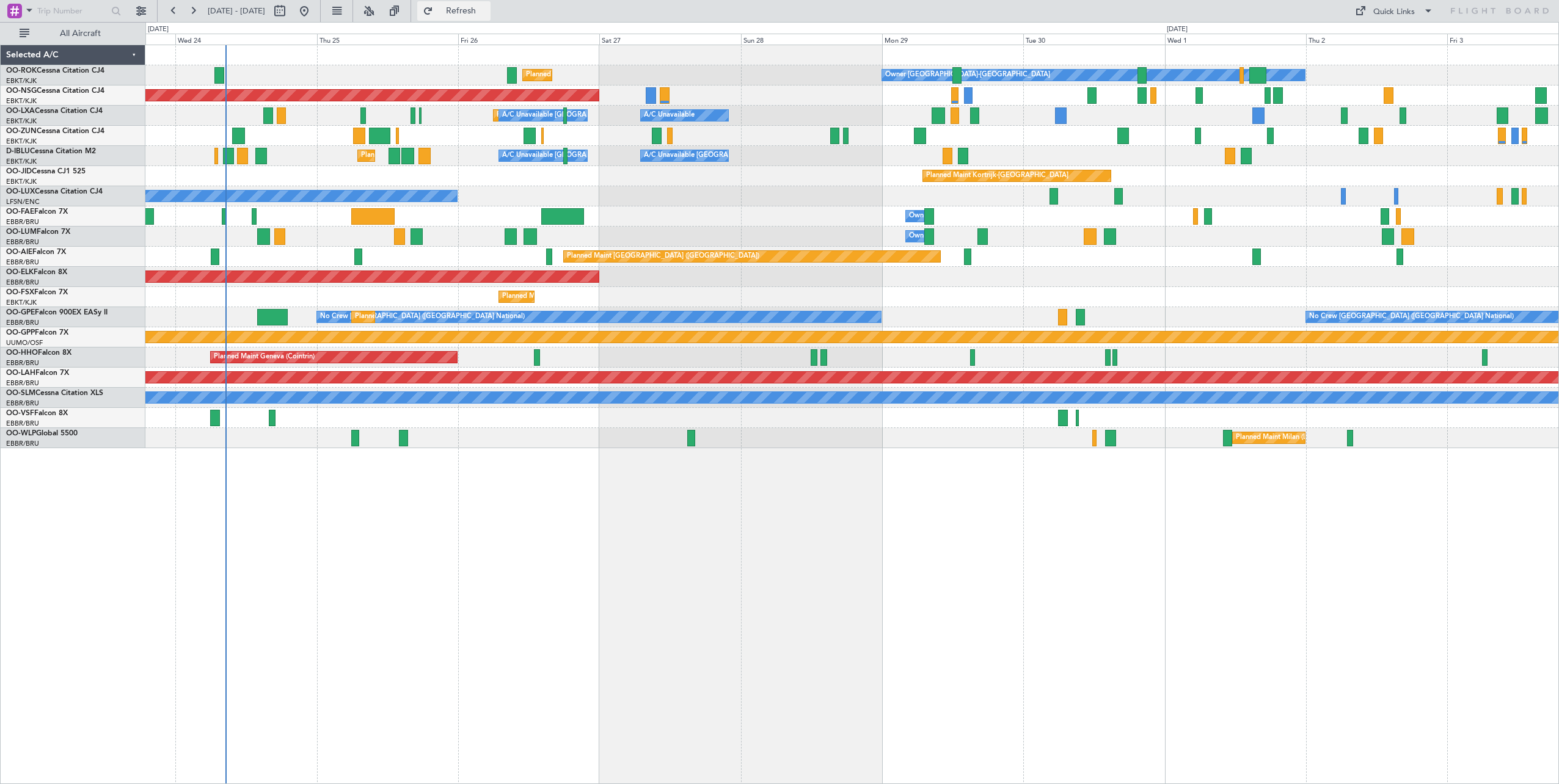
click at [462, 8] on button "Refresh" at bounding box center [454, 11] width 74 height 19
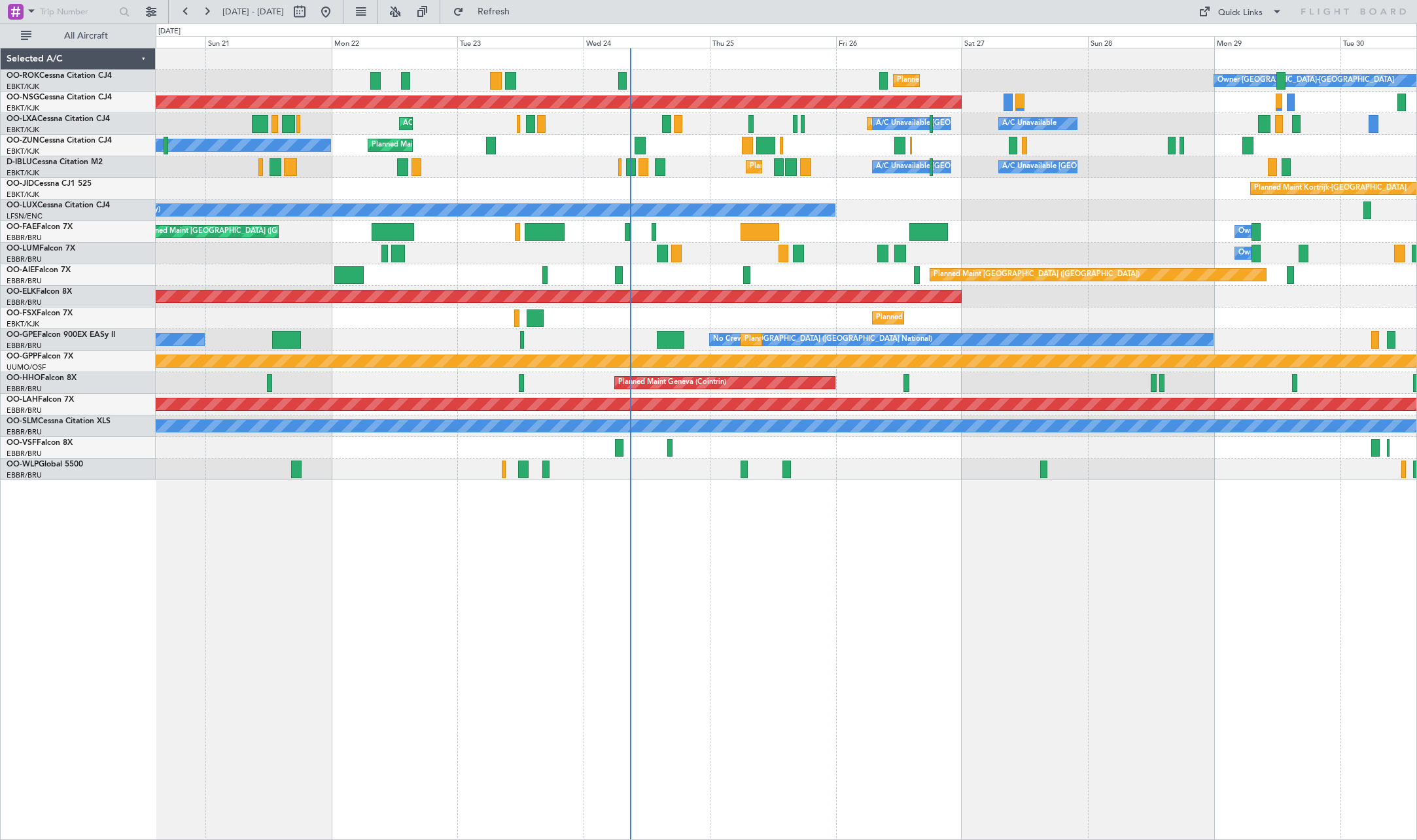
click at [1047, 245] on div "Planned Maint Kortrijk-Wevelgem Owner Kortrijk-Wevelgem Planned Maint Kortrijk-…" at bounding box center [786, 265] width 1261 height 432
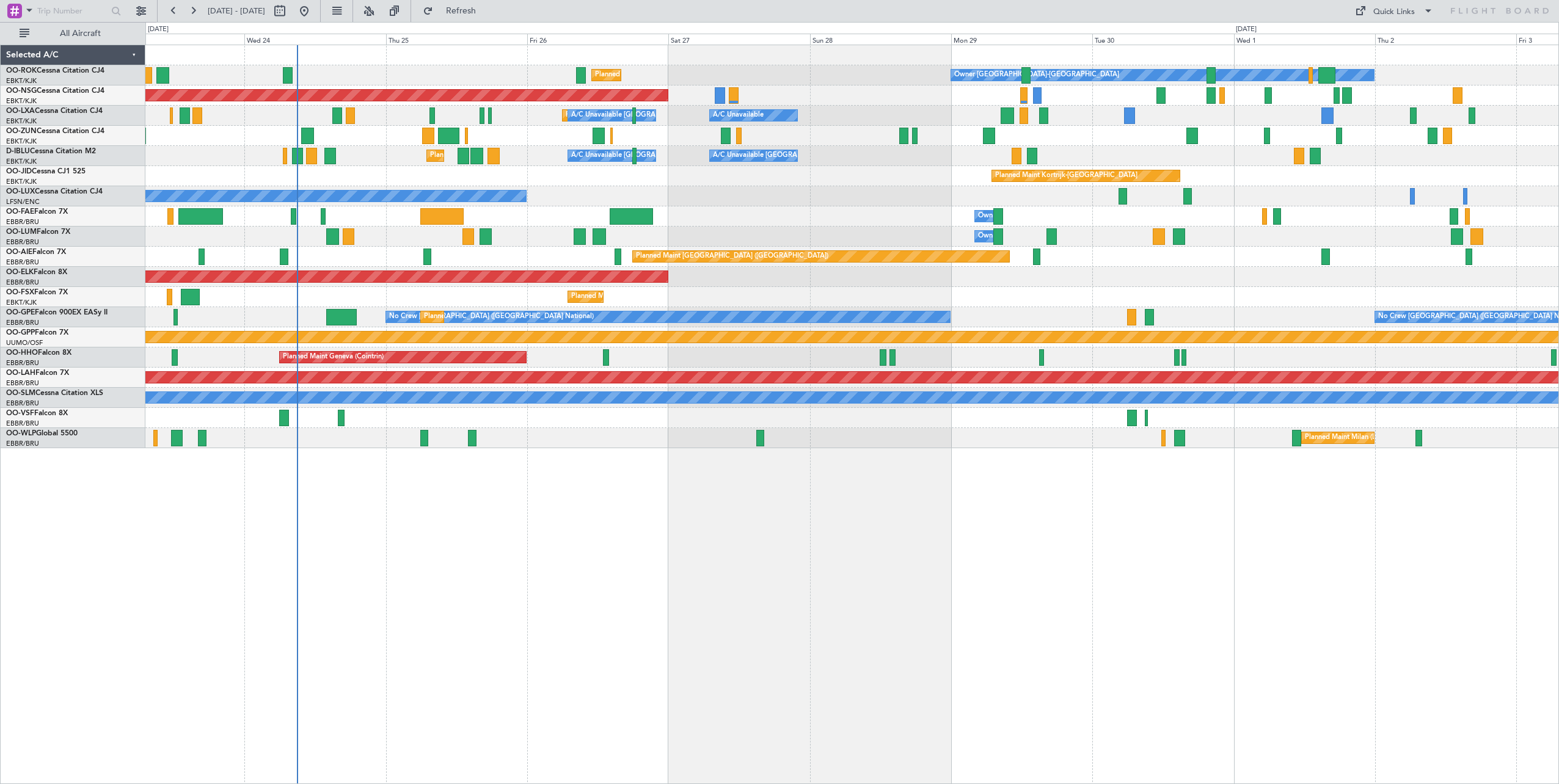
click at [683, 228] on div "Planned Maint Kortrijk-Wevelgem Owner Kortrijk-Wevelgem Planned Maint Paris (Le…" at bounding box center [852, 247] width 1413 height 403
click at [490, 18] on button "Refresh" at bounding box center [454, 11] width 74 height 19
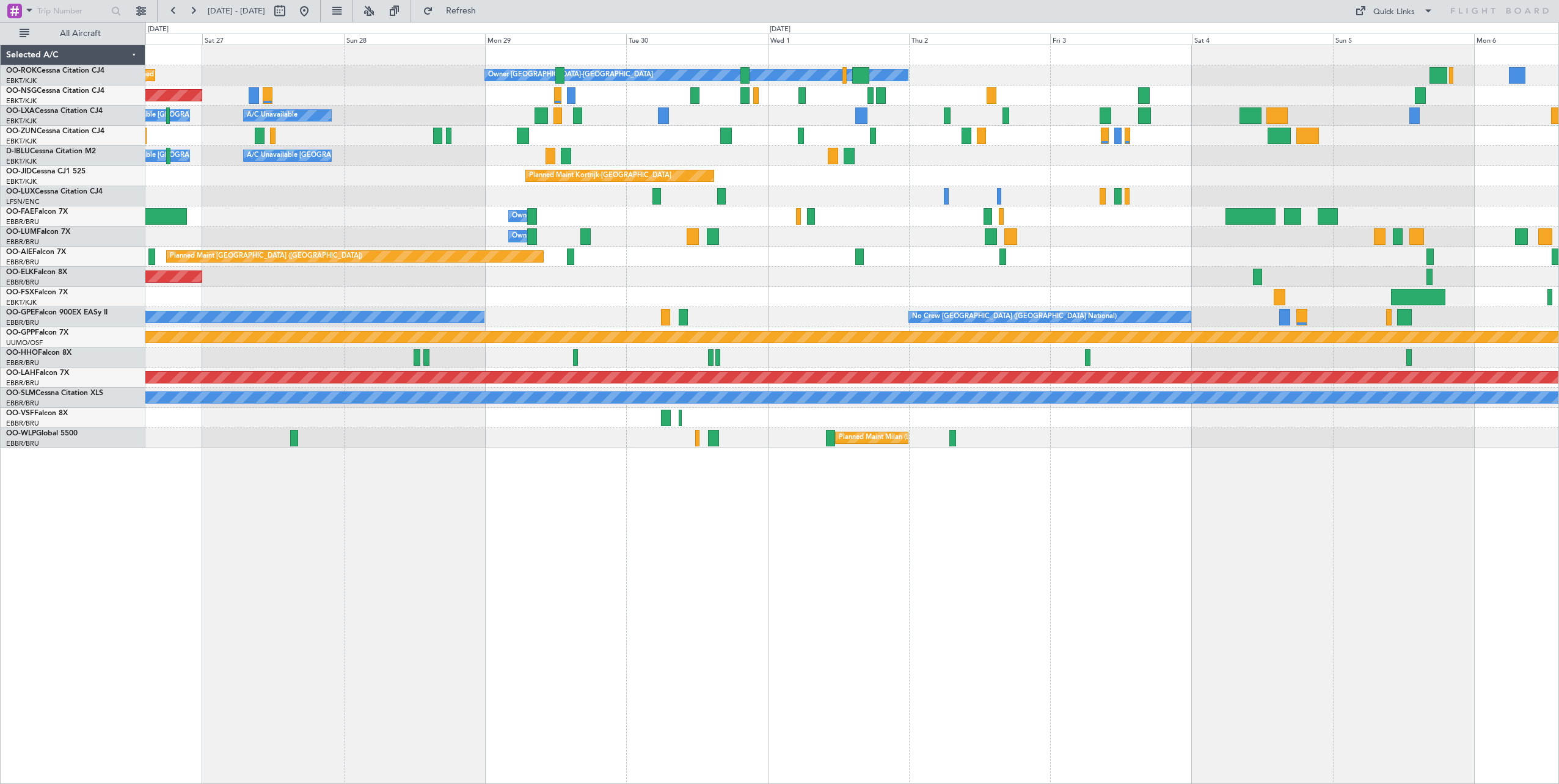
click at [675, 160] on div "Owner Kortrijk-Wevelgem Planned Maint Kortrijk-Wevelgem Planned Maint Paris (Le…" at bounding box center [852, 247] width 1413 height 403
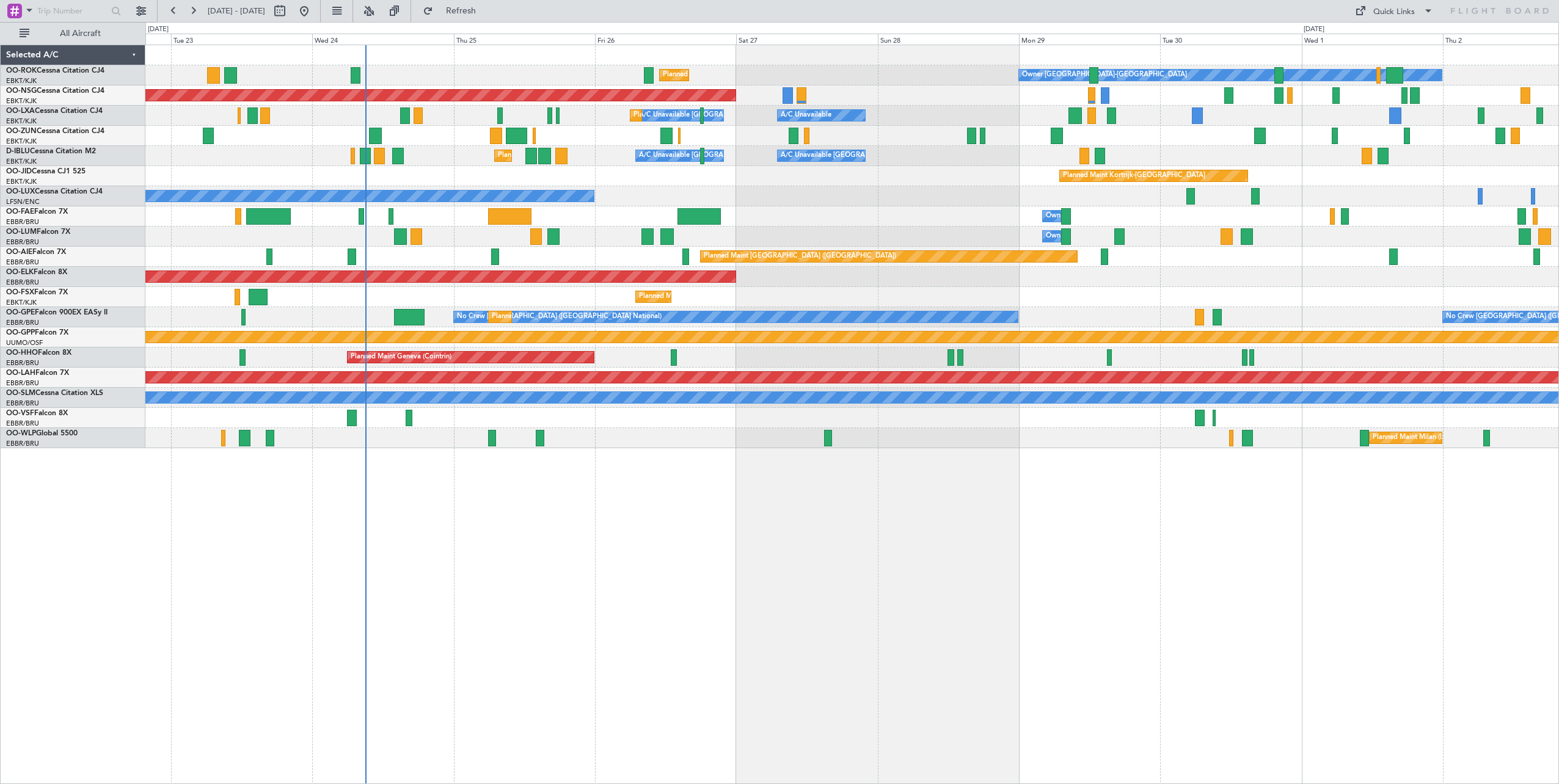
click at [780, 208] on div "Owner Melsbroek Air Base Planned Maint Brussels (Brussels National)" at bounding box center [852, 216] width 1413 height 20
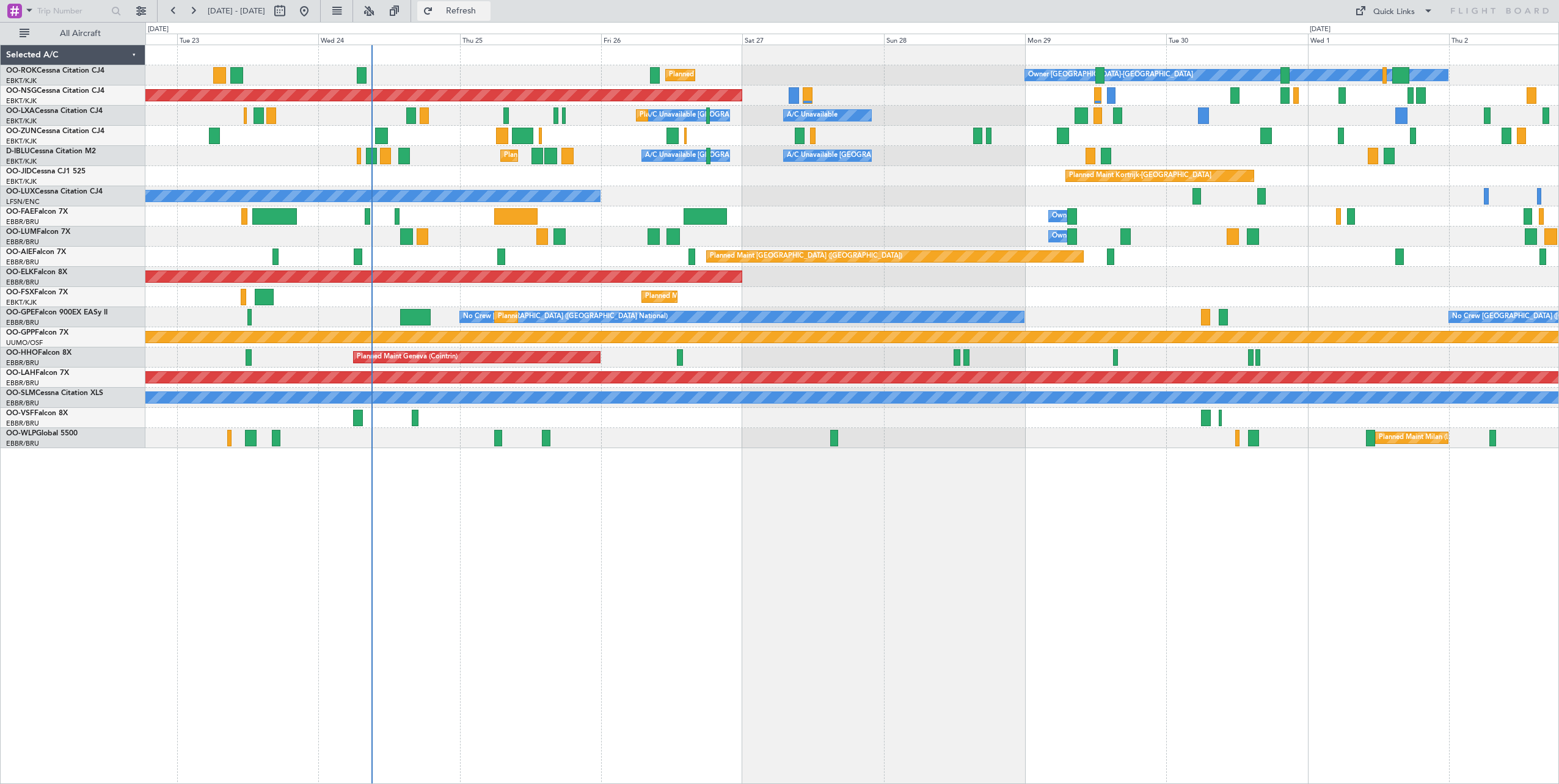
click at [487, 7] on span "Refresh" at bounding box center [461, 11] width 51 height 9
click at [487, 15] on span "Refresh" at bounding box center [461, 11] width 51 height 9
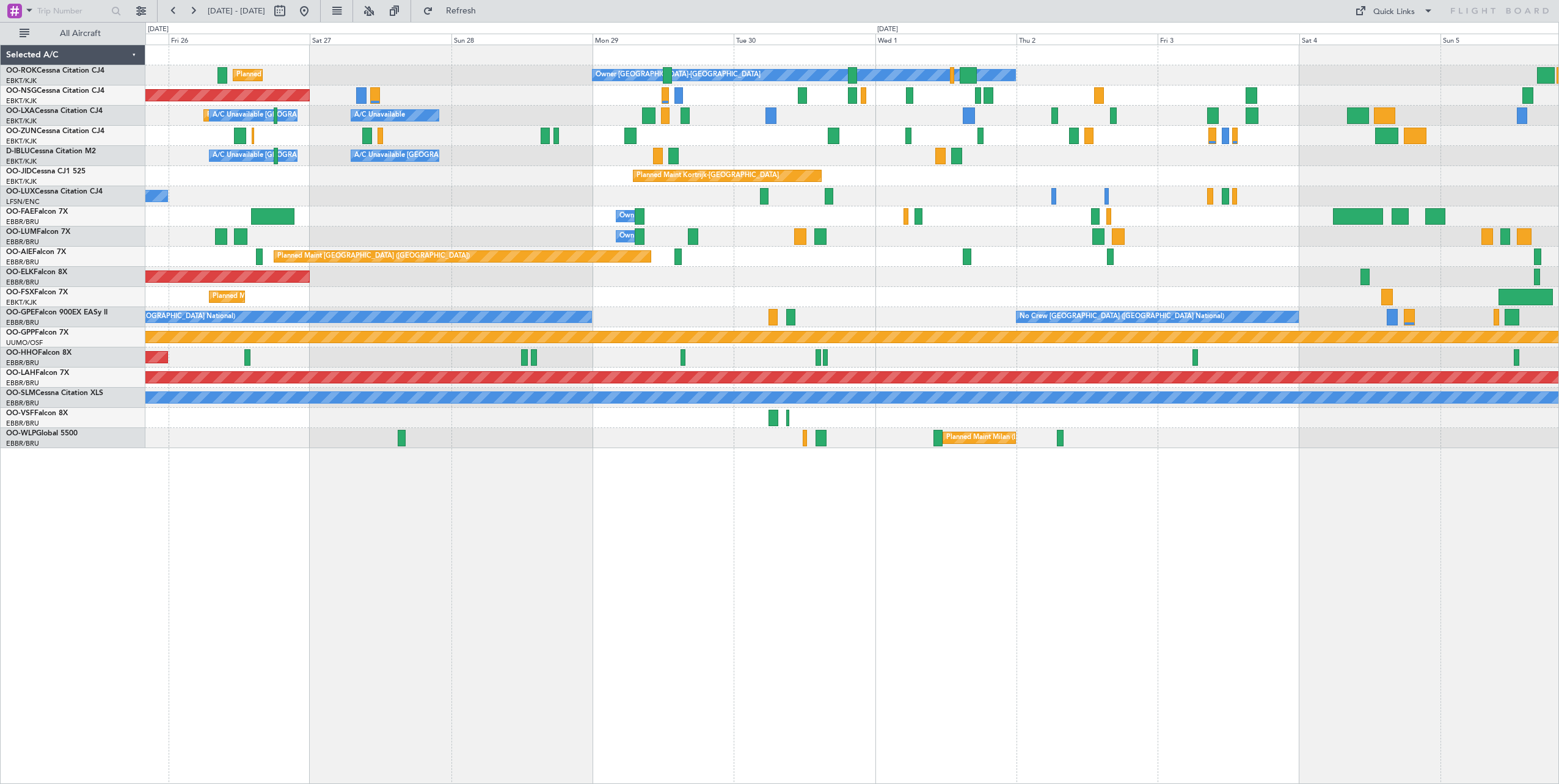
click at [425, 191] on div "Owner Kortrijk-Wevelgem Planned Maint Kortrijk-Wevelgem Planned Maint Paris (Le…" at bounding box center [852, 247] width 1413 height 403
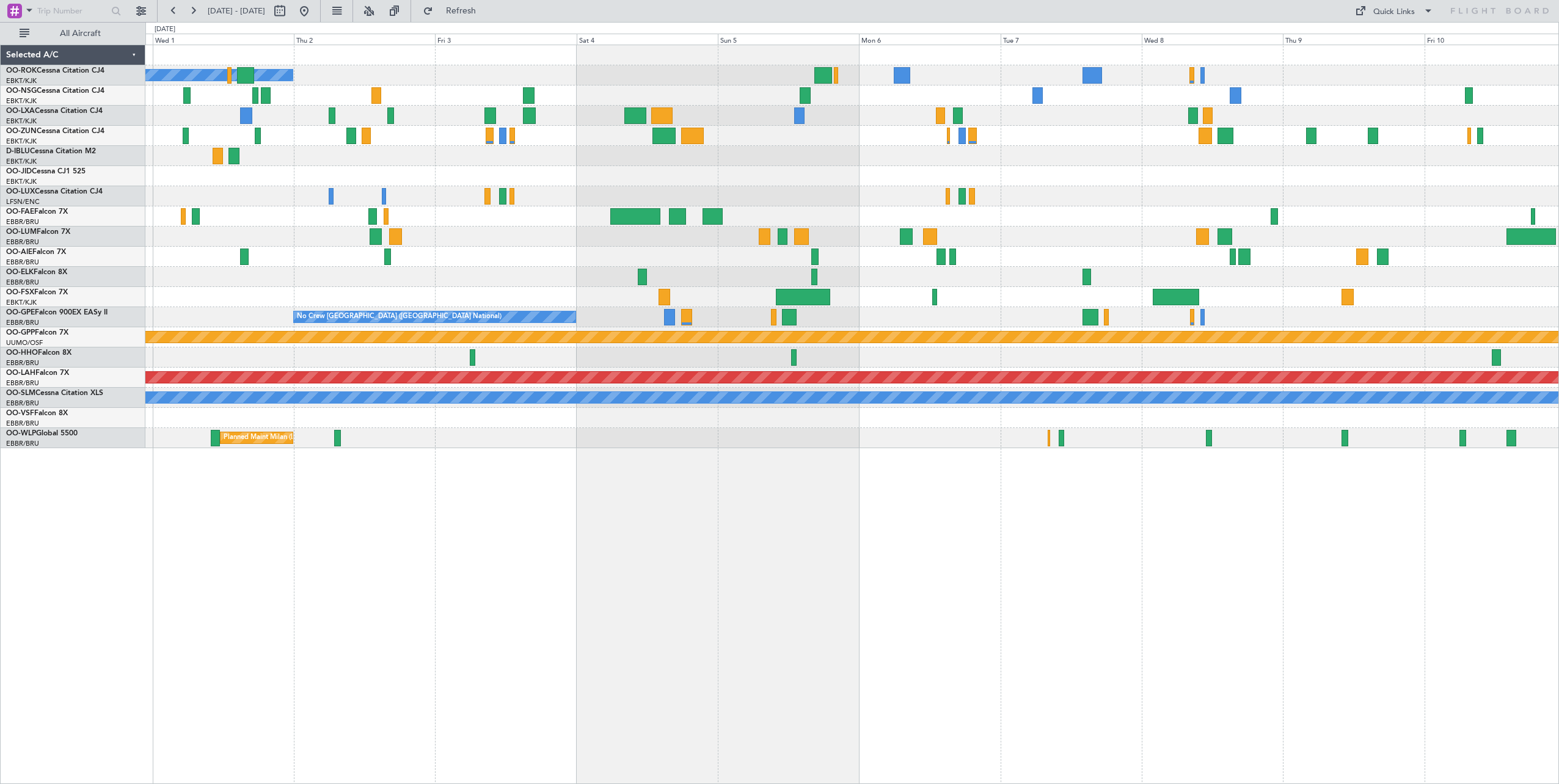
click at [360, 174] on div "Planned Maint Kortrijk-[GEOGRAPHIC_DATA]" at bounding box center [852, 175] width 1413 height 20
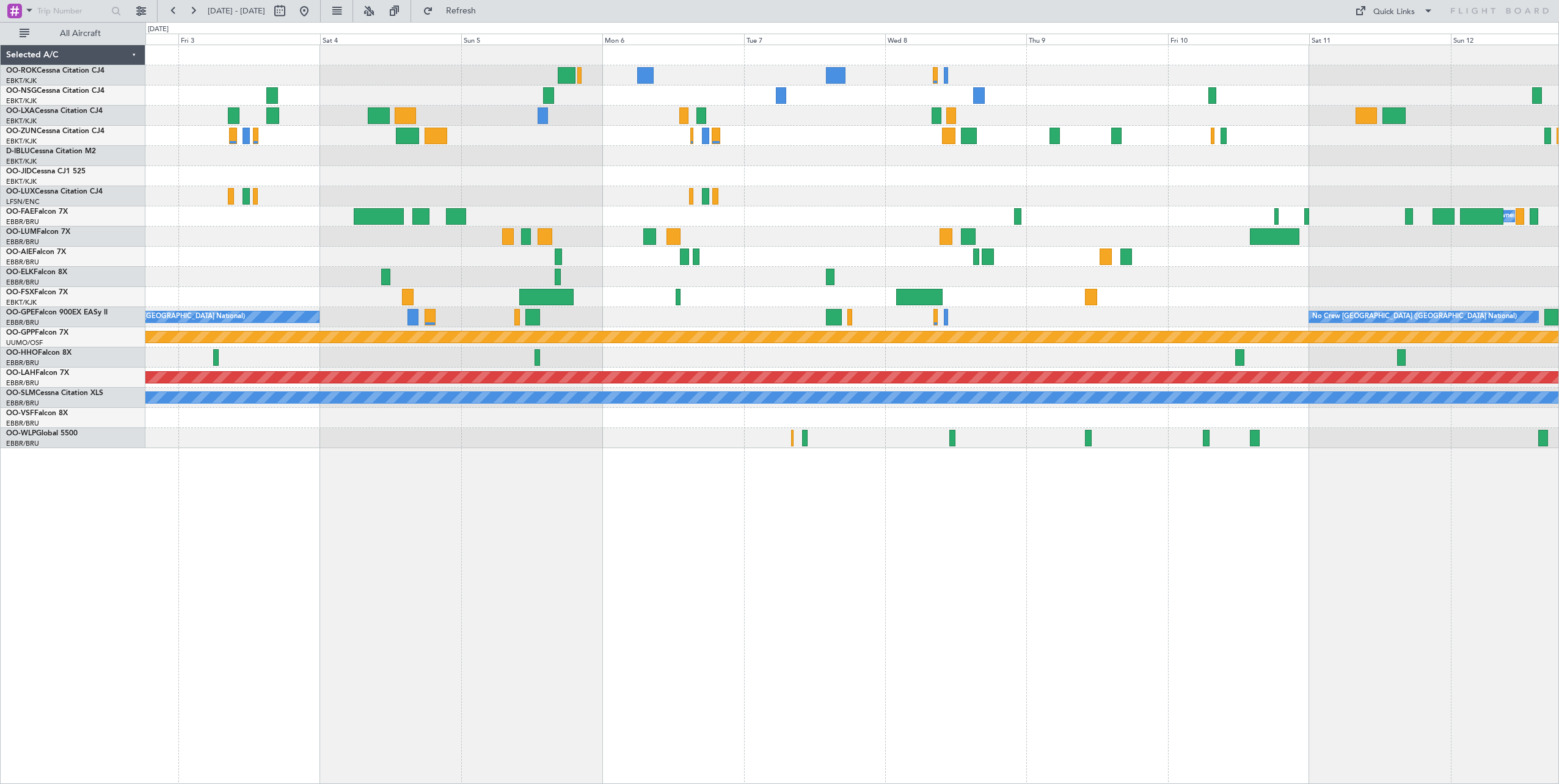
click at [261, 148] on div at bounding box center [852, 155] width 1413 height 20
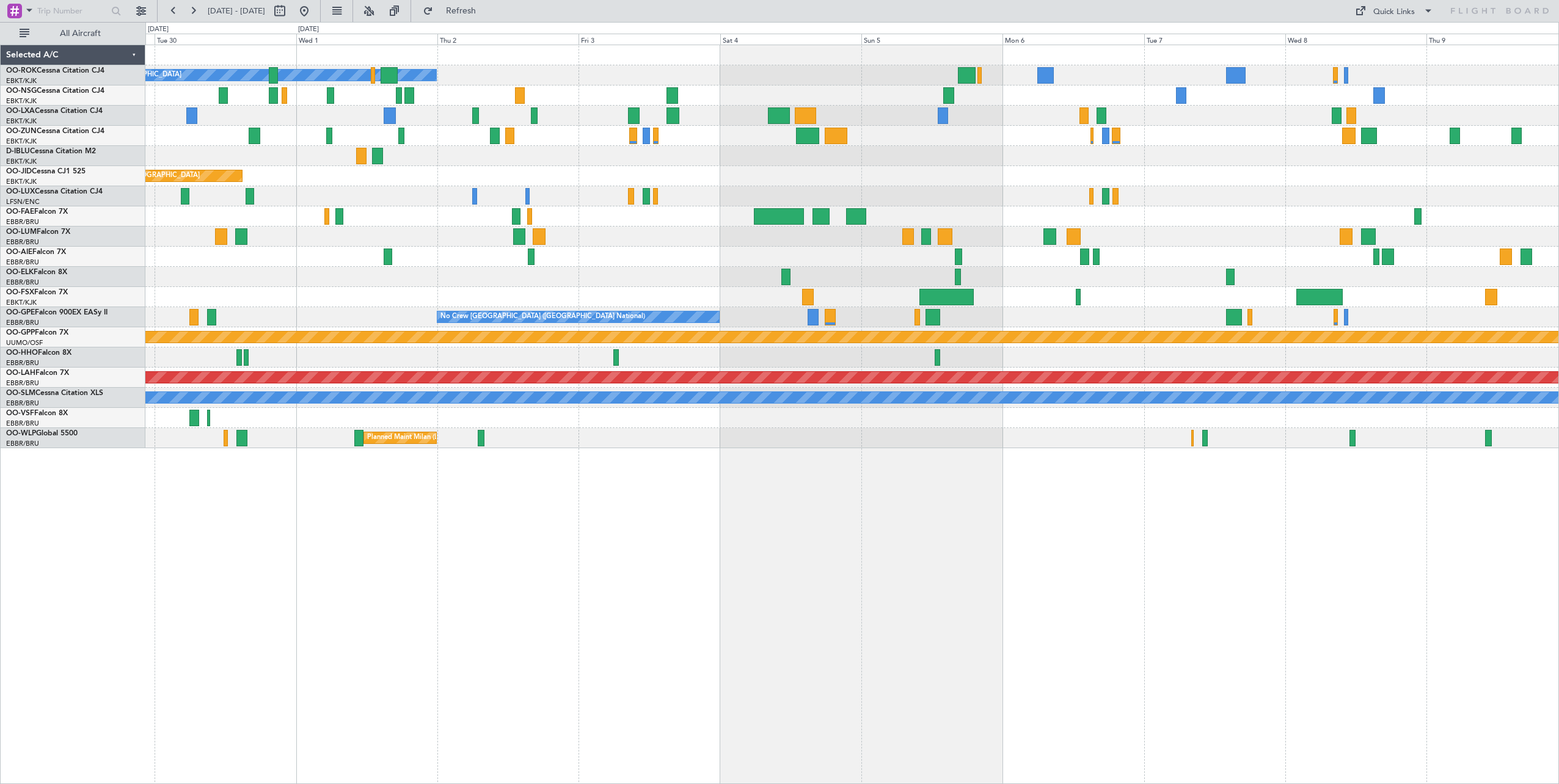
click at [1006, 312] on div "No Crew Brussels (Brussels National) No Crew Brussels (Brussels National) No Cr…" at bounding box center [852, 317] width 1413 height 20
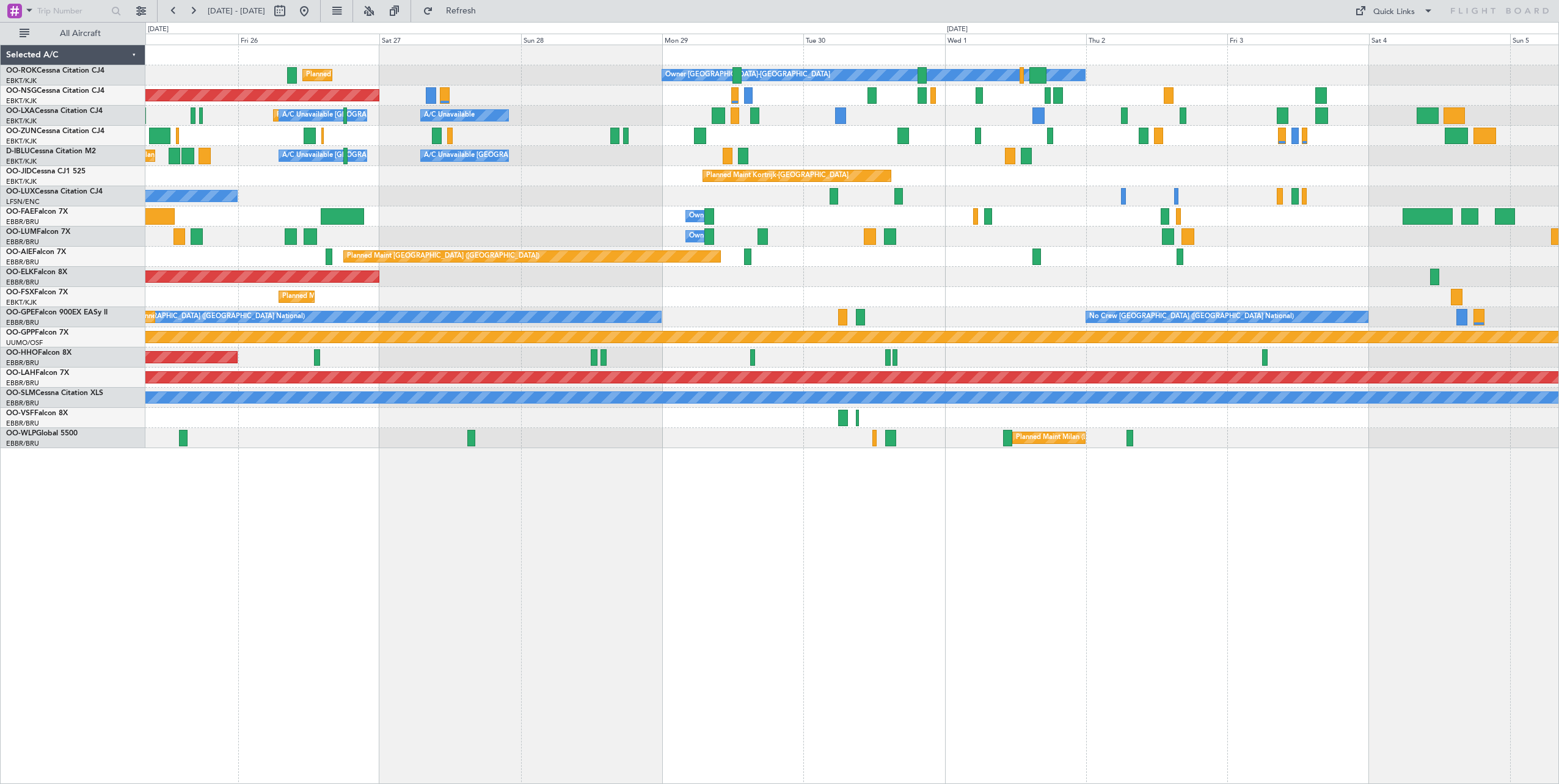
click at [1272, 301] on div "Owner Kortrijk-Wevelgem Planned Maint Kortrijk-Wevelgem Planned Maint Paris (Le…" at bounding box center [852, 247] width 1413 height 403
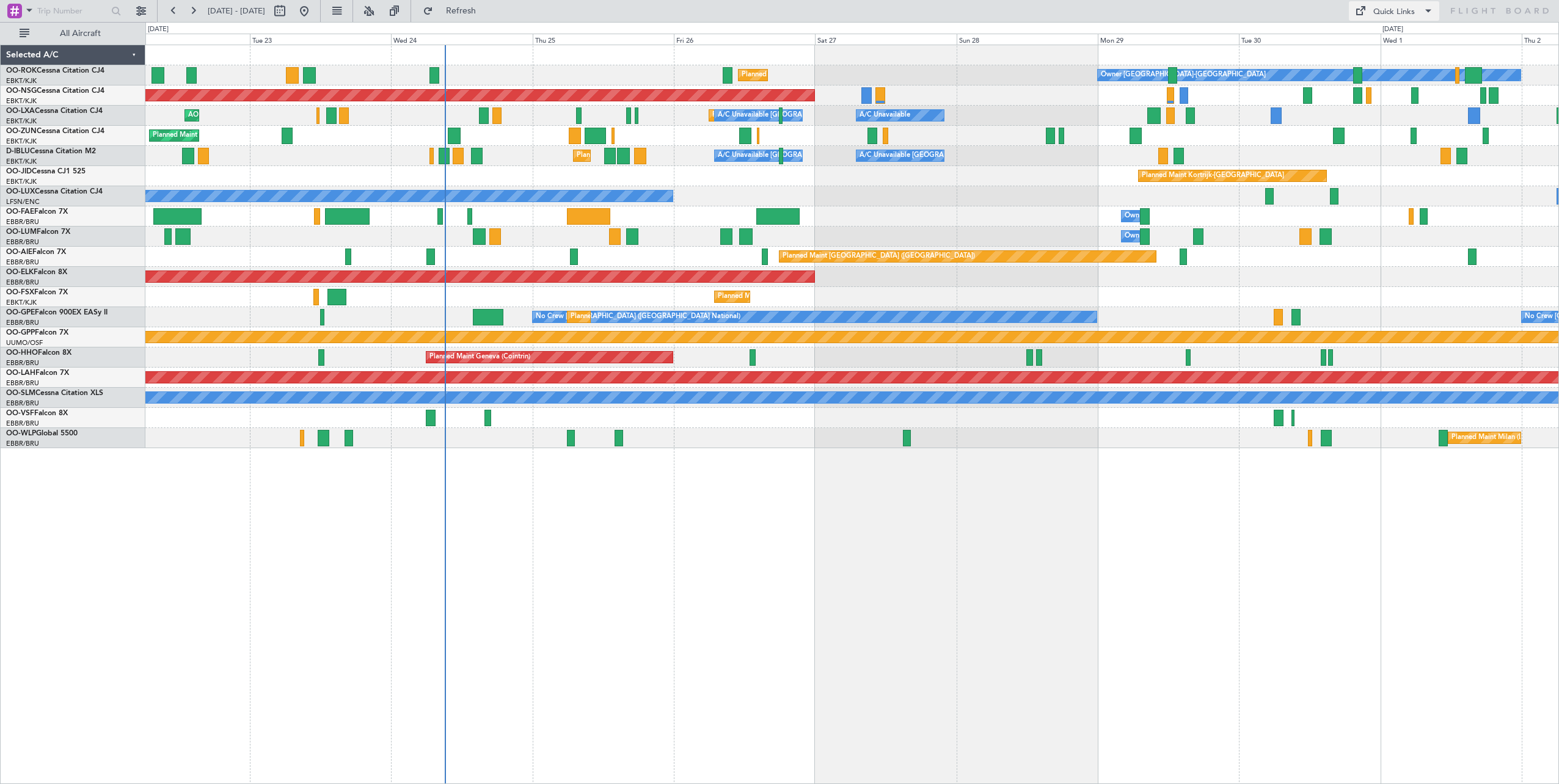
click at [1366, 12] on span at bounding box center [1360, 11] width 15 height 15
click at [1366, 61] on button "Crew Board" at bounding box center [1395, 69] width 91 height 29
